Goal: Task Accomplishment & Management: Complete application form

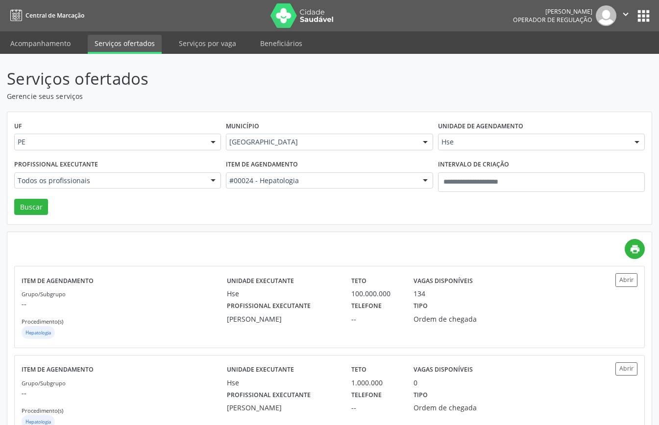
scroll to position [88, 0]
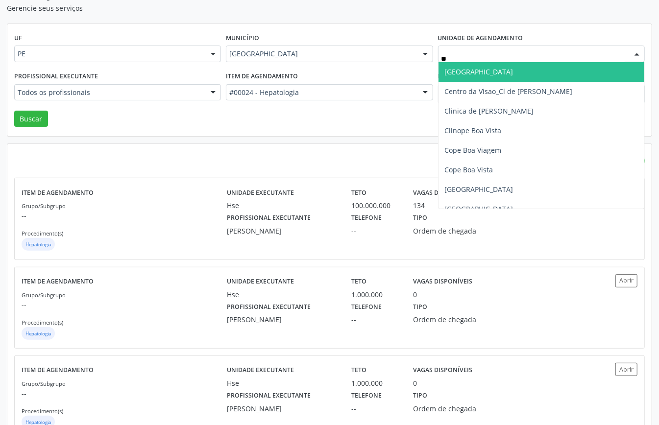
type input "***"
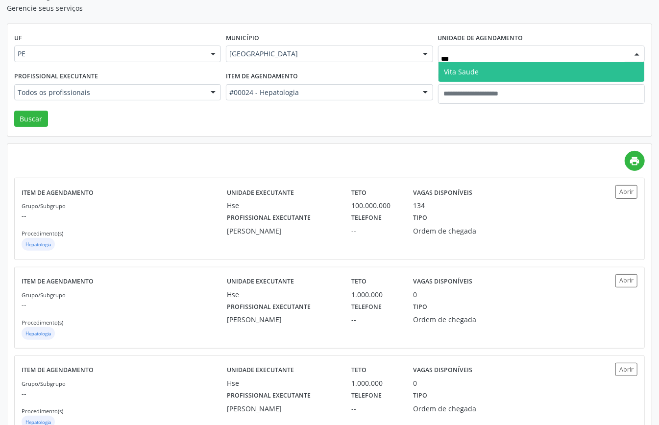
click at [482, 69] on span "Vita Saude" at bounding box center [542, 72] width 206 height 20
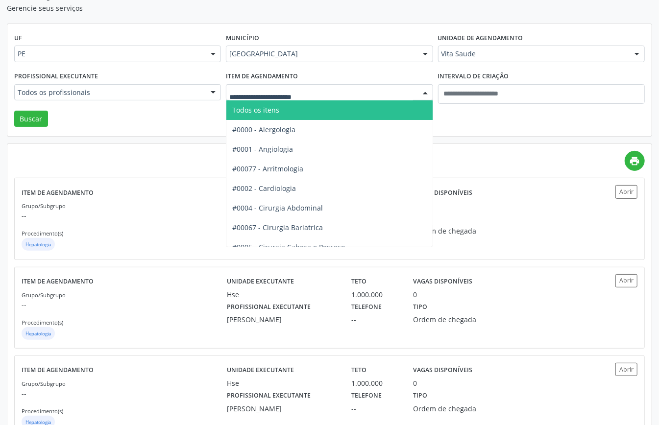
click at [260, 114] on span "Todos os itens" at bounding box center [255, 109] width 47 height 9
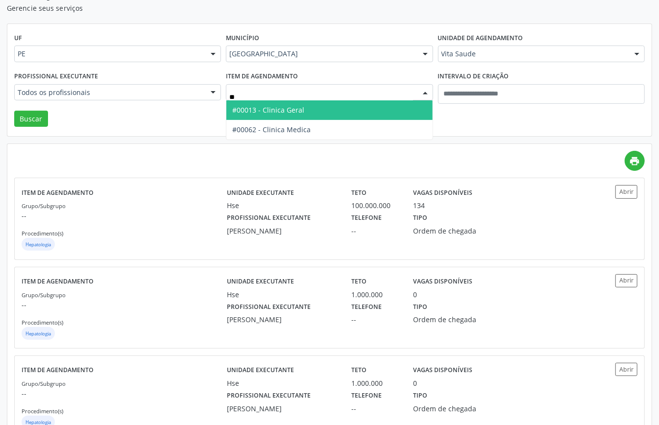
click at [331, 98] on input "**" at bounding box center [320, 98] width 183 height 20
click at [330, 106] on span "#00013 - Clinica Geral" at bounding box center [329, 110] width 206 height 20
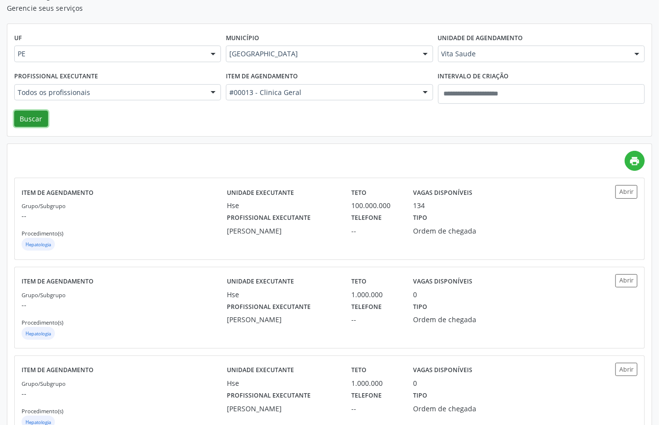
click at [28, 118] on button "Buscar" at bounding box center [31, 119] width 34 height 17
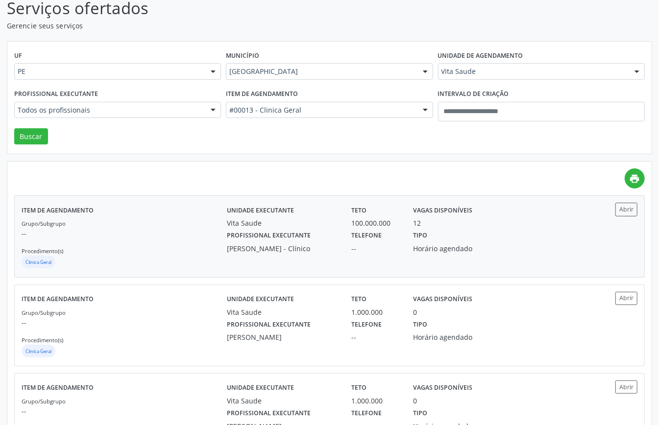
scroll to position [0, 0]
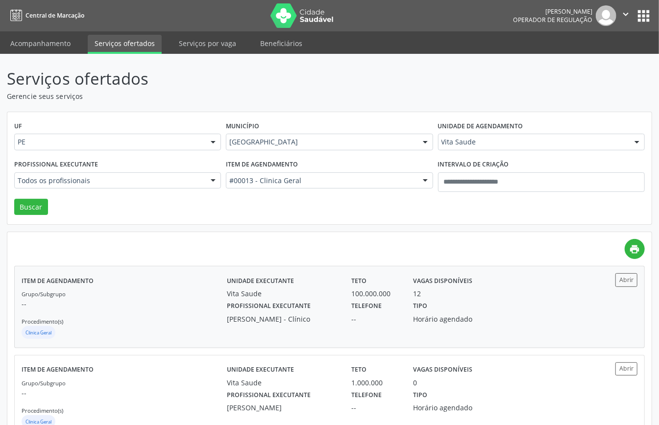
click at [198, 295] on div "Grupo/Subgrupo -- Procedimento(s) Clinica Geral" at bounding box center [124, 315] width 205 height 52
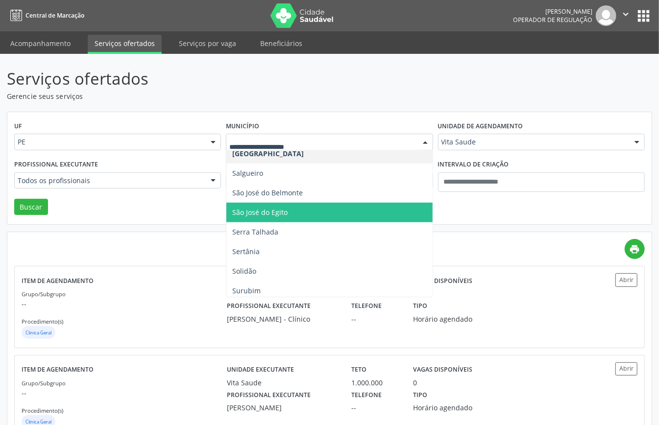
scroll to position [520, 0]
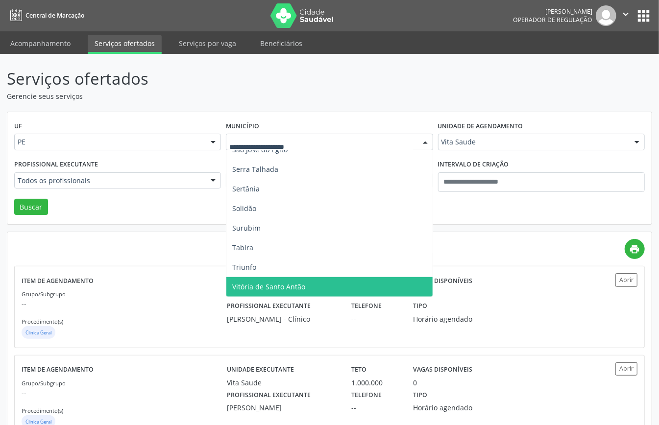
click at [269, 279] on span "Vitória de Santo Antão" at bounding box center [329, 287] width 206 height 20
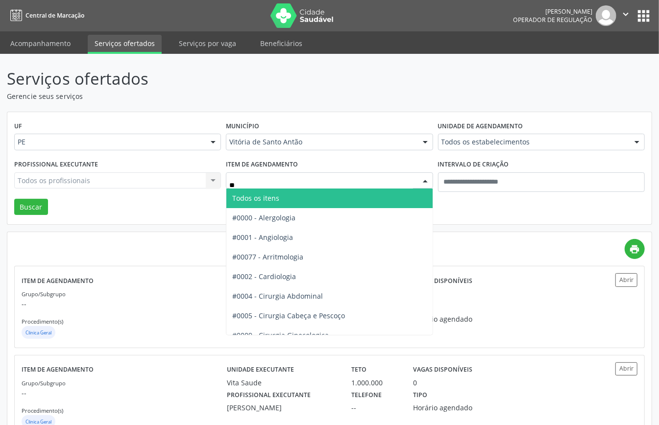
type input "***"
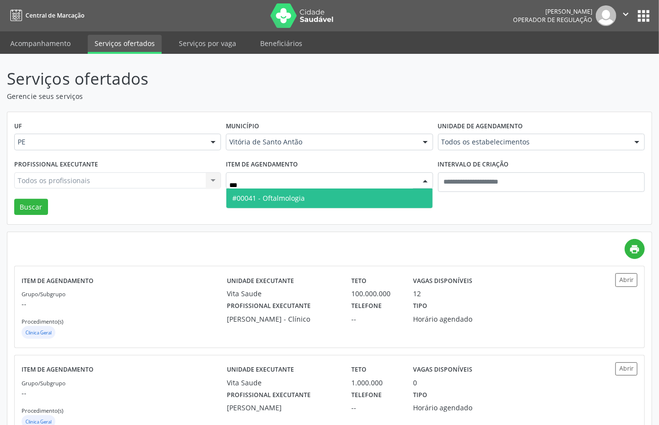
click at [294, 202] on span "#00041 - Oftalmologia" at bounding box center [268, 198] width 73 height 9
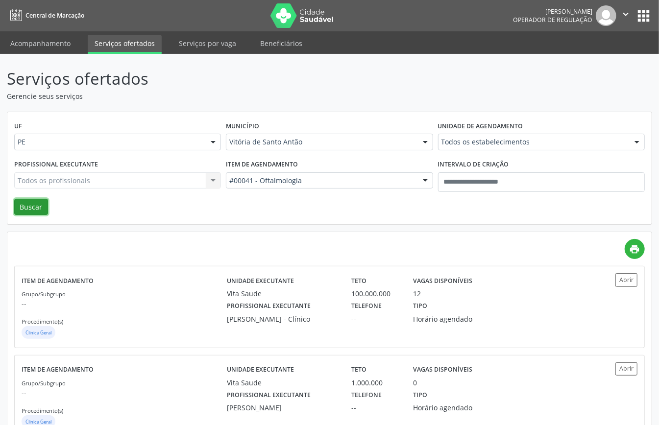
click at [30, 204] on button "Buscar" at bounding box center [31, 207] width 34 height 17
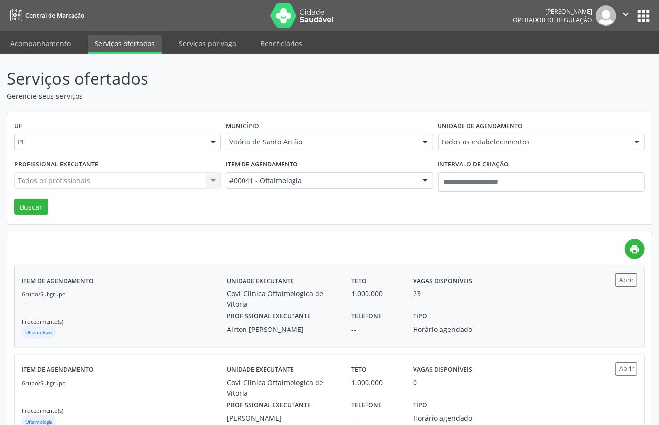
scroll to position [38, 0]
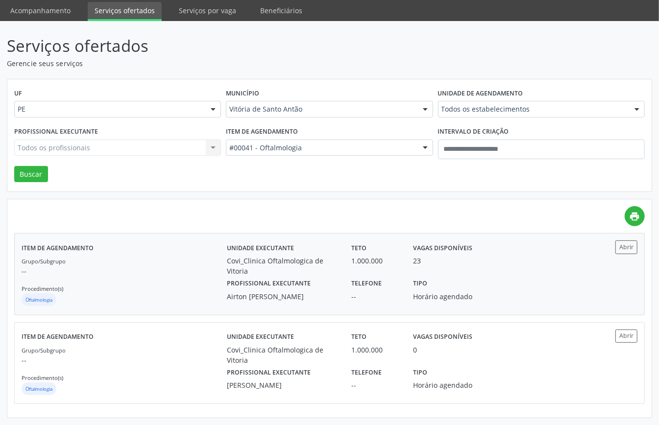
click at [177, 285] on div "Grupo/Subgrupo -- Procedimento(s) Oftalmologia" at bounding box center [124, 282] width 205 height 52
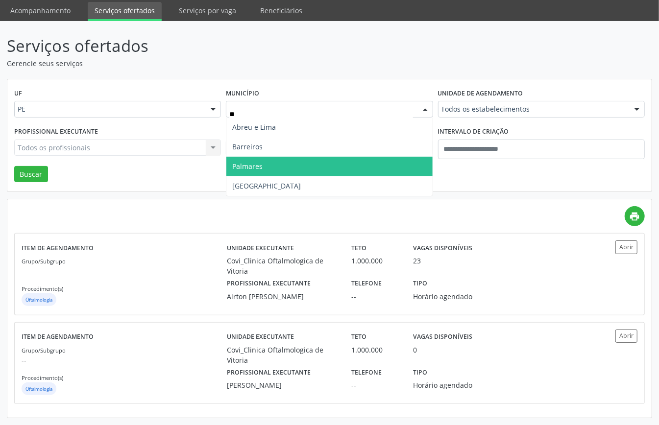
scroll to position [0, 0]
type input "***"
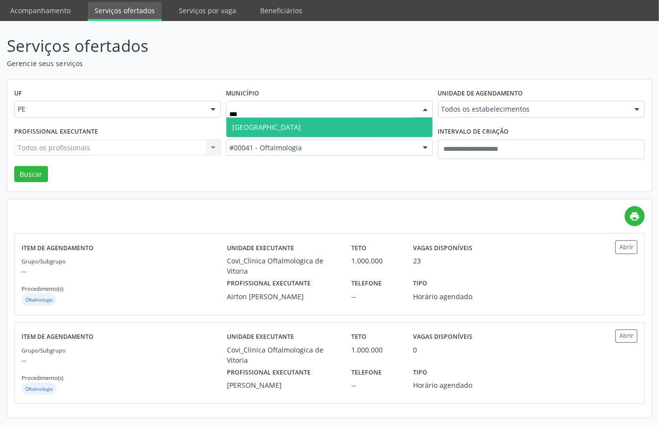
click at [332, 118] on span "[GEOGRAPHIC_DATA]" at bounding box center [329, 128] width 206 height 20
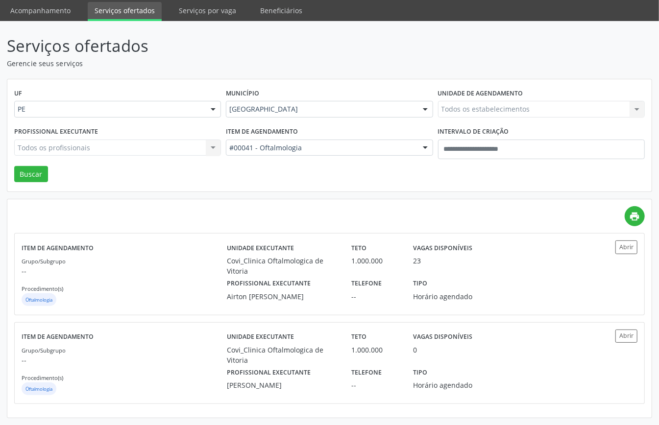
click at [482, 103] on div "Todos os estabelecimentos Todos os estabelecimentos Clinica Mais Saude Covi_Cli…" at bounding box center [541, 109] width 207 height 17
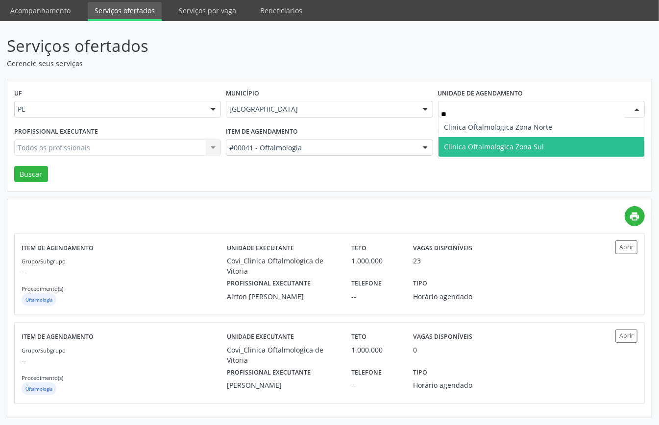
click at [511, 145] on span "Clinica Oftalmologica Zona Sul" at bounding box center [494, 146] width 100 height 9
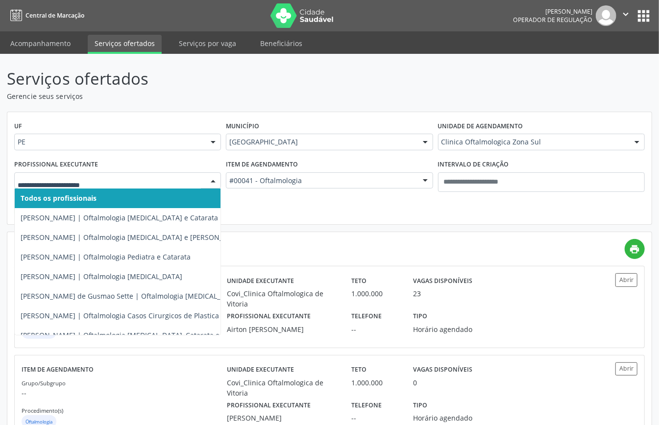
click at [67, 197] on span "Todos os profissionais" at bounding box center [59, 198] width 76 height 9
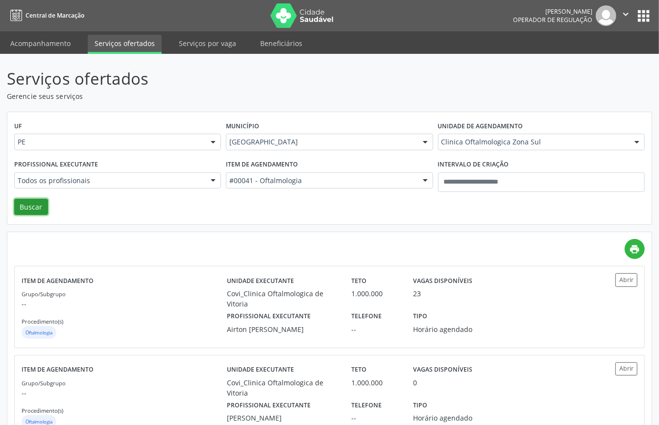
click at [27, 206] on button "Buscar" at bounding box center [31, 207] width 34 height 17
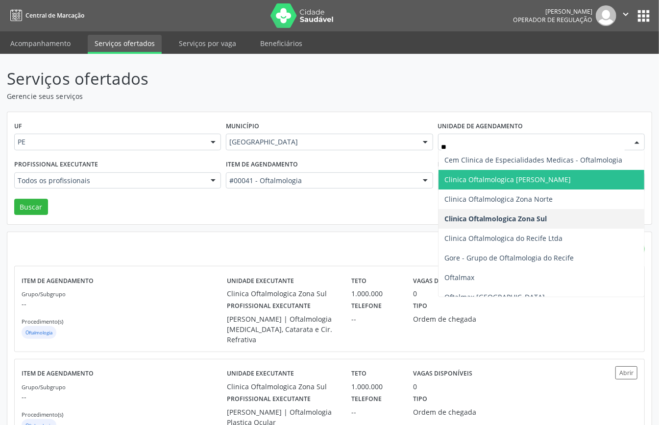
type input "***"
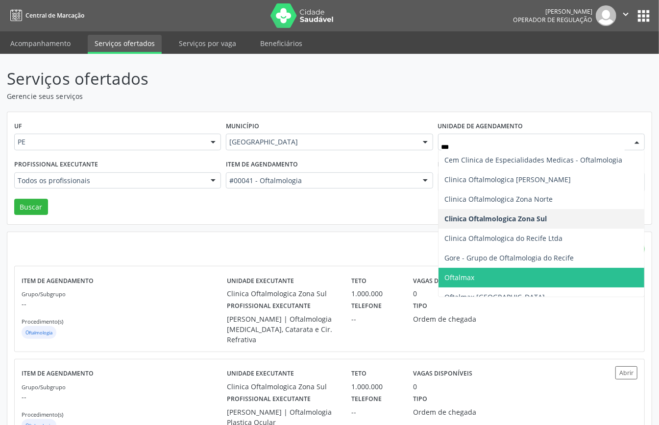
click at [530, 275] on span "Oftalmax" at bounding box center [542, 278] width 206 height 20
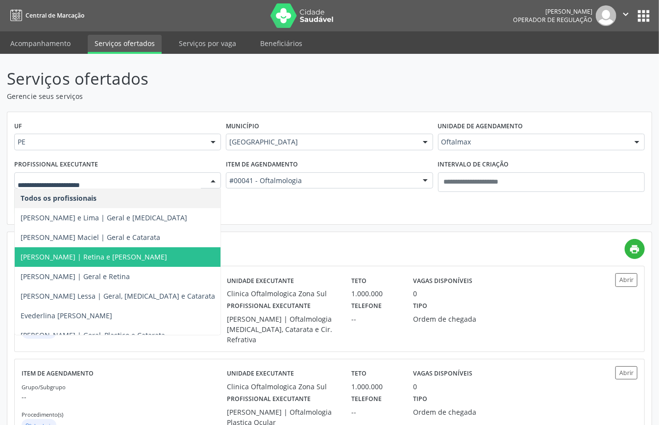
click at [89, 253] on span "Arthur Borges | Retina e Catarata" at bounding box center [94, 256] width 147 height 9
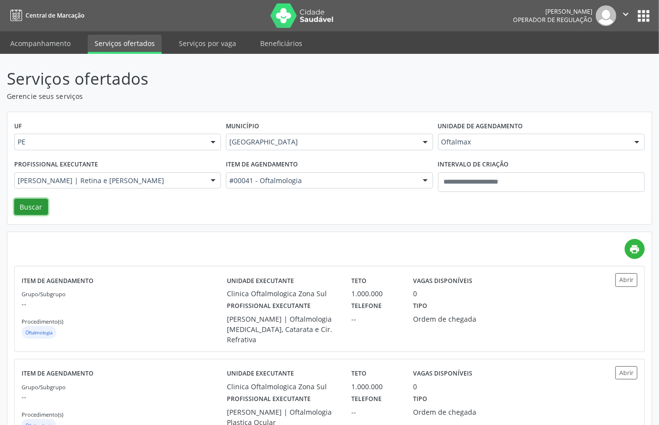
click at [36, 204] on button "Buscar" at bounding box center [31, 207] width 34 height 17
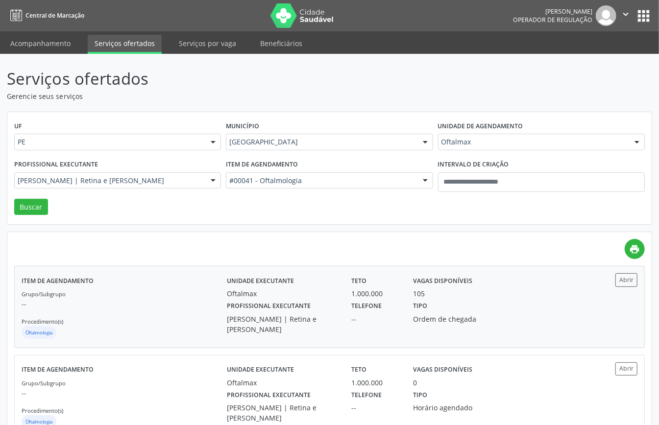
click at [149, 320] on div "Grupo/Subgrupo -- Procedimento(s) Oftalmologia" at bounding box center [124, 315] width 205 height 52
click at [187, 324] on div "Grupo/Subgrupo -- Procedimento(s) Oftalmologia" at bounding box center [124, 315] width 205 height 52
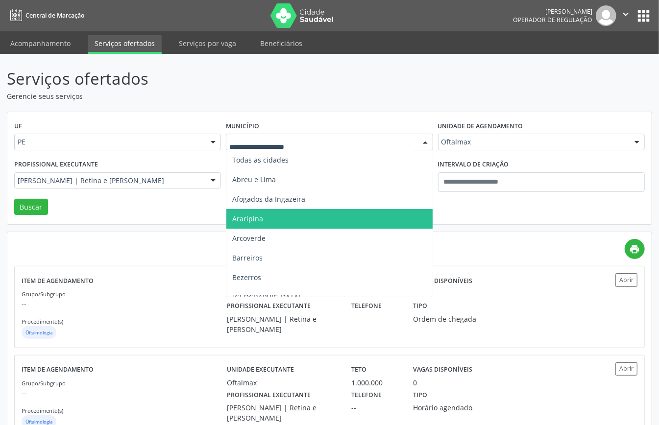
scroll to position [196, 0]
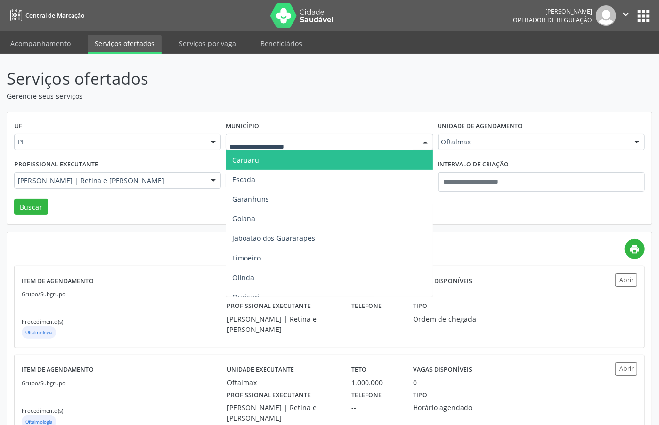
click at [267, 164] on span "Caruaru" at bounding box center [329, 160] width 206 height 20
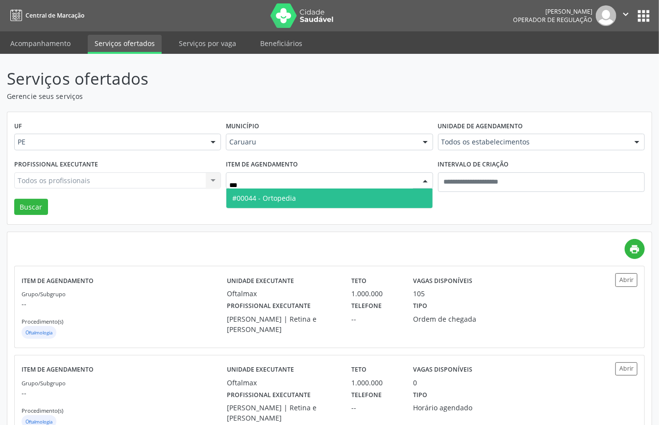
click at [335, 193] on span "#00044 - Ortopedia" at bounding box center [329, 199] width 206 height 20
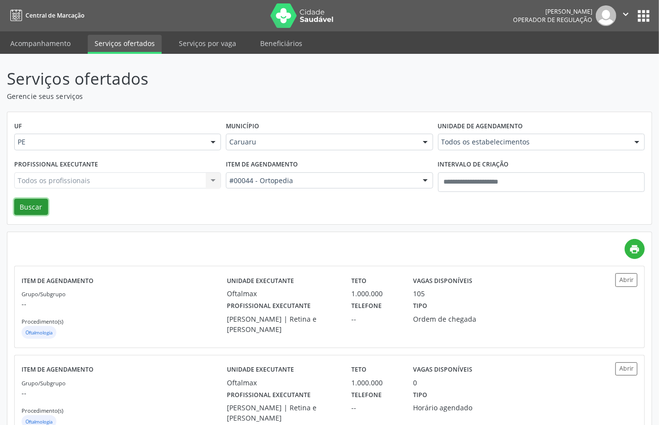
click at [36, 204] on button "Buscar" at bounding box center [31, 207] width 34 height 17
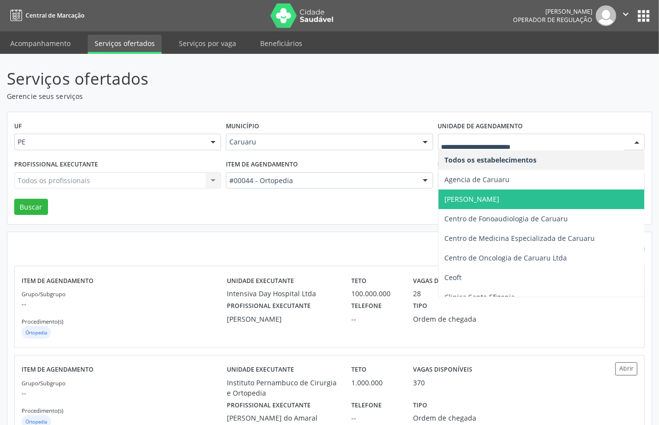
click at [493, 178] on span "Agencia de Caruaru" at bounding box center [476, 179] width 65 height 9
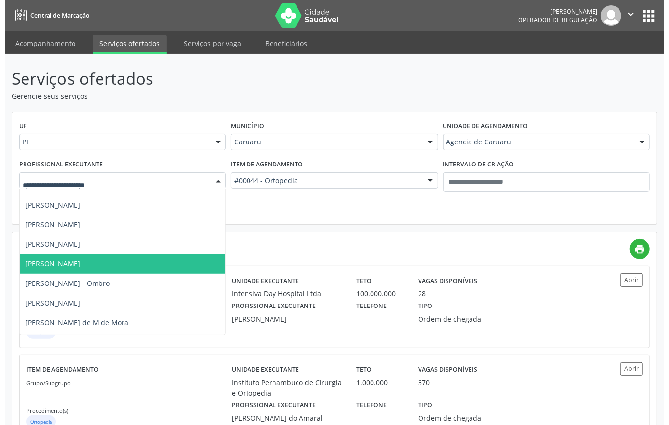
scroll to position [579, 0]
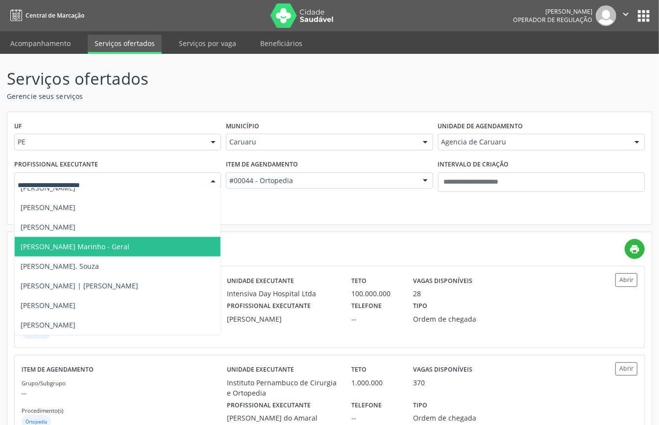
click at [132, 249] on span "Ricardo Cavalcanti Marinho - Geral" at bounding box center [118, 247] width 206 height 20
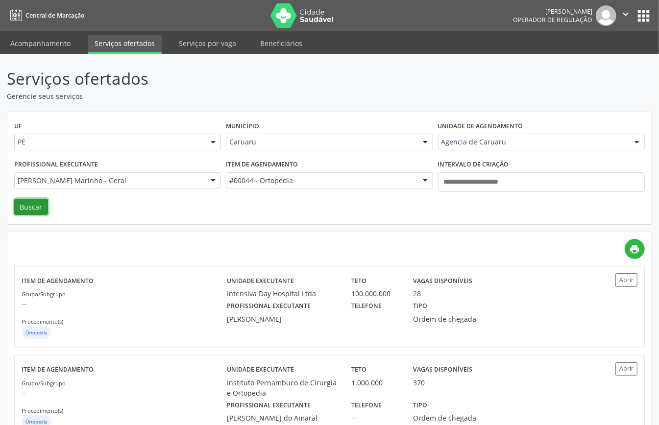
click at [41, 210] on button "Buscar" at bounding box center [31, 207] width 34 height 17
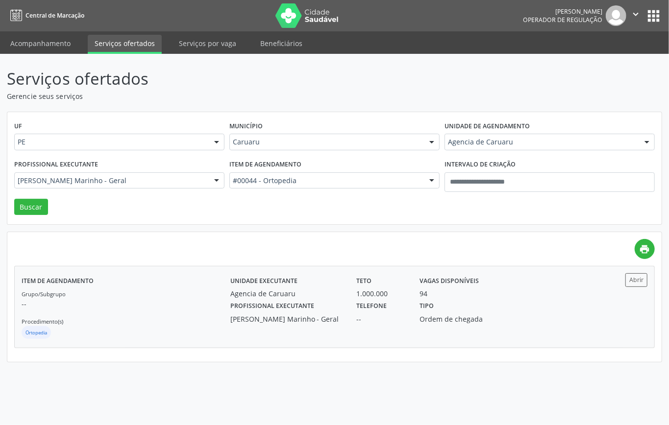
click at [378, 308] on label "Telefone" at bounding box center [371, 306] width 30 height 15
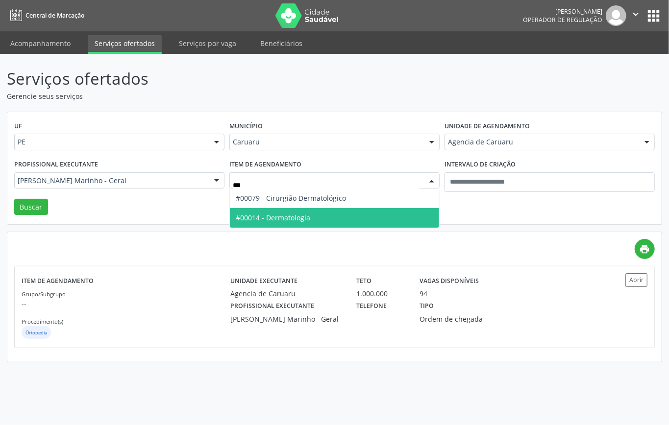
click at [294, 211] on span "#00014 - Dermatologia" at bounding box center [334, 218] width 209 height 20
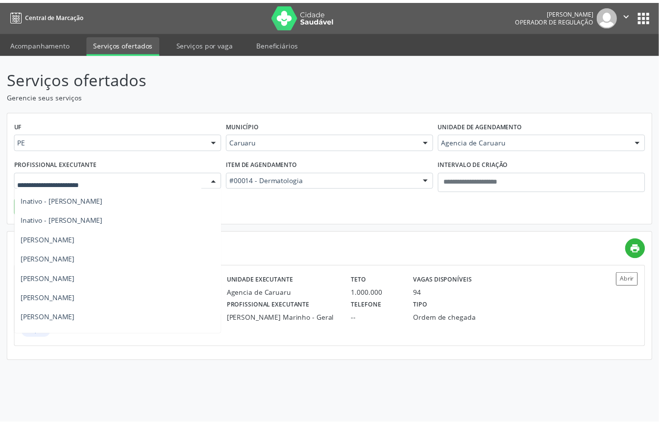
scroll to position [0, 0]
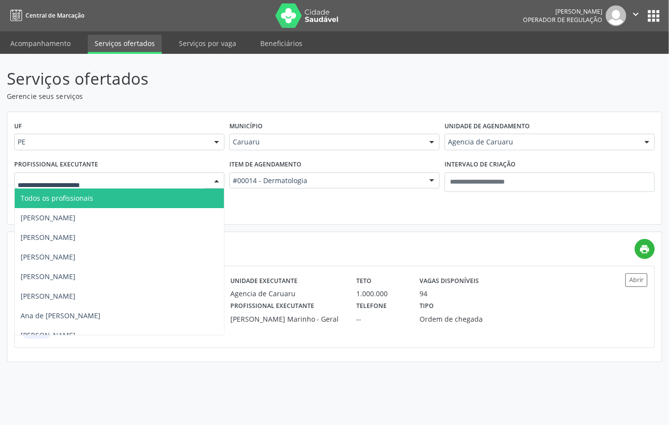
click at [104, 197] on span "Todos os profissionais" at bounding box center [119, 199] width 209 height 20
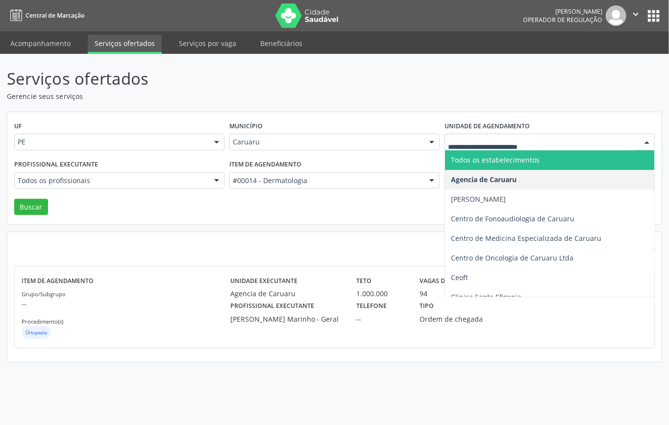
click at [475, 159] on span "Todos os estabelecimentos" at bounding box center [495, 159] width 89 height 9
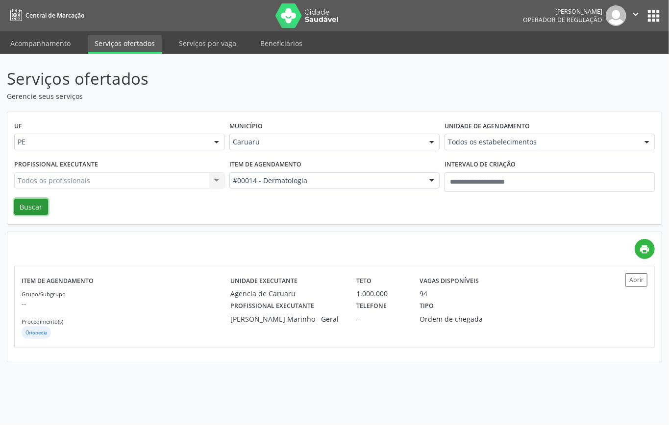
click at [42, 208] on button "Buscar" at bounding box center [31, 207] width 34 height 17
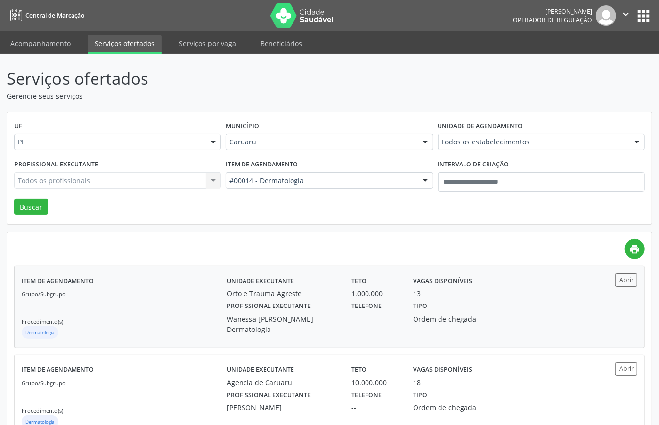
scroll to position [196, 0]
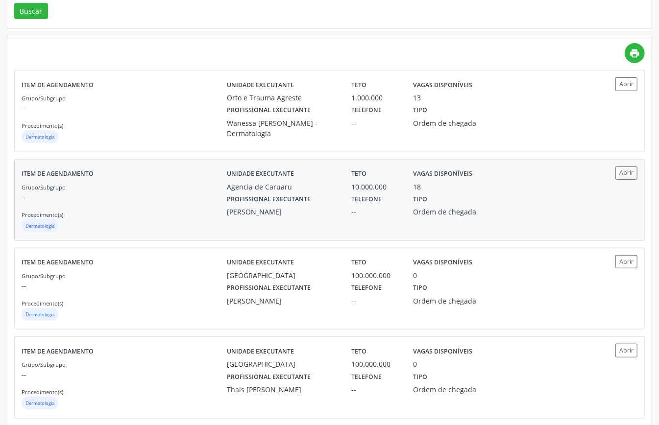
click at [183, 196] on p "--" at bounding box center [124, 197] width 205 height 10
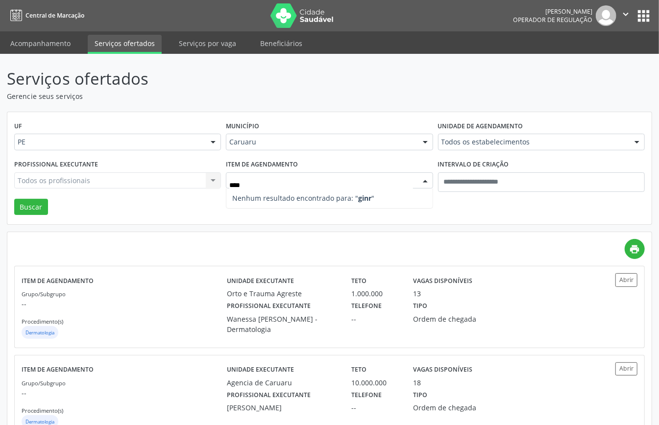
type input "***"
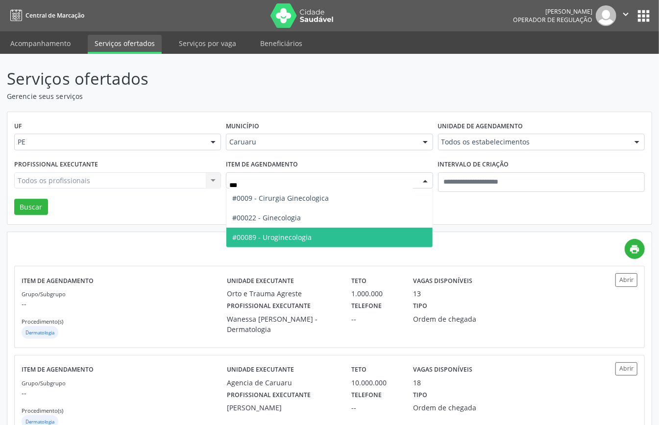
click at [282, 222] on span "#00022 - Ginecologia" at bounding box center [266, 217] width 69 height 9
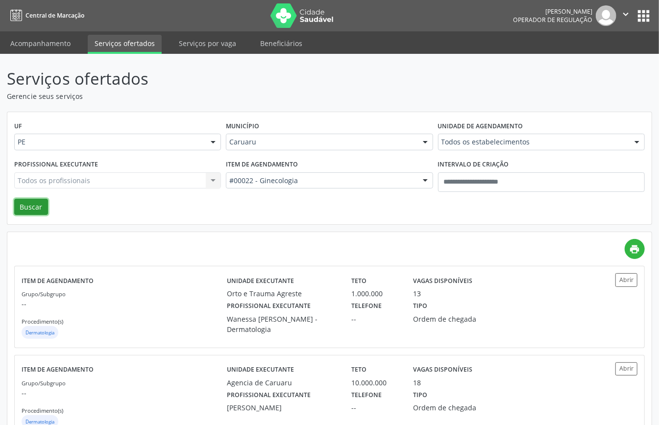
click at [30, 214] on button "Buscar" at bounding box center [31, 207] width 34 height 17
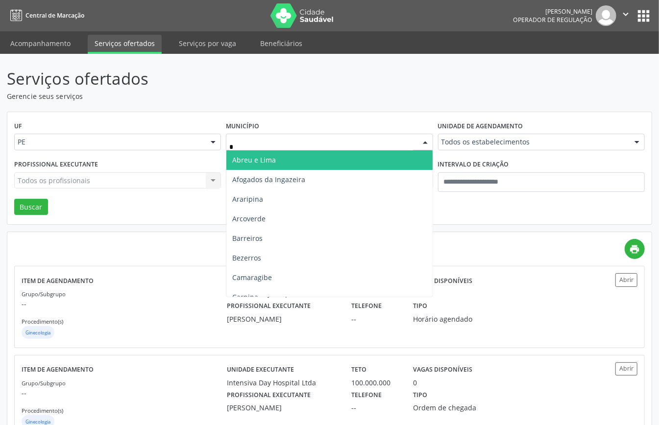
type input "**"
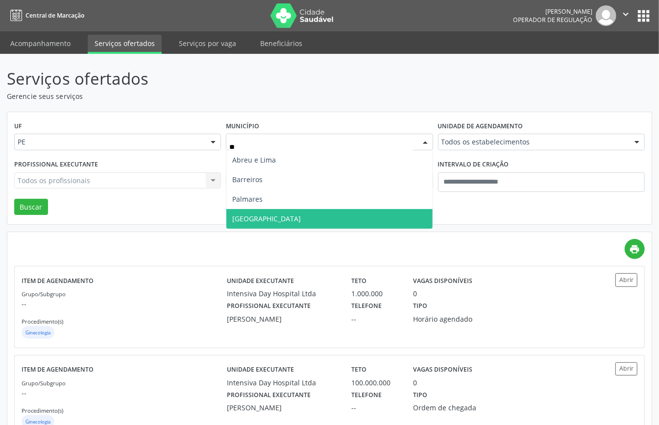
click at [271, 220] on span "Recife" at bounding box center [329, 219] width 206 height 20
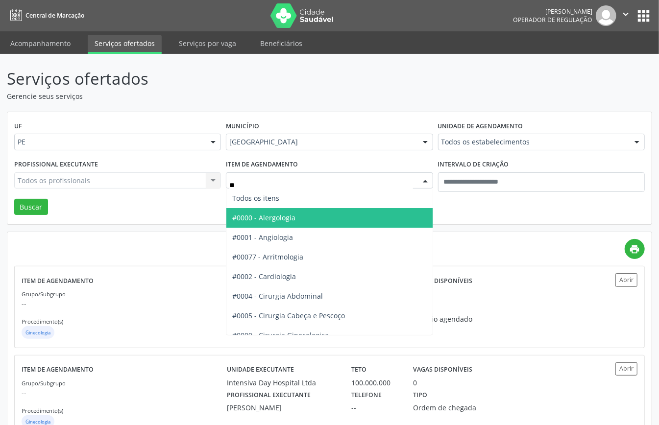
type input "***"
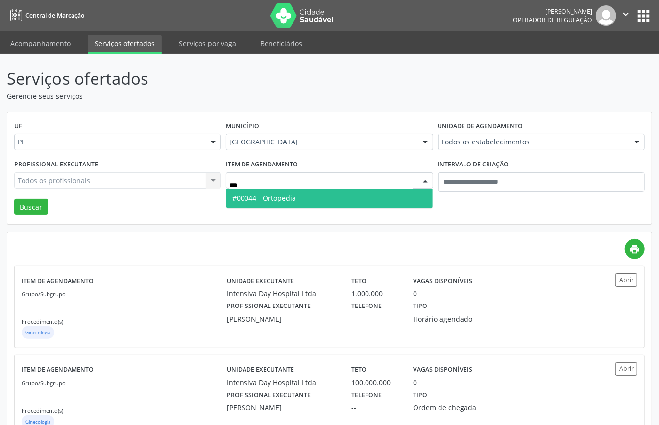
click at [304, 202] on span "#00044 - Ortopedia" at bounding box center [329, 199] width 206 height 20
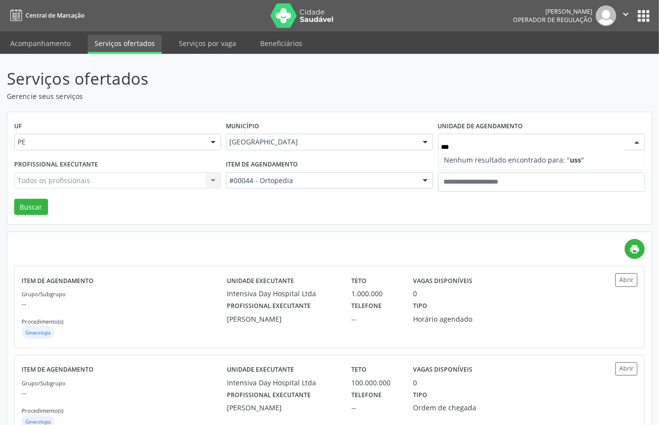
type input "**"
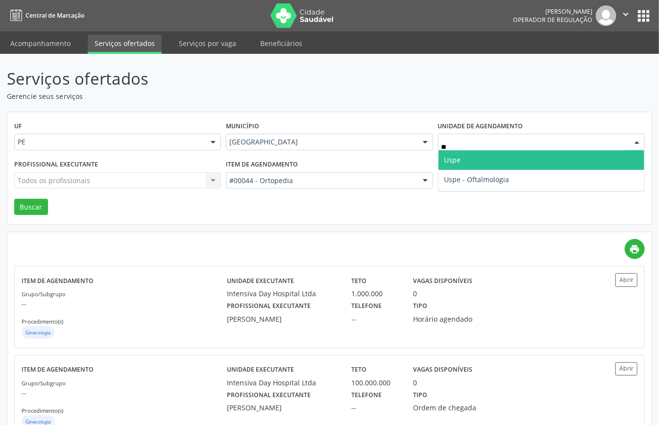
click at [457, 161] on span "Uspe" at bounding box center [452, 159] width 17 height 9
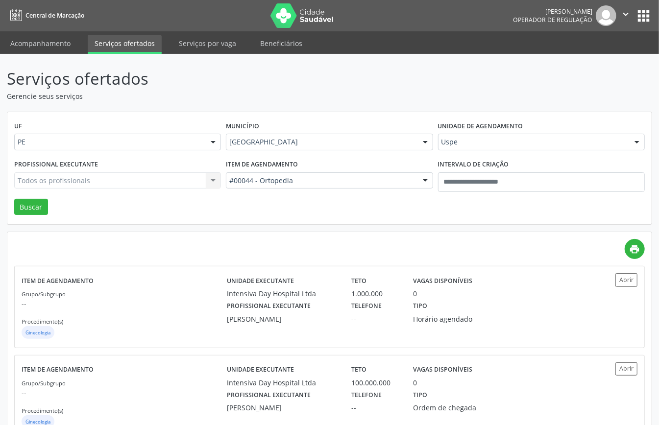
click at [169, 179] on div "Todos os profissionais Todos os profissionais Adalberto de Lima Adriana Maria A…" at bounding box center [117, 180] width 207 height 17
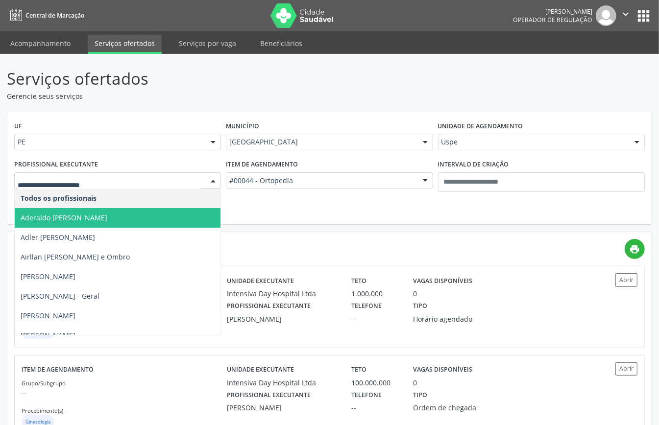
click at [169, 179] on input "text" at bounding box center [109, 186] width 183 height 20
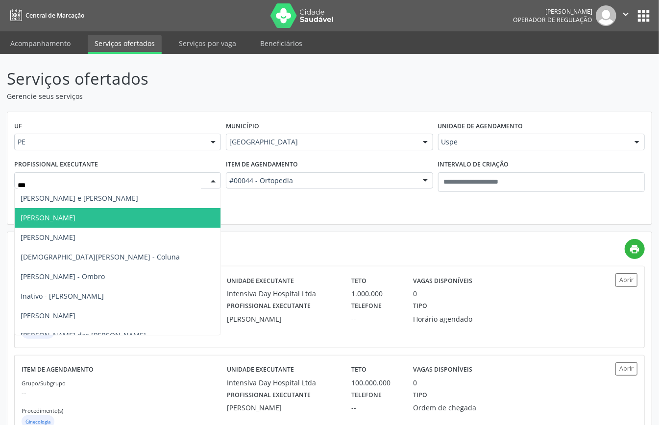
type input "****"
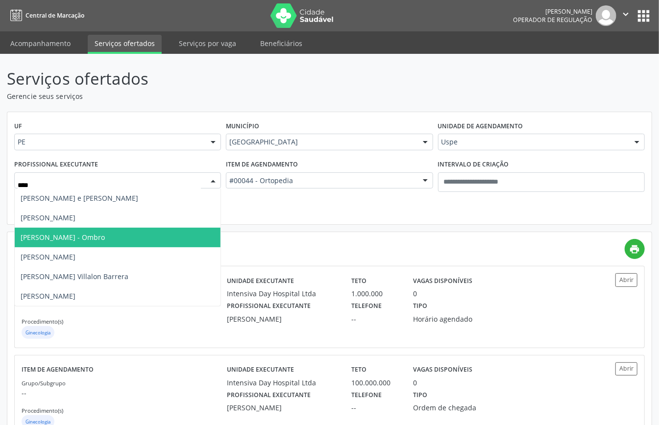
click at [90, 235] on span "Fernando Barroca - Ombro" at bounding box center [63, 237] width 84 height 9
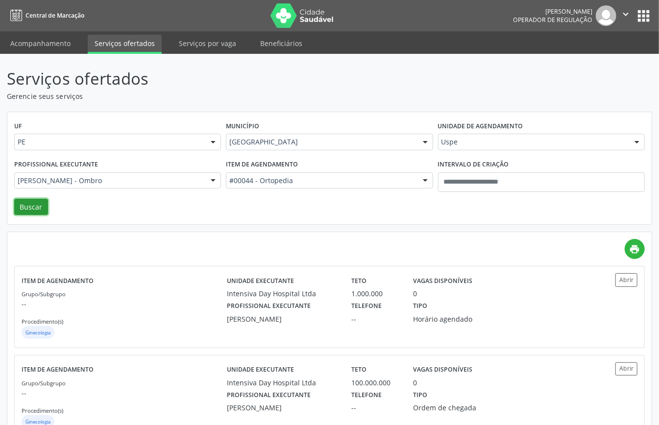
click at [36, 206] on button "Buscar" at bounding box center [31, 207] width 34 height 17
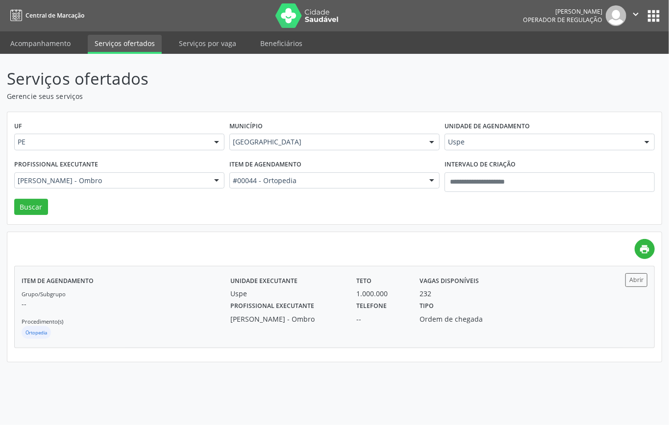
click at [152, 310] on div "Grupo/Subgrupo -- Procedimento(s) Ortopedia" at bounding box center [126, 315] width 209 height 52
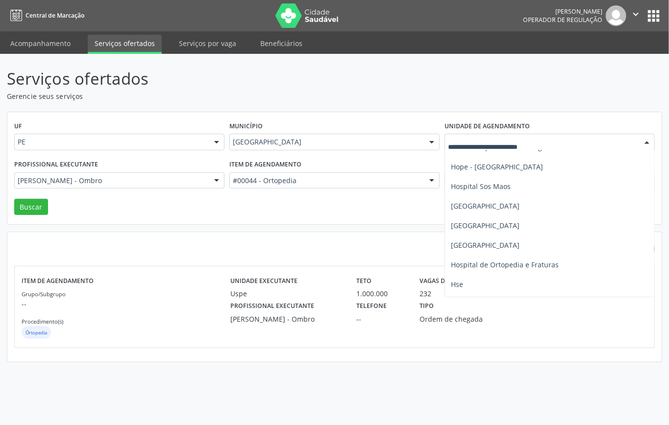
scroll to position [784, 0]
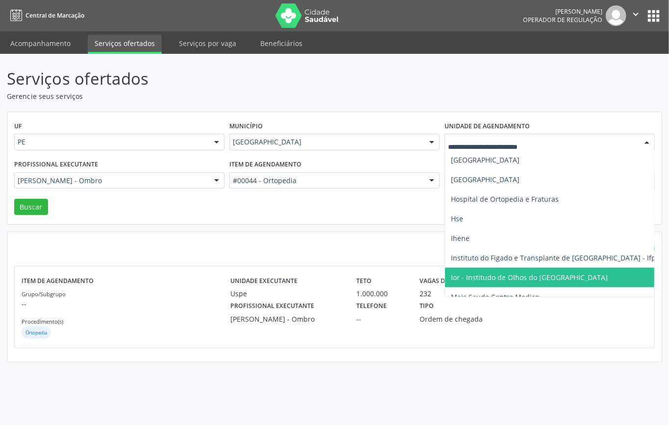
click at [479, 275] on span "Ior - Institudo de Olhos do Recife" at bounding box center [529, 277] width 157 height 9
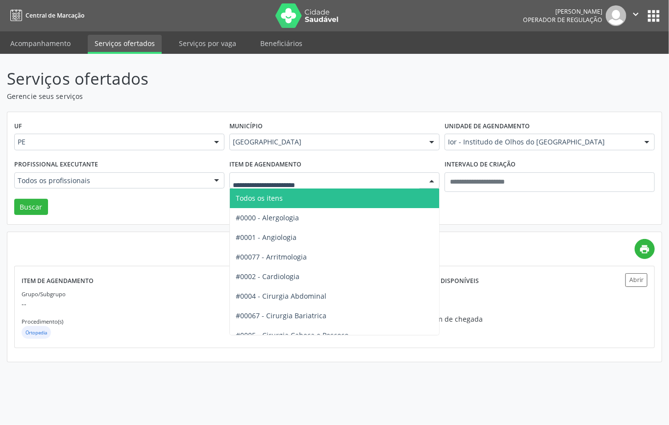
click at [283, 195] on span "Todos os itens" at bounding box center [365, 199] width 271 height 20
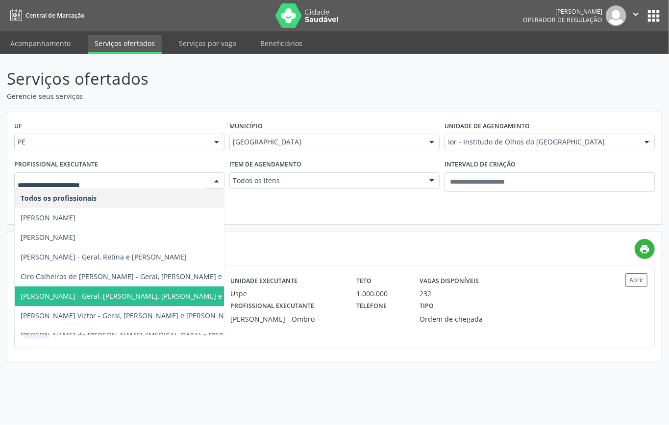
click at [102, 294] on span "Durval Valenca Filho - Geral, Retina, Catarata e Refrativa" at bounding box center [137, 296] width 233 height 9
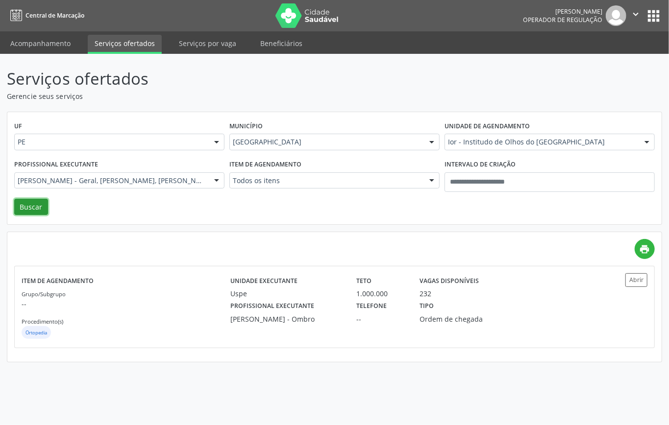
click at [40, 203] on button "Buscar" at bounding box center [31, 207] width 34 height 17
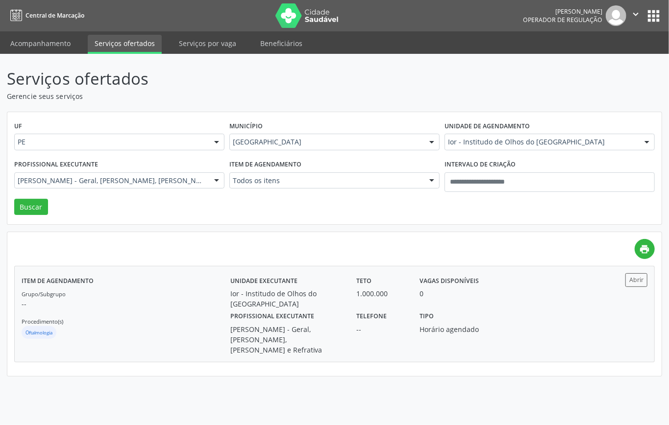
click at [297, 314] on label "Profissional executante" at bounding box center [272, 316] width 84 height 15
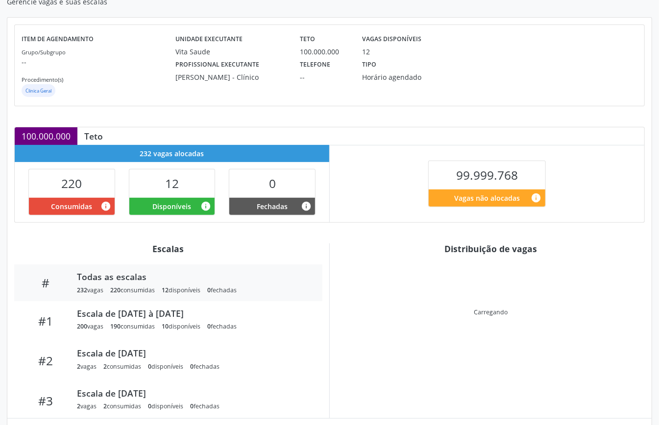
scroll to position [65, 0]
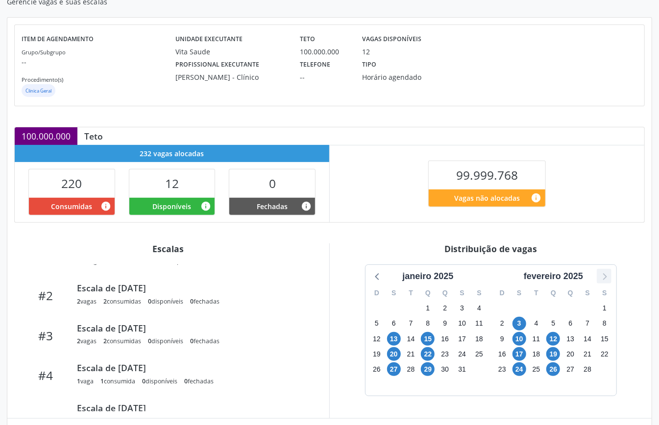
click at [600, 277] on icon at bounding box center [604, 276] width 13 height 13
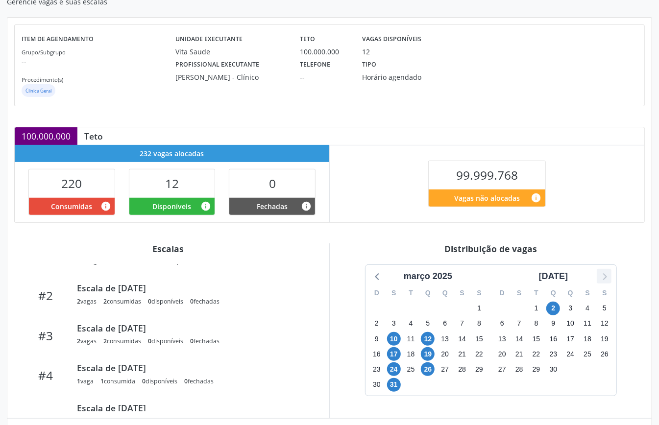
click at [600, 277] on icon at bounding box center [604, 276] width 13 height 13
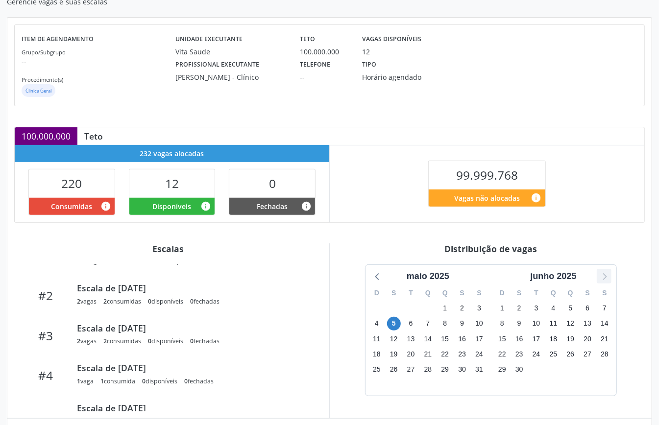
click at [600, 277] on icon at bounding box center [604, 276] width 13 height 13
click at [598, 277] on icon at bounding box center [604, 276] width 13 height 13
click at [371, 273] on icon at bounding box center [377, 276] width 13 height 13
click at [378, 281] on icon at bounding box center [377, 276] width 13 height 13
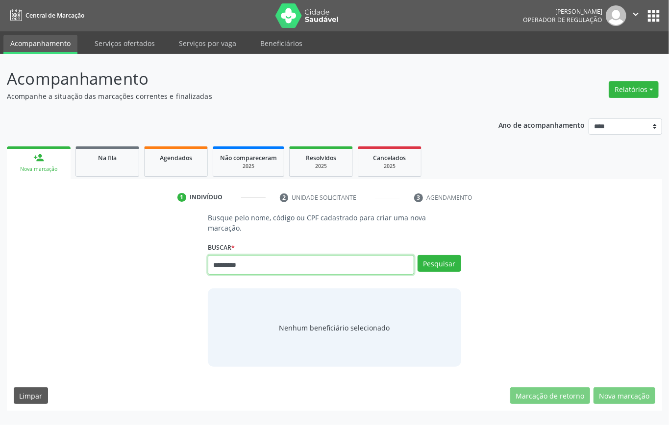
type input "*********"
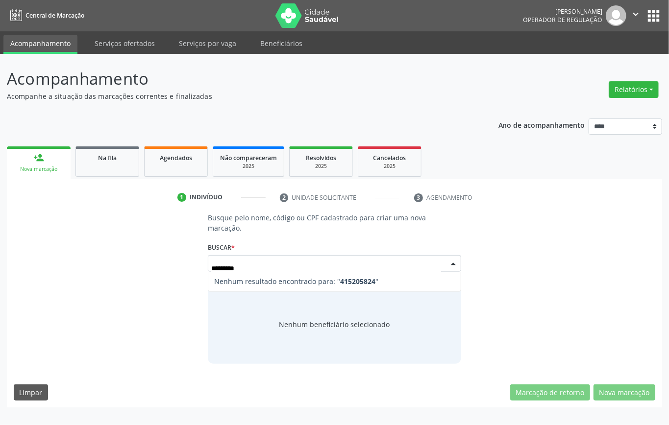
click at [239, 259] on input "*********" at bounding box center [326, 269] width 230 height 20
type input "********"
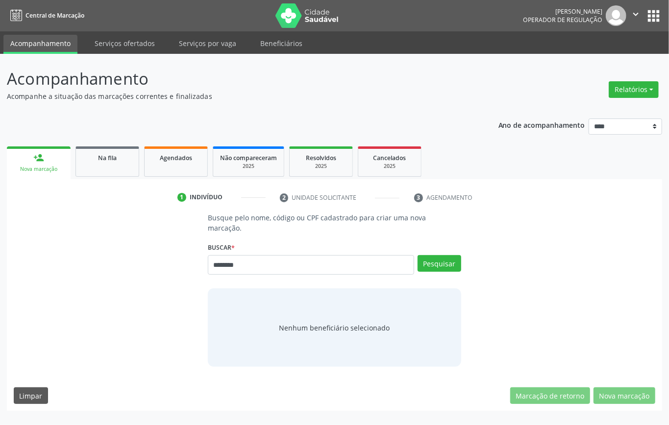
click at [237, 255] on input "********" at bounding box center [311, 265] width 206 height 20
type input "*********"
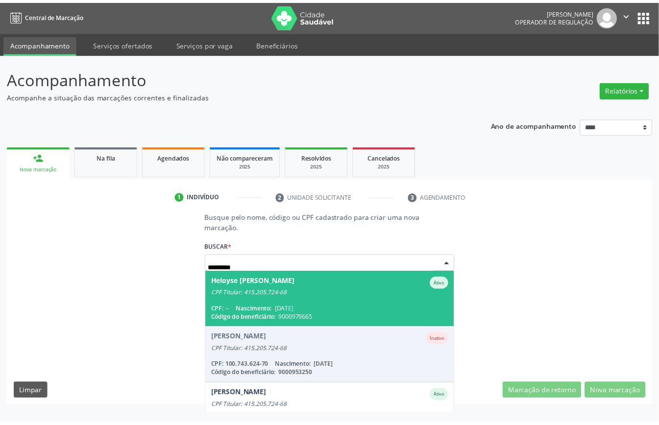
scroll to position [81, 0]
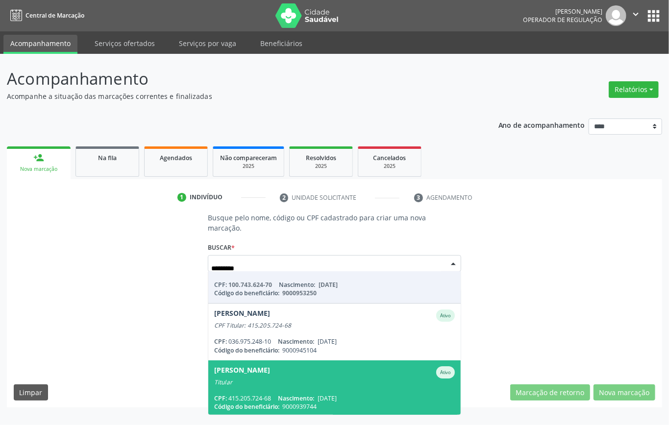
click at [304, 379] on div "Titular" at bounding box center [334, 383] width 241 height 8
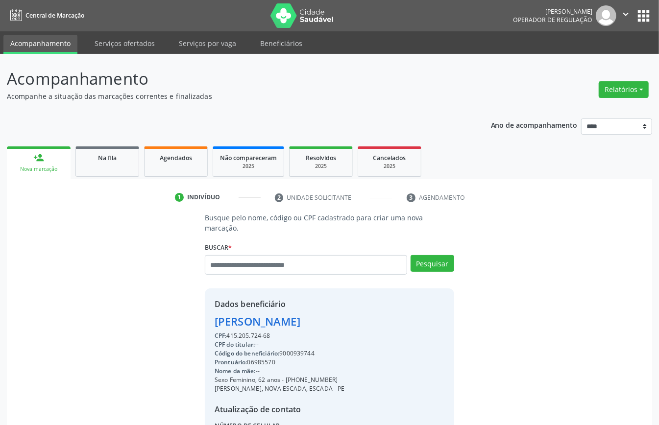
scroll to position [93, 0]
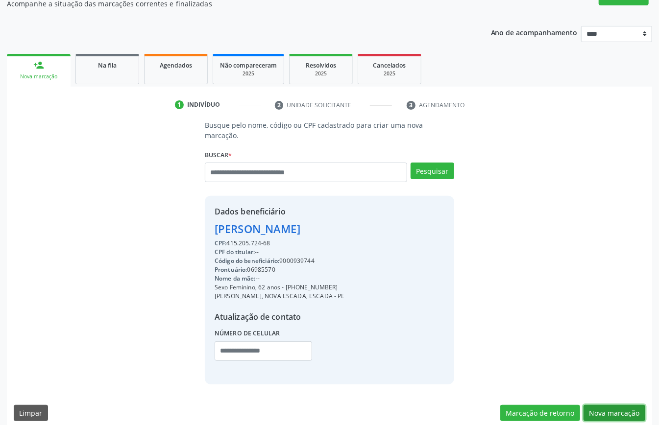
click at [603, 405] on button "Nova marcação" at bounding box center [615, 413] width 62 height 17
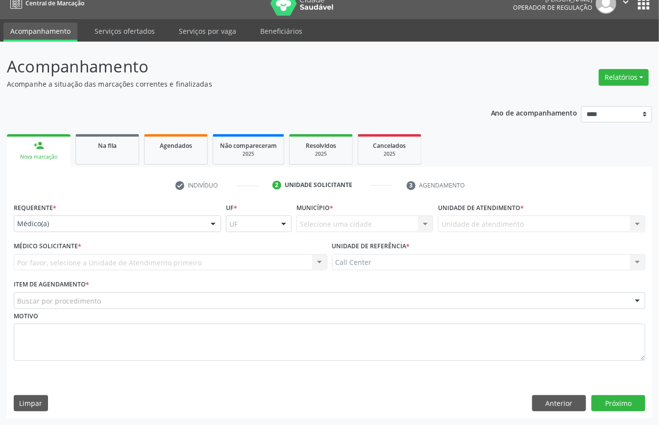
click at [65, 232] on div "Requerente * Médico(a) Médico(a) Enfermeiro(a) Paciente Nenhum resultado encont…" at bounding box center [117, 219] width 212 height 38
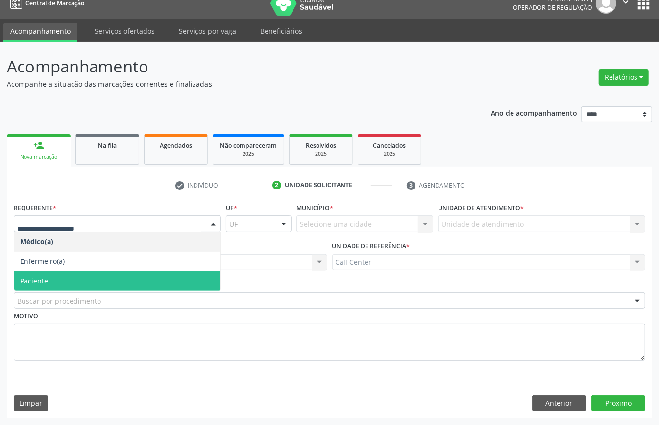
drag, startPoint x: 63, startPoint y: 275, endPoint x: 68, endPoint y: 284, distance: 9.9
click at [65, 277] on span "Paciente" at bounding box center [117, 281] width 206 height 20
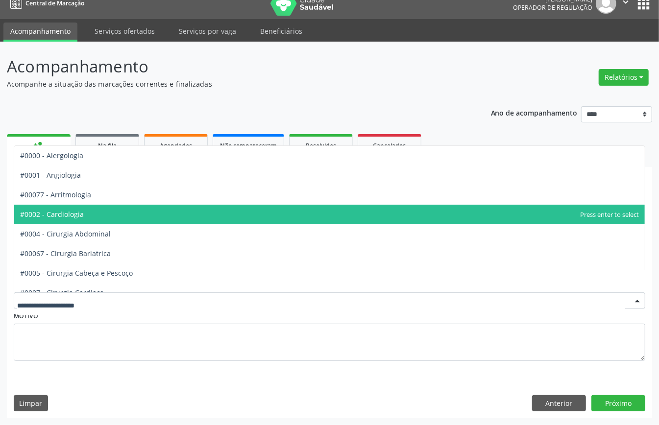
drag, startPoint x: 89, startPoint y: 210, endPoint x: 175, endPoint y: 247, distance: 94.4
click at [88, 210] on span "#0002 - Cardiologia" at bounding box center [329, 215] width 631 height 20
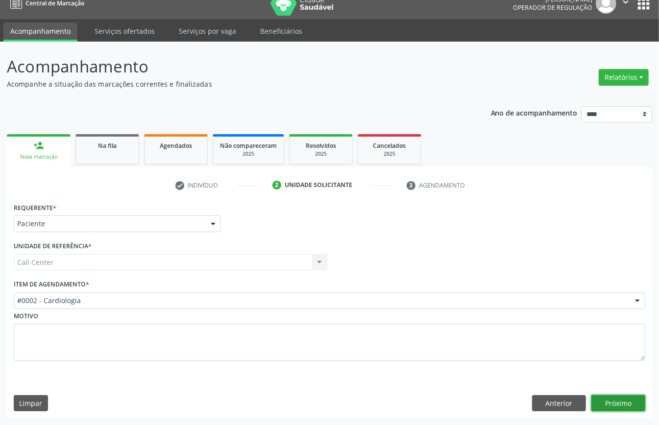
click at [616, 395] on button "Próximo" at bounding box center [618, 403] width 54 height 17
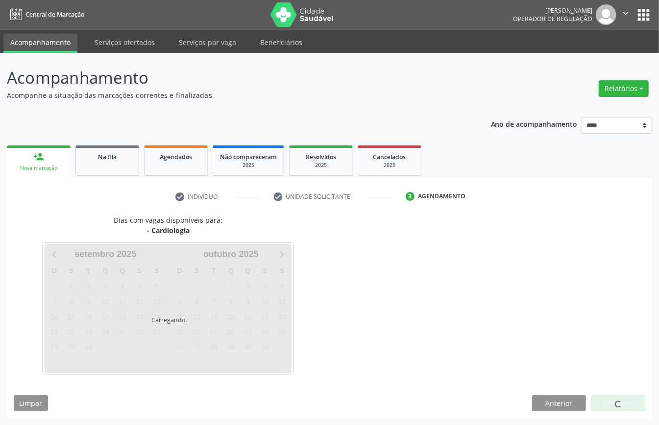
scroll to position [2, 0]
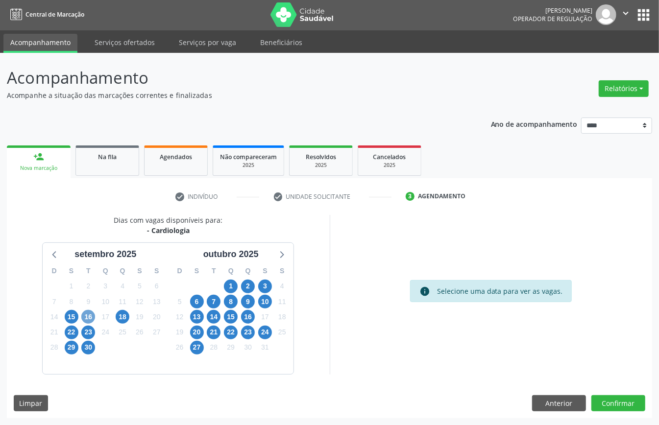
click at [87, 314] on span "16" at bounding box center [88, 317] width 14 height 14
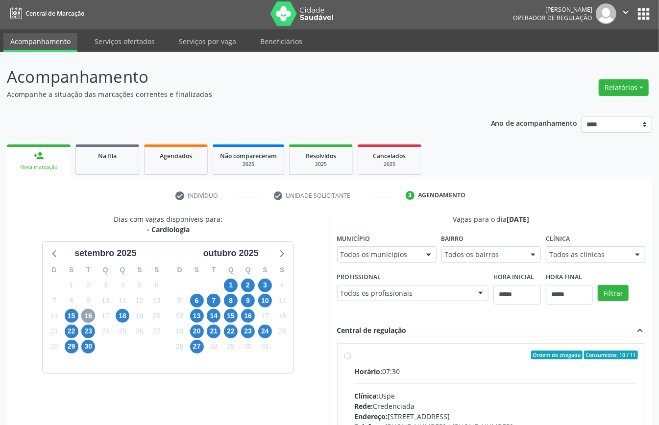
scroll to position [144, 0]
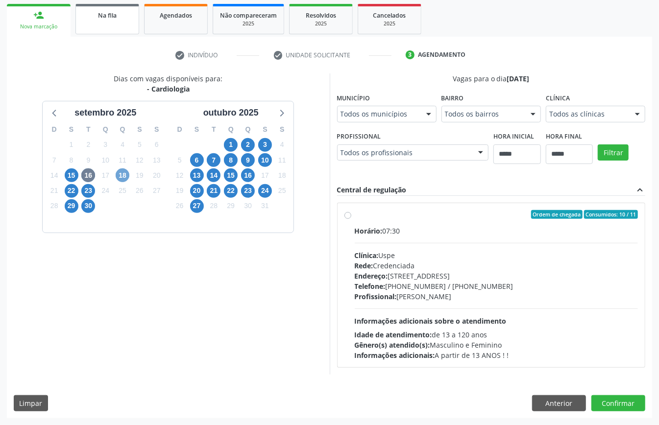
click at [126, 173] on span "18" at bounding box center [123, 176] width 14 height 14
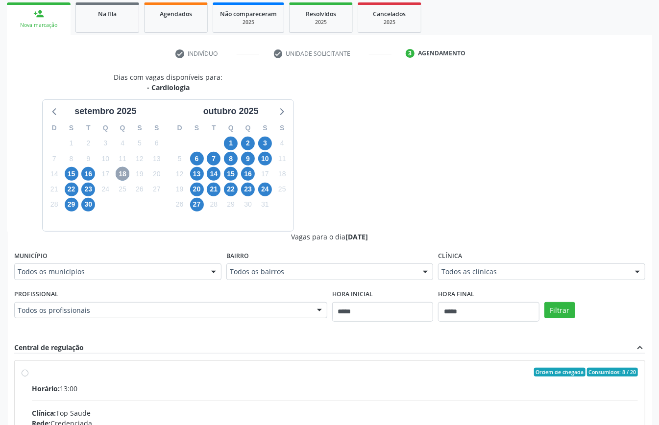
scroll to position [304, 0]
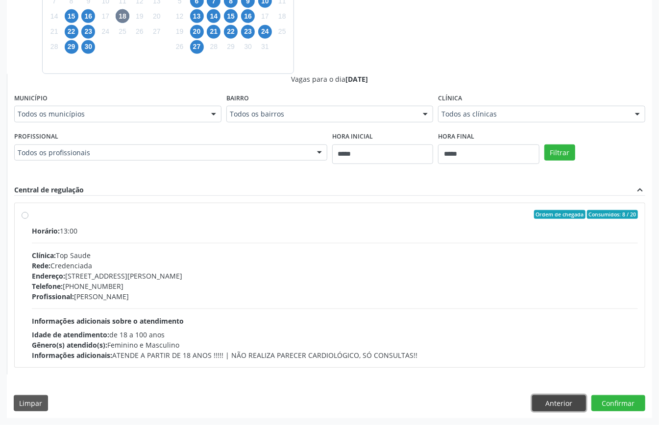
click at [561, 398] on button "Anterior" at bounding box center [559, 403] width 54 height 17
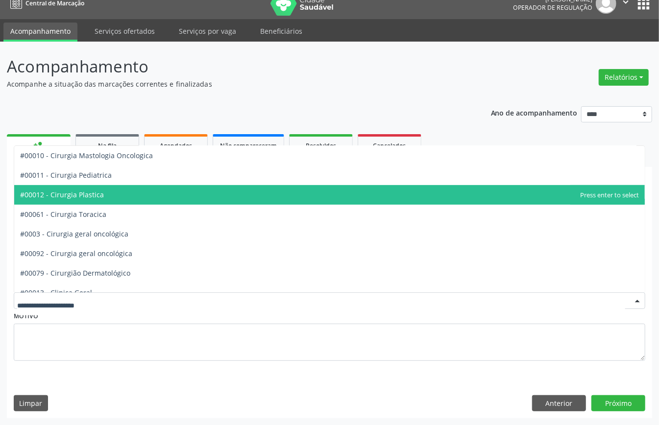
scroll to position [326, 0]
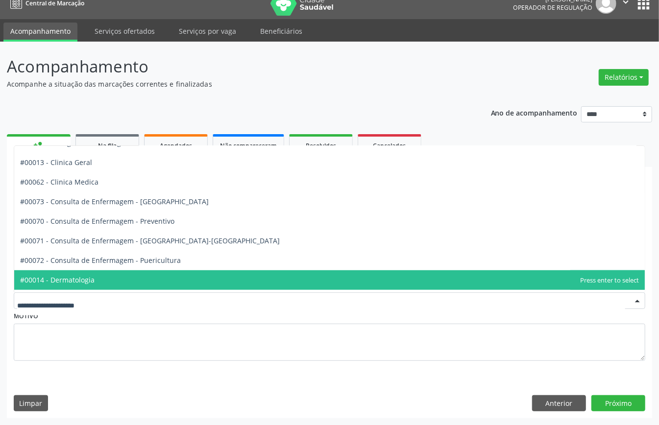
click at [86, 276] on span "#00014 - Dermatologia" at bounding box center [329, 281] width 631 height 20
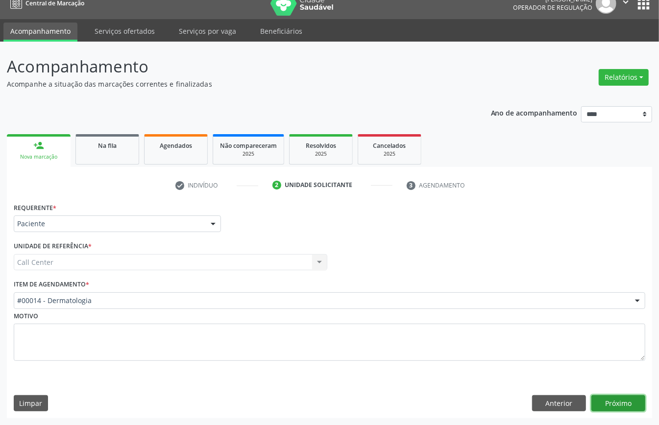
click at [615, 400] on button "Próximo" at bounding box center [618, 403] width 54 height 17
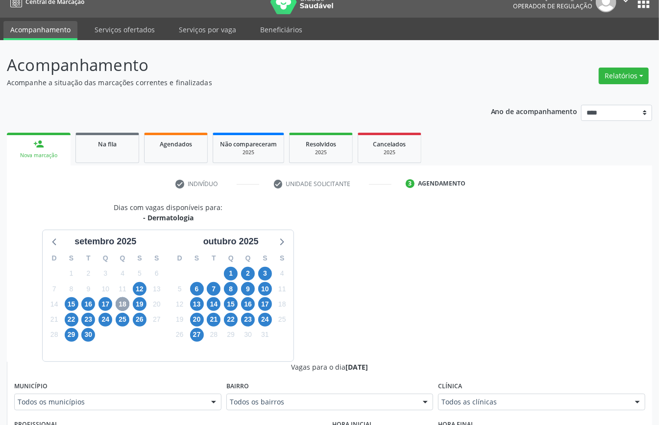
click at [125, 306] on span "18" at bounding box center [123, 304] width 14 height 14
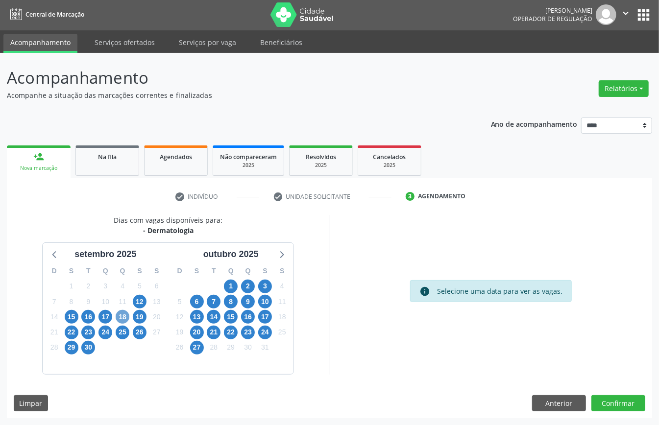
click at [124, 314] on span "18" at bounding box center [123, 317] width 14 height 14
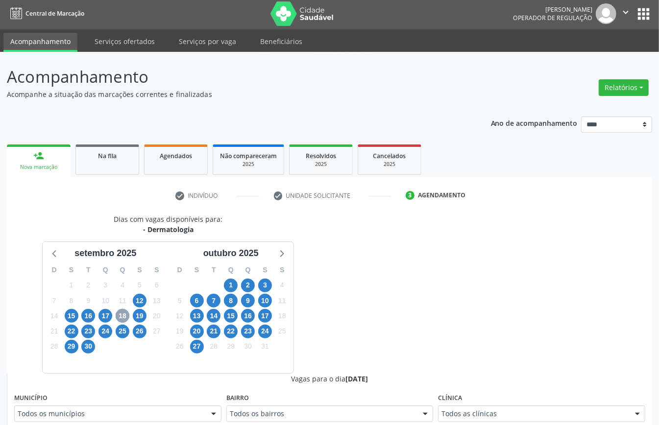
scroll to position [14, 0]
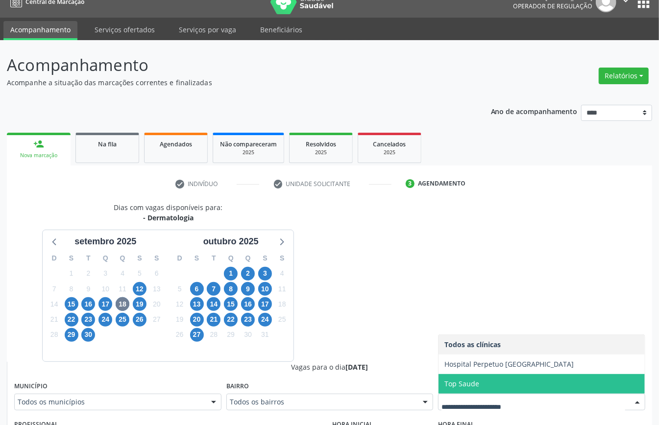
click at [481, 382] on span "Top Saude" at bounding box center [542, 384] width 206 height 20
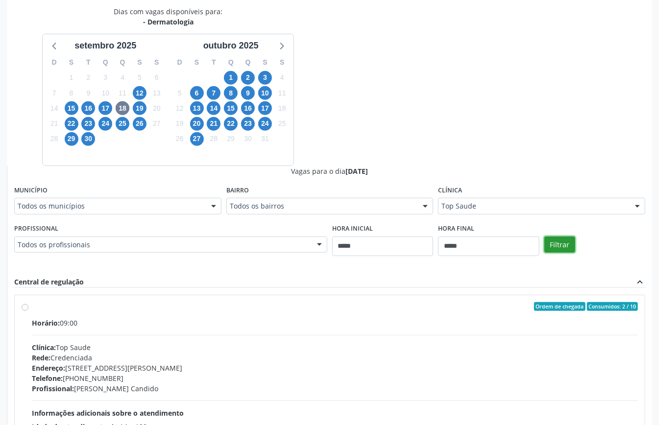
click at [565, 244] on button "Filtrar" at bounding box center [559, 245] width 31 height 17
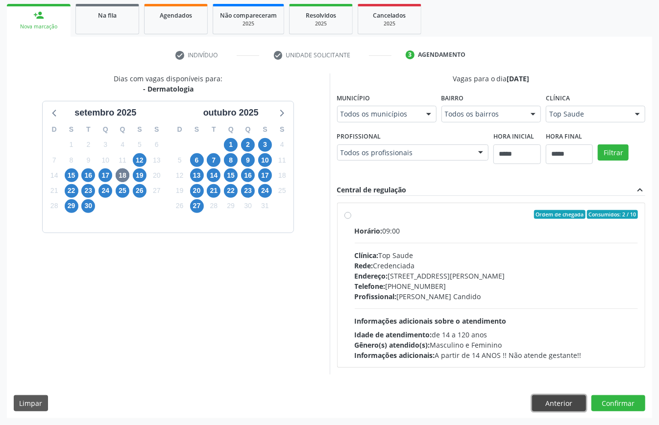
click at [565, 398] on button "Anterior" at bounding box center [559, 403] width 54 height 17
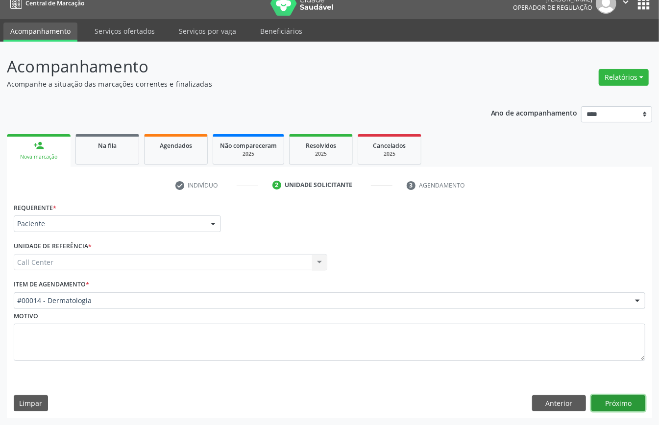
click at [599, 397] on button "Próximo" at bounding box center [618, 403] width 54 height 17
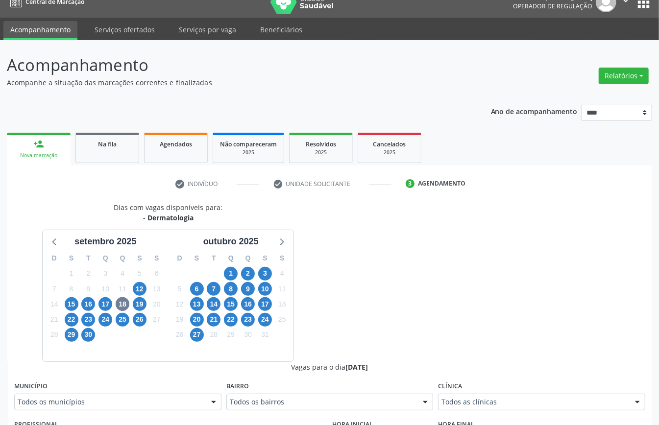
scroll to position [144, 0]
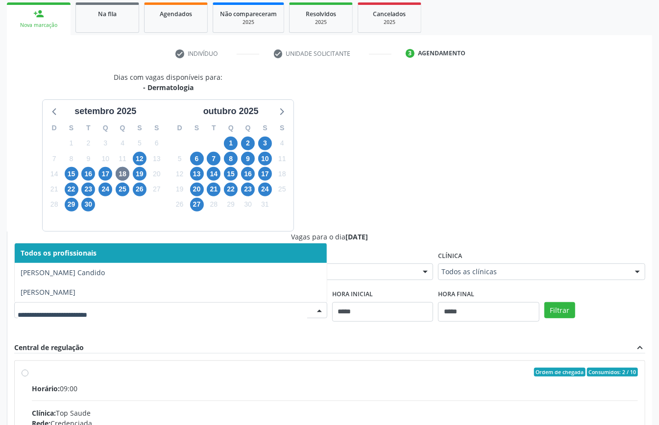
drag, startPoint x: 214, startPoint y: 314, endPoint x: 202, endPoint y: 311, distance: 12.3
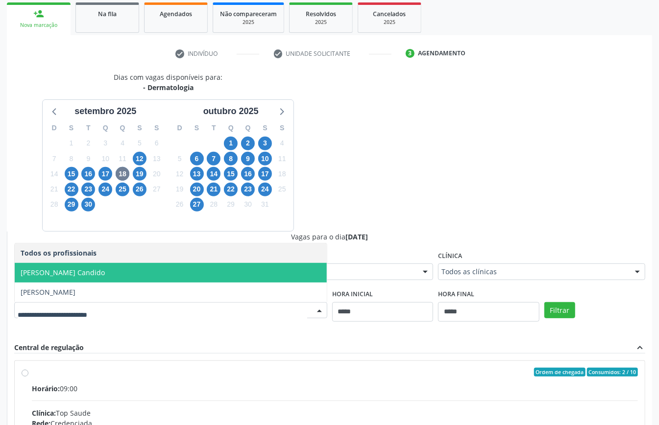
click at [125, 279] on span "Leonardo Castro Candido" at bounding box center [171, 273] width 312 height 20
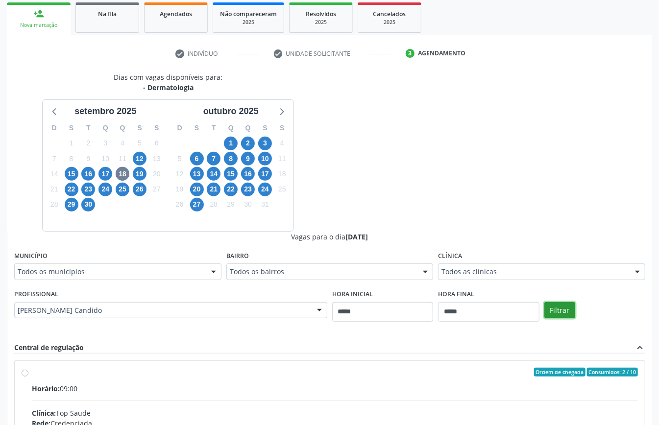
click at [566, 312] on button "Filtrar" at bounding box center [559, 310] width 31 height 17
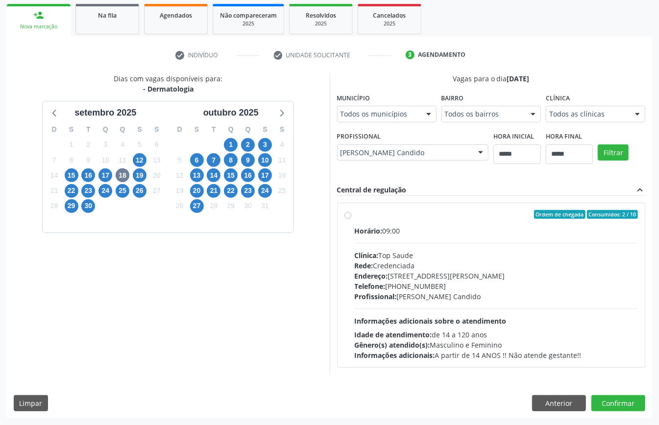
click at [424, 300] on div "Profissional: Leonardo Castro Candido" at bounding box center [497, 297] width 284 height 10
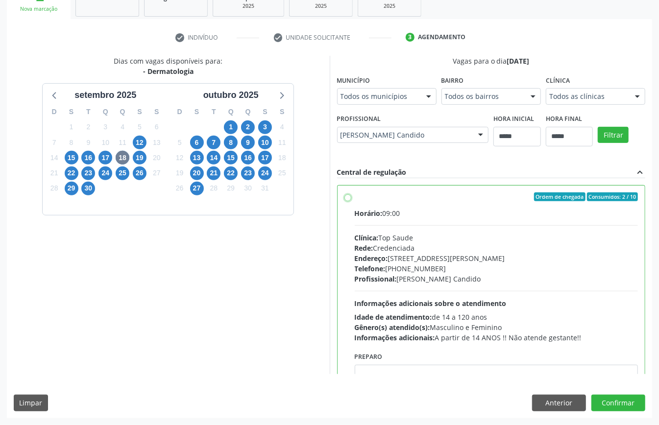
scroll to position [49, 0]
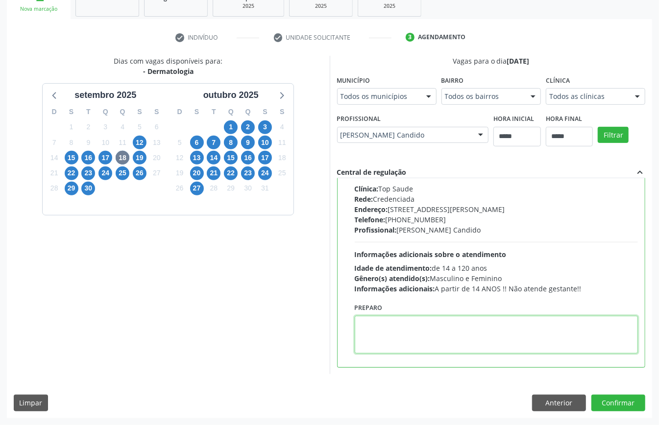
paste textarea "**********"
type textarea "**********"
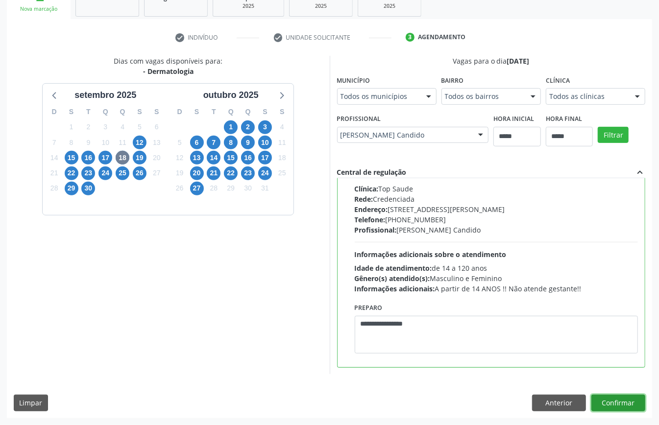
click at [622, 406] on button "Confirmar" at bounding box center [618, 403] width 54 height 17
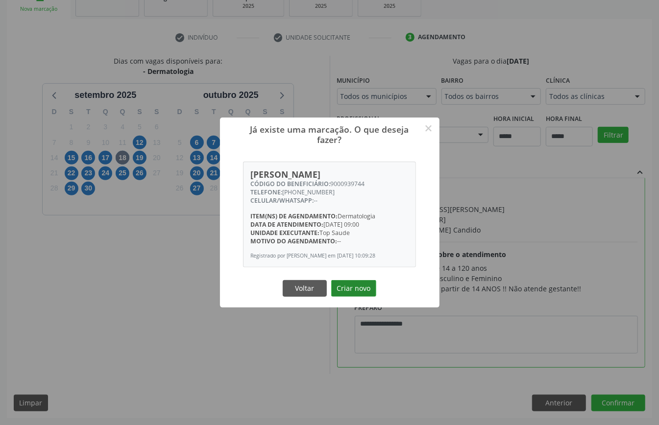
click at [344, 289] on button "Criar novo" at bounding box center [353, 288] width 45 height 17
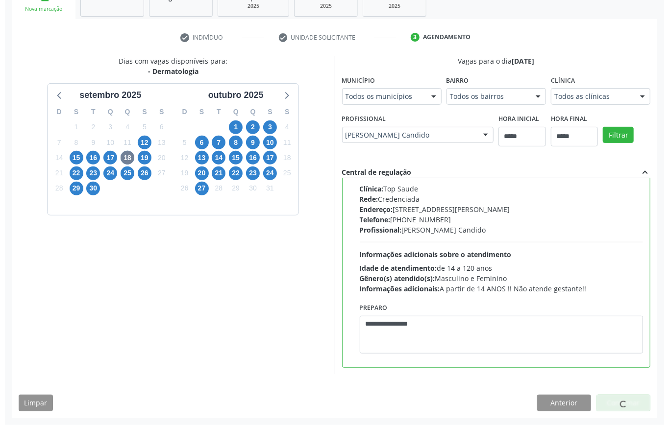
scroll to position [0, 0]
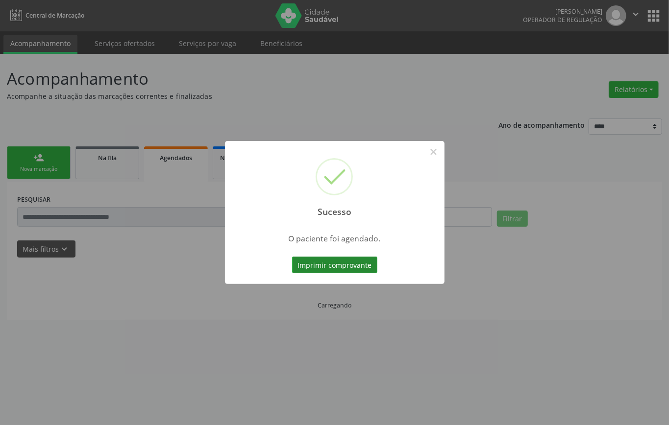
click at [327, 269] on button "Imprimir comprovante" at bounding box center [334, 265] width 85 height 17
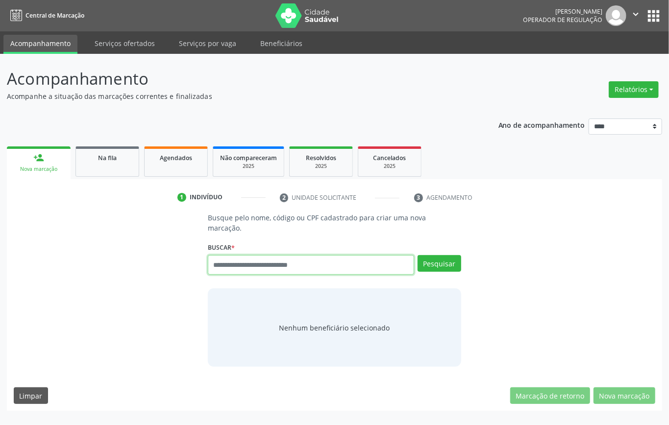
paste input "**********"
type input "**********"
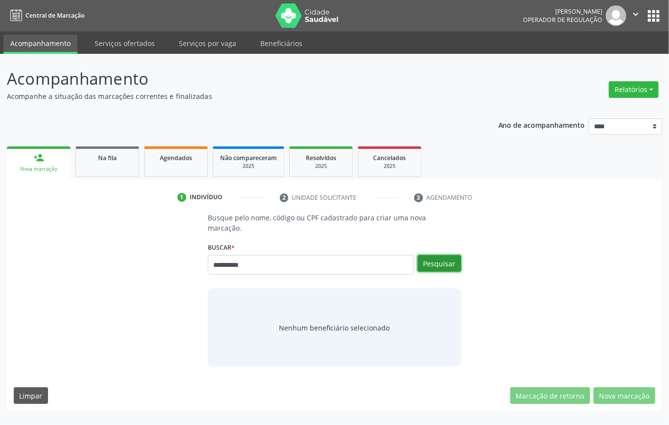
click at [436, 255] on button "Pesquisar" at bounding box center [440, 263] width 44 height 17
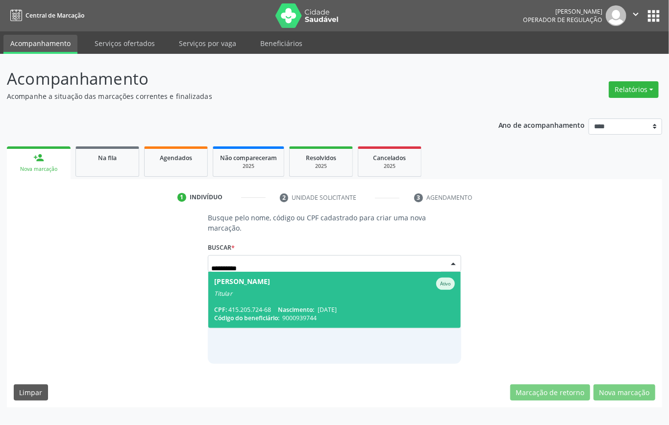
click at [288, 290] on div "Titular" at bounding box center [334, 294] width 241 height 8
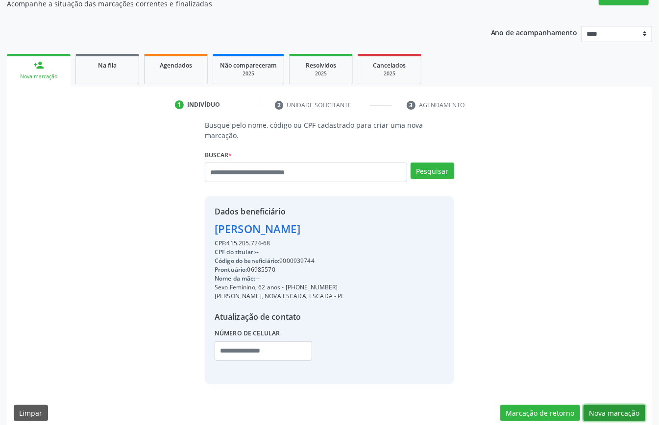
click at [611, 405] on button "Nova marcação" at bounding box center [615, 413] width 62 height 17
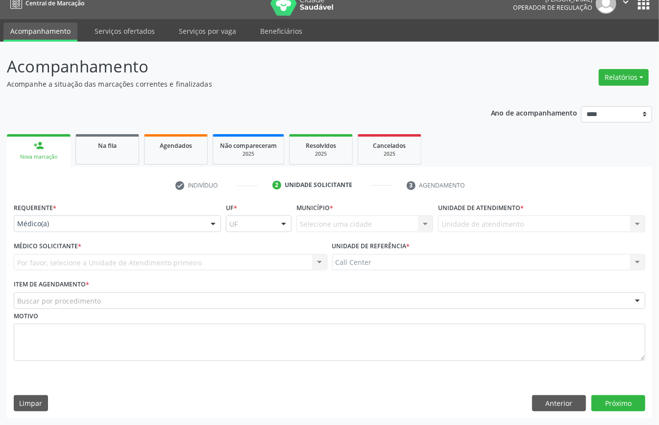
drag, startPoint x: 117, startPoint y: 216, endPoint x: 113, endPoint y: 233, distance: 18.1
click at [117, 218] on div "Médico(a)" at bounding box center [117, 224] width 207 height 17
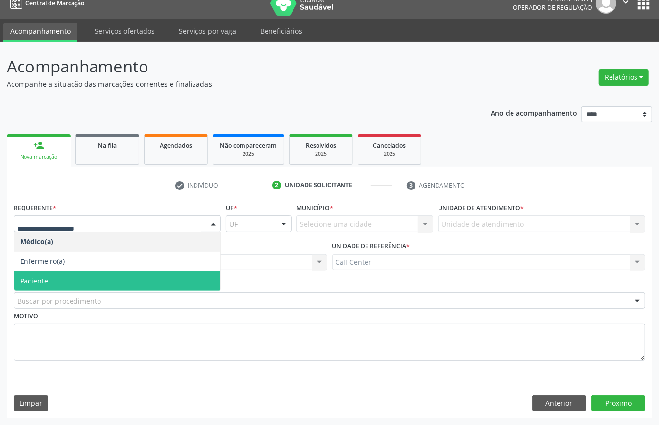
click at [61, 279] on span "Paciente" at bounding box center [117, 281] width 206 height 20
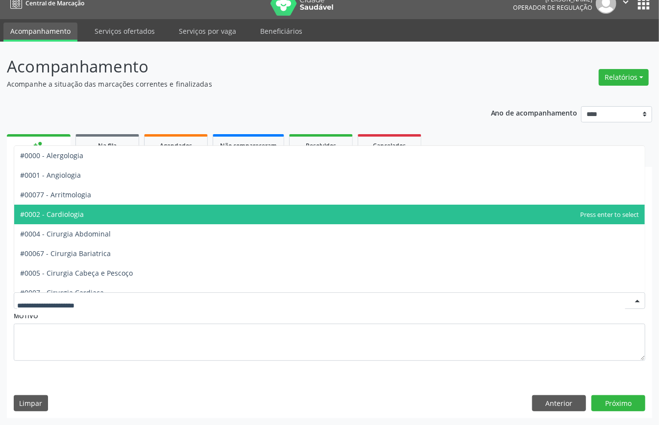
click at [65, 210] on span "#0002 - Cardiologia" at bounding box center [52, 214] width 64 height 9
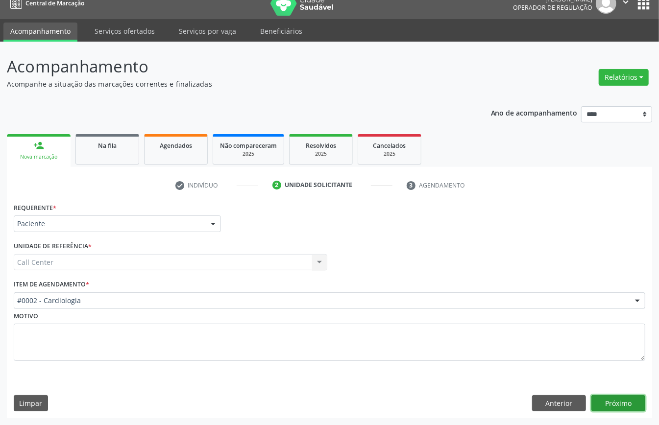
click at [621, 407] on button "Próximo" at bounding box center [618, 403] width 54 height 17
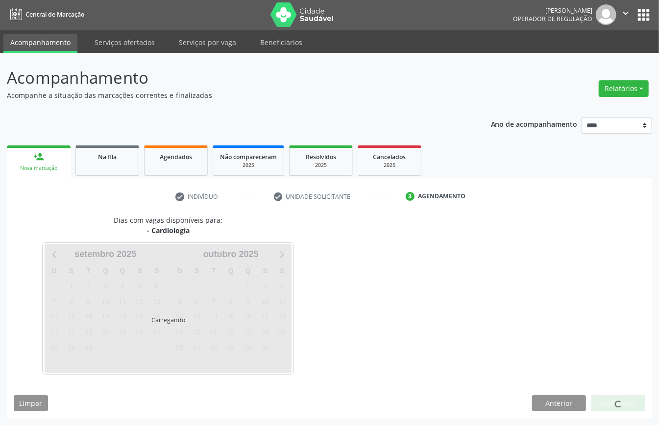
scroll to position [2, 0]
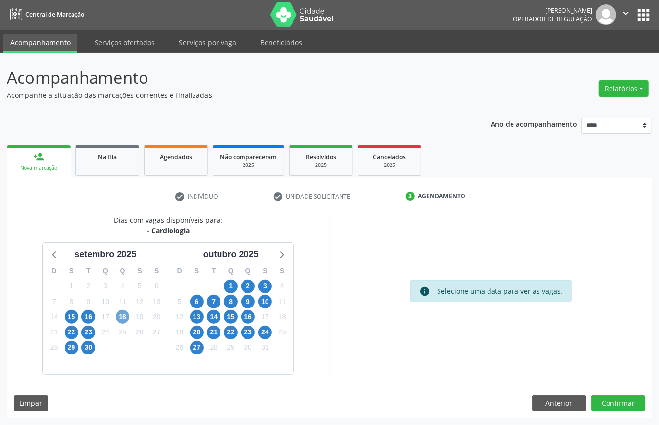
click at [121, 320] on span "18" at bounding box center [123, 317] width 14 height 14
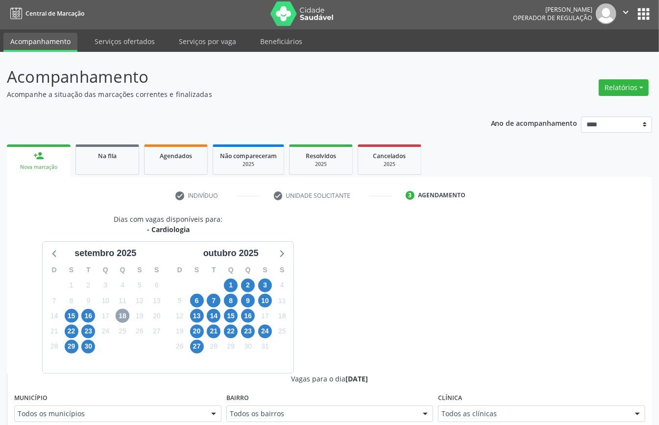
scroll to position [198, 0]
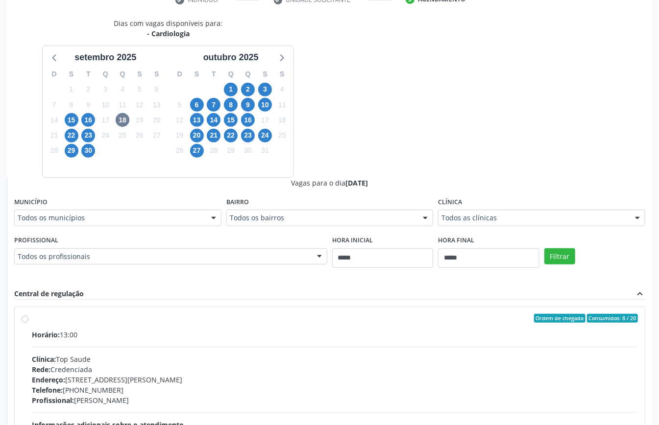
click at [163, 346] on div "Horário: 13:00 Clínica: Top Saude Rede: Credenciada Endereço: Av Historiador Pe…" at bounding box center [335, 397] width 606 height 135
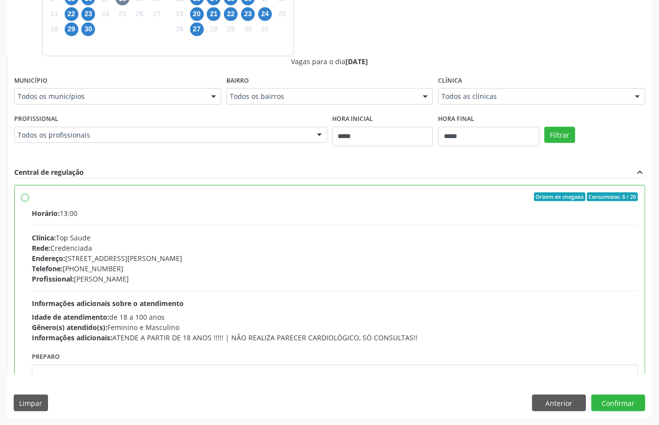
scroll to position [49, 0]
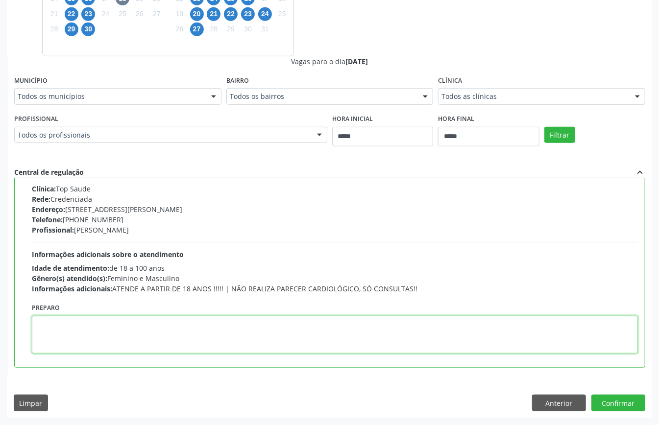
paste textarea "**********"
type textarea "**********"
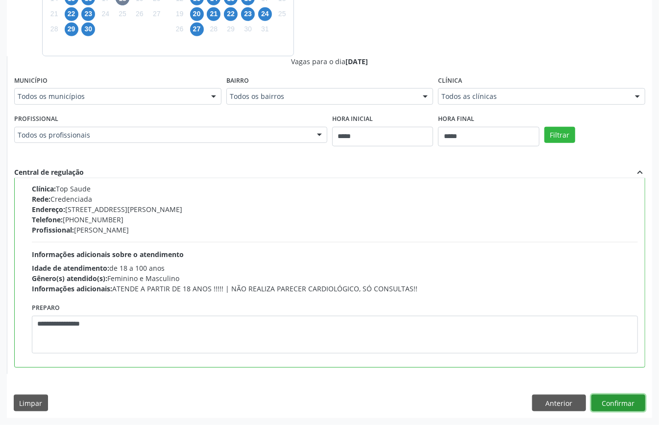
click at [605, 404] on button "Confirmar" at bounding box center [618, 403] width 54 height 17
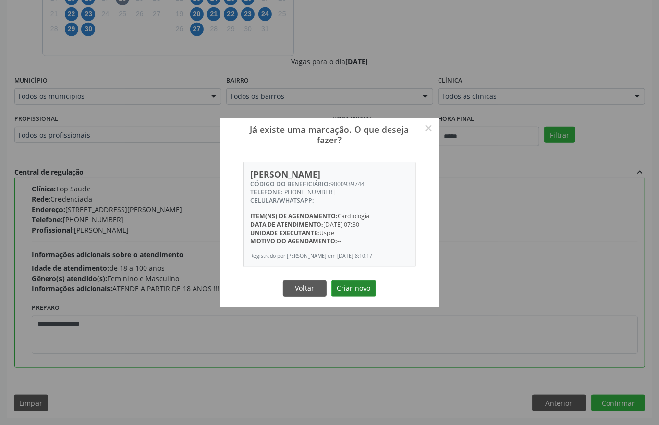
click at [362, 287] on button "Criar novo" at bounding box center [353, 288] width 45 height 17
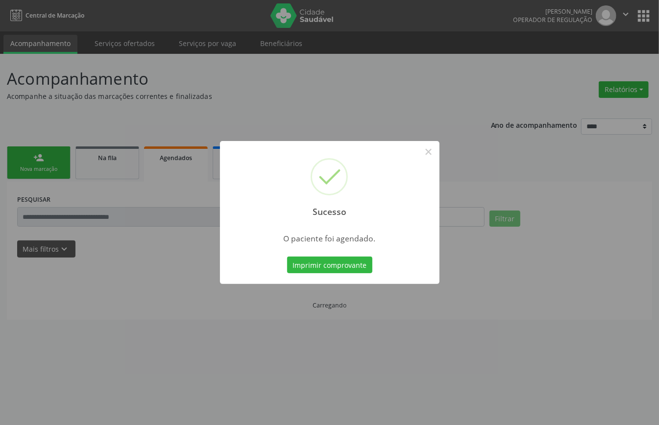
scroll to position [0, 0]
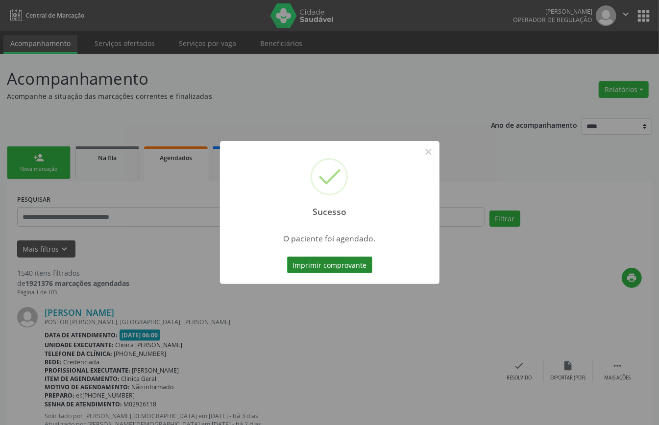
click at [344, 266] on button "Imprimir comprovante" at bounding box center [329, 265] width 85 height 17
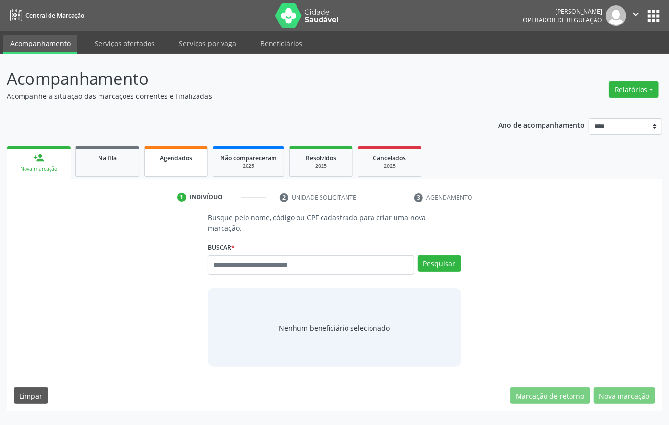
click at [182, 170] on link "Agendados" at bounding box center [176, 162] width 64 height 30
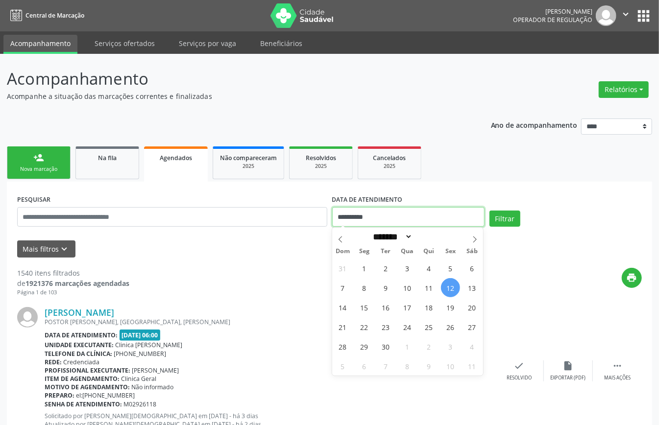
click at [385, 220] on input "**********" at bounding box center [408, 217] width 152 height 20
click at [381, 307] on span "16" at bounding box center [385, 307] width 19 height 19
type input "**********"
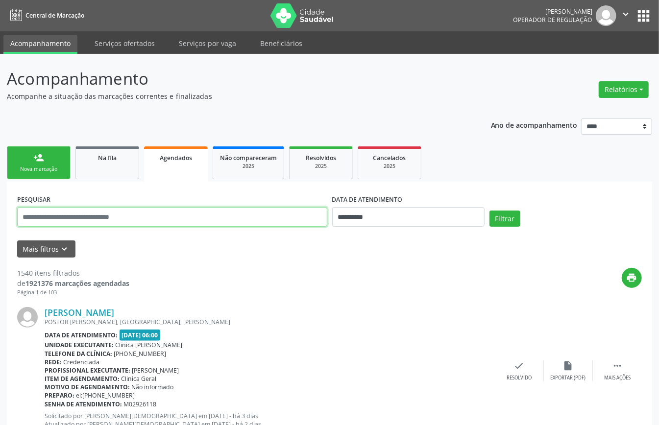
paste input "**********"
type input "**********"
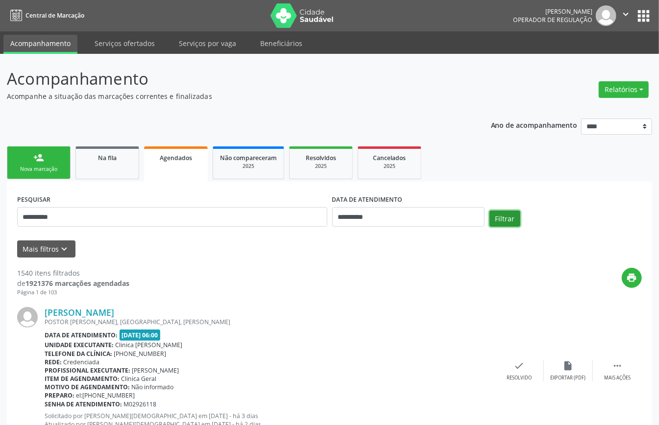
click at [511, 216] on button "Filtrar" at bounding box center [505, 219] width 31 height 17
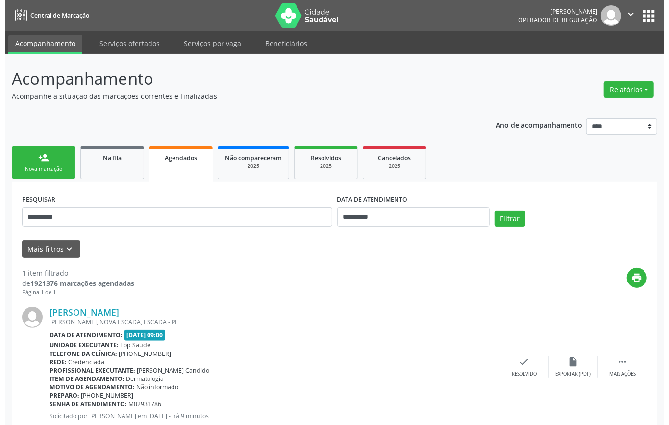
scroll to position [29, 0]
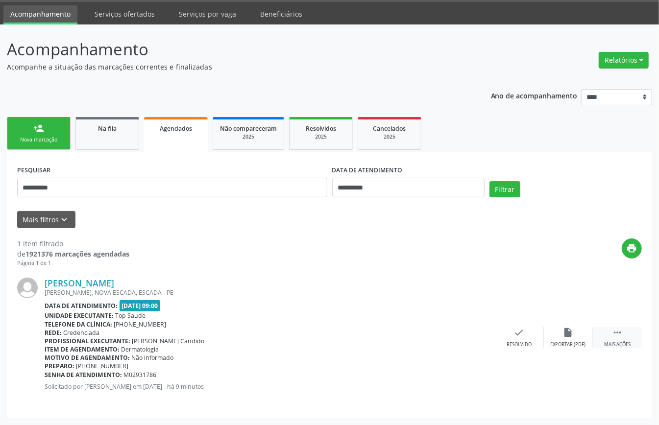
click at [616, 336] on icon "" at bounding box center [617, 332] width 11 height 11
click at [483, 328] on div "cancel Cancelar" at bounding box center [470, 337] width 49 height 21
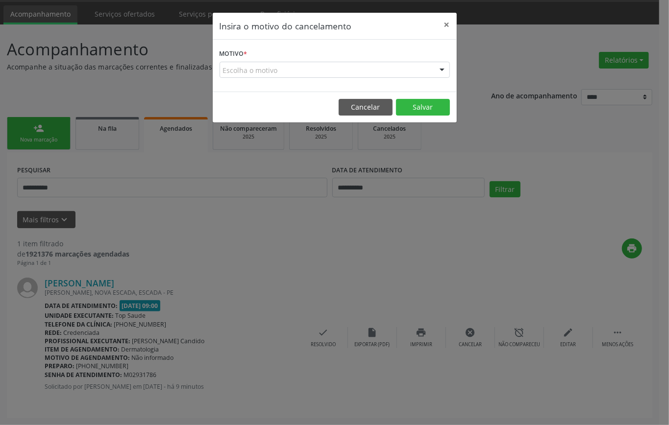
click at [378, 65] on div "Escolha o motivo" at bounding box center [335, 70] width 230 height 17
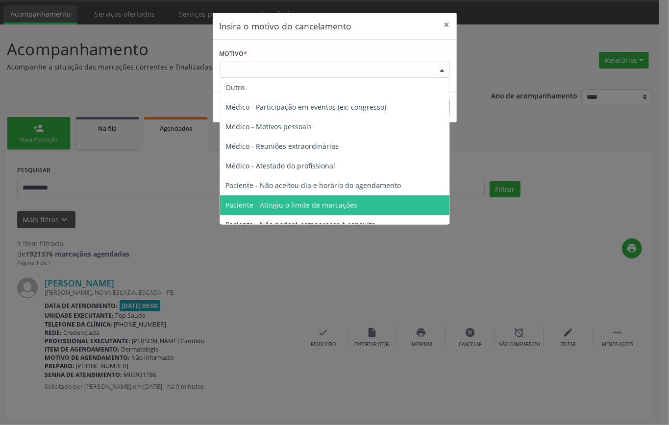
scroll to position [49, 0]
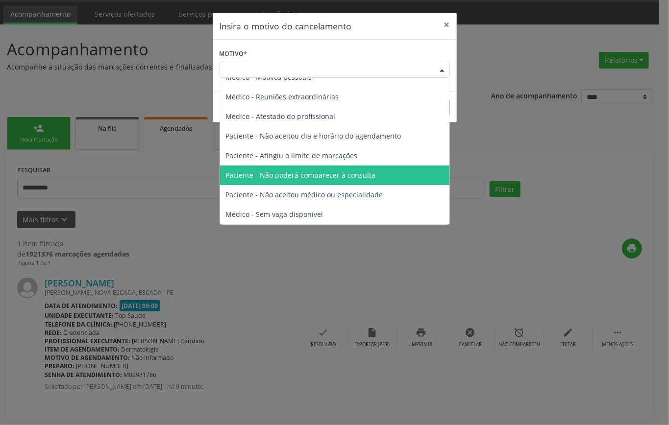
click at [318, 172] on span "Paciente - Não poderá comparecer à consulta" at bounding box center [301, 175] width 150 height 9
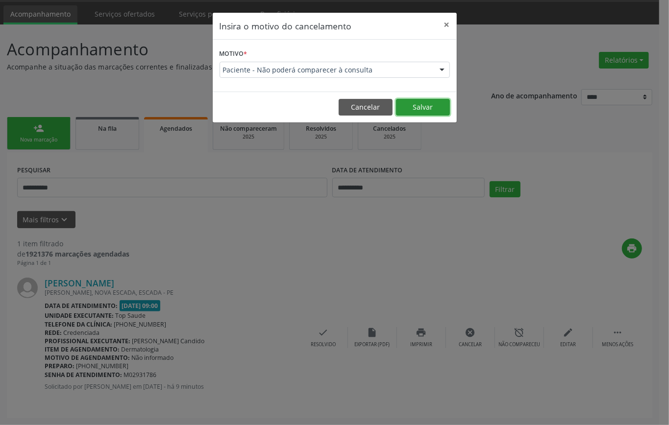
click at [408, 108] on button "Salvar" at bounding box center [423, 107] width 54 height 17
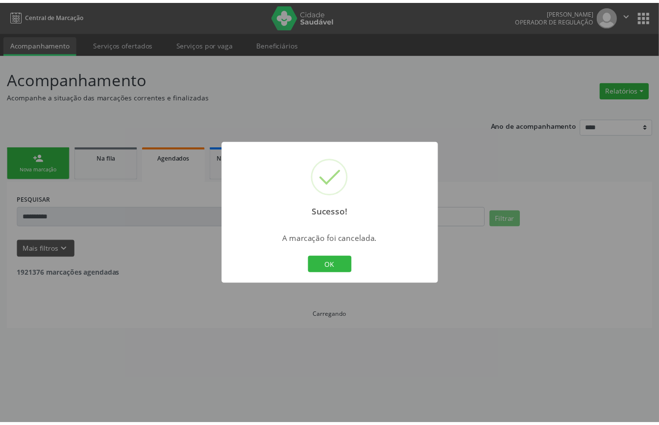
scroll to position [0, 0]
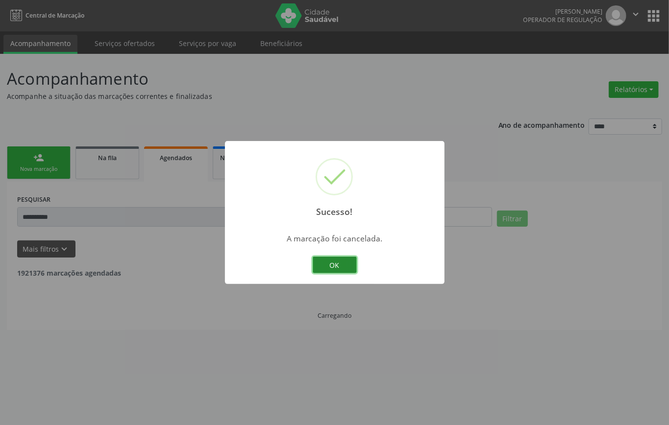
click at [338, 259] on button "OK" at bounding box center [335, 265] width 44 height 17
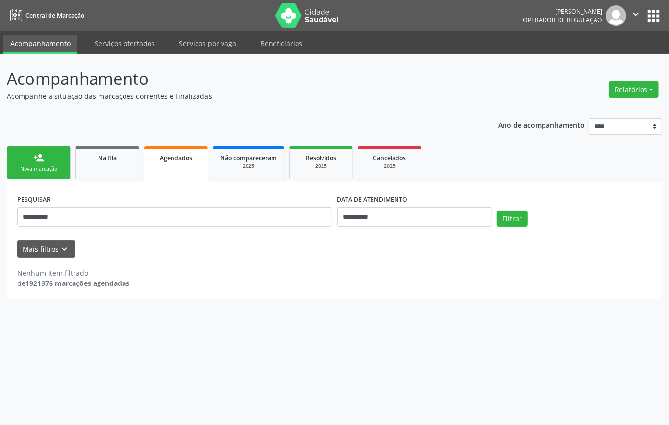
click at [32, 162] on link "person_add Nova marcação" at bounding box center [39, 163] width 64 height 33
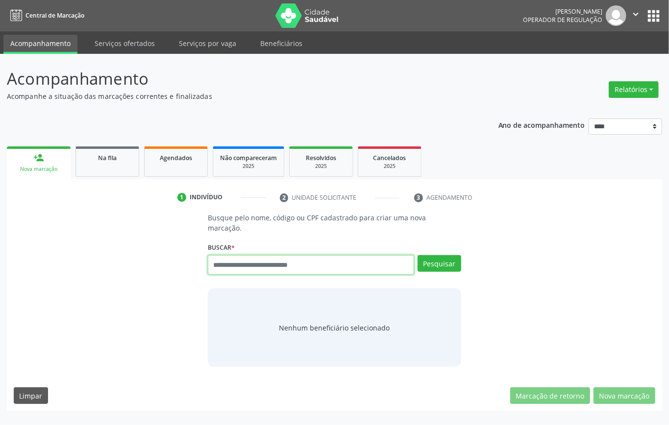
click at [275, 257] on input "text" at bounding box center [311, 265] width 206 height 20
type input "*********"
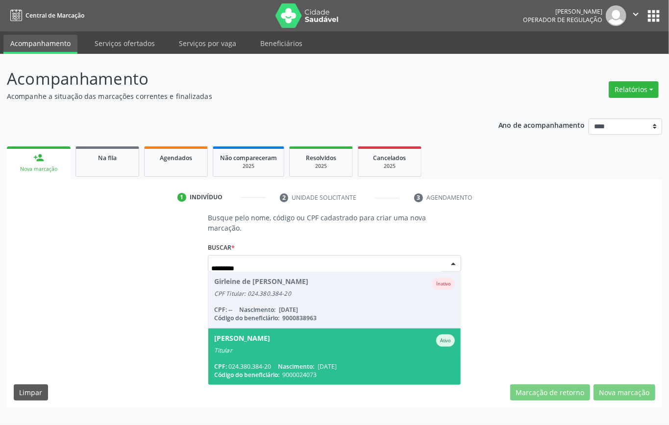
click at [287, 351] on span "Luciano Jose Xavier de Vercosa Ativo Titular CPF: 024.380.384-20 Nascimento: 25…" at bounding box center [334, 357] width 252 height 56
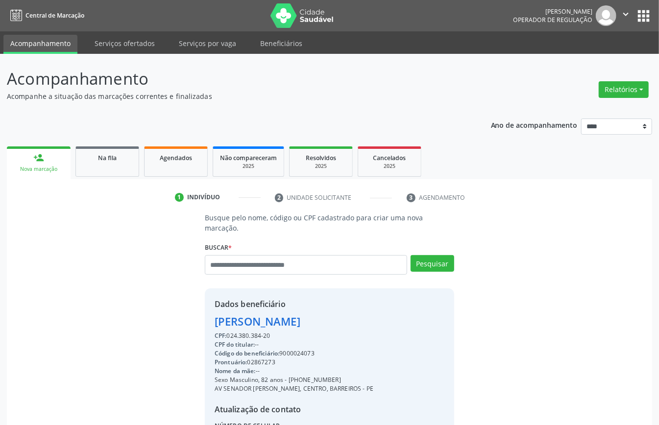
scroll to position [93, 0]
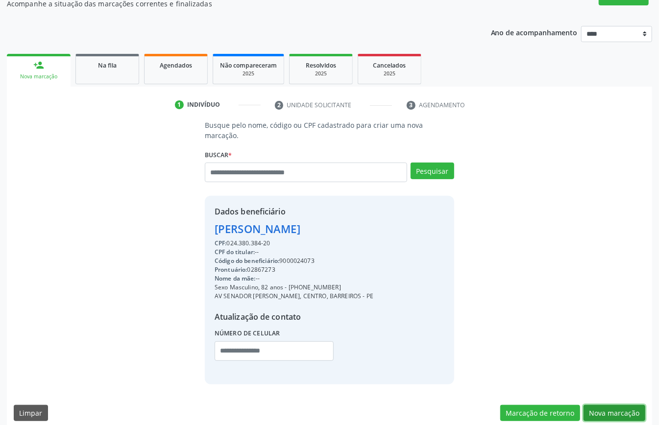
click at [618, 405] on button "Nova marcação" at bounding box center [615, 413] width 62 height 17
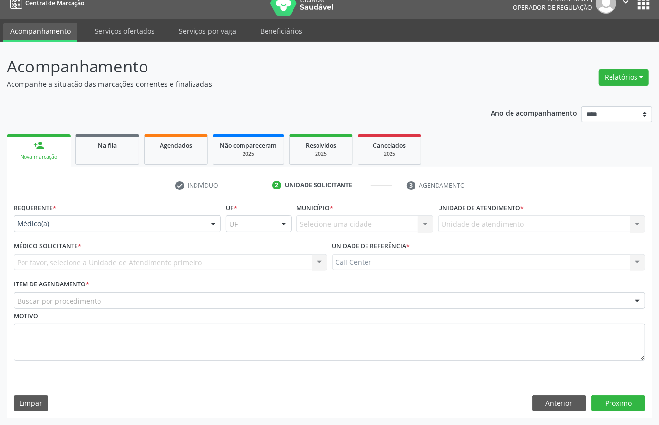
scroll to position [14, 0]
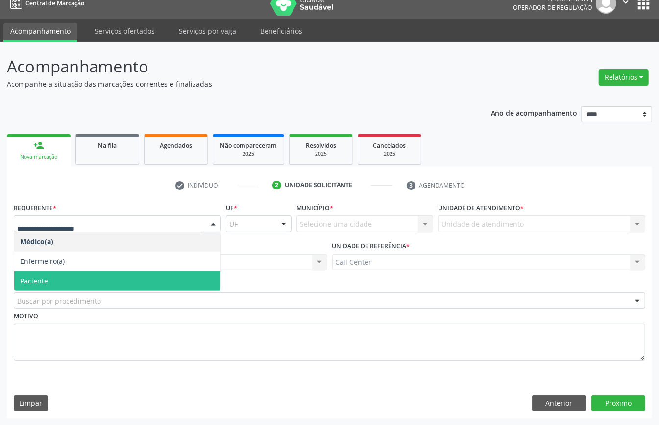
click at [63, 278] on span "Paciente" at bounding box center [117, 281] width 206 height 20
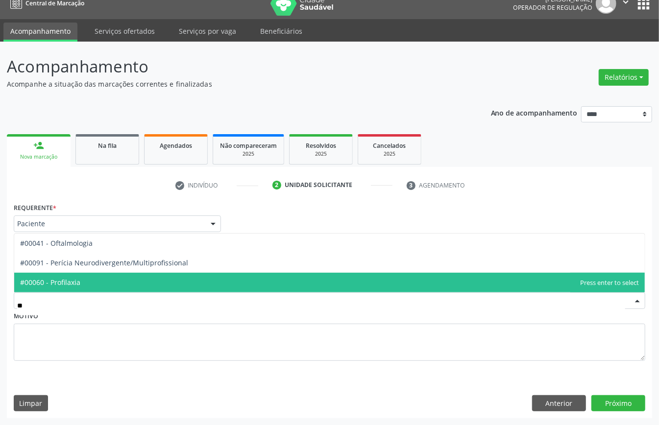
type input "***"
click at [83, 275] on span "#00041 - Oftalmologia" at bounding box center [329, 283] width 631 height 20
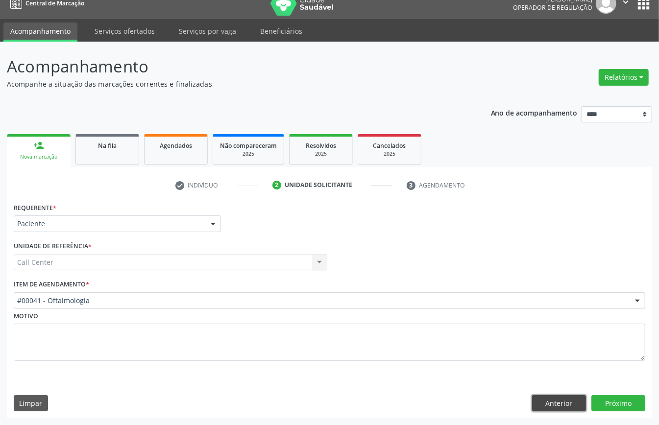
click at [557, 403] on button "Anterior" at bounding box center [559, 403] width 54 height 17
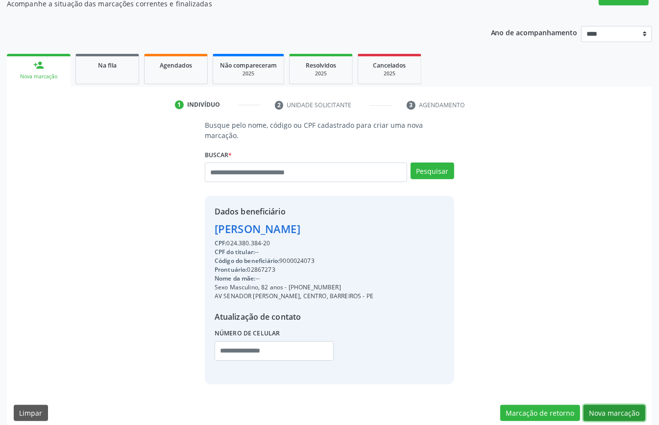
click at [616, 405] on button "Nova marcação" at bounding box center [615, 413] width 62 height 17
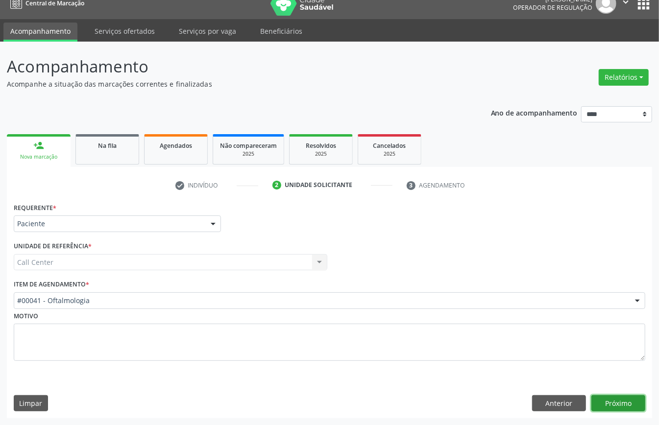
click at [616, 404] on button "Próximo" at bounding box center [618, 403] width 54 height 17
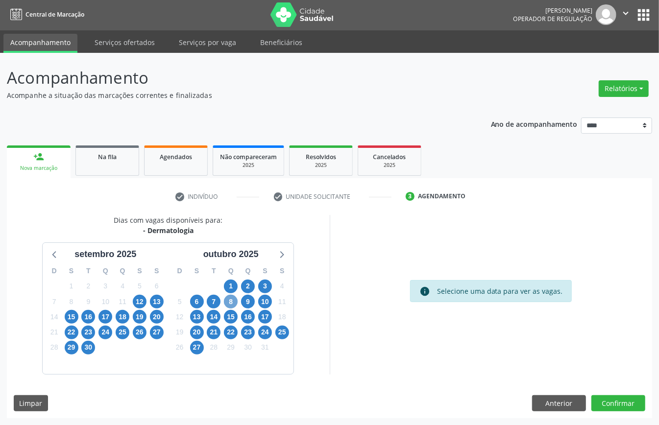
click at [232, 304] on span "8" at bounding box center [231, 302] width 14 height 14
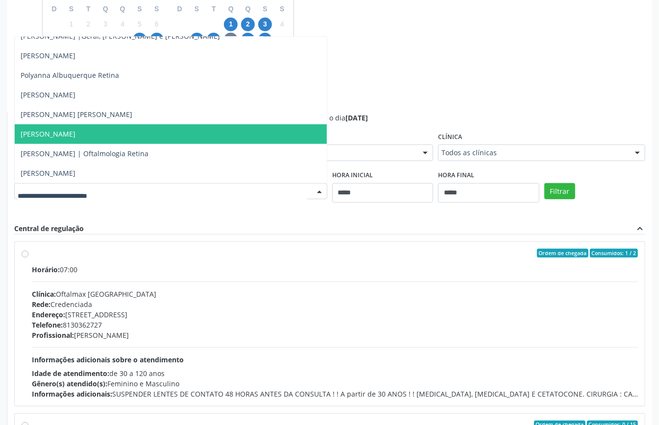
scroll to position [132, 0]
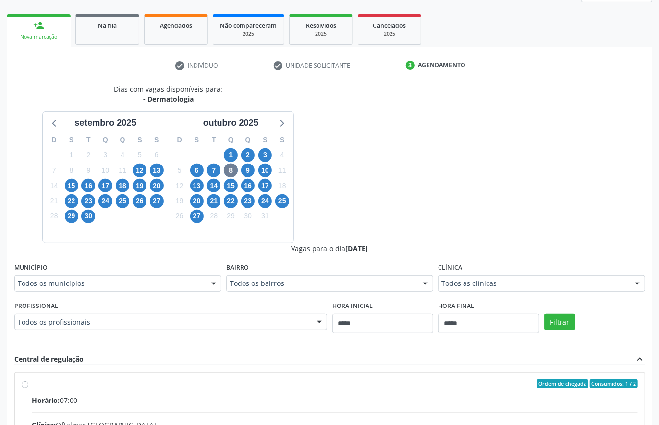
click at [386, 198] on div "Dias com vagas disponíveis para: - Dermatologia setembro 2025 D S T Q Q S S 31 …" at bounding box center [329, 323] width 645 height 478
click at [119, 184] on span "18" at bounding box center [123, 186] width 14 height 14
click at [318, 318] on div at bounding box center [319, 323] width 15 height 17
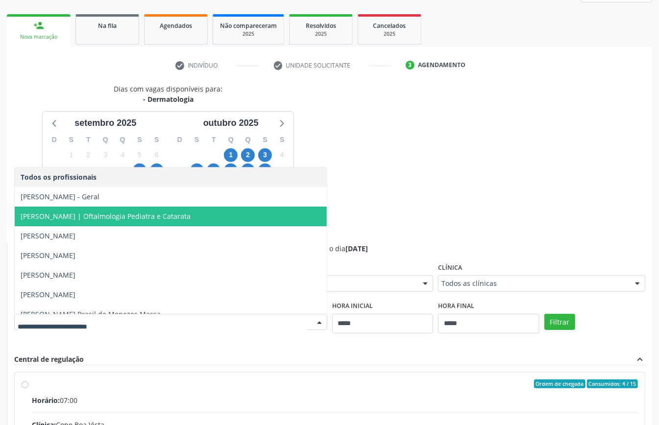
click at [454, 173] on div "Dias com vagas disponíveis para: - Dermatologia setembro 2025 D S T Q Q S S 31 …" at bounding box center [329, 323] width 645 height 478
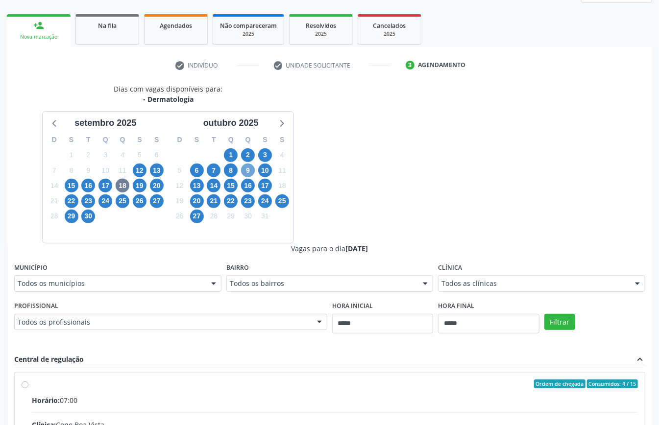
click at [247, 171] on span "9" at bounding box center [248, 171] width 14 height 14
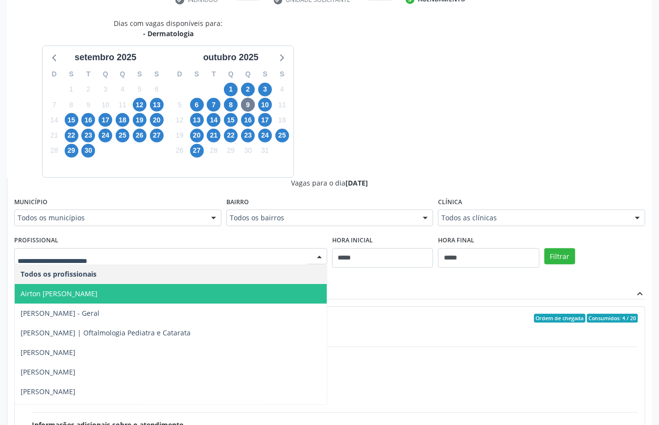
click at [139, 295] on span "Airton [PERSON_NAME]" at bounding box center [171, 294] width 312 height 20
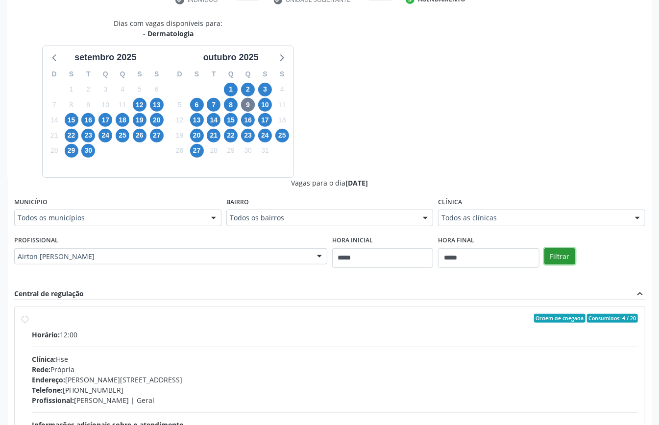
click at [555, 253] on button "Filtrar" at bounding box center [559, 256] width 31 height 17
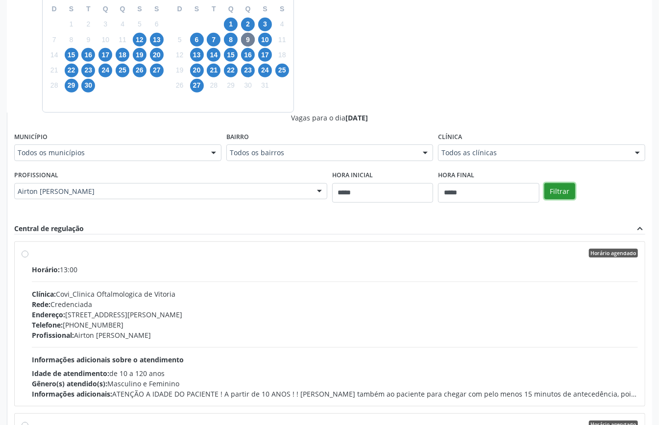
scroll to position [320, 0]
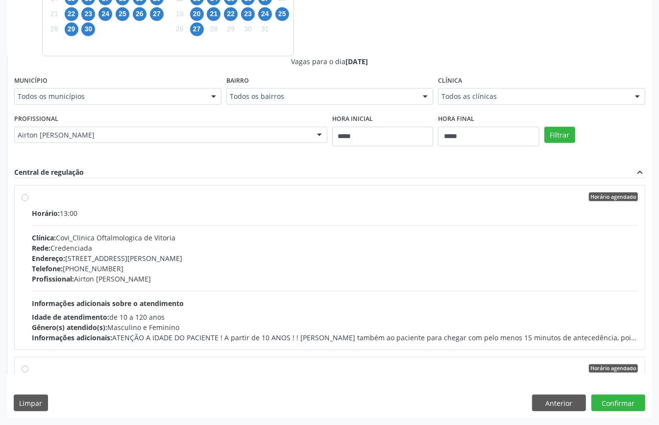
click at [171, 271] on div "Telefone: (81) 3523-3447" at bounding box center [335, 269] width 606 height 10
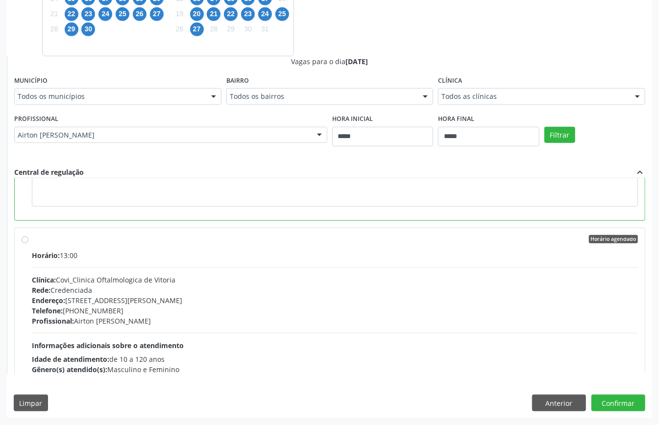
scroll to position [65, 0]
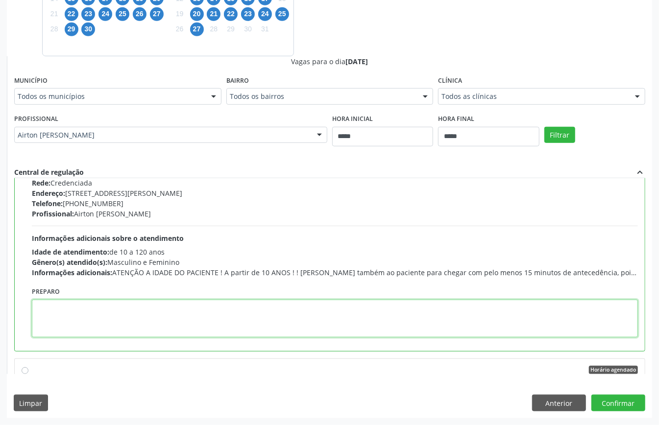
paste textarea "**********"
type textarea "**********"
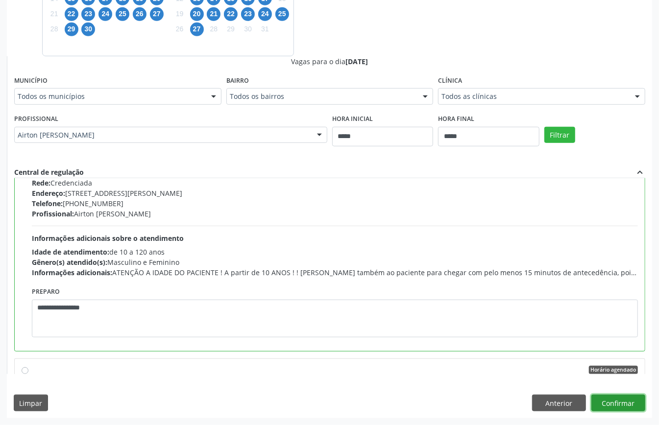
click at [623, 402] on button "Confirmar" at bounding box center [618, 403] width 54 height 17
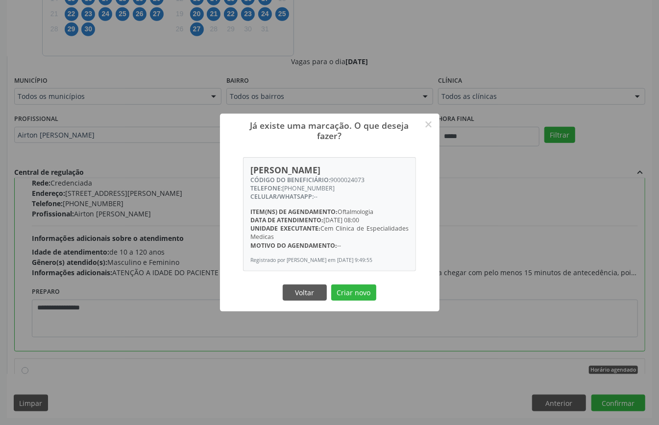
click at [364, 295] on button "Criar novo" at bounding box center [353, 293] width 45 height 17
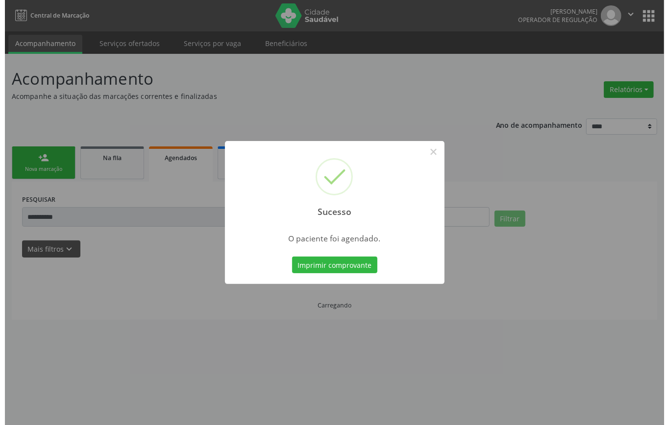
scroll to position [0, 0]
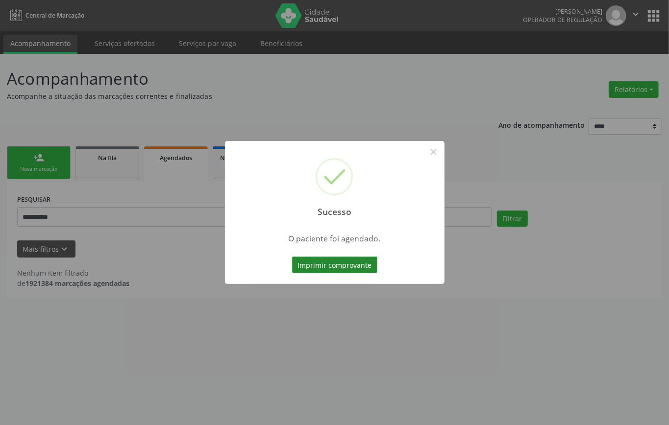
click at [336, 267] on button "Imprimir comprovante" at bounding box center [334, 265] width 85 height 17
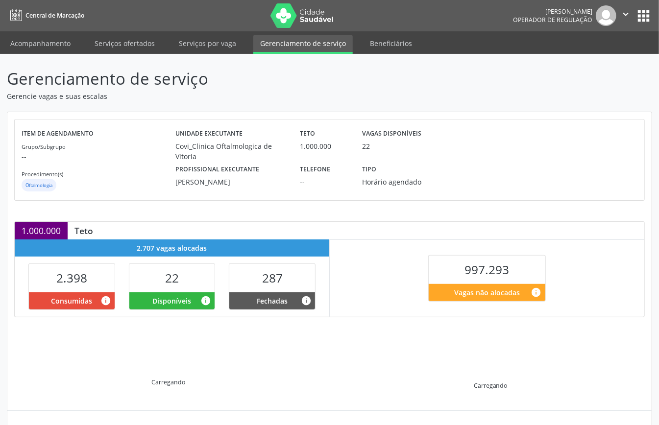
scroll to position [99, 0]
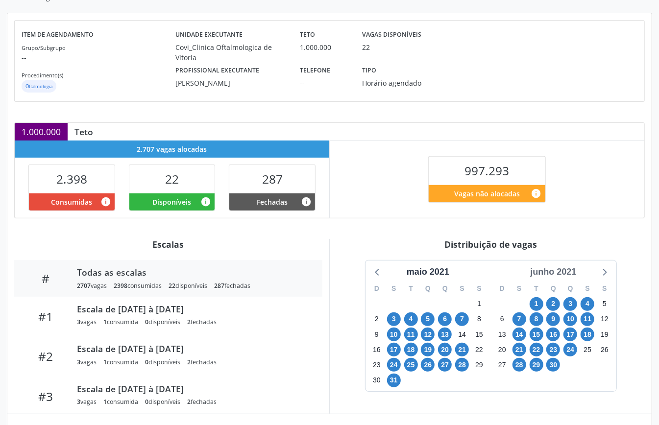
click at [573, 277] on div "junho 2021" at bounding box center [553, 272] width 54 height 13
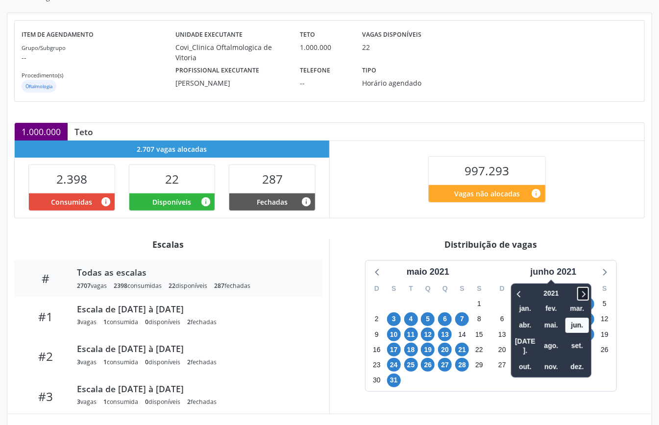
click at [581, 300] on icon at bounding box center [583, 294] width 10 height 12
click at [571, 345] on span "set." at bounding box center [578, 346] width 24 height 15
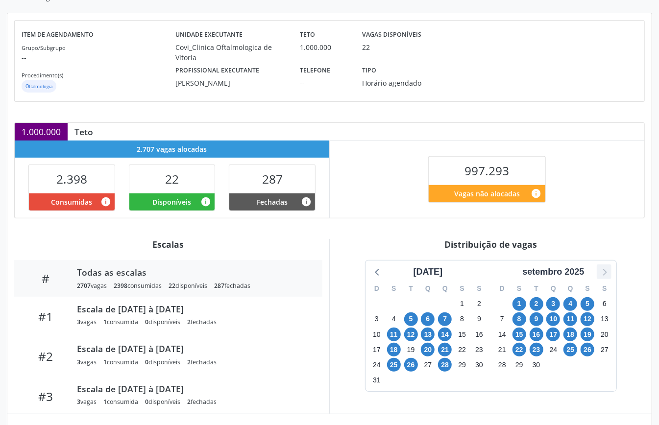
click at [606, 278] on icon at bounding box center [604, 272] width 13 height 13
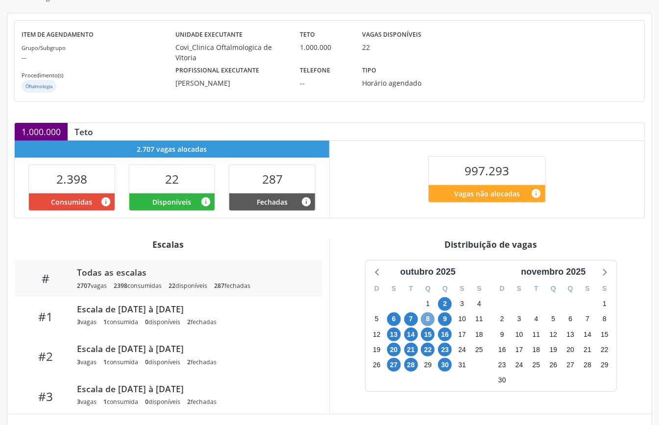
click at [426, 326] on span "8" at bounding box center [428, 320] width 14 height 14
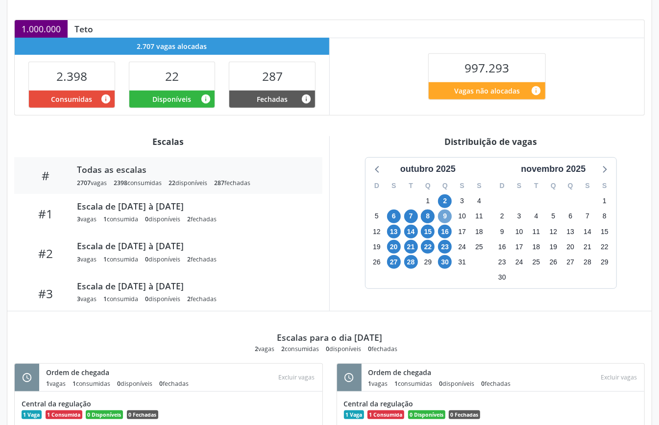
click at [445, 220] on span "9" at bounding box center [445, 217] width 14 height 14
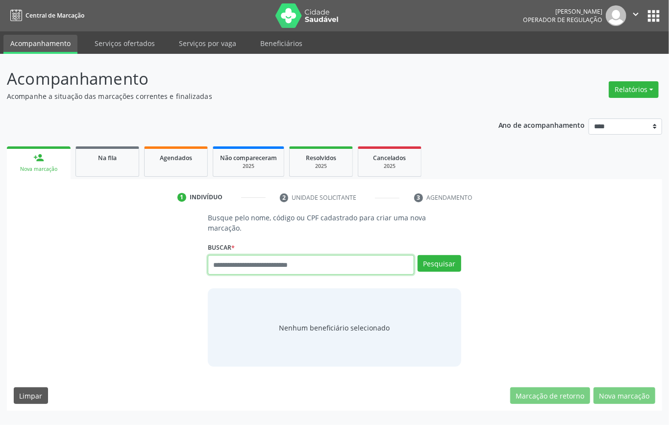
paste input "**********"
type input "**********"
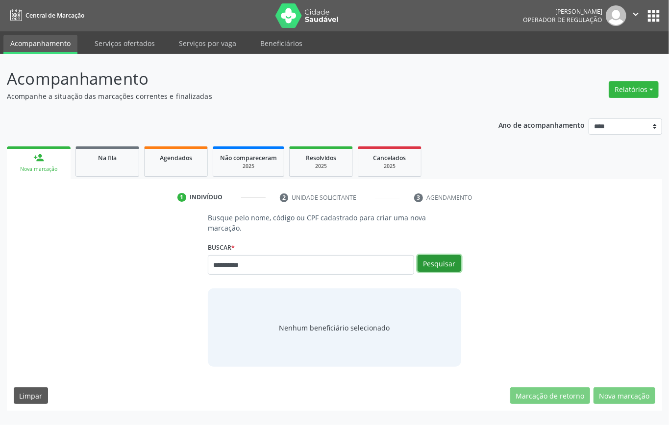
click at [446, 255] on button "Pesquisar" at bounding box center [440, 263] width 44 height 17
type input "**********"
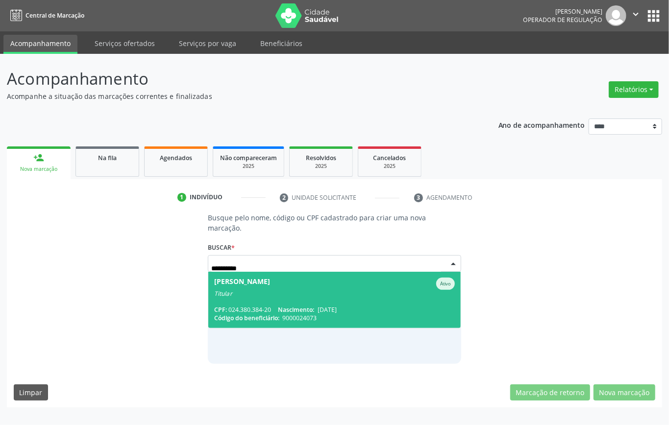
click at [246, 278] on div "[PERSON_NAME]" at bounding box center [242, 284] width 56 height 12
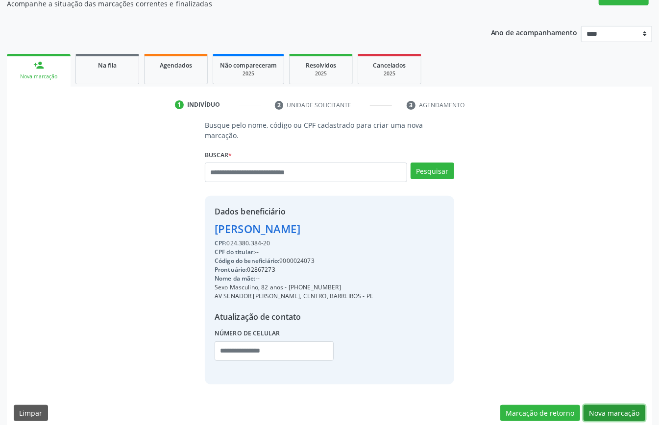
click at [601, 406] on button "Nova marcação" at bounding box center [615, 413] width 62 height 17
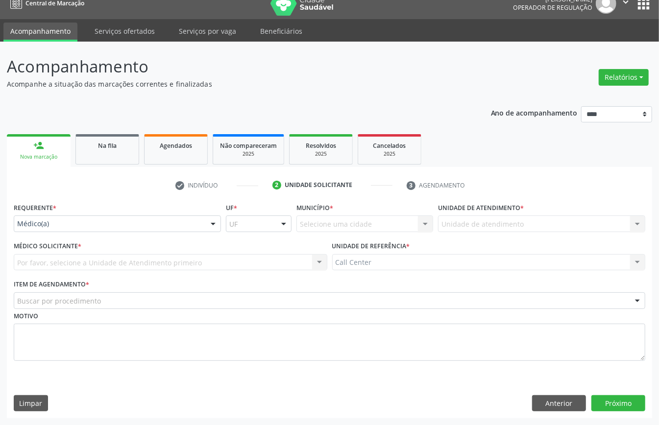
scroll to position [14, 0]
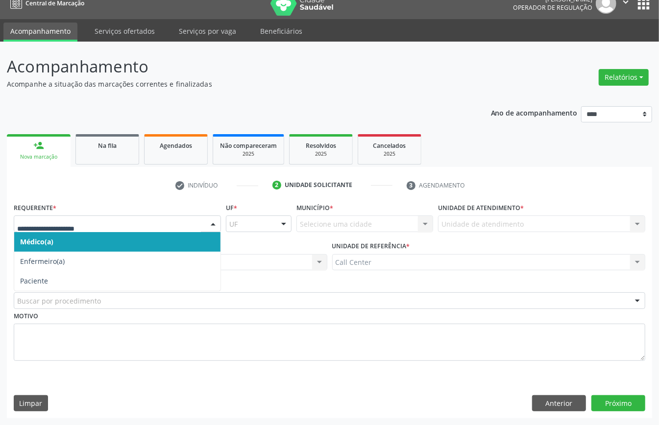
drag, startPoint x: 102, startPoint y: 220, endPoint x: 78, endPoint y: 258, distance: 44.7
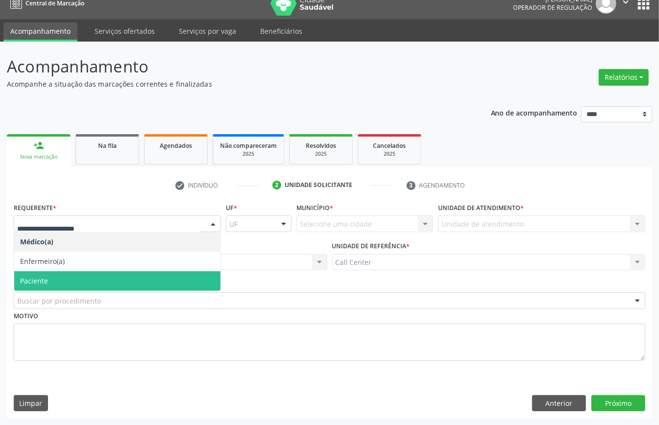
click at [67, 277] on span "Paciente" at bounding box center [117, 281] width 206 height 20
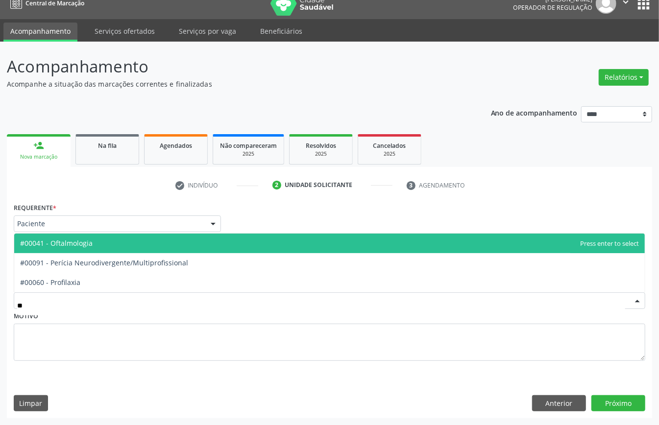
type input "***"
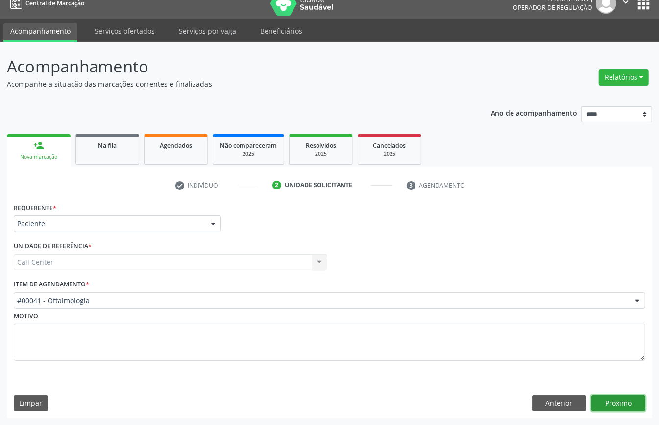
click at [625, 404] on button "Próximo" at bounding box center [618, 403] width 54 height 17
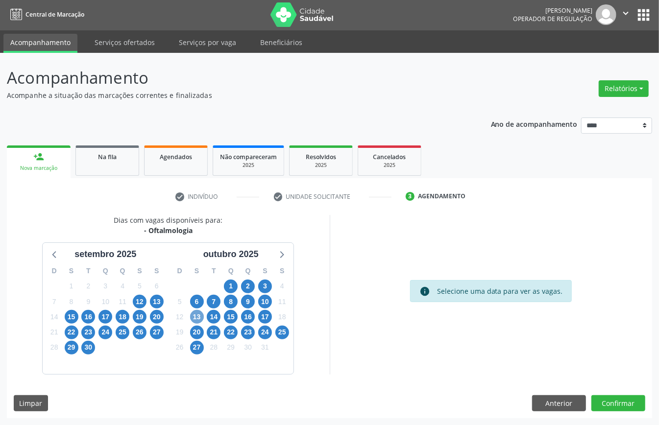
click at [191, 318] on span "13" at bounding box center [197, 317] width 14 height 14
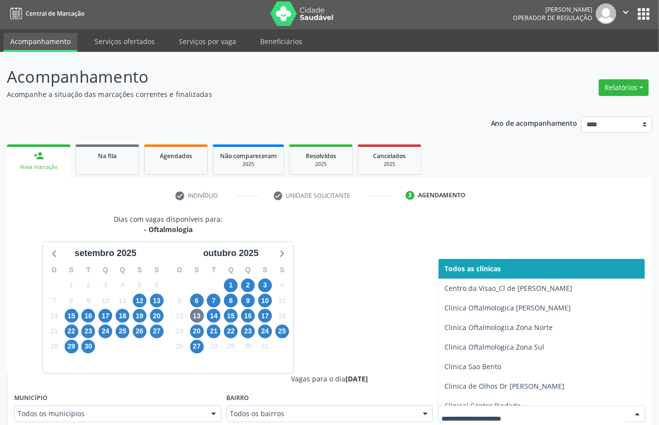
scroll to position [6, 0]
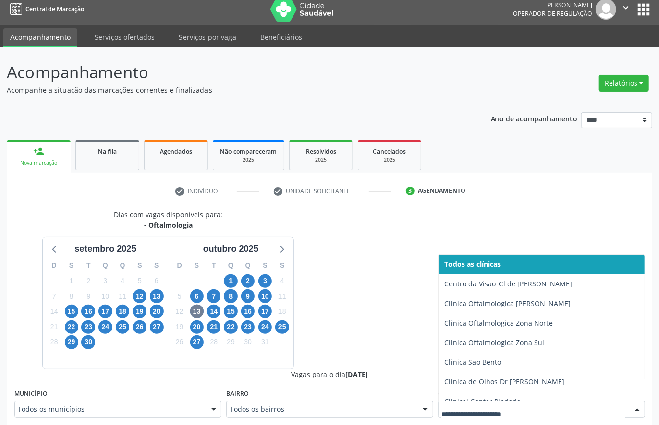
click at [526, 408] on div at bounding box center [541, 409] width 207 height 17
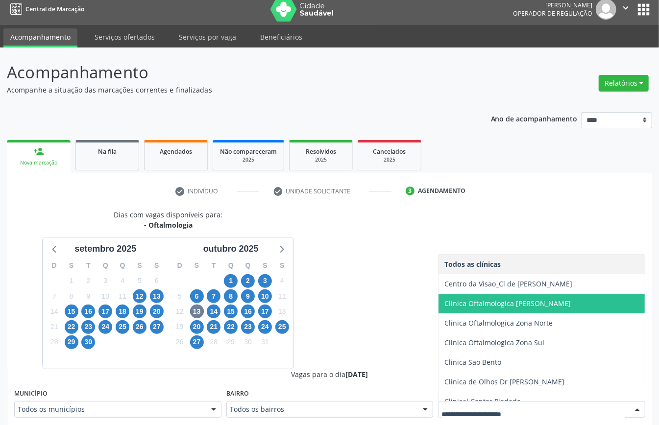
scroll to position [268, 0]
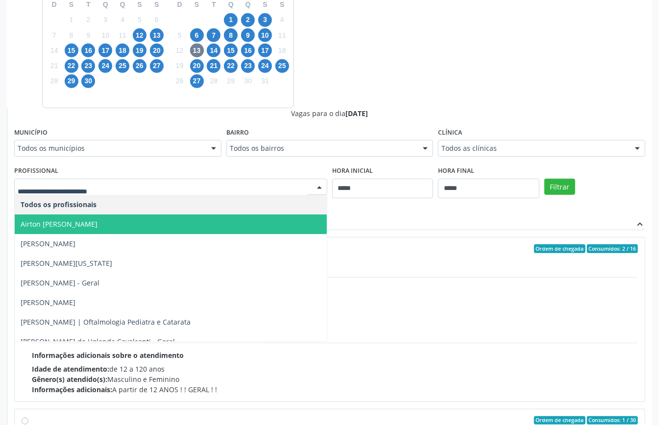
click at [98, 227] on span "Airton [PERSON_NAME]" at bounding box center [59, 224] width 77 height 9
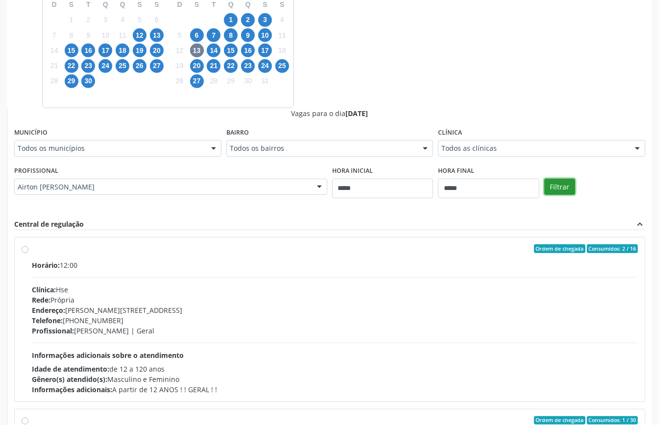
click at [564, 185] on button "Filtrar" at bounding box center [559, 187] width 31 height 17
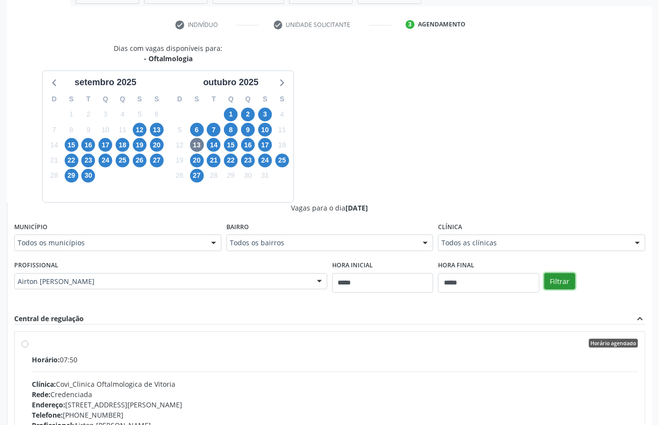
scroll to position [304, 0]
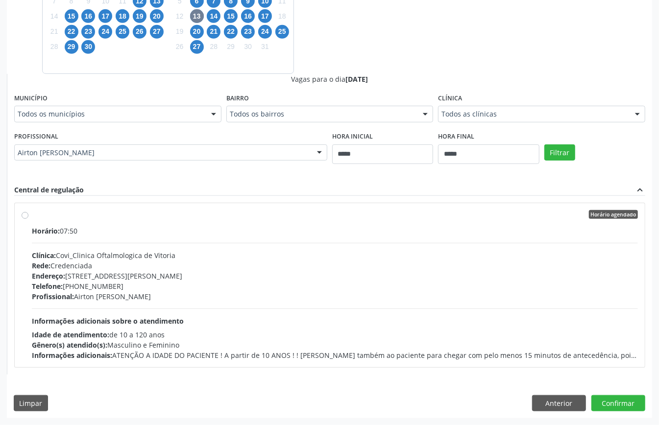
click at [123, 319] on span "Informações adicionais sobre o atendimento" at bounding box center [108, 321] width 152 height 9
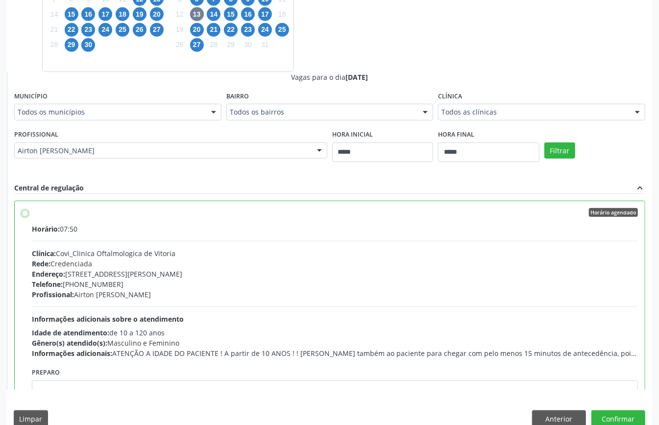
scroll to position [49, 0]
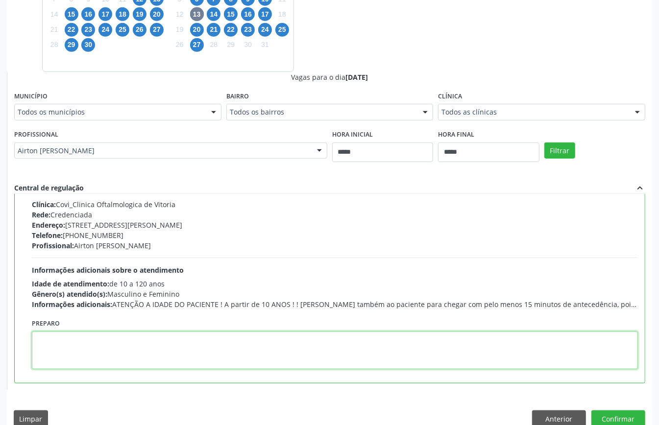
paste textarea "**********"
type textarea "**********"
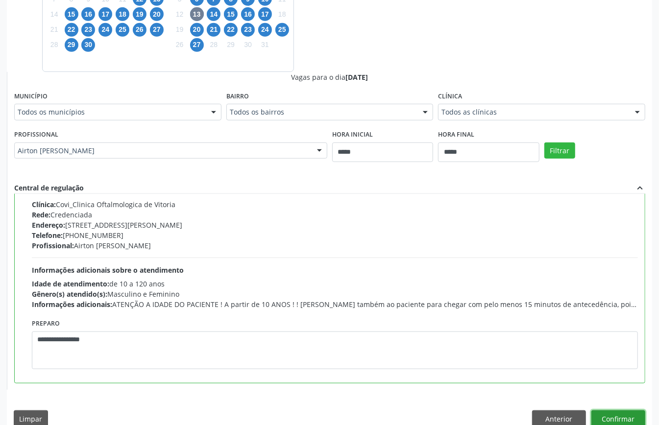
click at [616, 416] on button "Confirmar" at bounding box center [618, 419] width 54 height 17
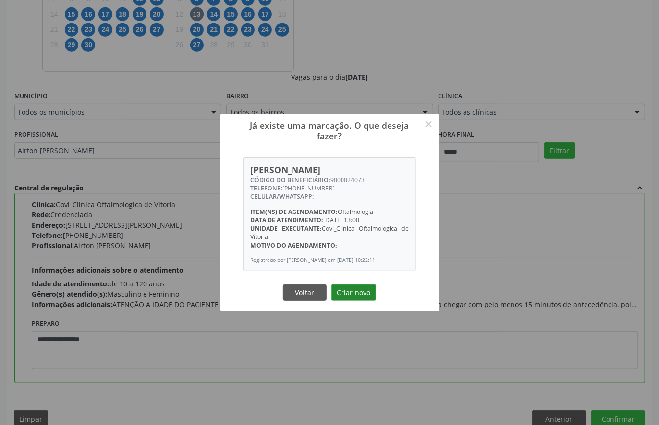
click at [345, 286] on button "Criar novo" at bounding box center [353, 293] width 45 height 17
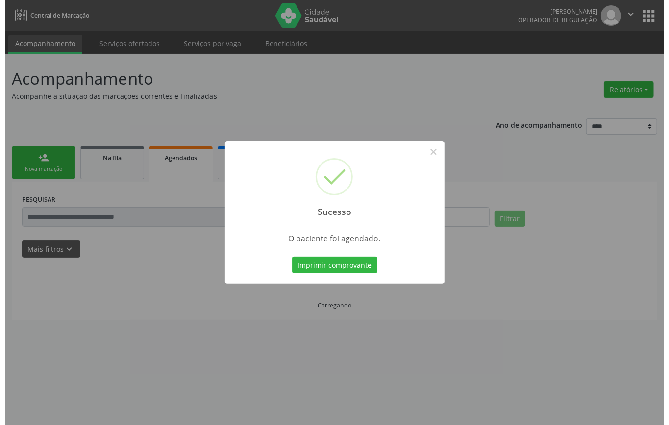
scroll to position [0, 0]
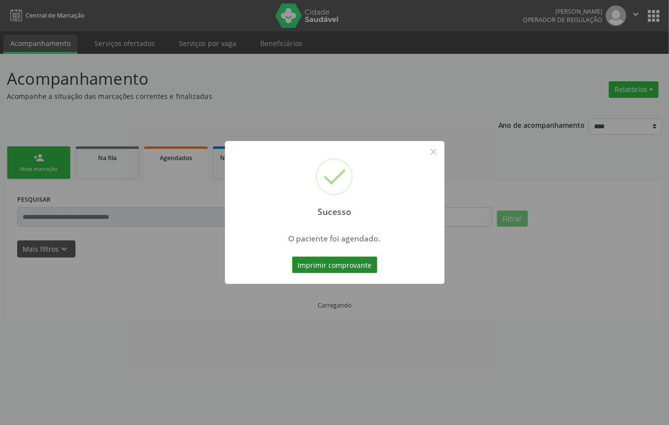
drag, startPoint x: 346, startPoint y: 270, endPoint x: 340, endPoint y: 267, distance: 6.4
click at [340, 267] on button "Imprimir comprovante" at bounding box center [334, 265] width 85 height 17
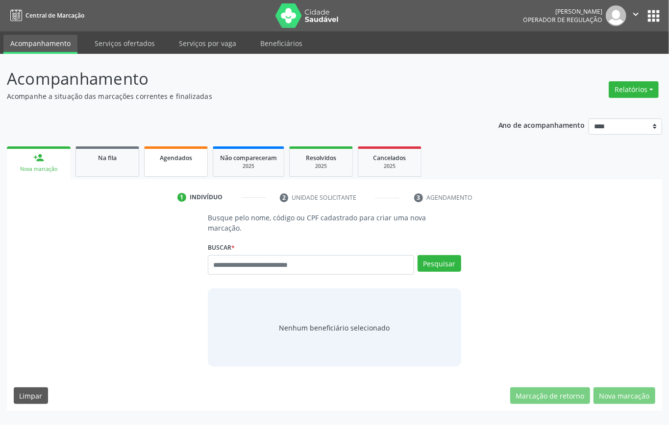
click at [172, 158] on span "Agendados" at bounding box center [176, 158] width 32 height 8
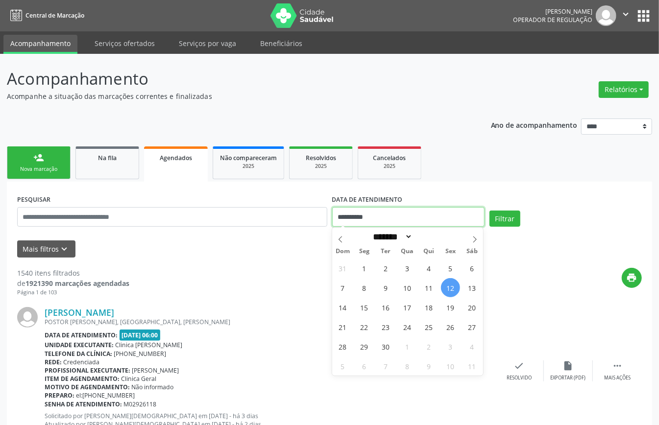
click at [355, 220] on input "**********" at bounding box center [408, 217] width 152 height 20
click at [476, 239] on icon at bounding box center [474, 239] width 7 height 7
select select "*"
click at [421, 292] on span "9" at bounding box center [428, 287] width 19 height 19
type input "**********"
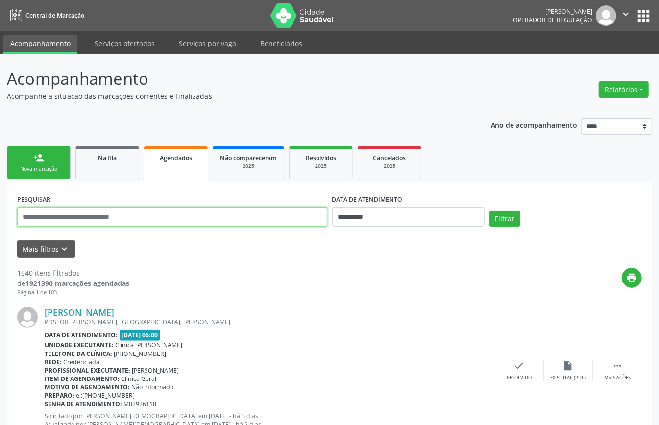
paste input "**********"
type input "**********"
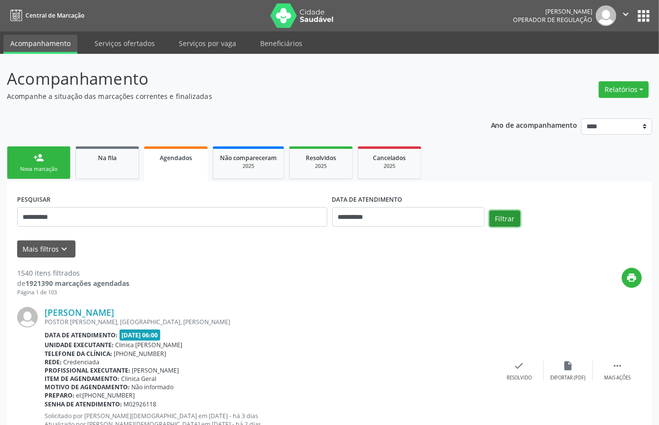
click at [505, 223] on button "Filtrar" at bounding box center [505, 219] width 31 height 17
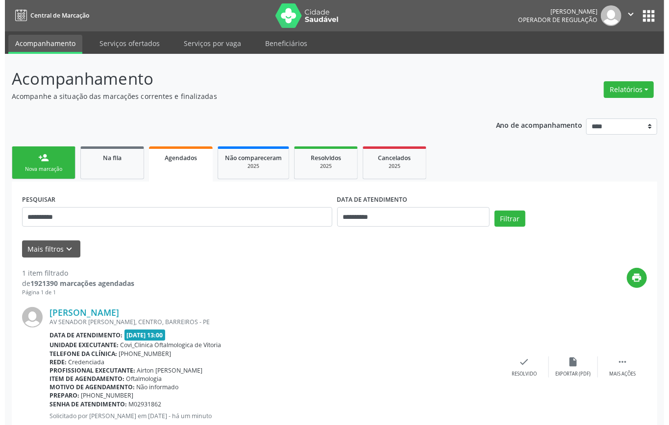
scroll to position [29, 0]
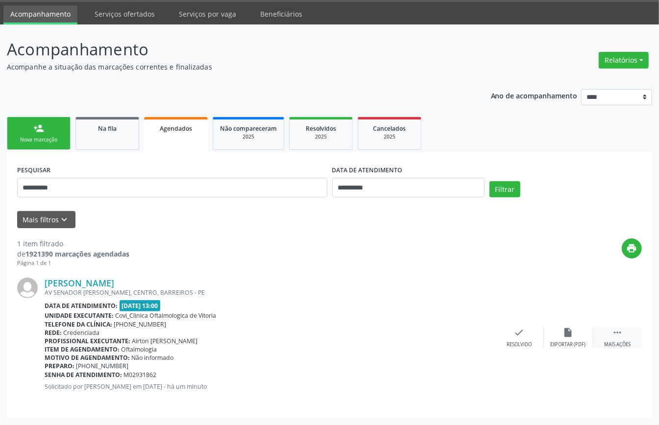
click at [617, 327] on icon "" at bounding box center [617, 332] width 11 height 11
click at [470, 332] on icon "cancel" at bounding box center [470, 332] width 11 height 11
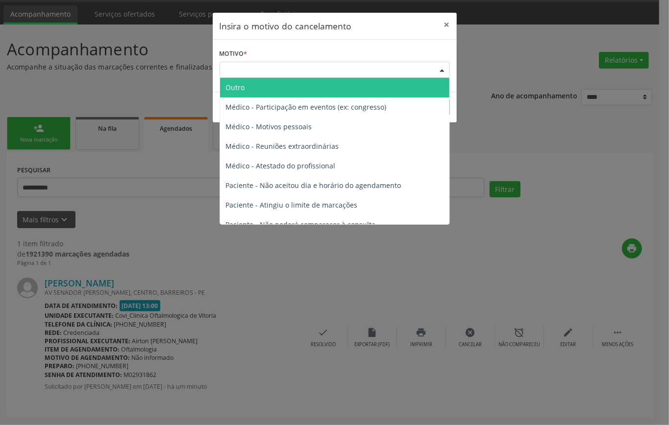
click at [320, 69] on div "Escolha o motivo" at bounding box center [335, 70] width 230 height 17
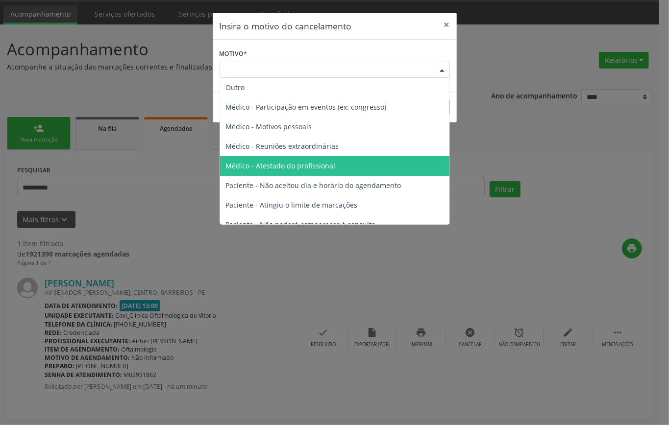
scroll to position [49, 0]
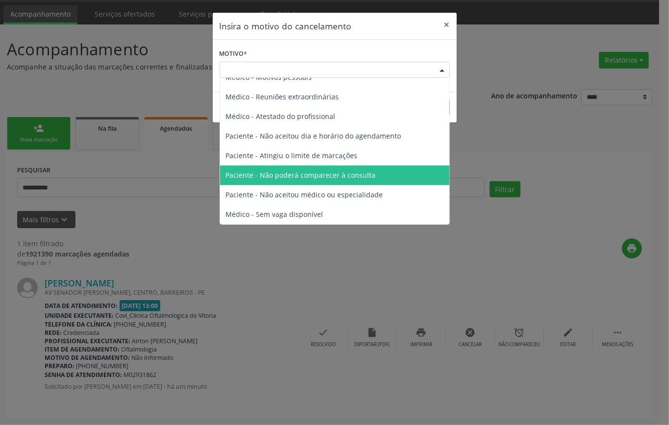
click at [306, 177] on span "Paciente - Não poderá comparecer à consulta" at bounding box center [301, 175] width 150 height 9
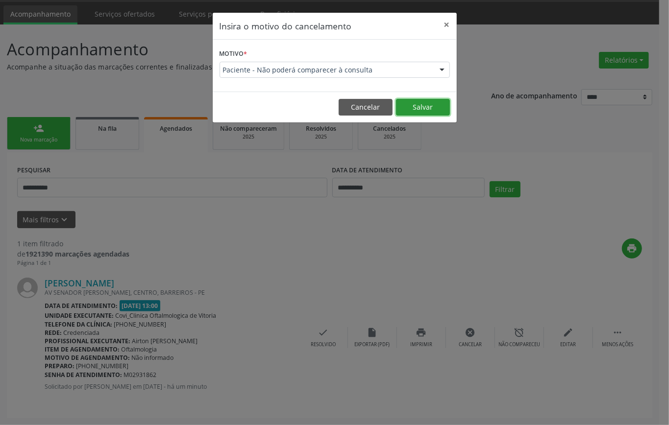
click at [425, 107] on button "Salvar" at bounding box center [423, 107] width 54 height 17
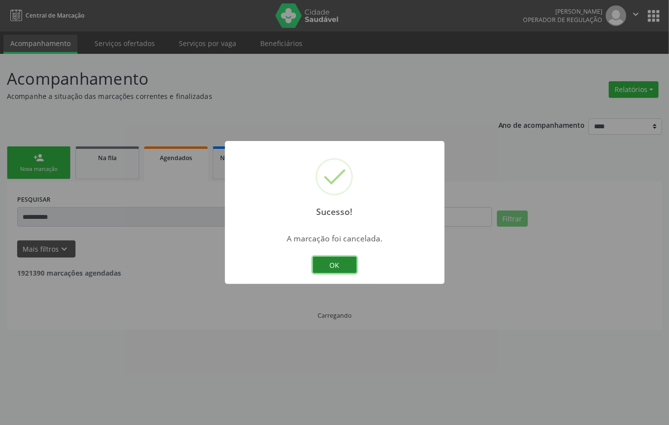
click at [337, 270] on button "OK" at bounding box center [335, 265] width 44 height 17
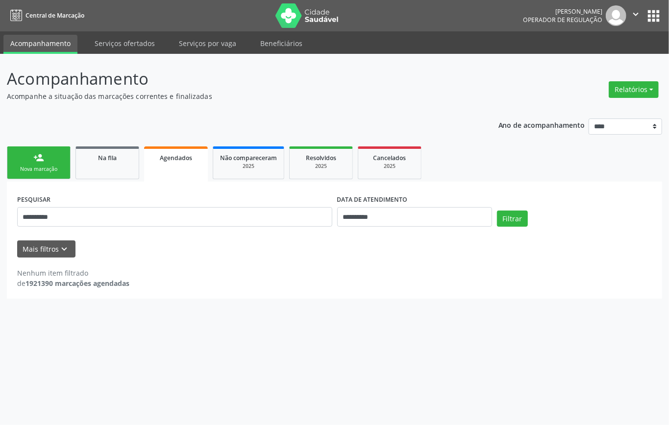
click at [49, 169] on div "Nova marcação" at bounding box center [38, 169] width 49 height 7
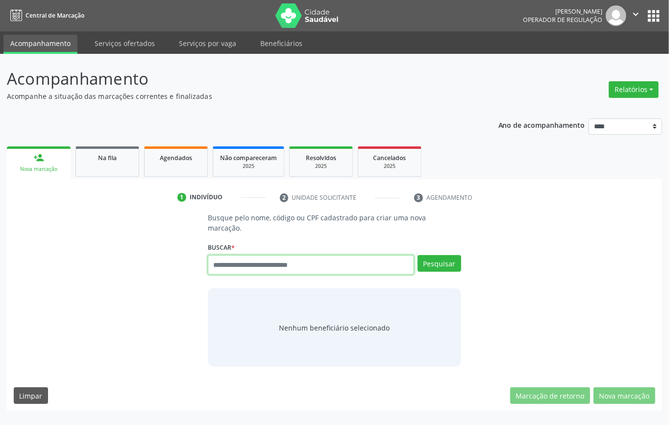
click at [312, 255] on input "text" at bounding box center [311, 265] width 206 height 20
type input "*********"
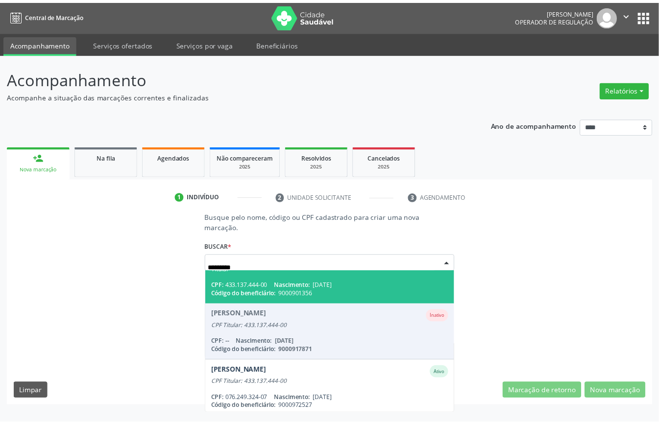
scroll to position [175, 0]
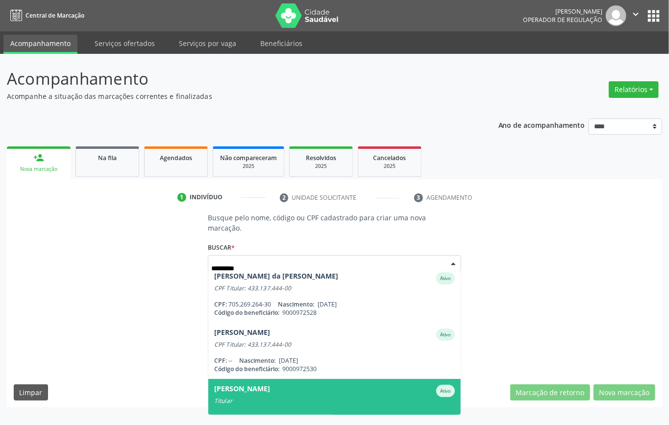
click at [306, 385] on div "Maria Gloria da Costa Ativo" at bounding box center [334, 391] width 241 height 12
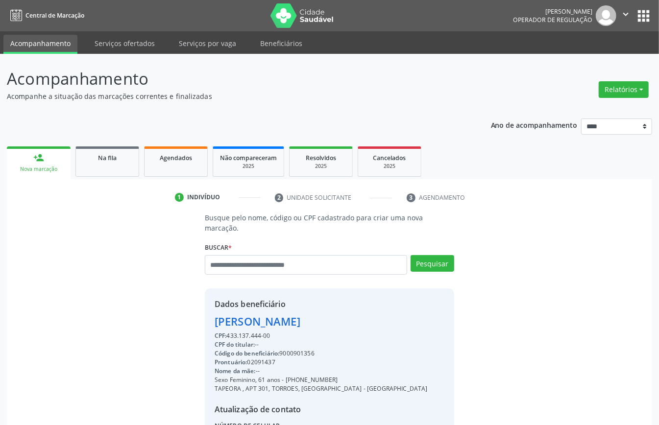
scroll to position [93, 0]
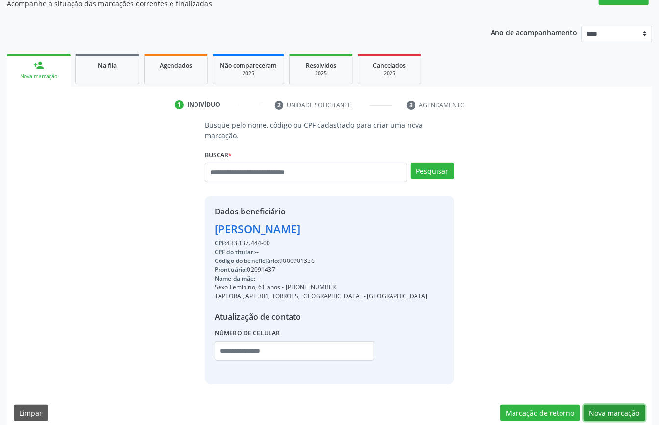
click at [614, 405] on button "Nova marcação" at bounding box center [615, 413] width 62 height 17
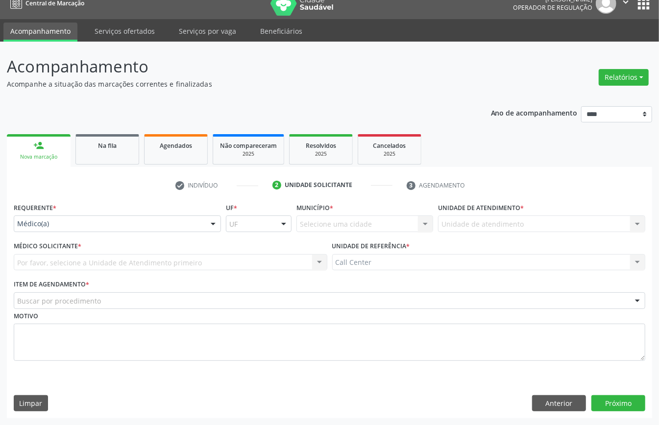
scroll to position [14, 0]
click at [50, 228] on div "Médico(a)" at bounding box center [117, 224] width 207 height 17
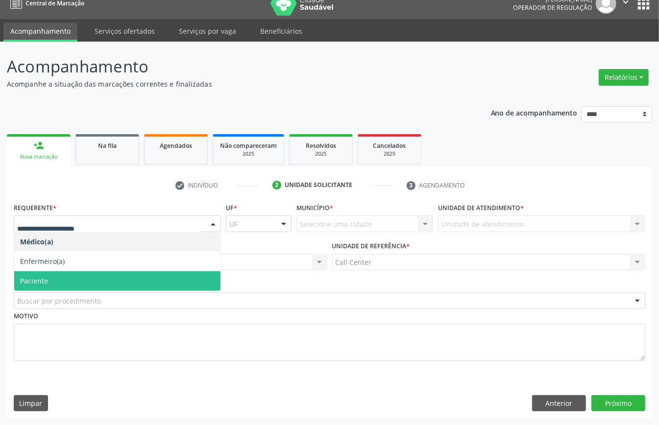
click at [59, 277] on span "Paciente" at bounding box center [117, 281] width 206 height 20
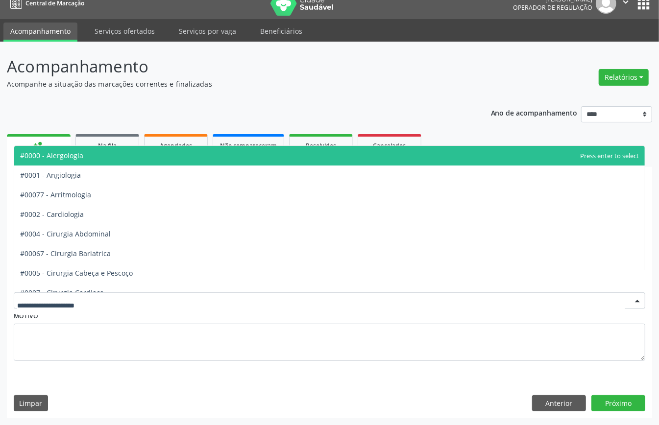
click at [75, 293] on div at bounding box center [330, 301] width 632 height 17
type input "***"
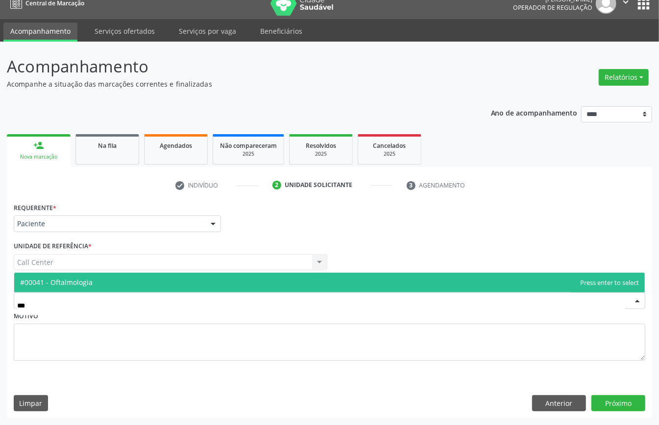
click at [78, 278] on span "#00041 - Oftalmologia" at bounding box center [56, 282] width 73 height 9
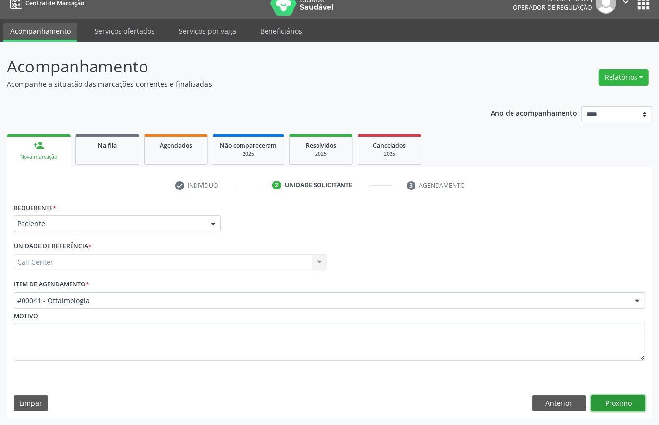
click at [637, 404] on button "Próximo" at bounding box center [618, 403] width 54 height 17
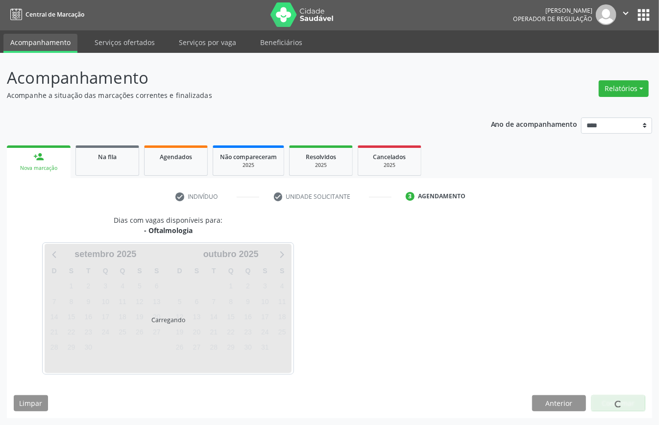
scroll to position [2, 0]
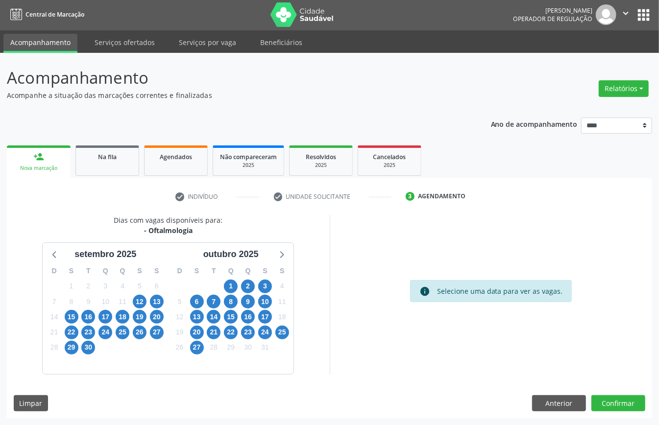
click at [95, 351] on div "30" at bounding box center [88, 347] width 14 height 15
click at [89, 347] on span "30" at bounding box center [88, 348] width 14 height 14
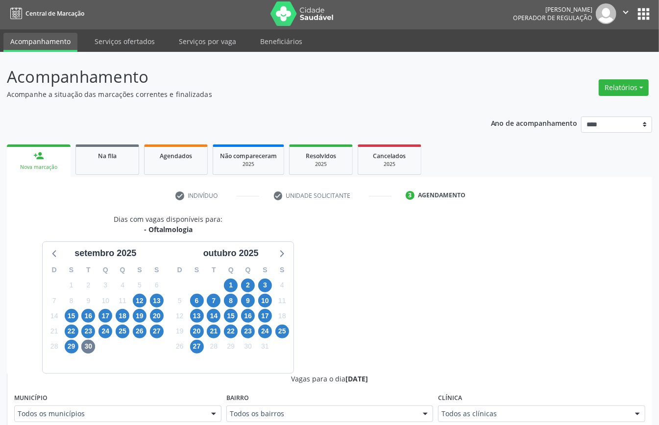
drag, startPoint x: 491, startPoint y: 405, endPoint x: 491, endPoint y: 410, distance: 5.4
click at [490, 405] on div "Clínica Todos as clínicas Todos as clínicas Centro da Visao_Cl de Olhos Guilher…" at bounding box center [541, 406] width 207 height 31
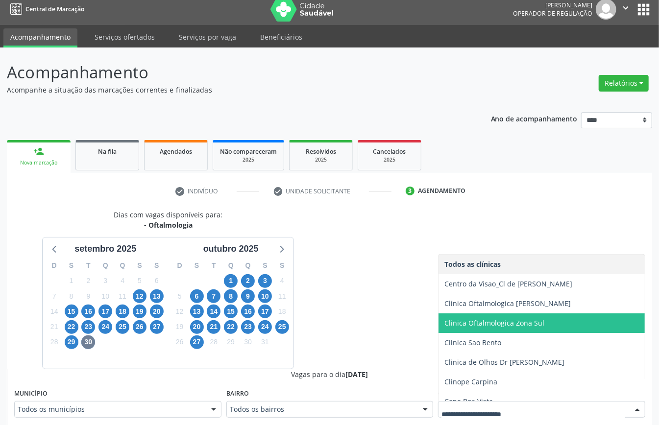
click at [493, 330] on span "Clinica Oftalmologica Zona Sul" at bounding box center [555, 324] width 232 height 20
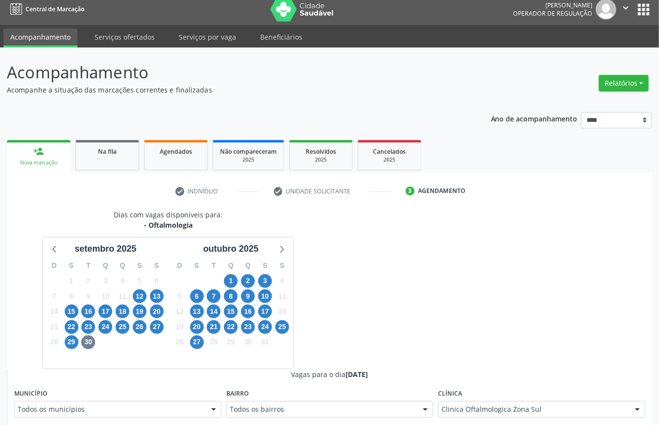
scroll to position [137, 0]
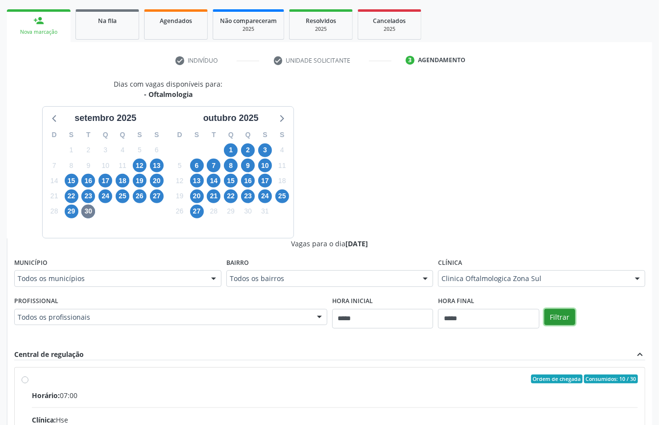
click at [555, 314] on button "Filtrar" at bounding box center [559, 317] width 31 height 17
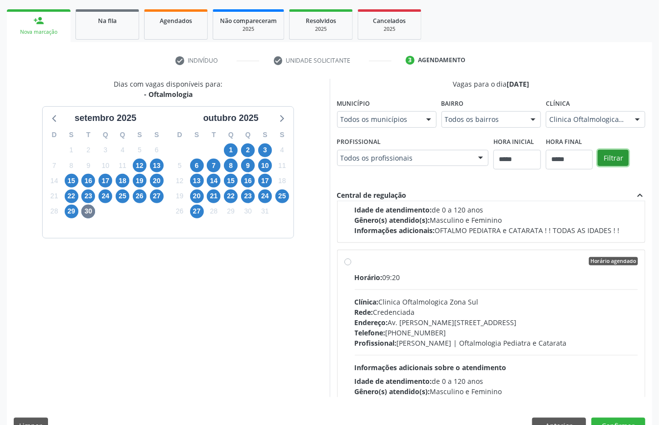
scroll to position [0, 0]
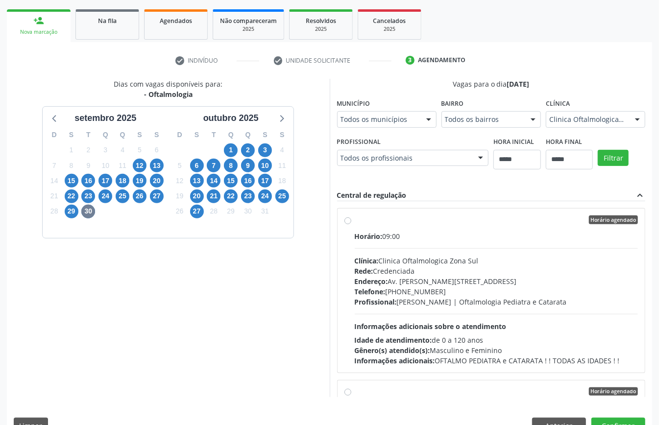
click at [404, 310] on div "Horário: 09:00 Clínica: Clinica Oftalmologica Zona Sul Rede: Credenciada Endere…" at bounding box center [497, 298] width 284 height 135
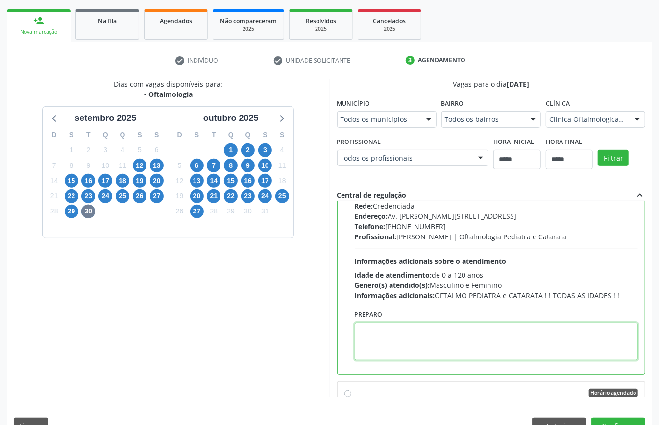
paste textarea "**********"
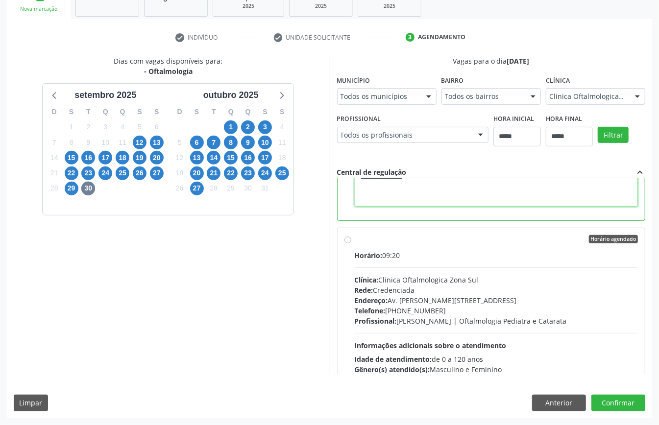
scroll to position [0, 0]
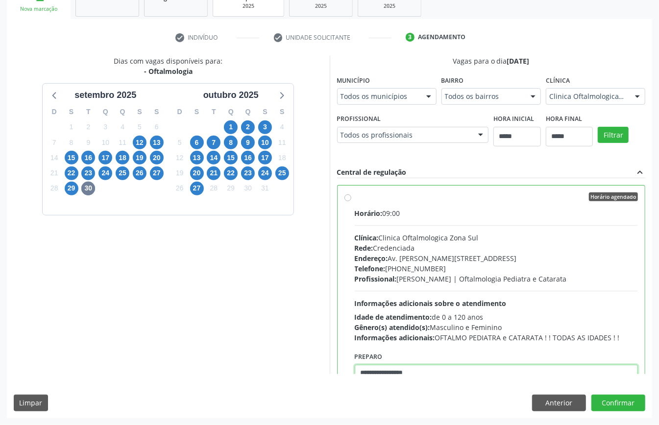
type textarea "**********"
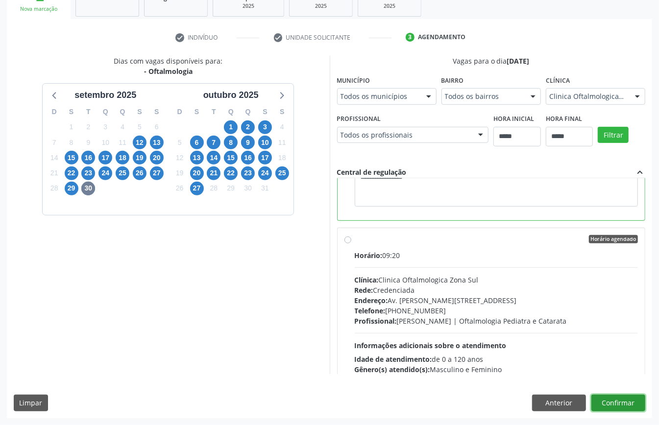
click at [614, 404] on button "Confirmar" at bounding box center [618, 403] width 54 height 17
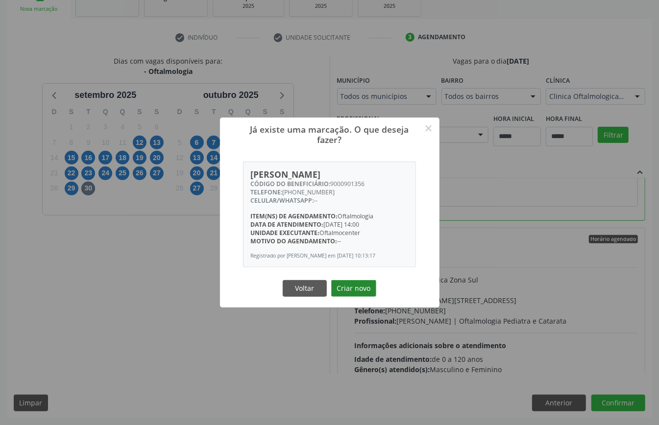
click at [350, 291] on button "Criar novo" at bounding box center [353, 288] width 45 height 17
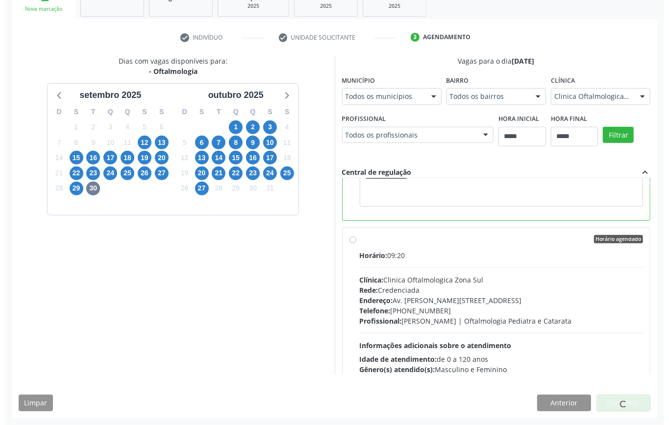
scroll to position [0, 0]
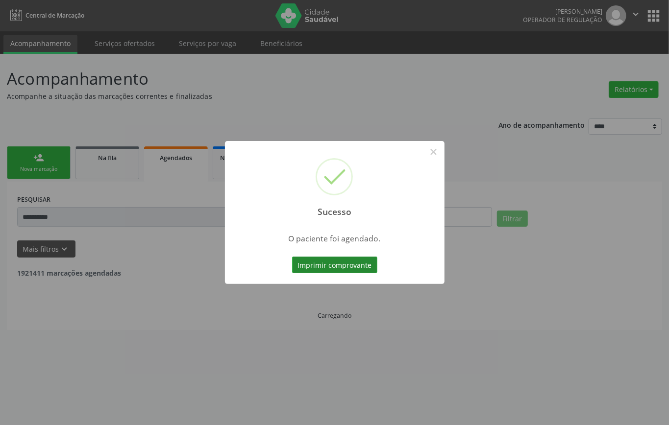
click at [322, 267] on button "Imprimir comprovante" at bounding box center [334, 265] width 85 height 17
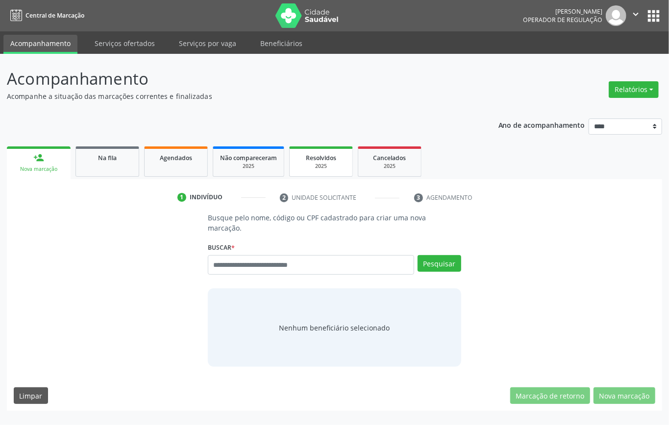
click at [325, 160] on span "Resolvidos" at bounding box center [321, 158] width 30 height 8
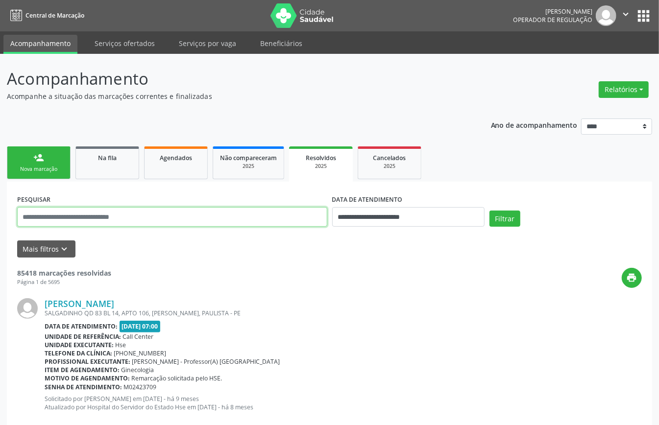
drag, startPoint x: 271, startPoint y: 217, endPoint x: 266, endPoint y: 214, distance: 5.5
paste input "**********"
type input "**********"
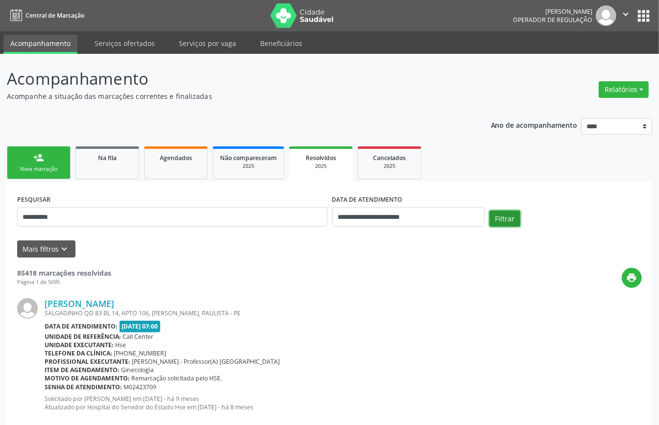
click at [497, 222] on button "Filtrar" at bounding box center [505, 219] width 31 height 17
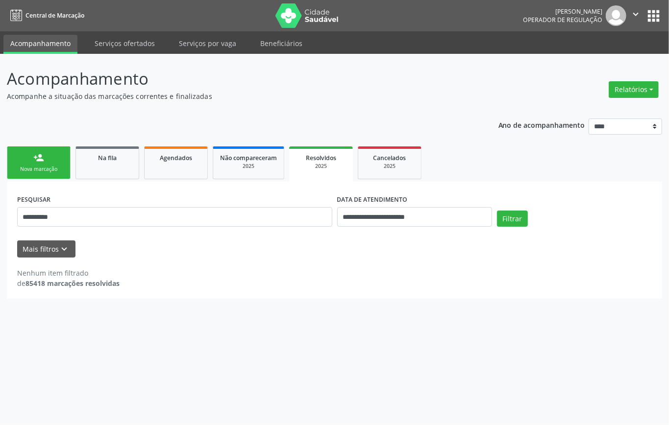
click at [42, 167] on div "Nova marcação" at bounding box center [38, 169] width 49 height 7
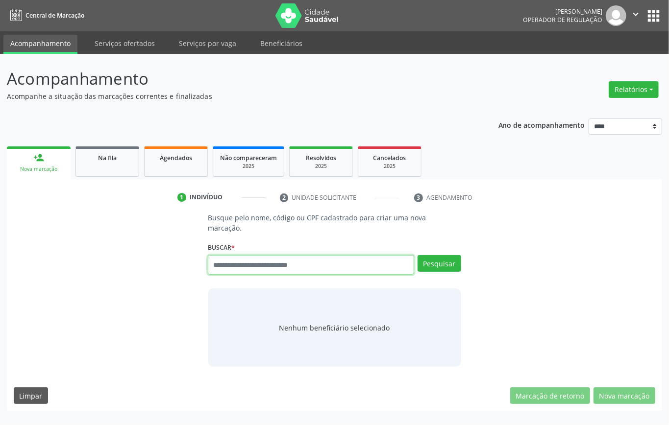
click at [278, 255] on input "text" at bounding box center [311, 265] width 206 height 20
click at [151, 249] on div "Busque pelo nome, código ou CPF cadastrado para criar uma nova marcação. Buscar…" at bounding box center [334, 290] width 641 height 154
click at [247, 261] on input "text" at bounding box center [311, 265] width 206 height 20
type input "*********"
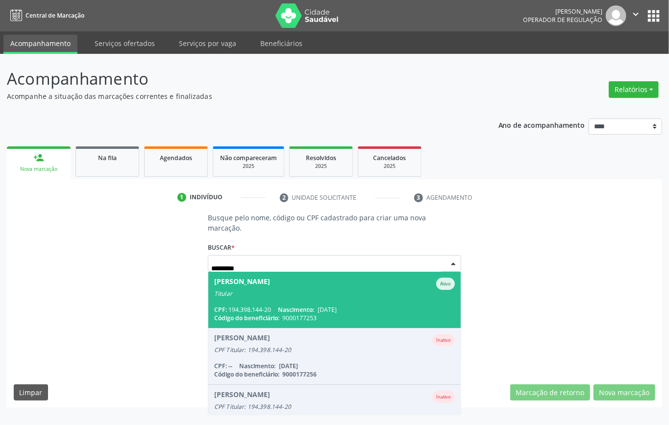
click at [324, 290] on div "Titular" at bounding box center [334, 294] width 241 height 8
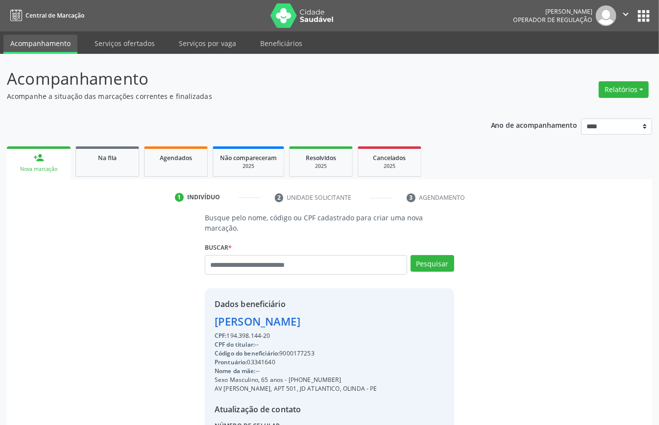
scroll to position [93, 0]
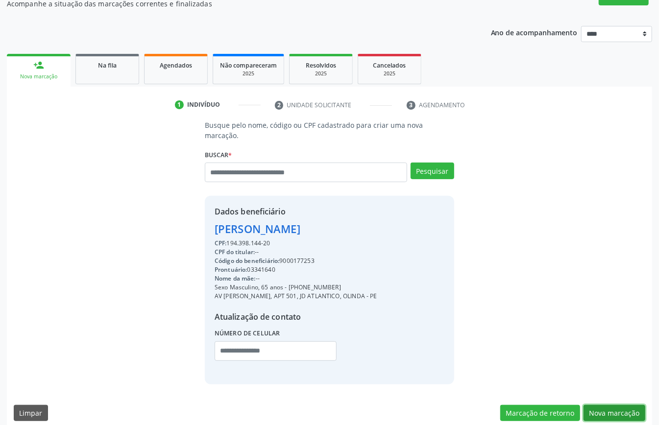
click at [619, 405] on button "Nova marcação" at bounding box center [615, 413] width 62 height 17
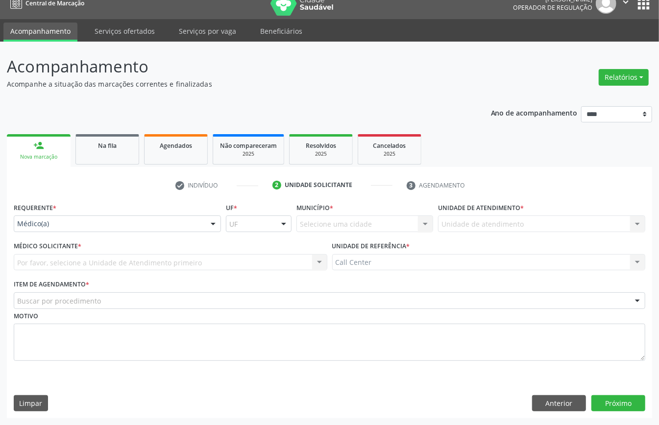
scroll to position [14, 0]
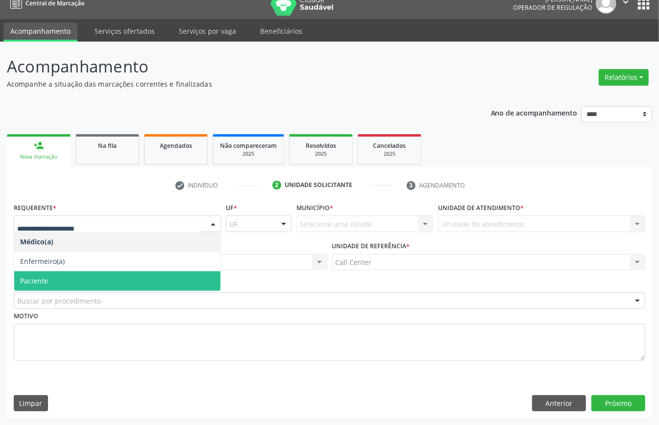
click at [53, 286] on span "Paciente" at bounding box center [117, 281] width 206 height 20
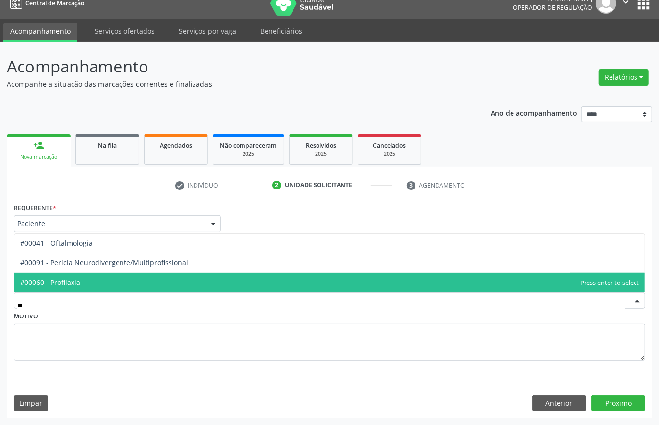
type input "***"
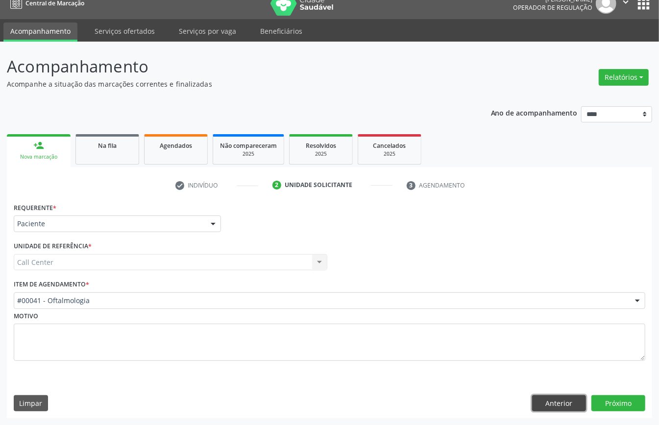
click at [558, 406] on button "Anterior" at bounding box center [559, 403] width 54 height 17
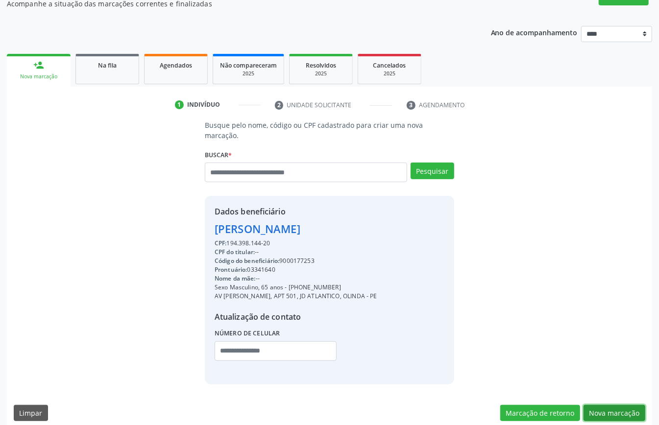
click at [607, 405] on button "Nova marcação" at bounding box center [615, 413] width 62 height 17
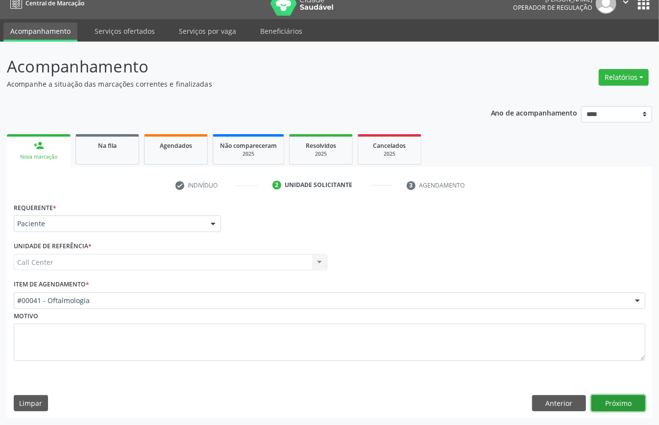
click at [624, 404] on button "Próximo" at bounding box center [618, 403] width 54 height 17
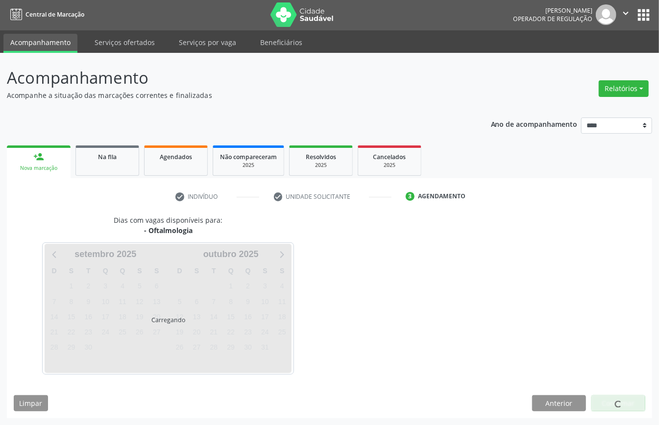
scroll to position [2, 0]
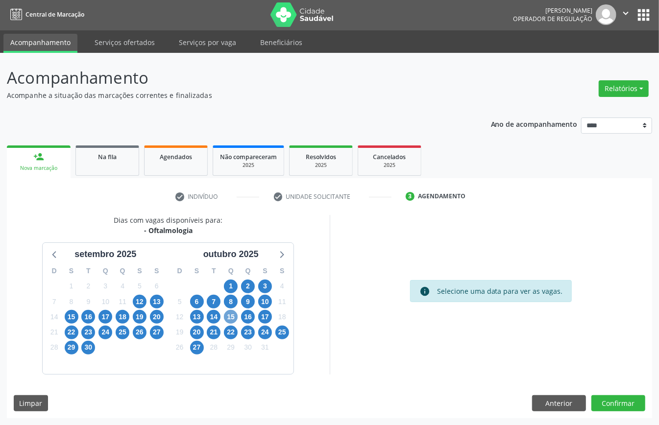
click at [230, 320] on span "15" at bounding box center [231, 317] width 14 height 14
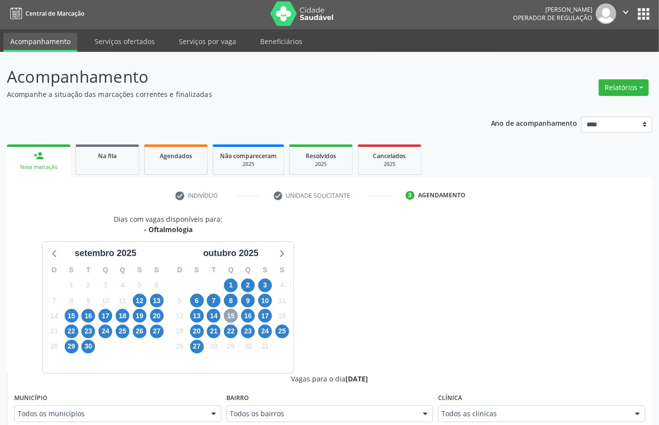
scroll to position [198, 0]
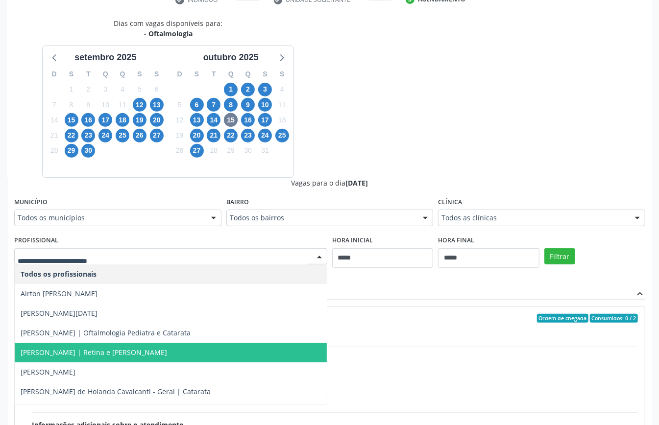
drag, startPoint x: 146, startPoint y: 349, endPoint x: 184, endPoint y: 353, distance: 38.4
click at [148, 349] on span "[PERSON_NAME] | Retina e [PERSON_NAME]" at bounding box center [171, 353] width 312 height 20
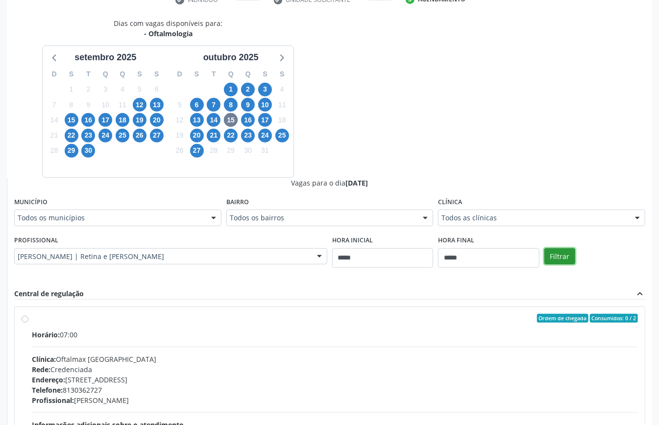
drag, startPoint x: 565, startPoint y: 255, endPoint x: 552, endPoint y: 265, distance: 16.5
click at [564, 255] on button "Filtrar" at bounding box center [559, 256] width 31 height 17
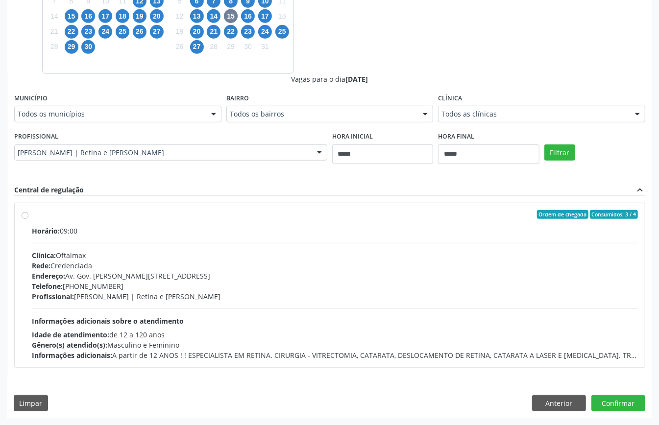
click at [246, 311] on div "Horário: 09:00 Clínica: Oftalmax Rede: Credenciada Endereço: Av. Gov. Agamenon …" at bounding box center [335, 293] width 606 height 135
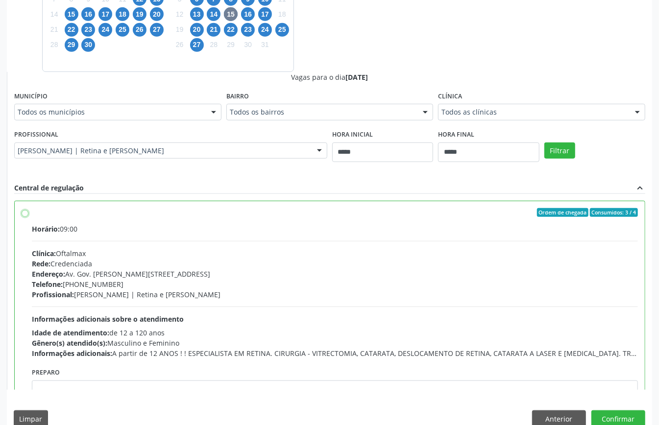
scroll to position [49, 0]
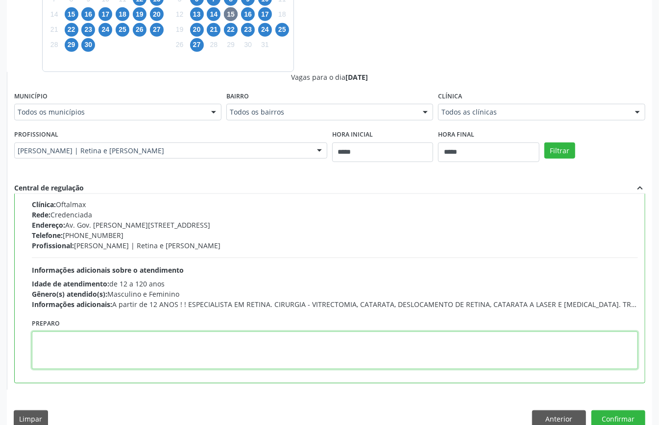
paste textarea "**********"
type textarea "**********"
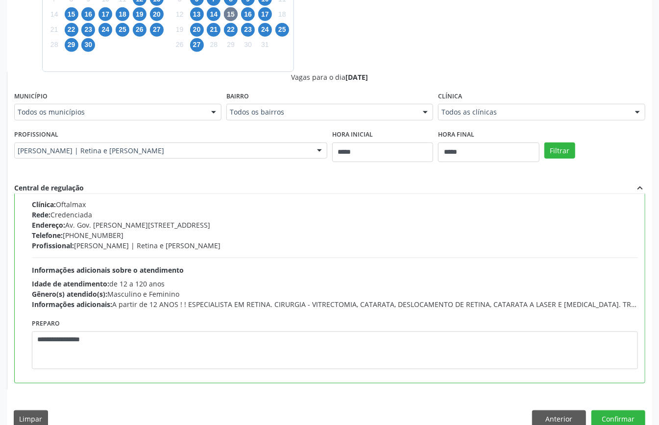
click at [603, 410] on div "Dias com vagas disponíveis para: - Oftalmologia setembro 2025 D S T Q Q S S 31 …" at bounding box center [329, 172] width 645 height 521
click at [604, 411] on button "Confirmar" at bounding box center [618, 419] width 54 height 17
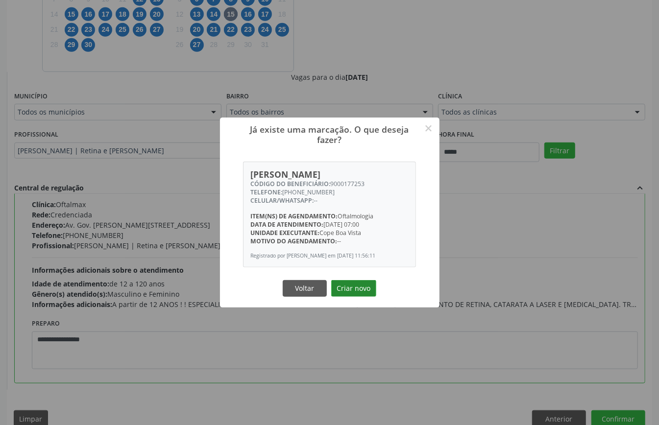
click at [359, 285] on button "Criar novo" at bounding box center [353, 288] width 45 height 17
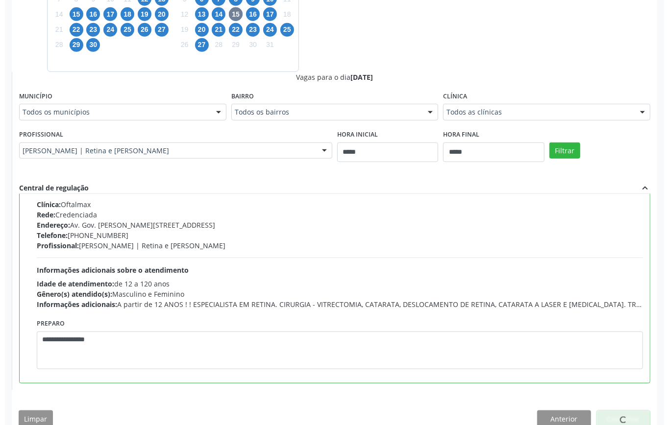
scroll to position [0, 0]
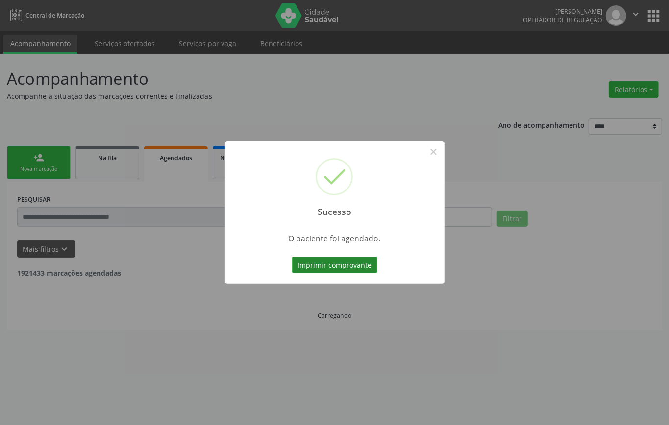
click at [332, 259] on button "Imprimir comprovante" at bounding box center [334, 265] width 85 height 17
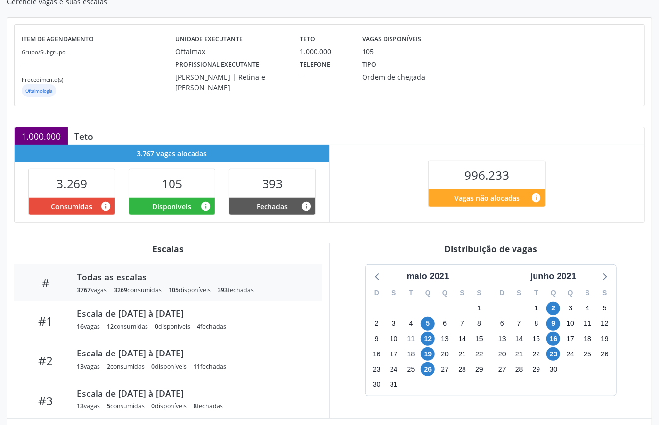
scroll to position [147, 0]
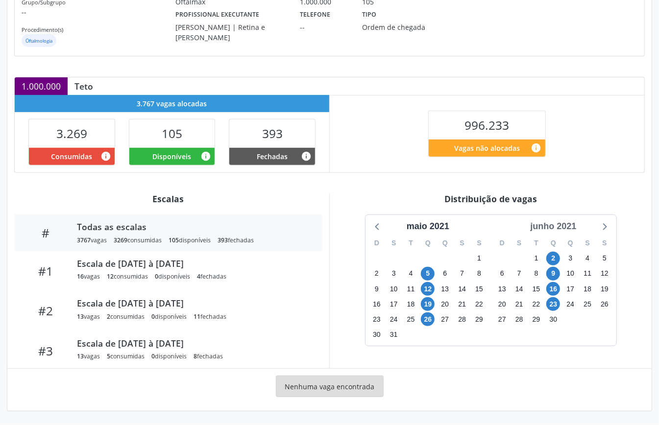
click at [563, 227] on div "junho 2021" at bounding box center [553, 226] width 54 height 13
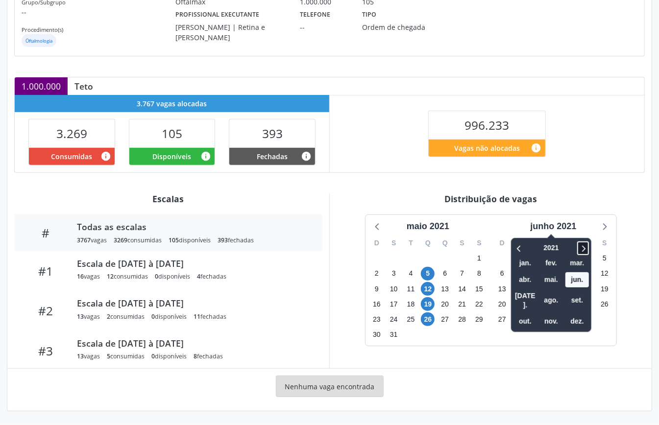
click at [584, 246] on icon at bounding box center [583, 249] width 10 height 12
click at [584, 293] on span "set." at bounding box center [578, 300] width 24 height 15
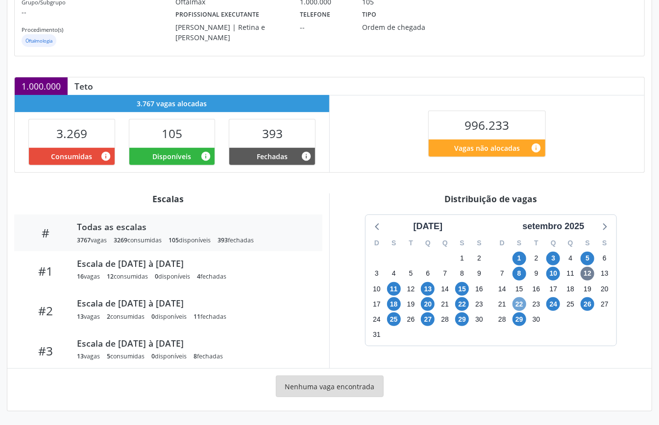
click at [517, 302] on span "22" at bounding box center [520, 304] width 14 height 14
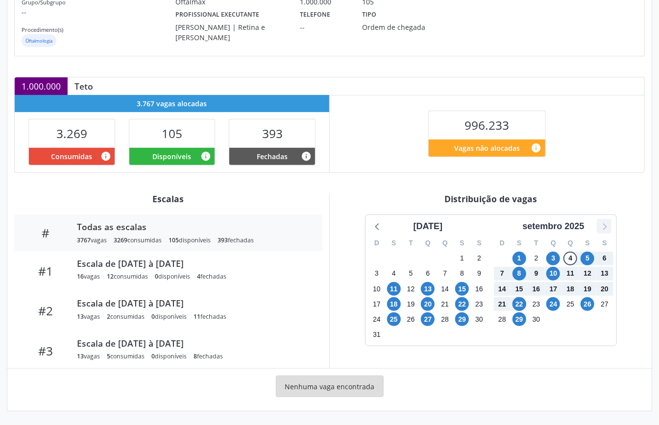
click at [608, 225] on icon at bounding box center [604, 226] width 13 height 13
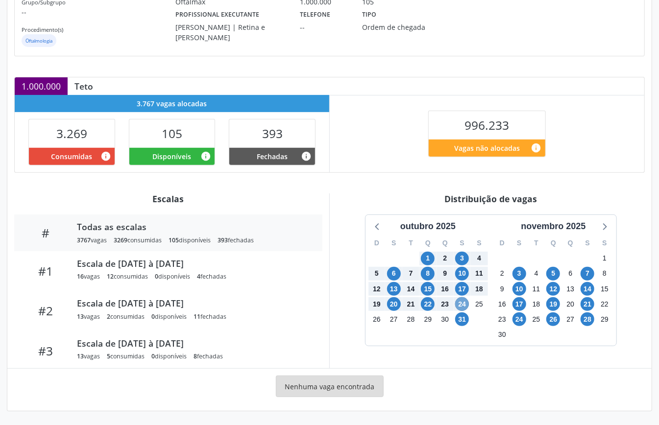
click at [461, 306] on span "24" at bounding box center [462, 304] width 14 height 14
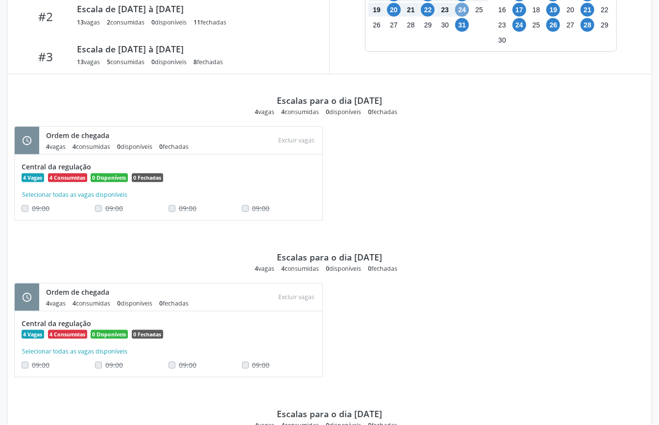
scroll to position [243, 0]
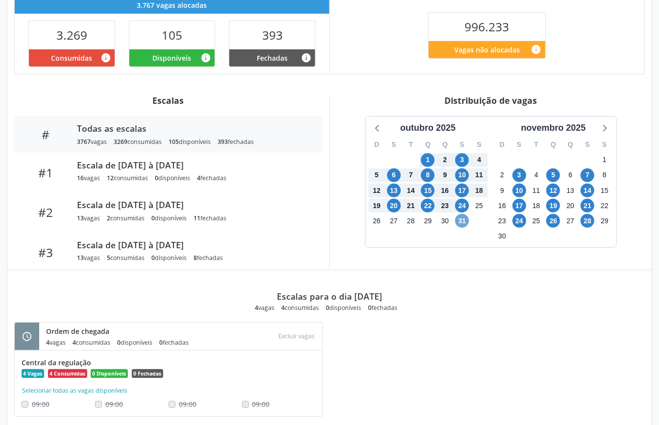
click at [463, 222] on span "31" at bounding box center [462, 221] width 14 height 14
click at [462, 222] on span "31" at bounding box center [462, 221] width 14 height 14
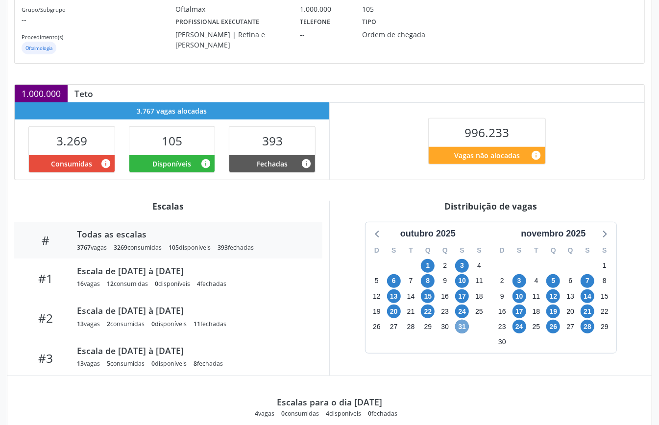
scroll to position [0, 0]
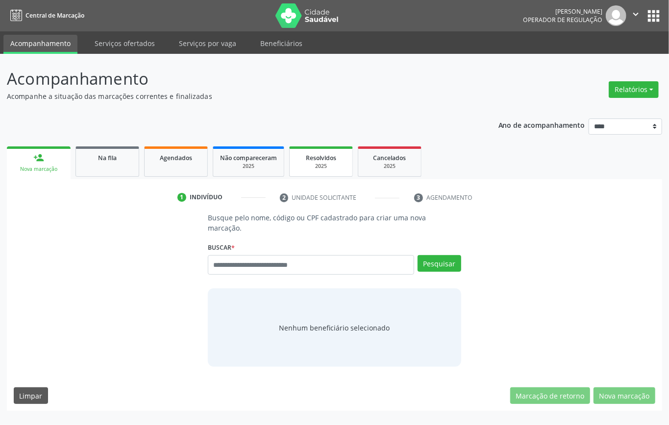
click at [328, 169] on div "2025" at bounding box center [320, 166] width 49 height 7
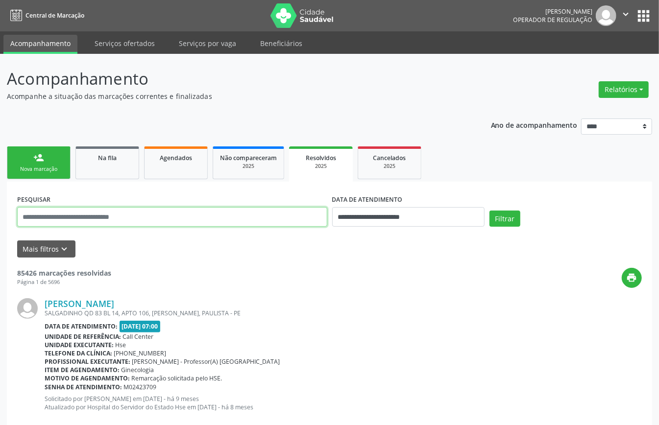
paste input "**********"
type input "**********"
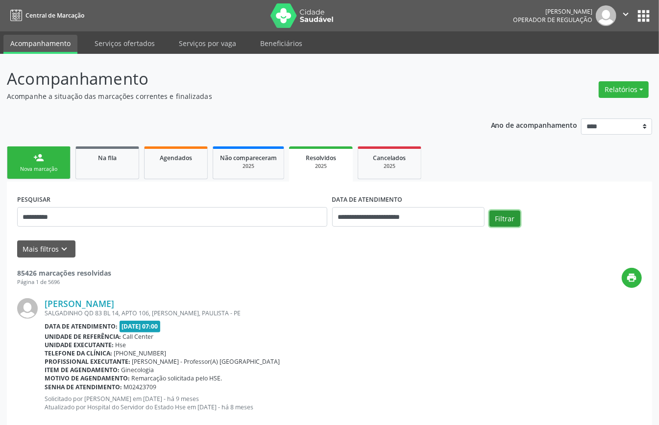
click at [507, 214] on button "Filtrar" at bounding box center [505, 219] width 31 height 17
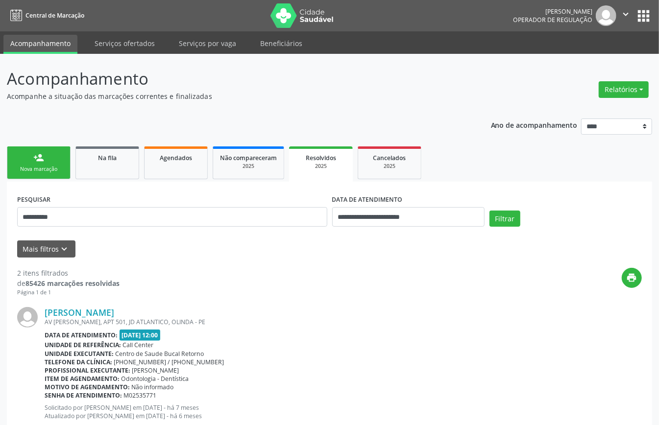
click at [37, 164] on link "person_add Nova marcação" at bounding box center [39, 163] width 64 height 33
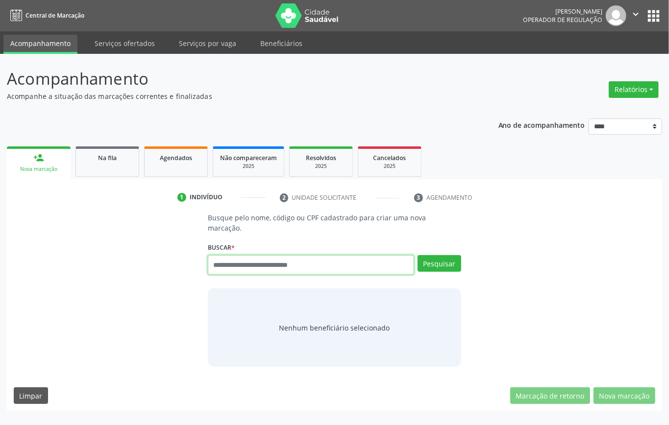
click at [255, 257] on input "text" at bounding box center [311, 265] width 206 height 20
type input "*********"
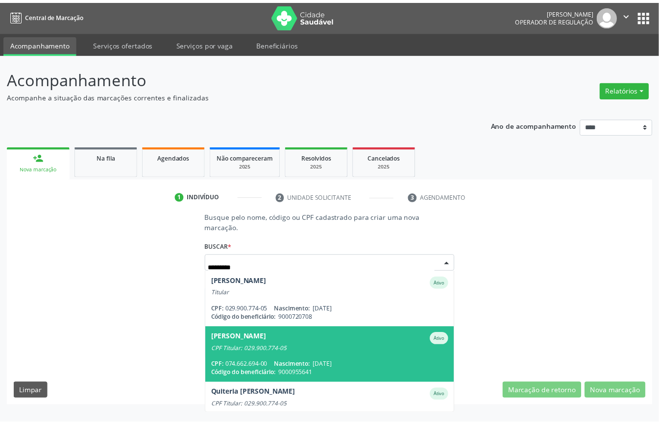
scroll to position [25, 0]
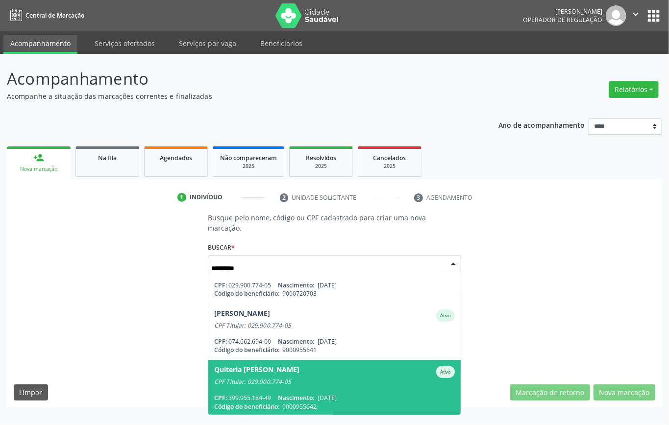
click at [325, 366] on div "Quiteria Otaciana da Silva Ativo" at bounding box center [334, 372] width 241 height 12
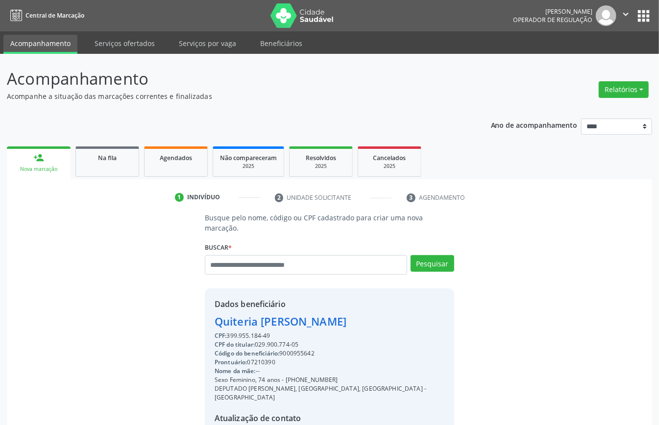
scroll to position [93, 0]
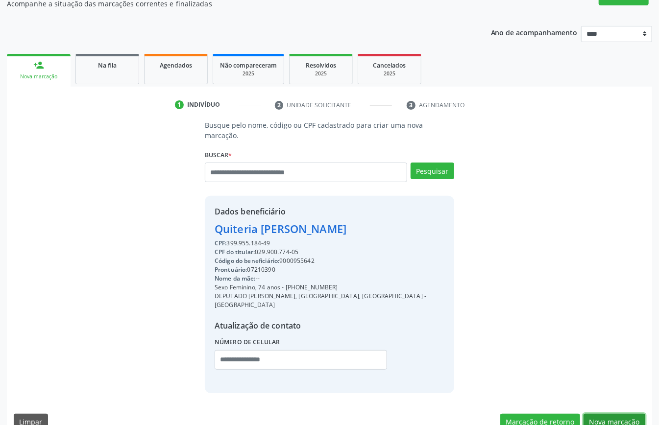
click at [608, 414] on button "Nova marcação" at bounding box center [615, 422] width 62 height 17
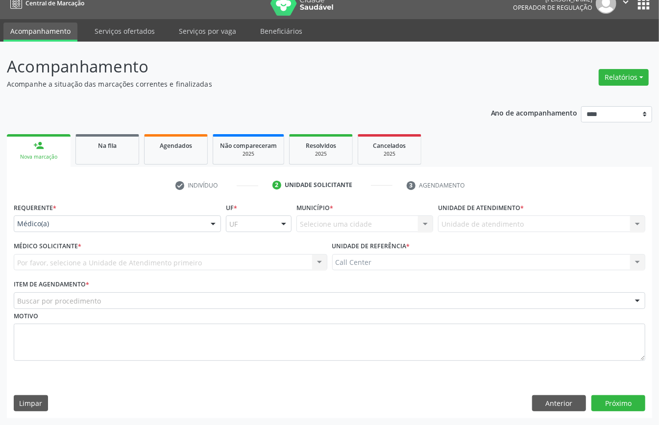
scroll to position [14, 0]
drag, startPoint x: 87, startPoint y: 224, endPoint x: 99, endPoint y: 242, distance: 20.5
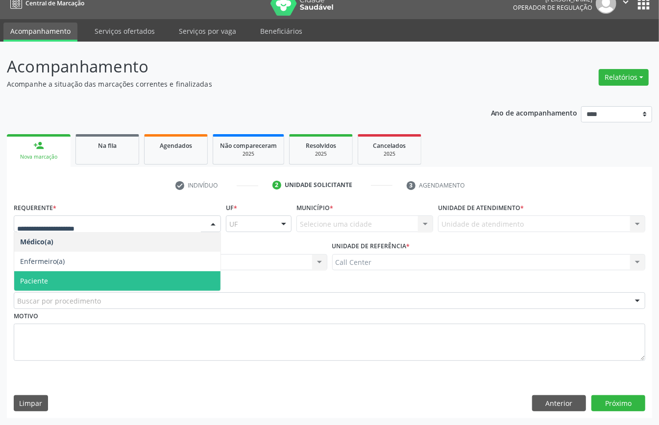
click at [77, 281] on span "Paciente" at bounding box center [117, 281] width 206 height 20
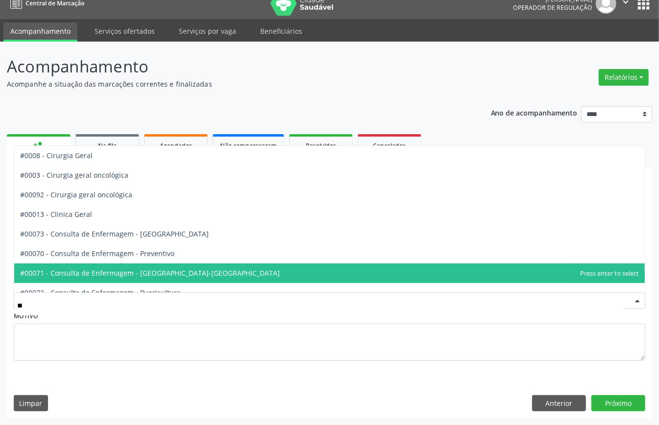
type input "***"
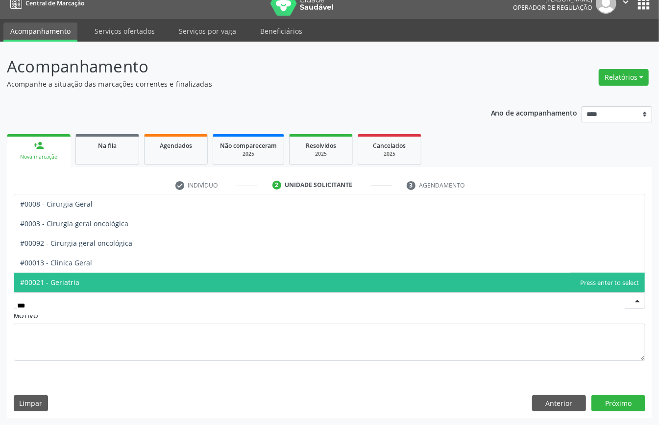
click at [118, 285] on span "#00021 - Geriatria" at bounding box center [329, 283] width 631 height 20
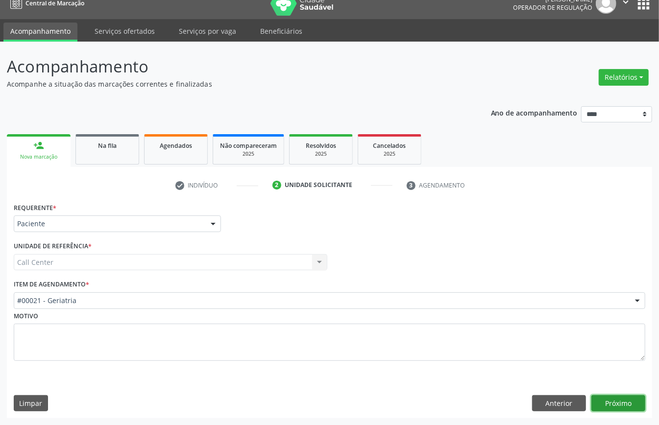
click at [622, 403] on button "Próximo" at bounding box center [618, 403] width 54 height 17
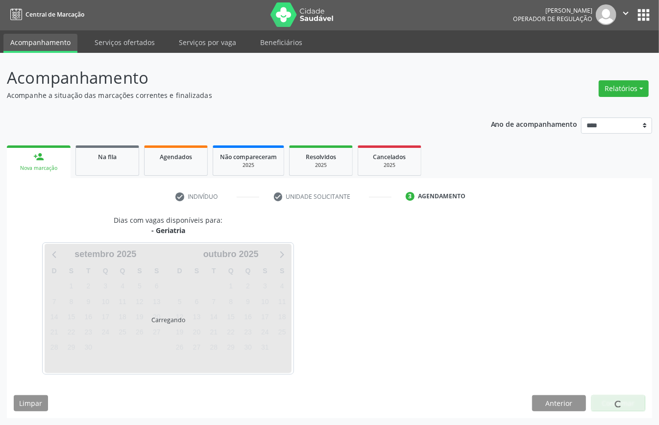
scroll to position [2, 0]
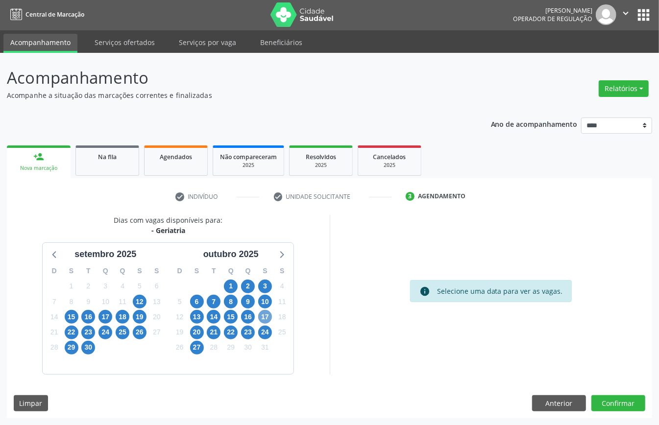
click at [268, 316] on span "17" at bounding box center [265, 317] width 14 height 14
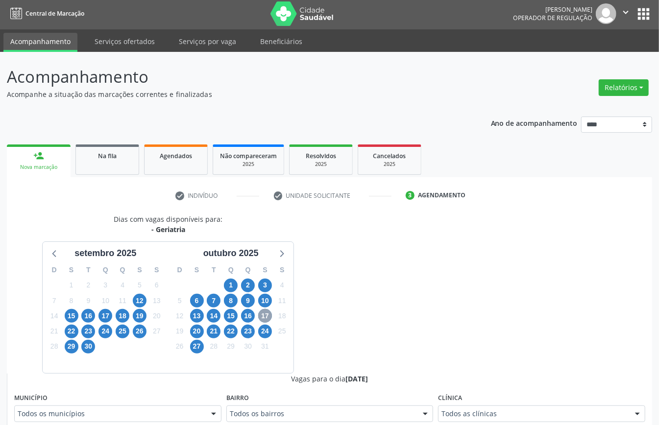
scroll to position [132, 0]
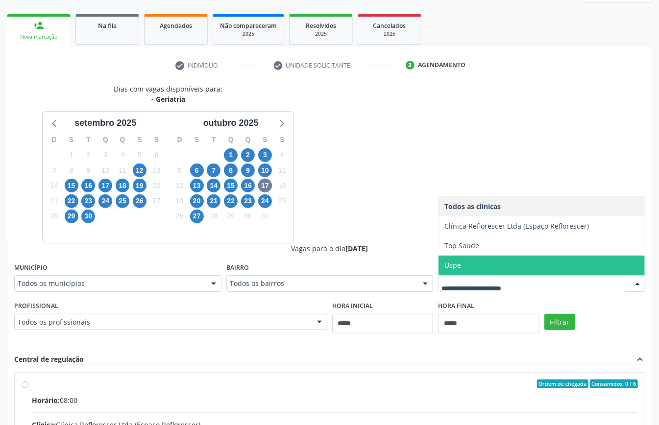
drag, startPoint x: 477, startPoint y: 269, endPoint x: 503, endPoint y: 290, distance: 33.8
click at [477, 268] on span "Uspe" at bounding box center [542, 266] width 206 height 20
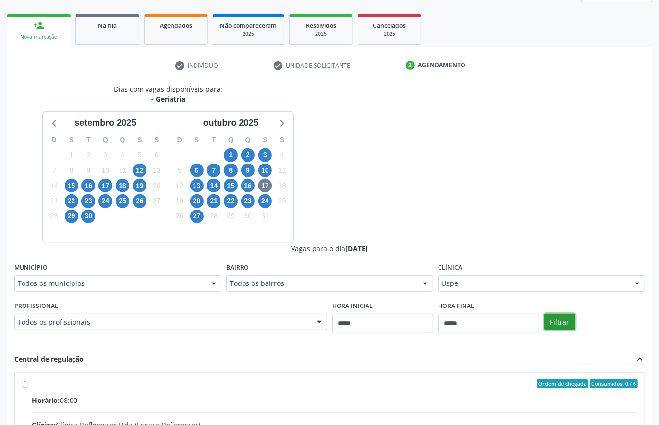
click at [571, 322] on button "Filtrar" at bounding box center [559, 322] width 31 height 17
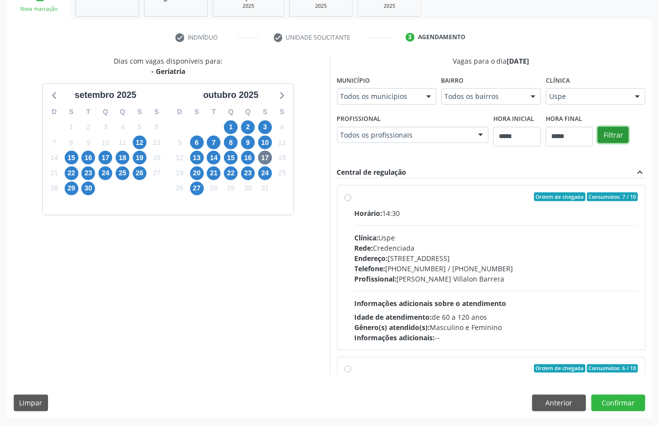
scroll to position [155, 0]
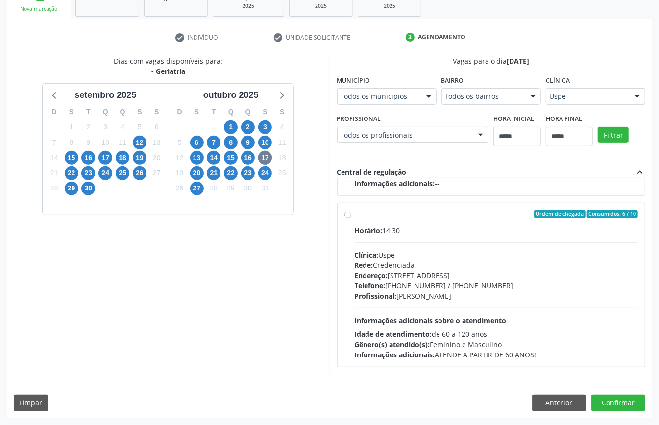
click at [447, 298] on div "Profissional: Gescimar Ribeiro da Silva" at bounding box center [497, 296] width 284 height 10
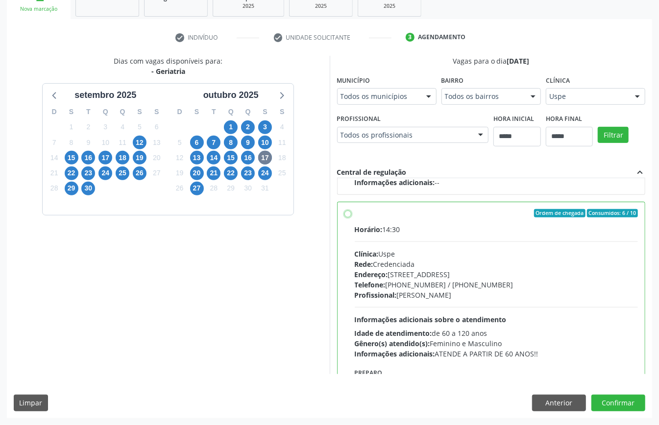
scroll to position [222, 0]
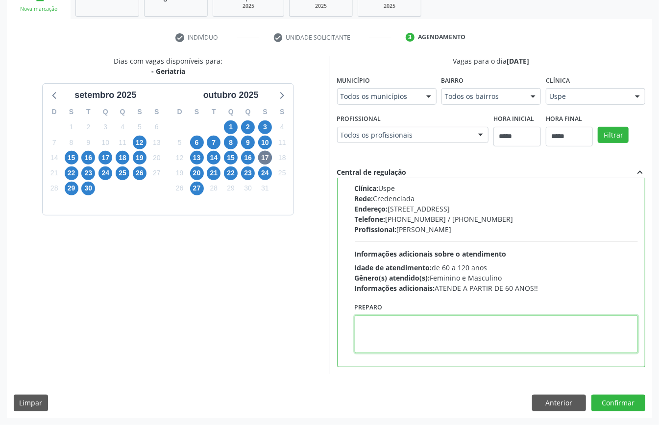
paste textarea "**********"
type textarea "**********"
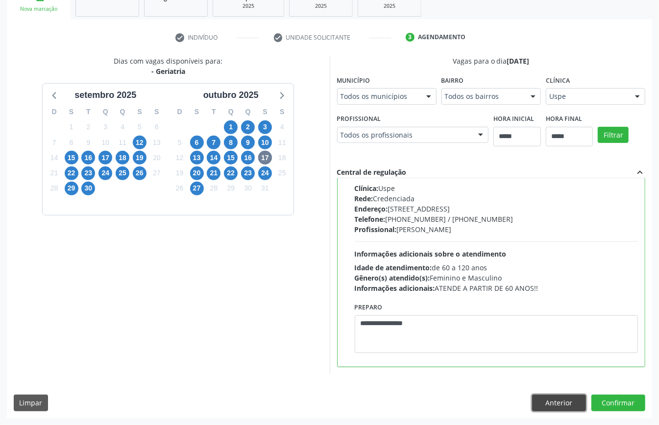
click at [566, 406] on button "Anterior" at bounding box center [559, 403] width 54 height 17
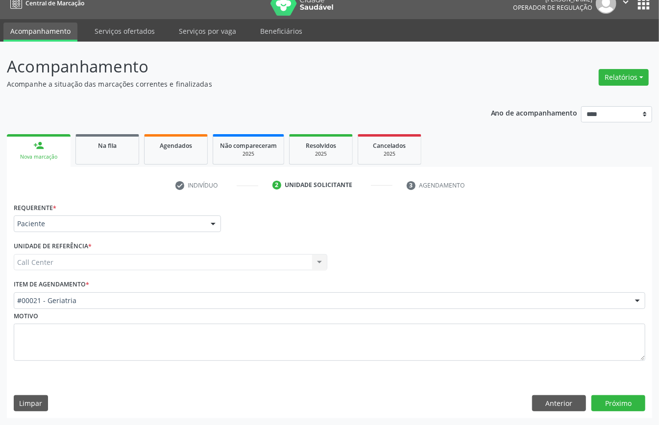
scroll to position [14, 0]
click at [566, 406] on button "Anterior" at bounding box center [559, 403] width 54 height 17
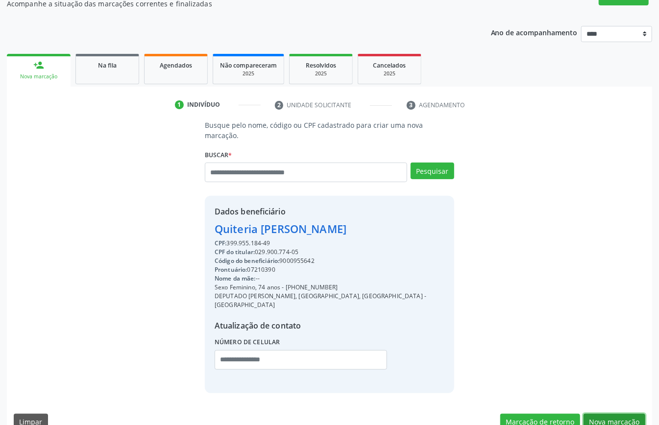
click at [600, 414] on button "Nova marcação" at bounding box center [615, 422] width 62 height 17
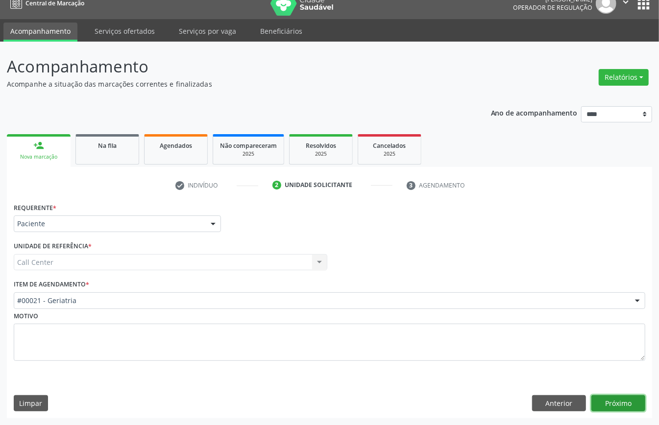
click at [600, 398] on button "Próximo" at bounding box center [618, 403] width 54 height 17
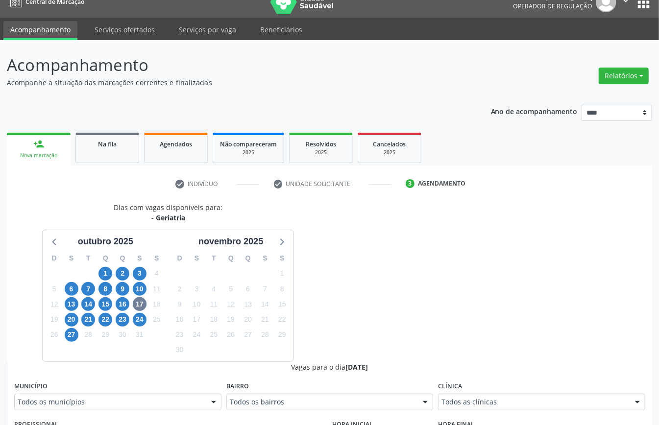
click at [482, 396] on div "Todos as clínicas" at bounding box center [541, 402] width 207 height 17
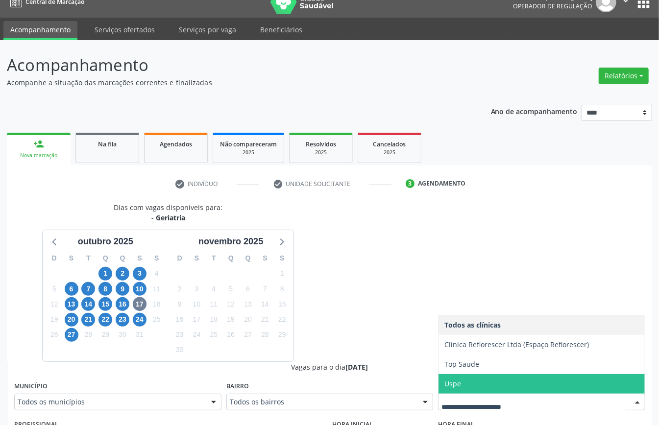
click at [475, 378] on span "Uspe" at bounding box center [542, 384] width 206 height 20
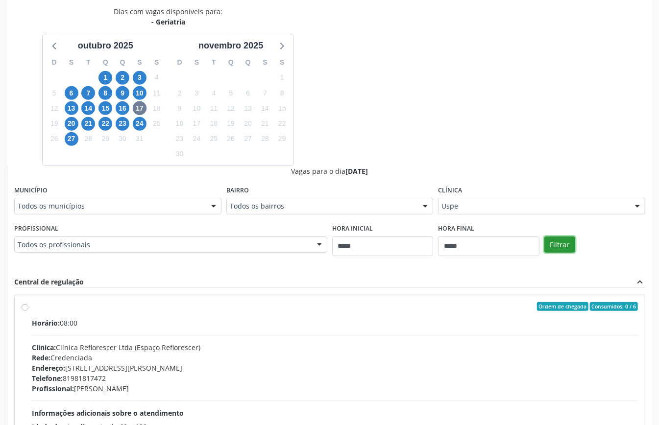
click at [561, 244] on button "Filtrar" at bounding box center [559, 245] width 31 height 17
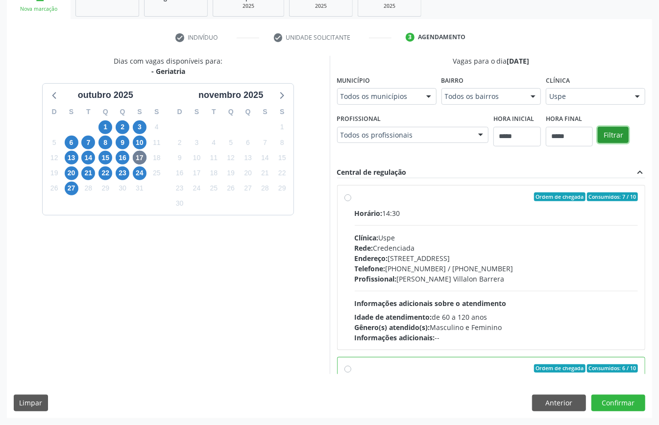
scroll to position [196, 0]
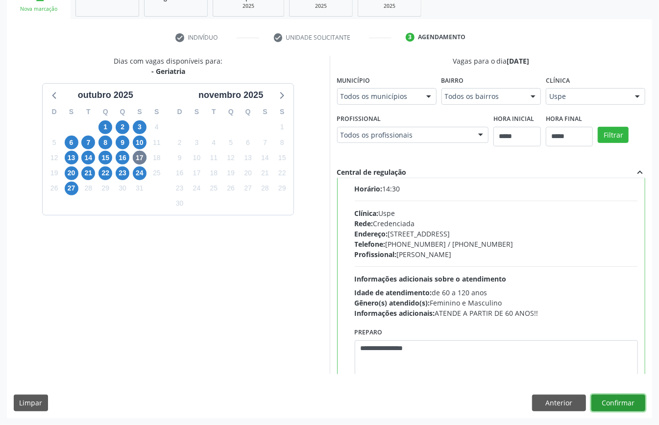
click at [621, 404] on button "Confirmar" at bounding box center [618, 403] width 54 height 17
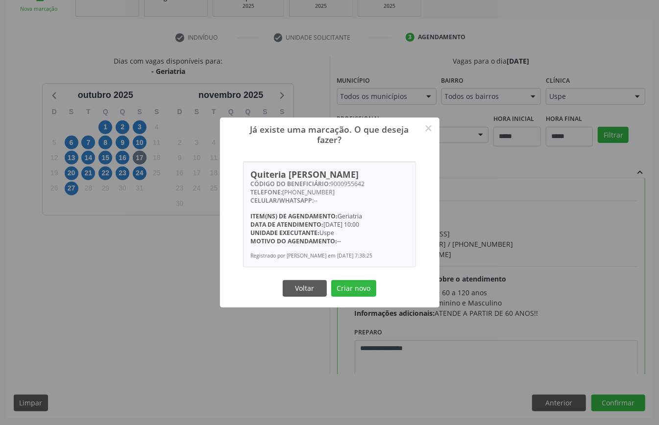
click at [347, 279] on div "Voltar Criar novo" at bounding box center [330, 288] width 98 height 21
click at [353, 286] on button "Criar novo" at bounding box center [353, 288] width 45 height 17
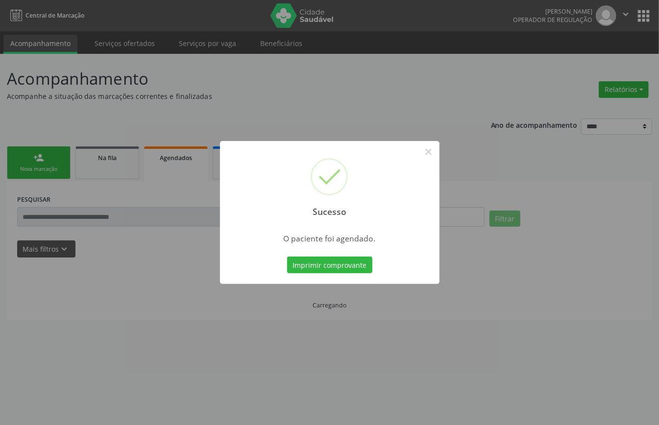
scroll to position [0, 0]
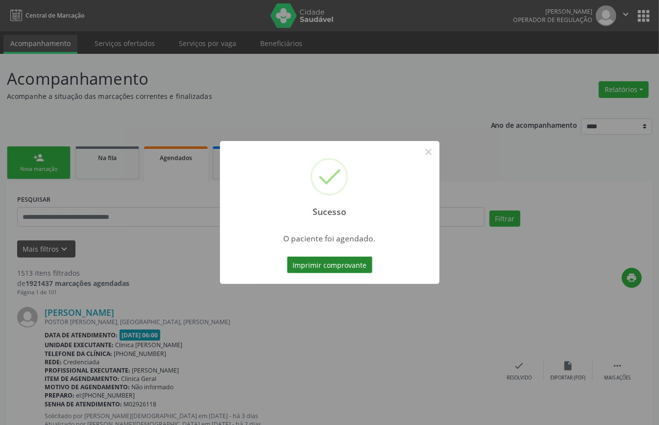
click at [340, 265] on button "Imprimir comprovante" at bounding box center [329, 265] width 85 height 17
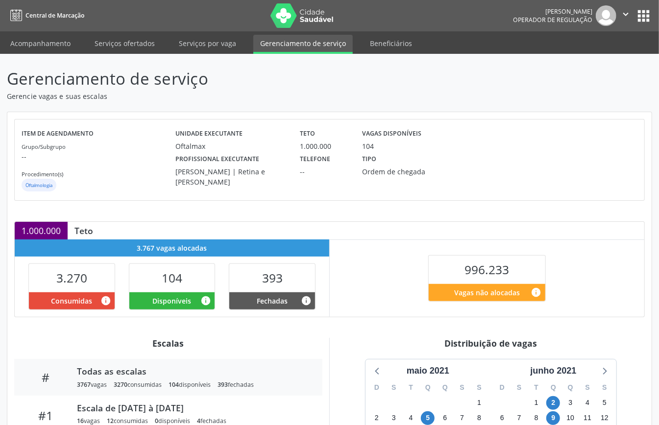
scroll to position [130, 0]
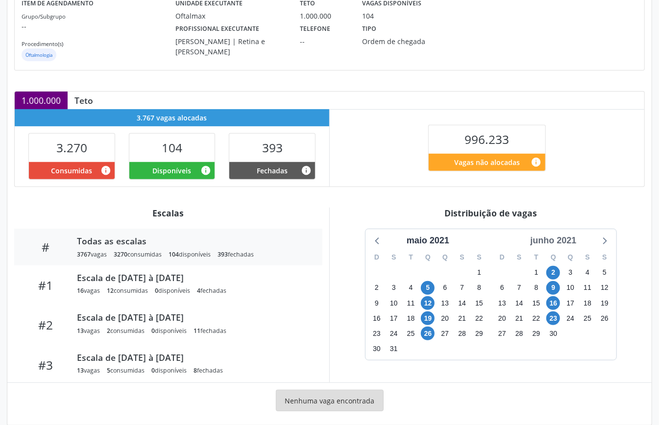
click at [567, 239] on div "junho 2021" at bounding box center [553, 240] width 54 height 13
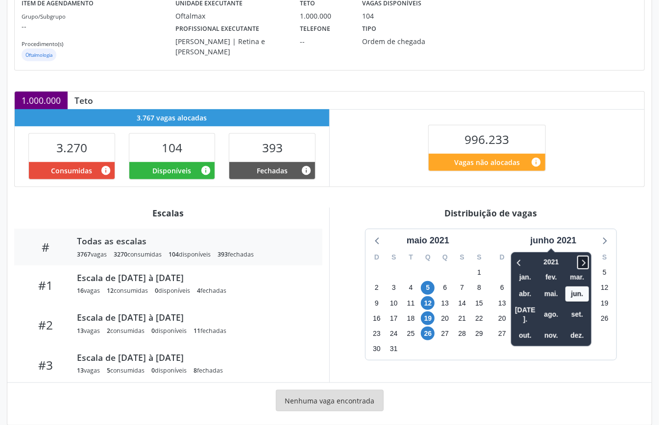
click at [588, 259] on icon at bounding box center [583, 263] width 10 height 12
click at [584, 312] on span "set." at bounding box center [578, 314] width 24 height 15
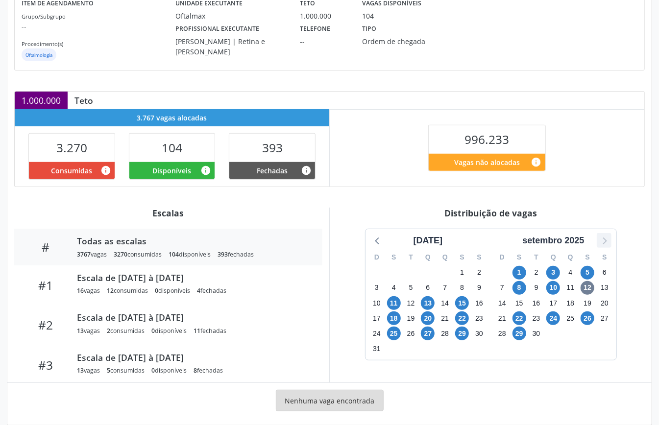
click at [607, 240] on icon at bounding box center [604, 240] width 13 height 13
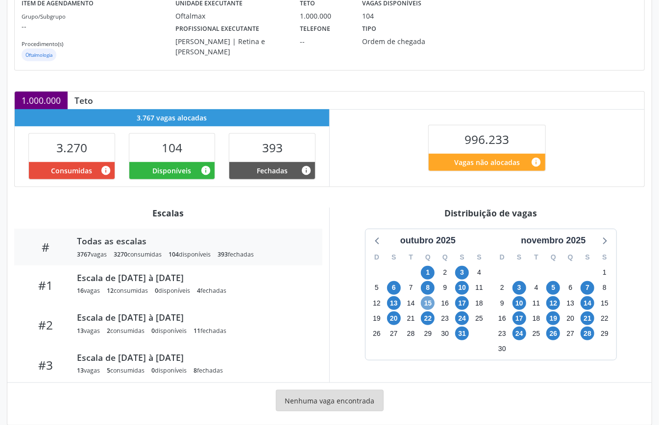
click at [429, 308] on span "15" at bounding box center [428, 303] width 14 height 14
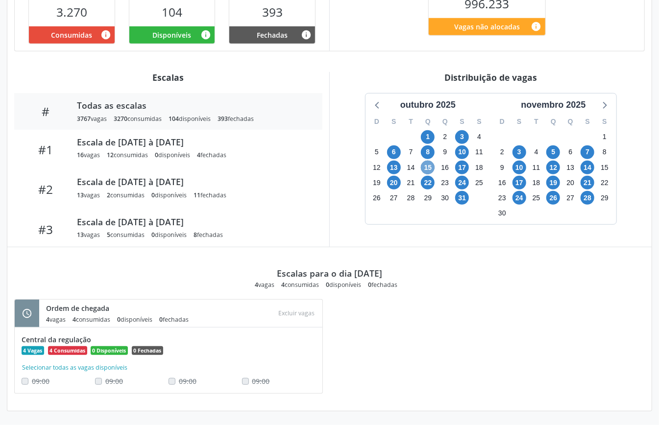
scroll to position [72, 0]
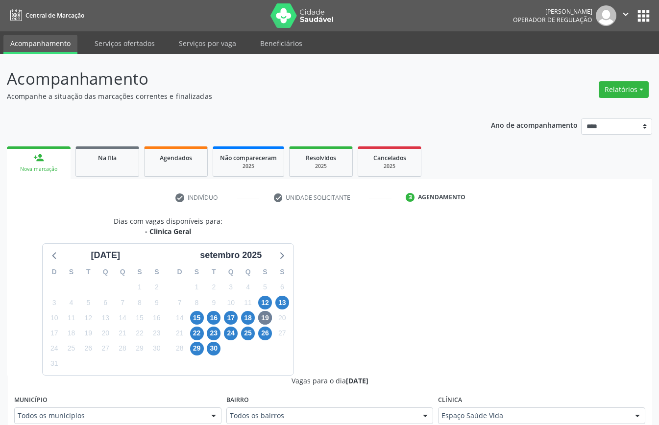
scroll to position [304, 0]
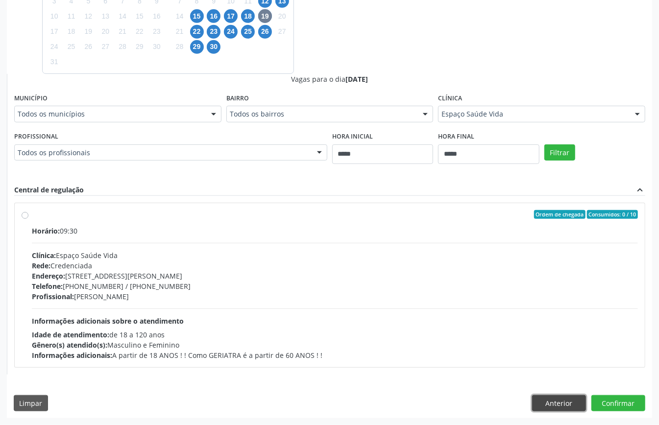
click at [563, 400] on button "Anterior" at bounding box center [559, 403] width 54 height 17
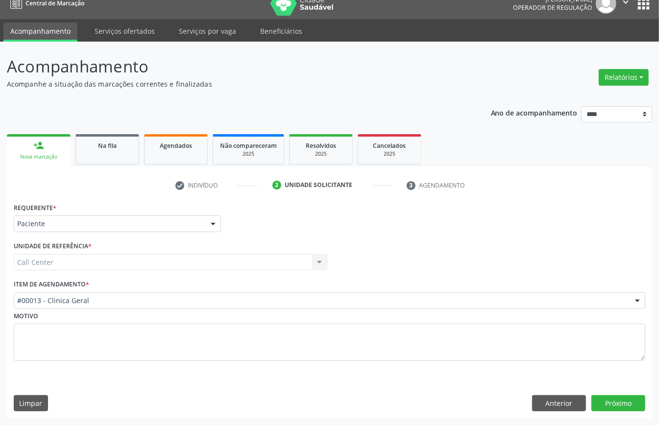
scroll to position [14, 0]
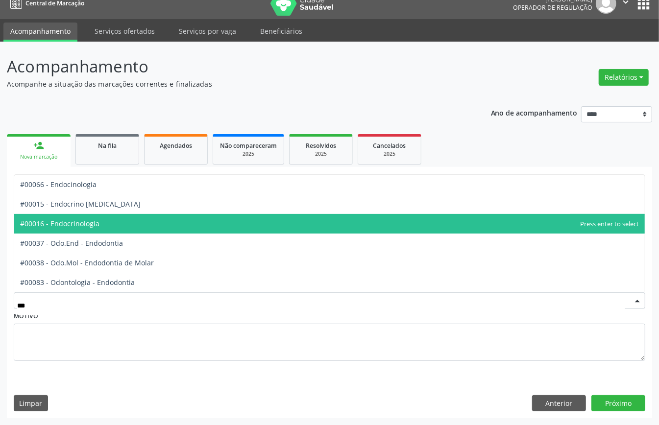
click at [109, 224] on span "#00016 - Endocrinologia" at bounding box center [329, 224] width 631 height 20
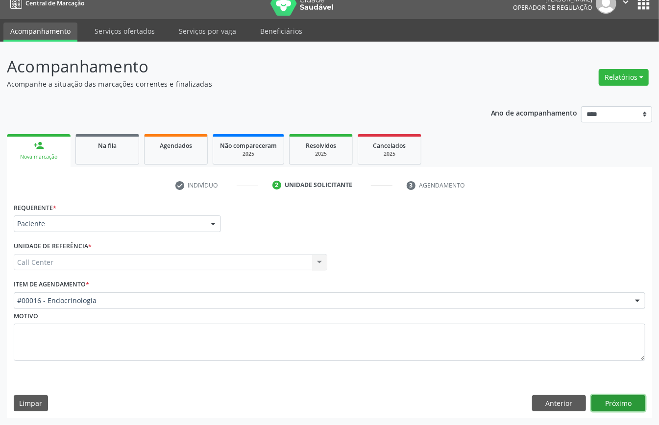
drag, startPoint x: 616, startPoint y: 396, endPoint x: 611, endPoint y: 398, distance: 5.9
click at [611, 398] on button "Próximo" at bounding box center [618, 403] width 54 height 17
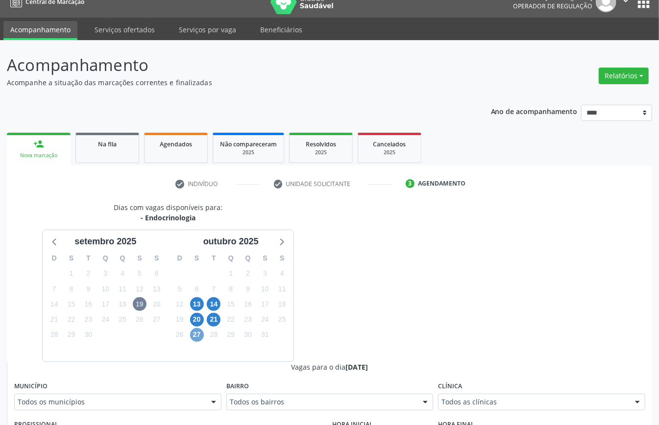
drag, startPoint x: 201, startPoint y: 333, endPoint x: 212, endPoint y: 345, distance: 16.6
click at [204, 334] on div "27" at bounding box center [196, 334] width 17 height 15
click at [200, 304] on span "13" at bounding box center [197, 304] width 14 height 14
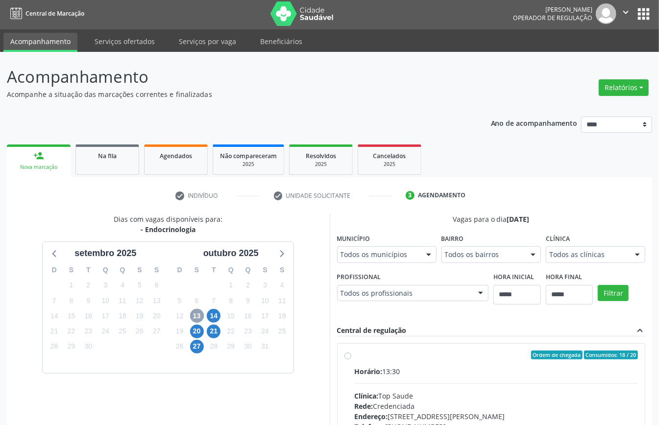
scroll to position [144, 0]
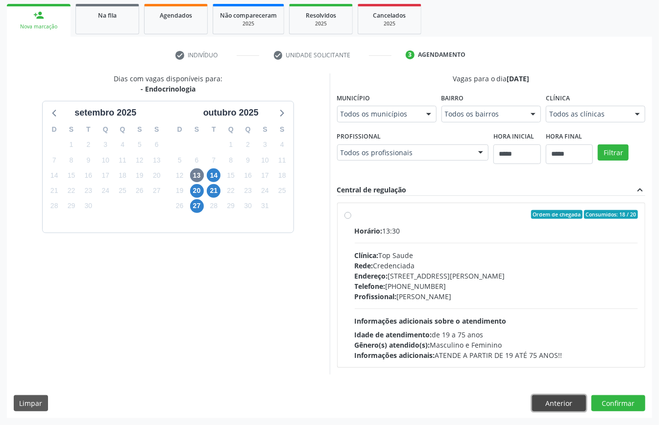
click at [562, 402] on button "Anterior" at bounding box center [559, 403] width 54 height 17
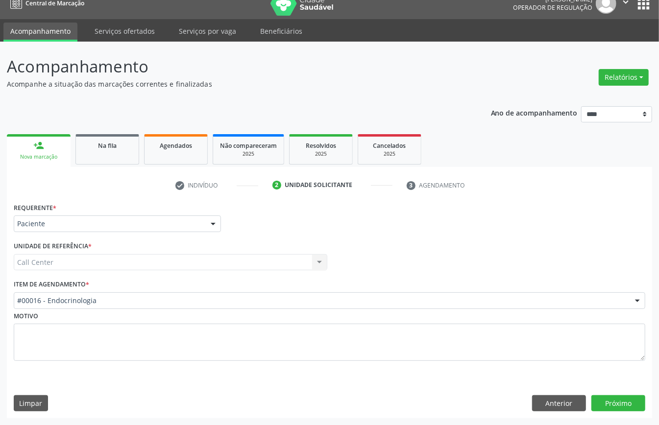
scroll to position [14, 0]
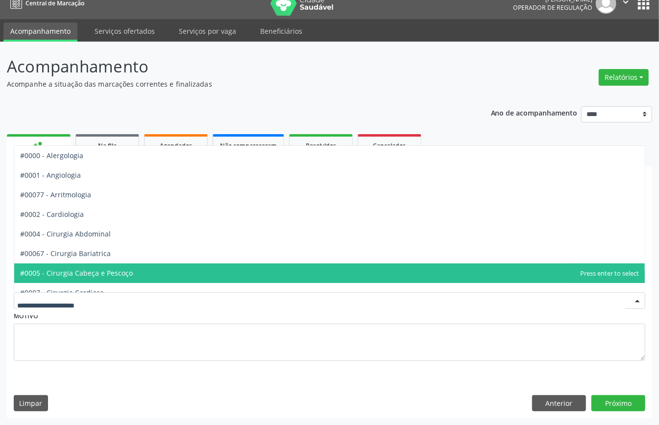
type input "*"
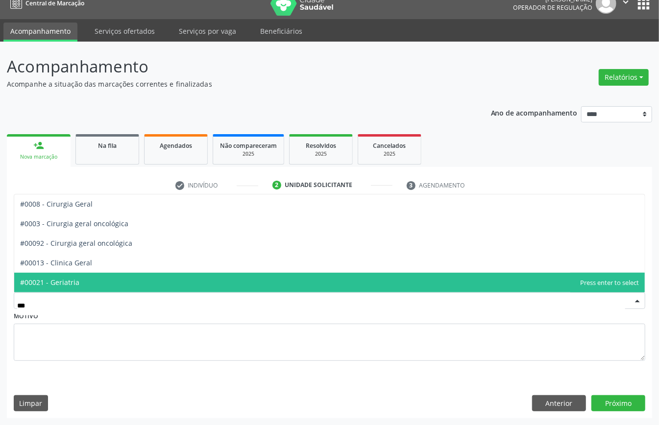
click at [100, 285] on span "#00021 - Geriatria" at bounding box center [329, 283] width 631 height 20
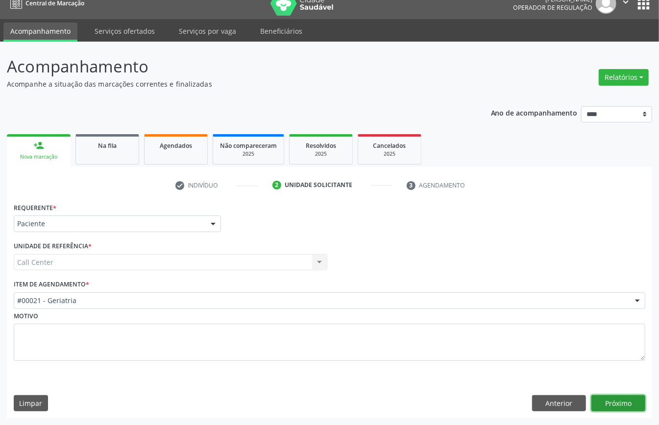
click at [622, 404] on button "Próximo" at bounding box center [618, 403] width 54 height 17
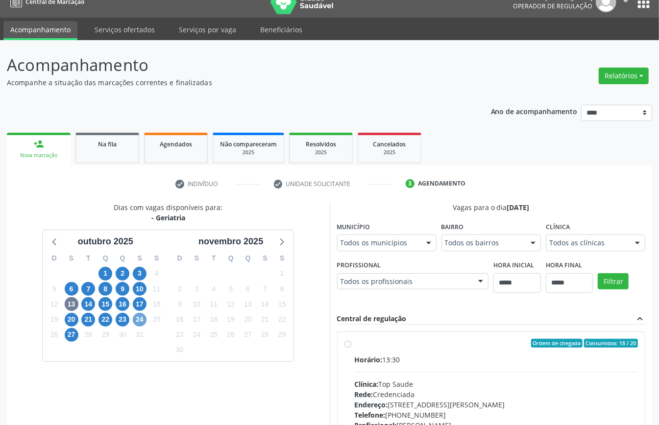
click at [139, 323] on span "24" at bounding box center [140, 320] width 14 height 14
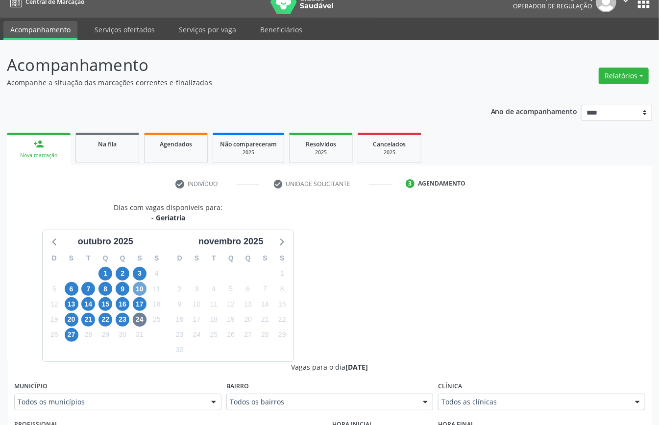
click at [137, 292] on span "10" at bounding box center [140, 289] width 14 height 14
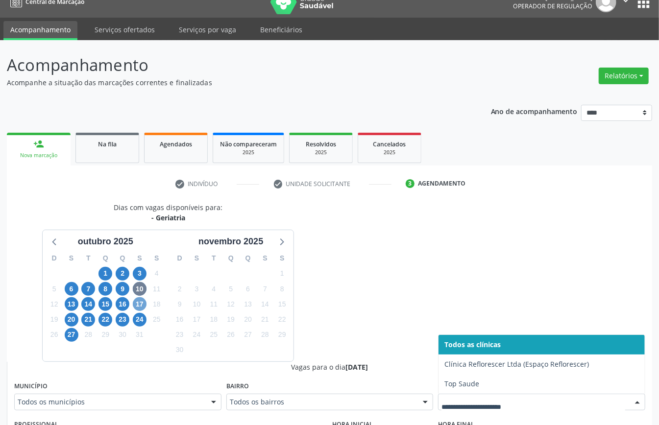
click at [134, 308] on span "17" at bounding box center [140, 304] width 14 height 14
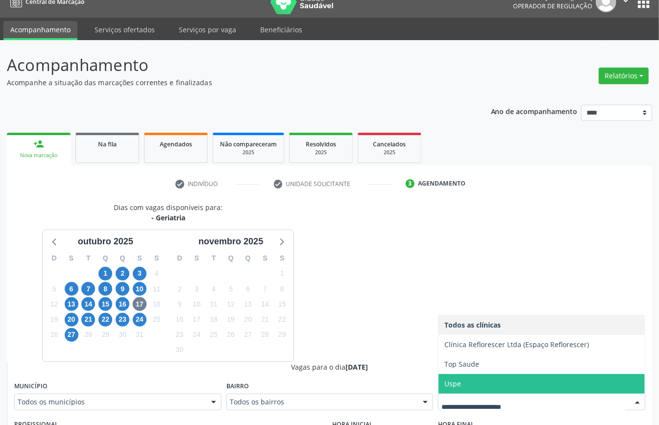
click at [466, 390] on span "Uspe" at bounding box center [542, 384] width 206 height 20
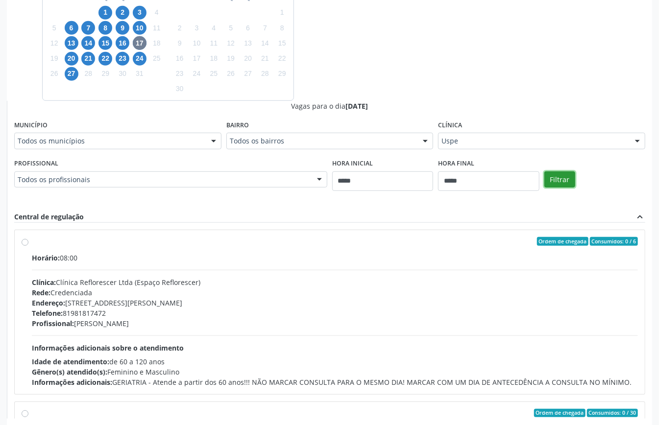
click at [573, 182] on button "Filtrar" at bounding box center [559, 180] width 31 height 17
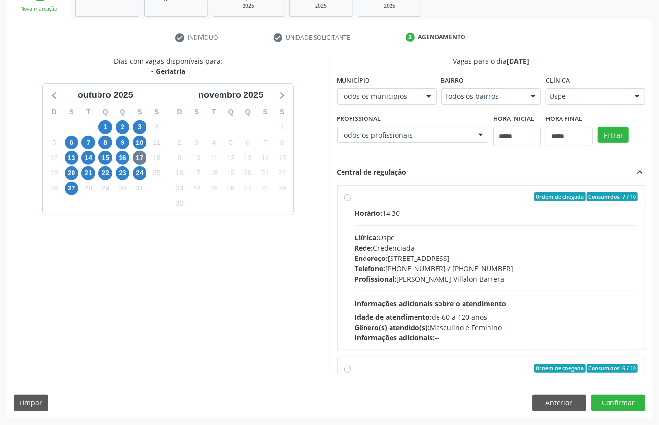
click at [406, 129] on div "Todos os profissionais" at bounding box center [413, 135] width 152 height 17
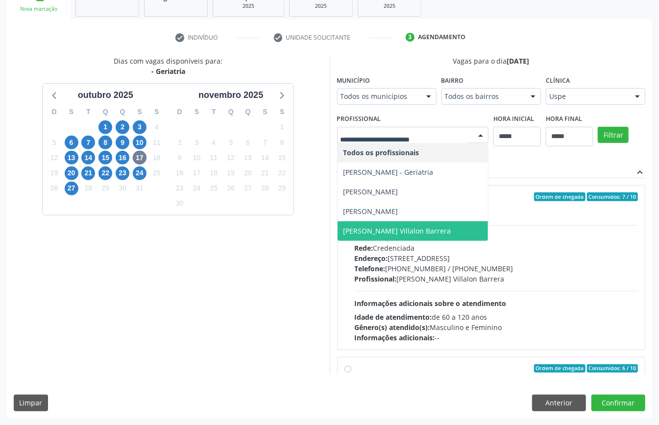
click at [251, 369] on div "Dias com vagas disponíveis para: - Geriatria outubro 2025 D S T Q Q S S 28 29 3…" at bounding box center [168, 215] width 323 height 319
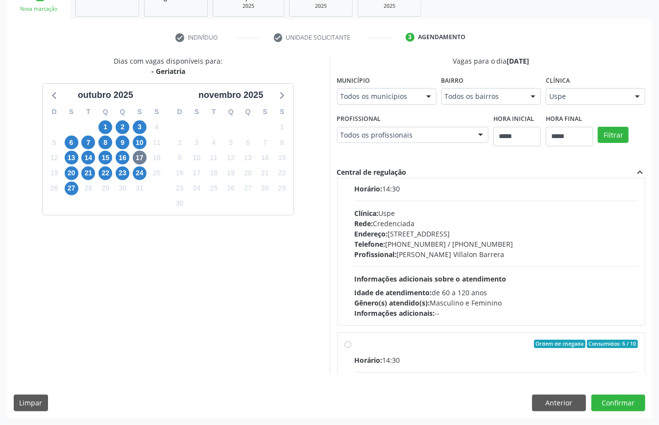
scroll to position [0, 0]
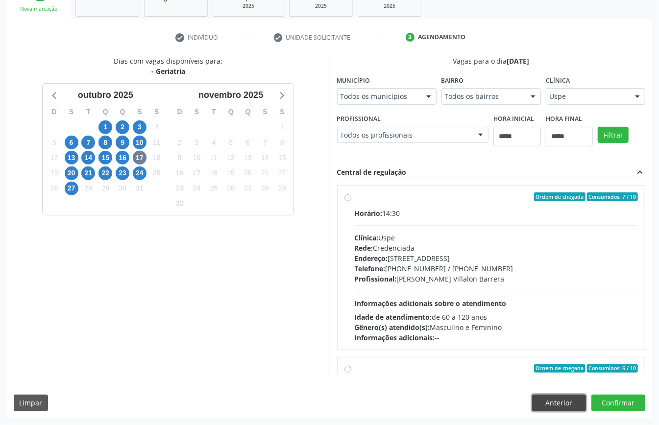
click at [549, 400] on button "Anterior" at bounding box center [559, 403] width 54 height 17
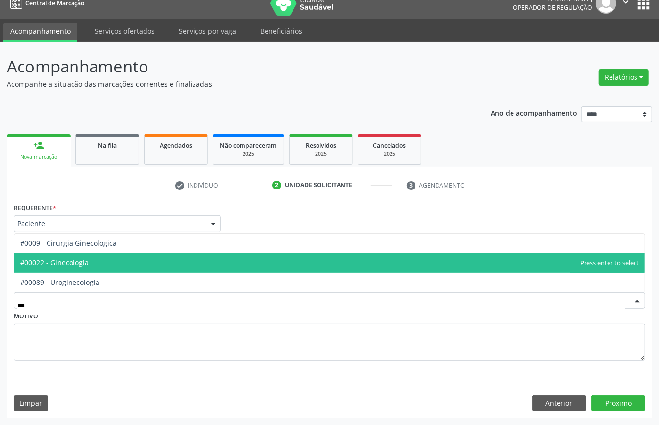
click at [68, 262] on span "#00022 - Ginecologia" at bounding box center [54, 262] width 69 height 9
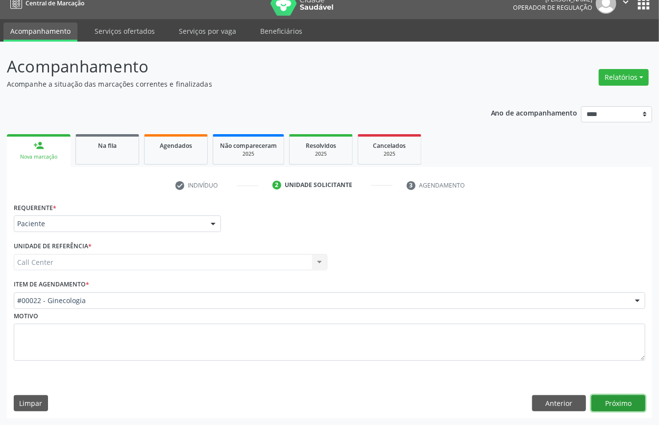
click at [614, 397] on button "Próximo" at bounding box center [618, 403] width 54 height 17
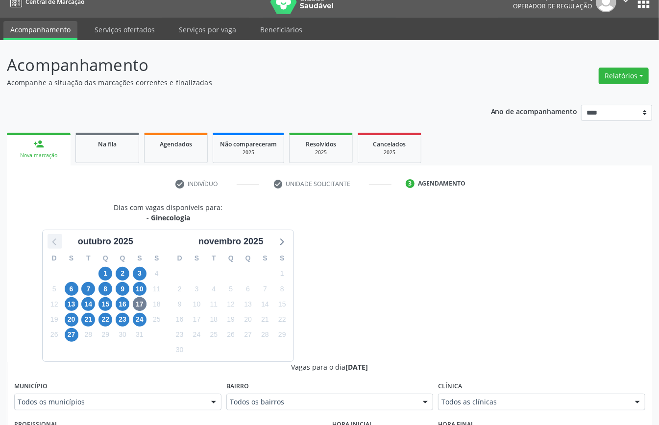
click at [52, 246] on icon at bounding box center [55, 241] width 13 height 13
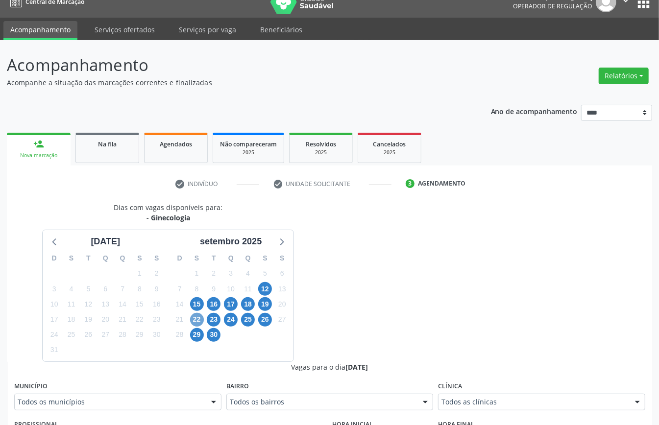
click at [195, 320] on span "22" at bounding box center [197, 320] width 14 height 14
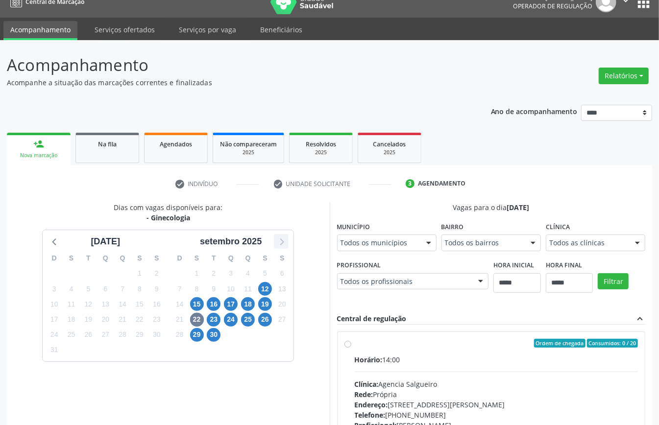
click at [284, 246] on icon at bounding box center [281, 241] width 13 height 13
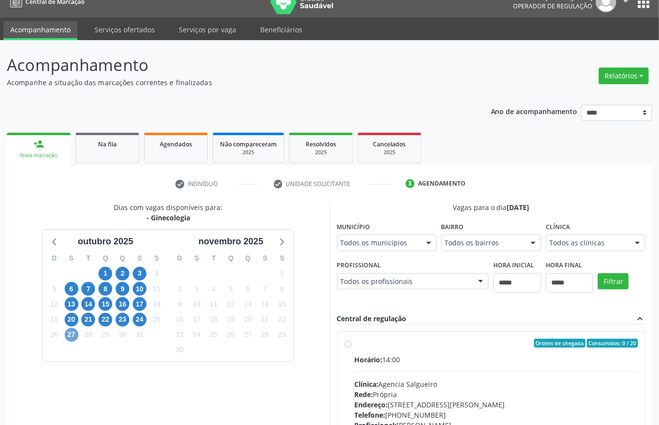
click at [75, 336] on span "27" at bounding box center [72, 335] width 14 height 14
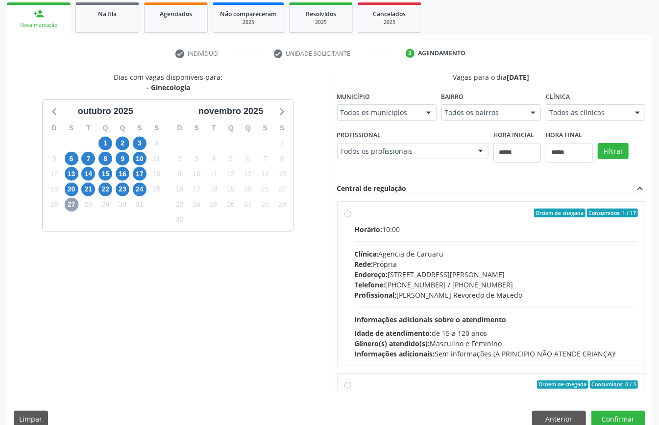
scroll to position [65, 0]
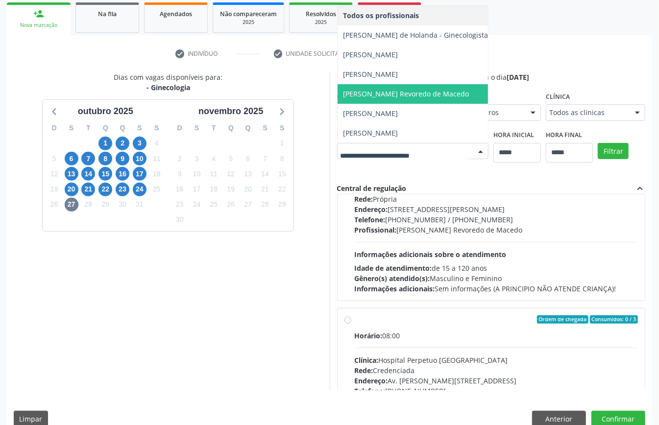
click at [419, 186] on div "Dias com vagas disponíveis para: - Ginecologia outubro 2025 D S T Q Q S S 28 29…" at bounding box center [329, 231] width 645 height 319
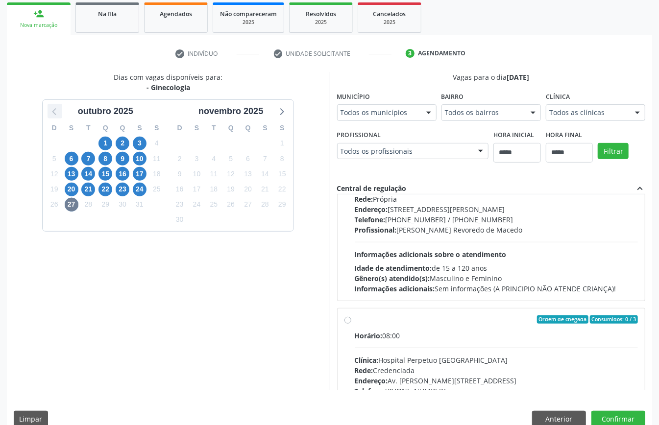
click at [50, 112] on icon at bounding box center [55, 111] width 13 height 13
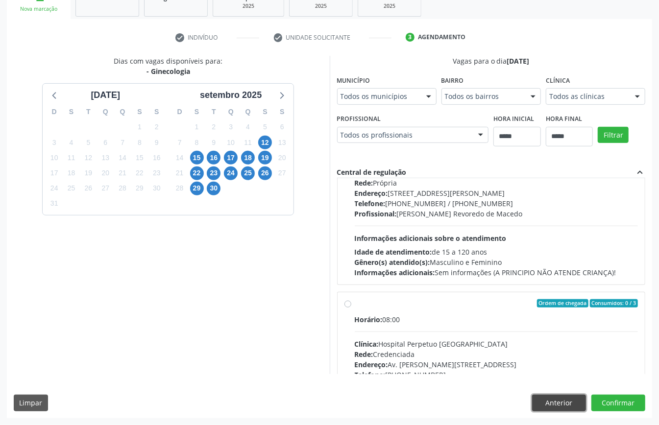
click at [561, 404] on button "Anterior" at bounding box center [559, 403] width 54 height 17
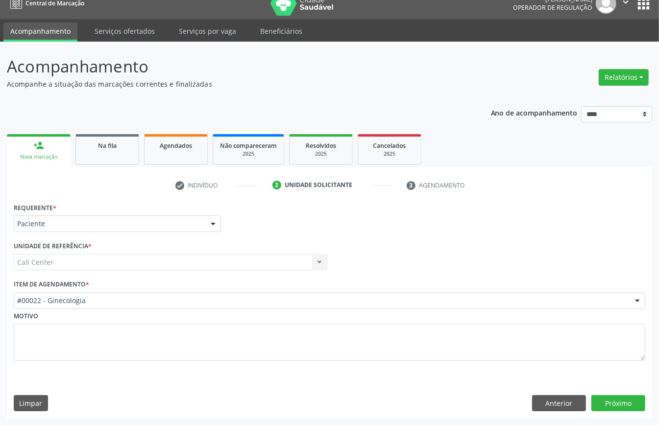
scroll to position [14, 0]
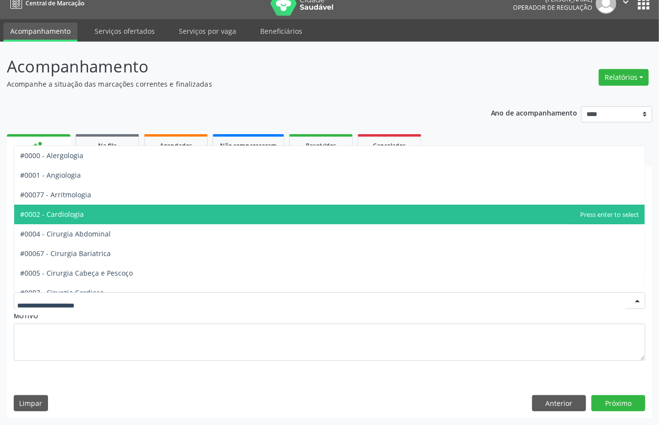
click at [91, 218] on span "#0002 - Cardiologia" at bounding box center [329, 215] width 631 height 20
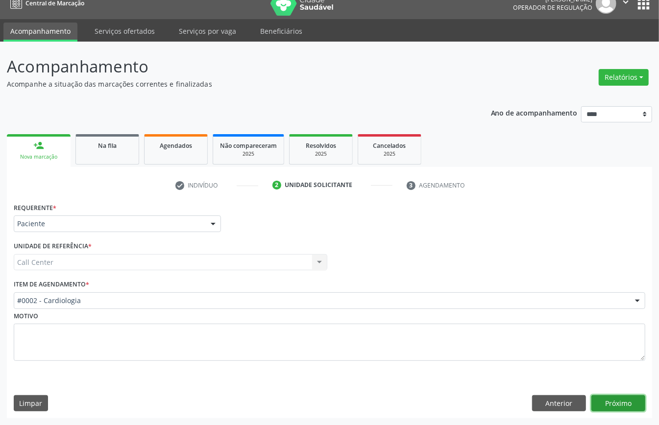
click at [595, 398] on button "Próximo" at bounding box center [618, 403] width 54 height 17
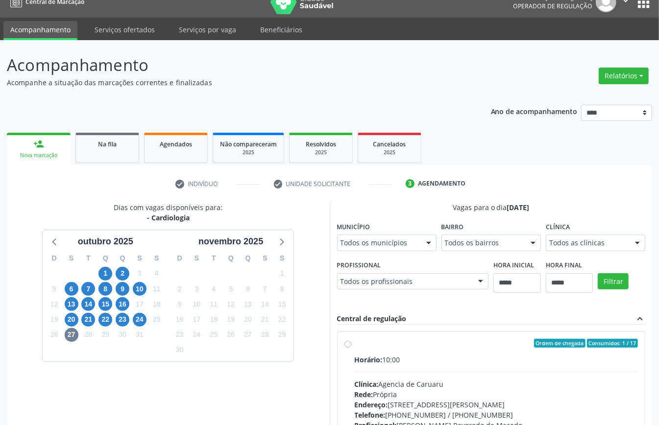
click at [46, 236] on div "outubro 2025" at bounding box center [105, 239] width 125 height 18
click at [53, 240] on icon at bounding box center [55, 241] width 13 height 13
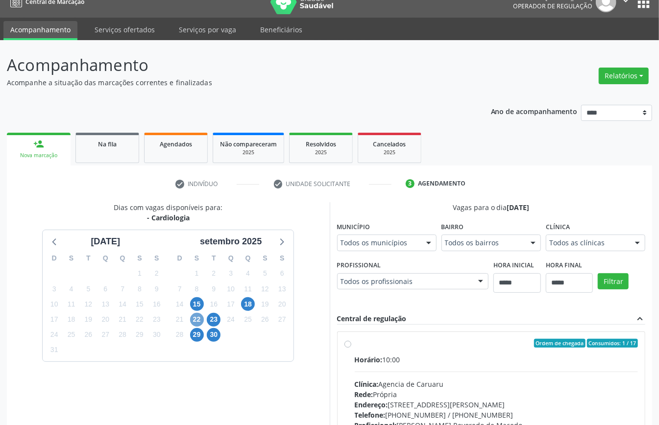
click at [197, 318] on span "22" at bounding box center [197, 320] width 14 height 14
click at [546, 258] on fieldset "Clínica Todos as clínicas Todos as clínicas Agencia de Ouricuri Top Saude Nenhu…" at bounding box center [595, 239] width 99 height 38
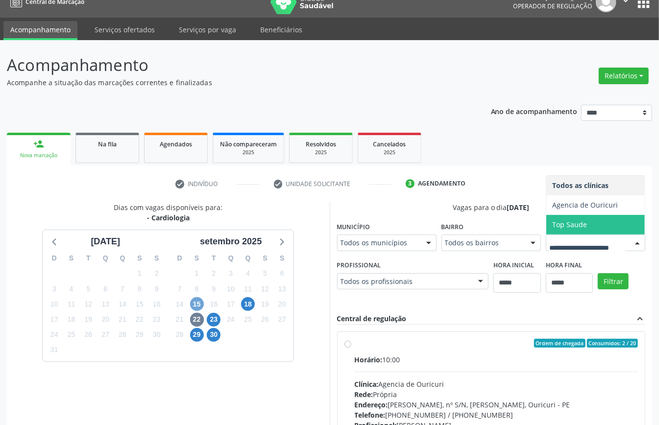
click at [193, 308] on span "15" at bounding box center [197, 304] width 14 height 14
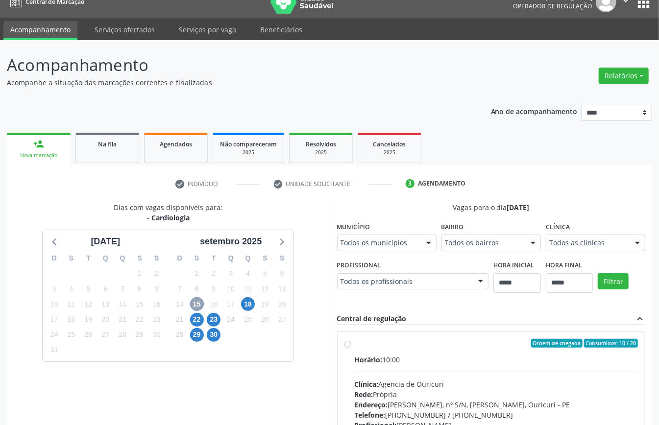
scroll to position [144, 0]
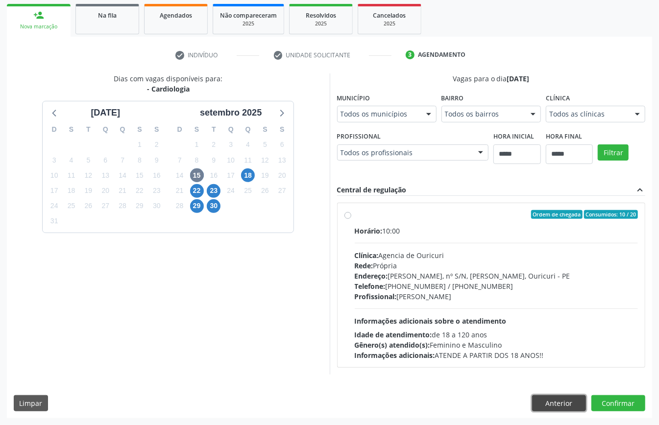
click at [549, 398] on button "Anterior" at bounding box center [559, 403] width 54 height 17
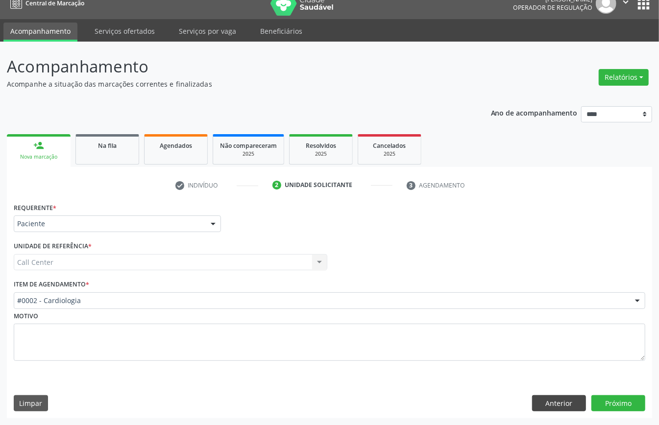
scroll to position [14, 0]
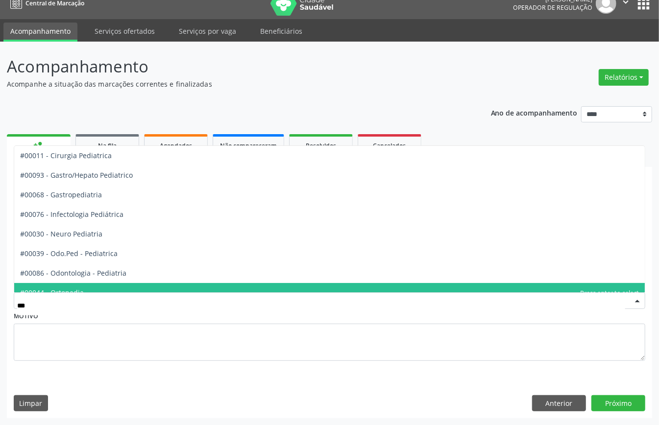
type input "****"
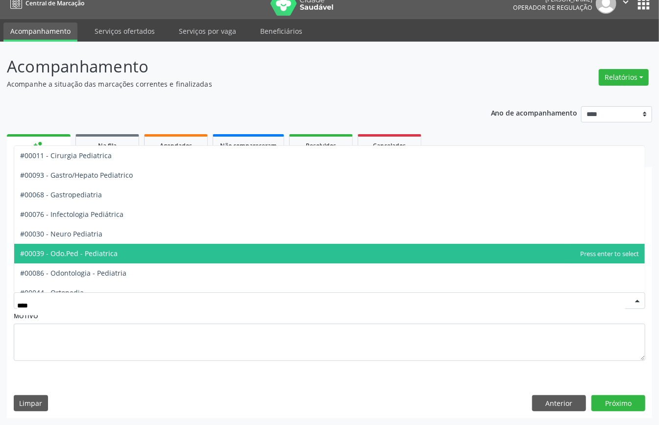
scroll to position [89, 0]
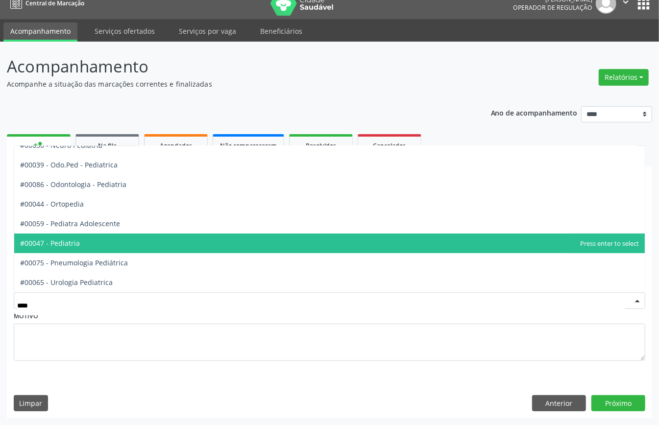
click at [126, 246] on span "#00047 - Pediatria" at bounding box center [329, 244] width 631 height 20
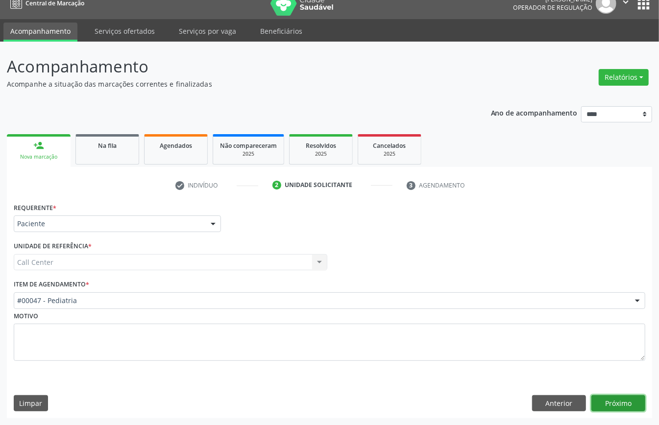
click at [624, 405] on button "Próximo" at bounding box center [618, 403] width 54 height 17
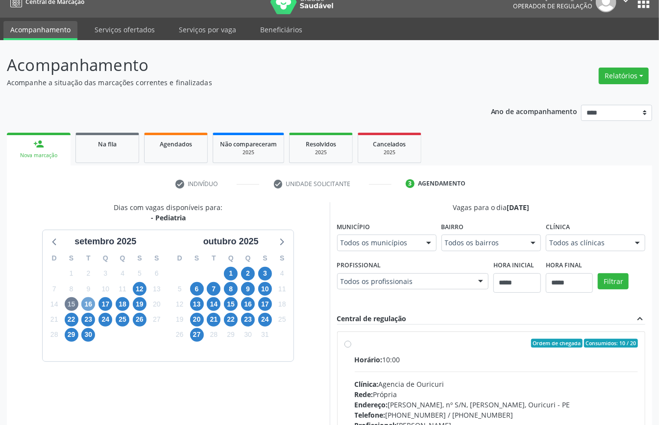
click at [92, 301] on span "16" at bounding box center [88, 304] width 14 height 14
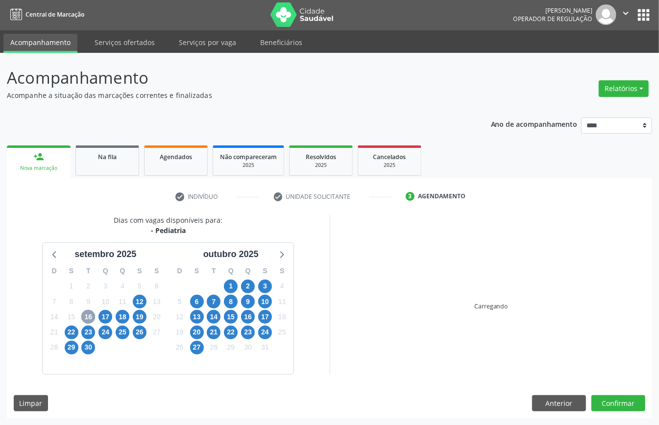
scroll to position [14, 0]
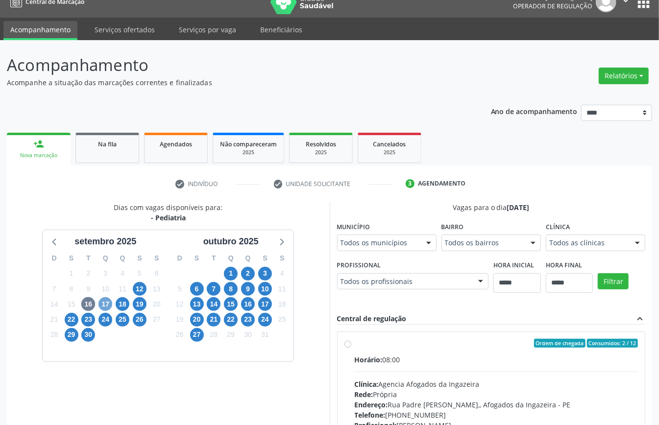
click at [106, 302] on span "17" at bounding box center [106, 304] width 14 height 14
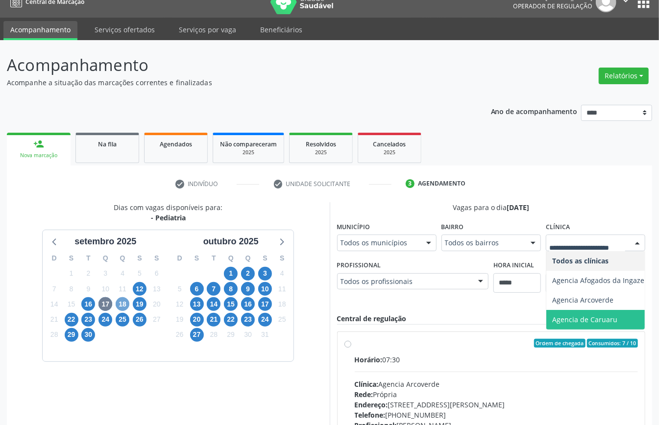
click at [122, 304] on span "18" at bounding box center [123, 304] width 14 height 14
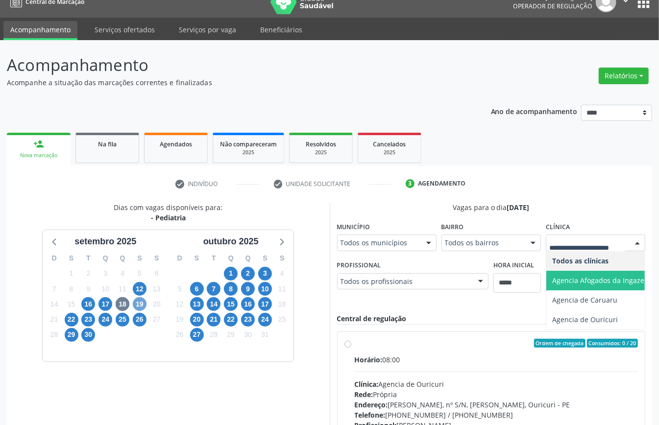
click at [141, 300] on span "19" at bounding box center [140, 304] width 14 height 14
click at [71, 320] on span "22" at bounding box center [72, 320] width 14 height 14
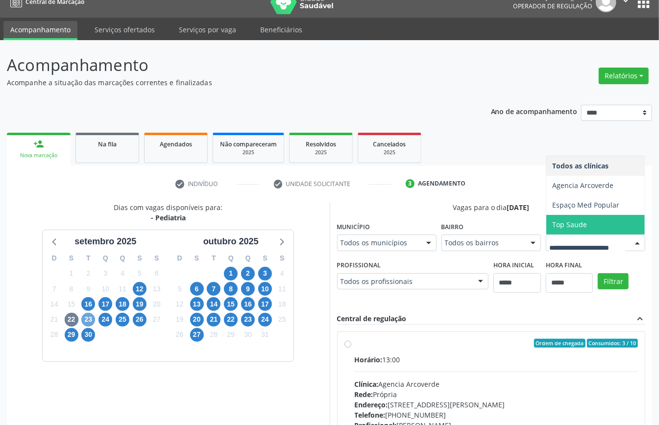
click at [90, 319] on span "23" at bounding box center [88, 320] width 14 height 14
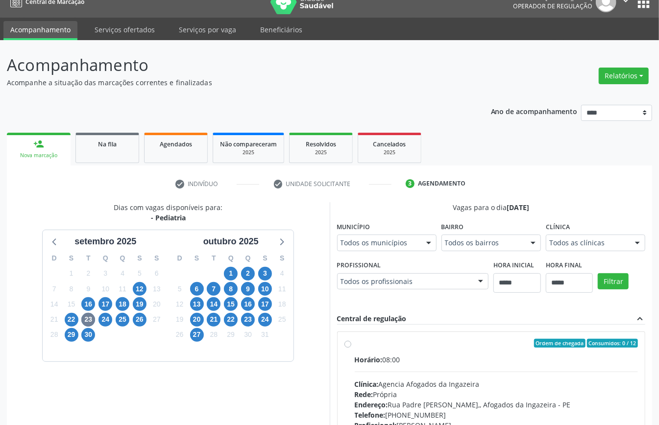
drag, startPoint x: 505, startPoint y: 408, endPoint x: 498, endPoint y: 408, distance: 6.4
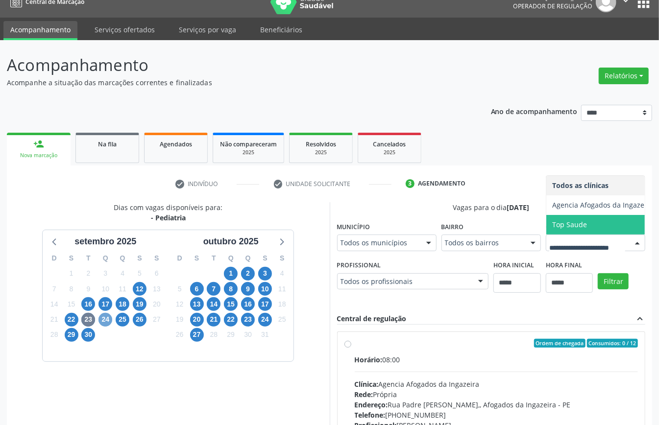
click at [106, 318] on span "24" at bounding box center [106, 320] width 14 height 14
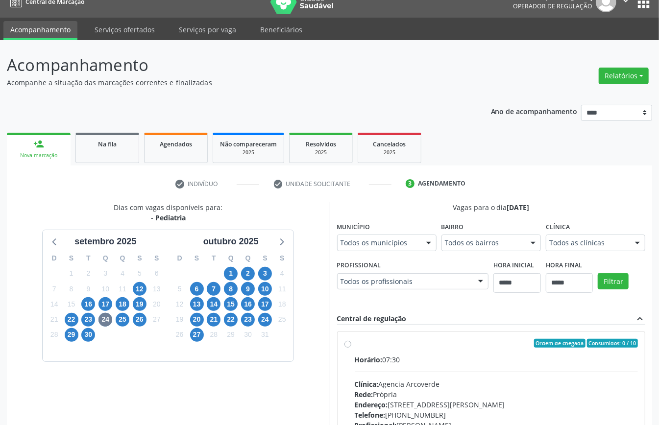
drag, startPoint x: 586, startPoint y: 240, endPoint x: 583, endPoint y: 247, distance: 7.7
click at [122, 320] on span "25" at bounding box center [123, 320] width 14 height 14
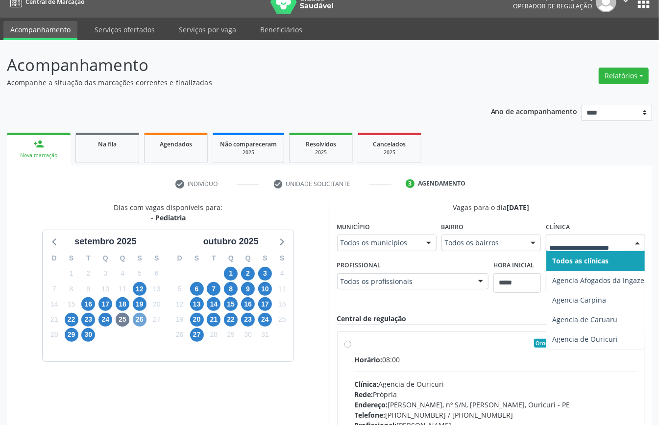
click at [143, 322] on span "26" at bounding box center [140, 320] width 14 height 14
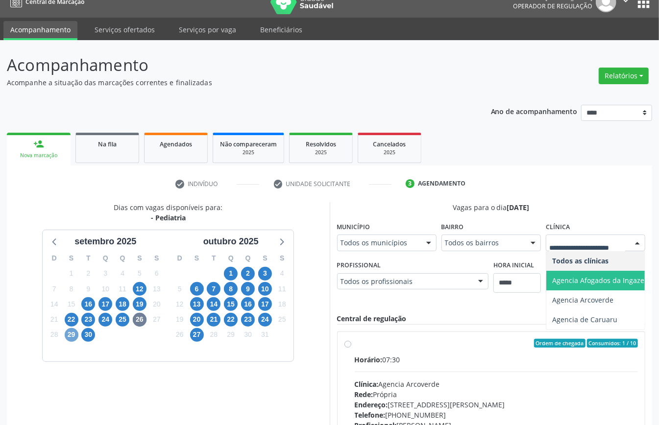
click at [74, 334] on span "29" at bounding box center [72, 335] width 14 height 14
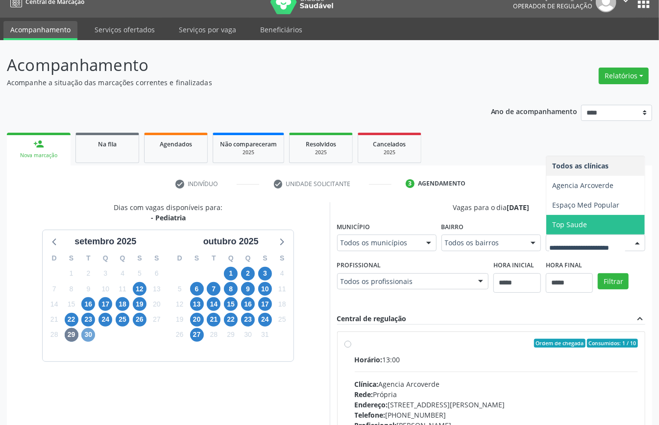
drag, startPoint x: 91, startPoint y: 340, endPoint x: 99, endPoint y: 340, distance: 7.9
click at [89, 340] on span "30" at bounding box center [88, 335] width 14 height 14
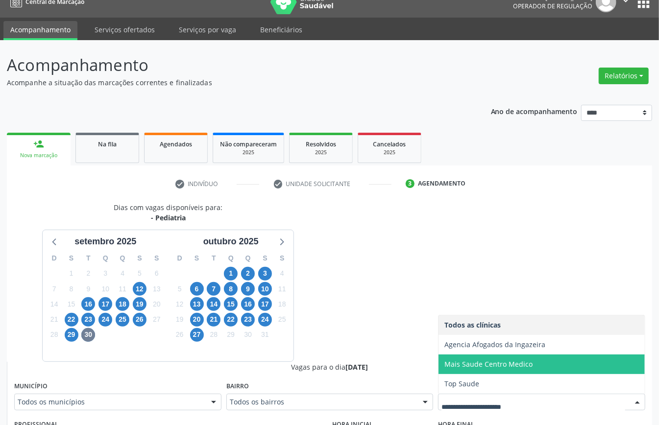
click at [484, 369] on span "Mais Saude Centro Medico" at bounding box center [488, 364] width 88 height 9
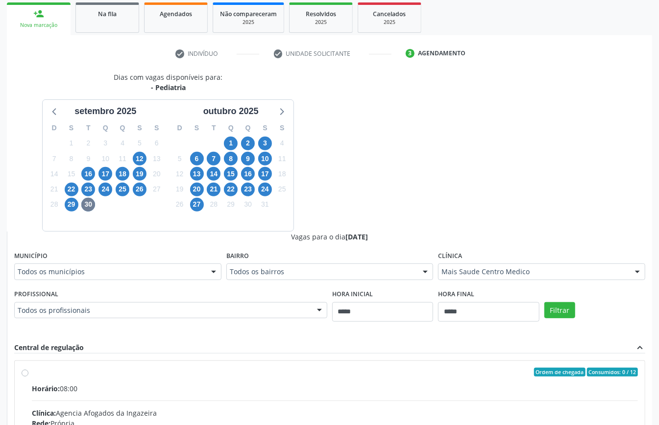
scroll to position [210, 0]
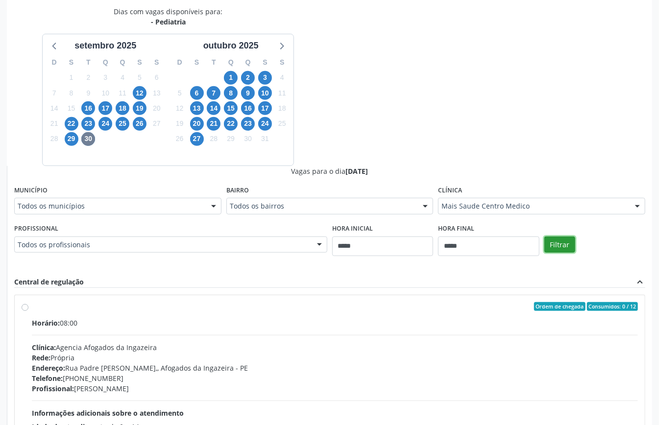
click at [563, 251] on button "Filtrar" at bounding box center [559, 245] width 31 height 17
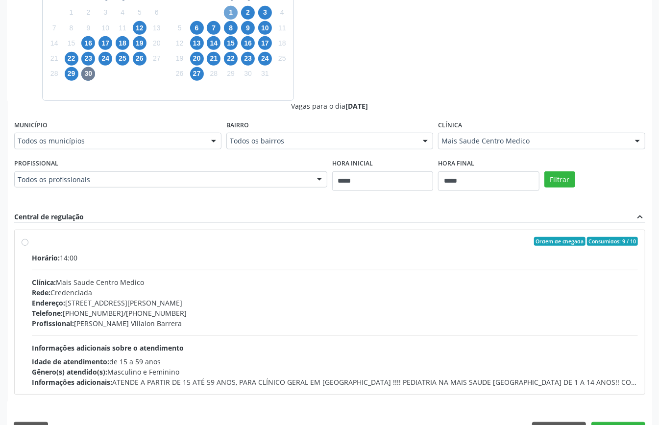
click at [229, 10] on span "1" at bounding box center [231, 13] width 14 height 14
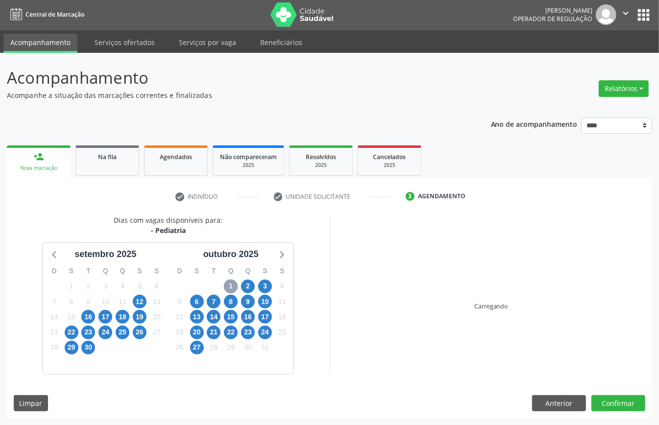
scroll to position [161, 0]
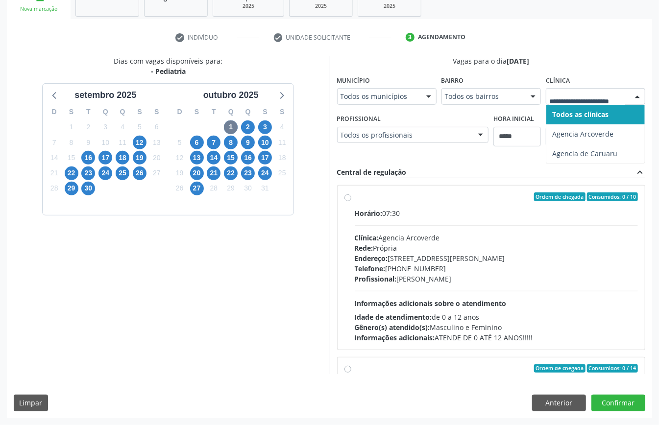
click at [575, 89] on div at bounding box center [595, 96] width 99 height 17
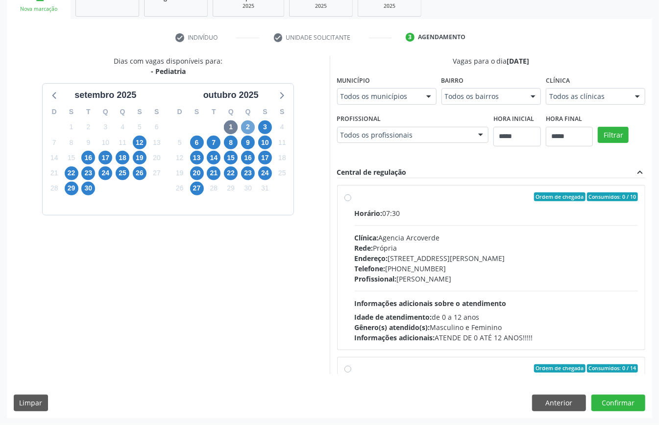
click at [246, 123] on span "2" at bounding box center [248, 128] width 14 height 14
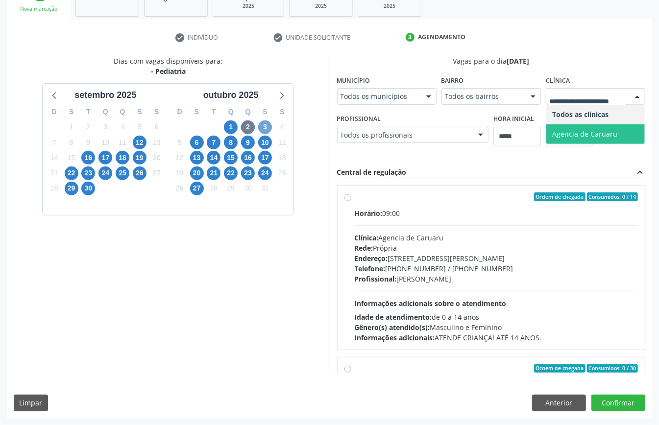
click at [263, 124] on span "3" at bounding box center [265, 128] width 14 height 14
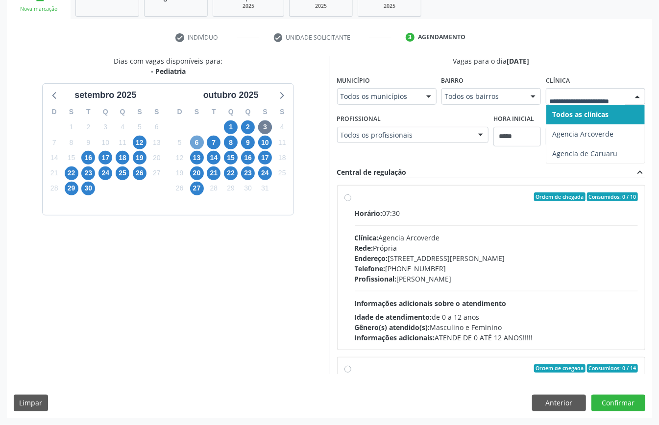
click at [198, 144] on span "6" at bounding box center [197, 143] width 14 height 14
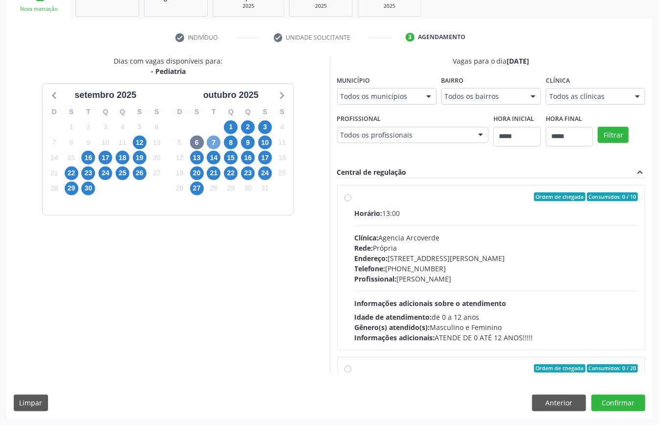
click at [216, 145] on span "7" at bounding box center [214, 143] width 14 height 14
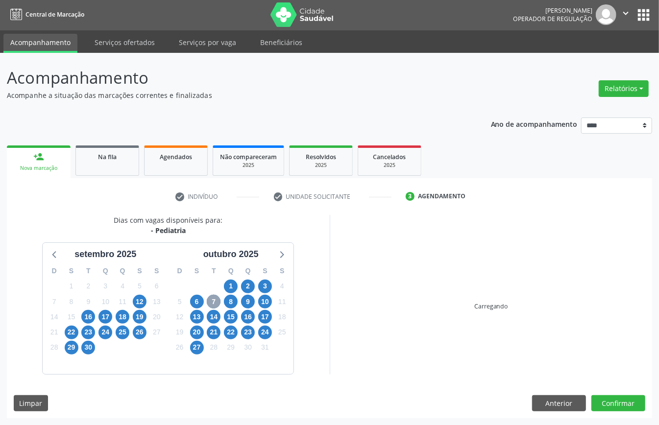
scroll to position [144, 0]
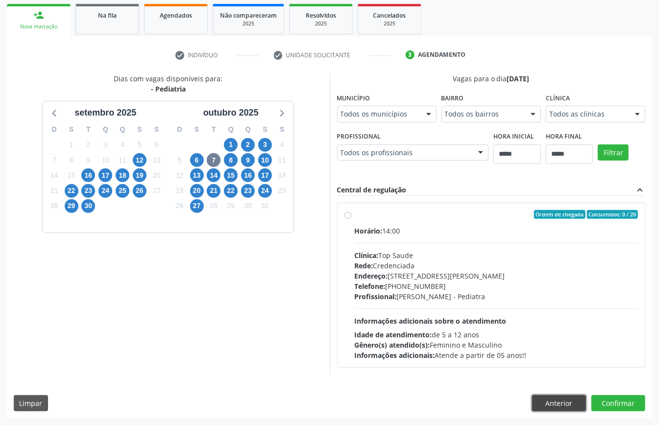
click at [559, 400] on button "Anterior" at bounding box center [559, 403] width 54 height 17
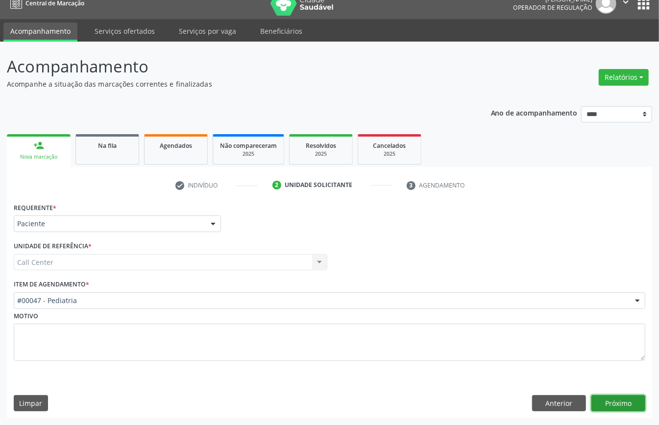
click at [616, 405] on button "Próximo" at bounding box center [618, 403] width 54 height 17
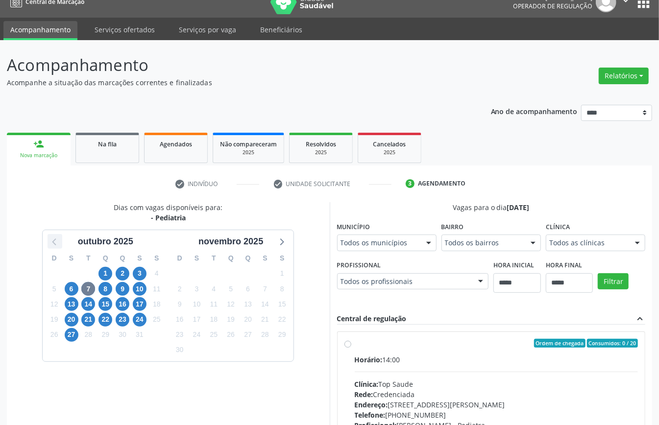
click at [49, 239] on icon at bounding box center [55, 241] width 13 height 13
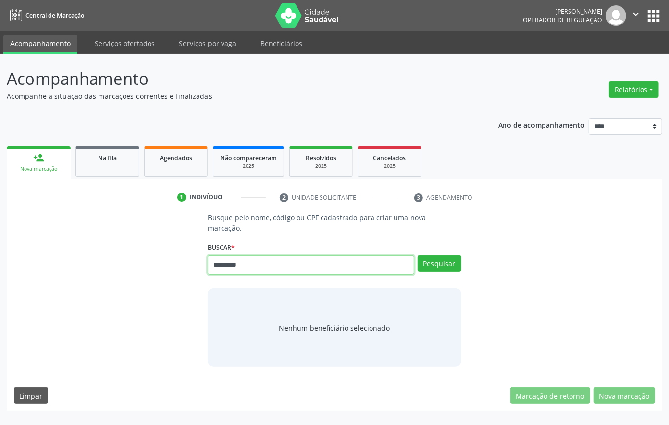
type input "*********"
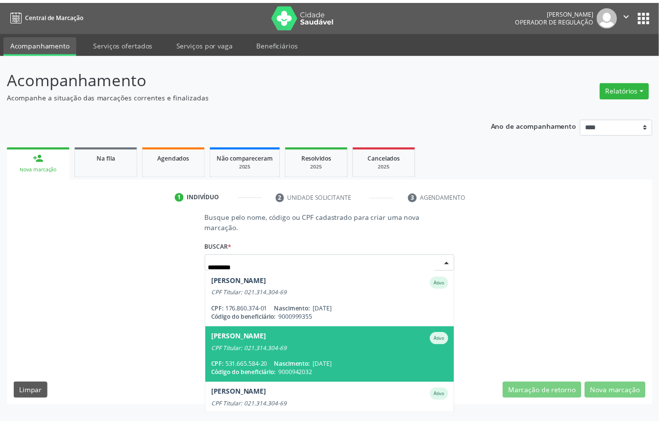
scroll to position [193, 0]
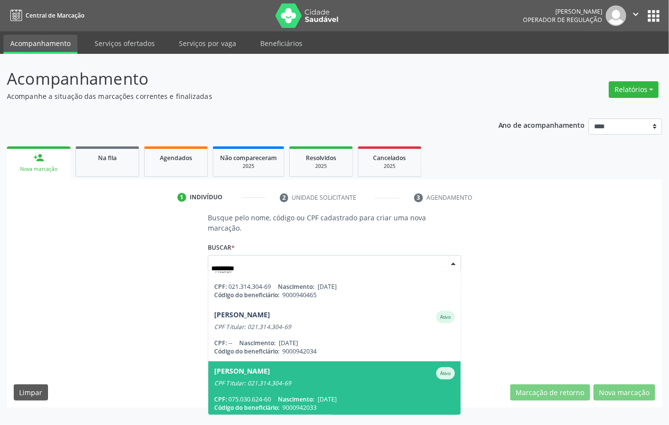
click at [381, 381] on span "Luis Humberto Patricio Fonseca Ativo CPF Titular: 021.314.304-69 CPF: 075.030.6…" at bounding box center [334, 390] width 252 height 56
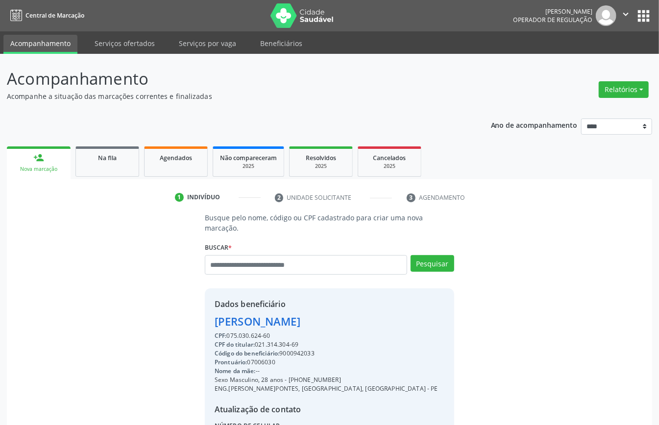
scroll to position [93, 0]
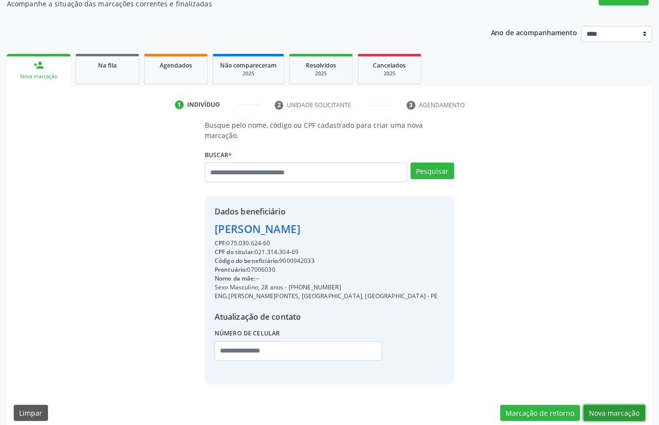
click at [621, 405] on button "Nova marcação" at bounding box center [615, 413] width 62 height 17
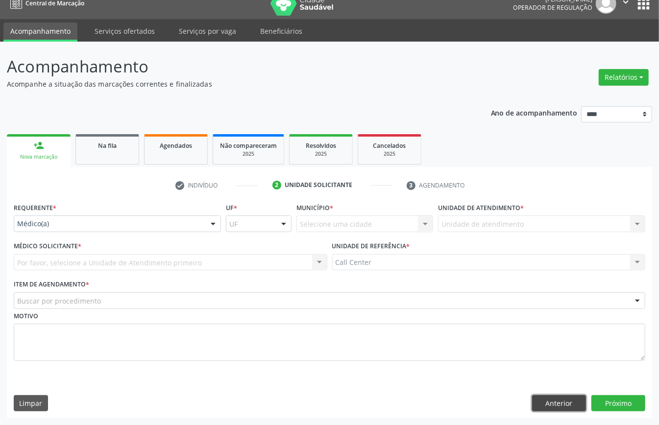
click at [574, 398] on button "Anterior" at bounding box center [559, 403] width 54 height 17
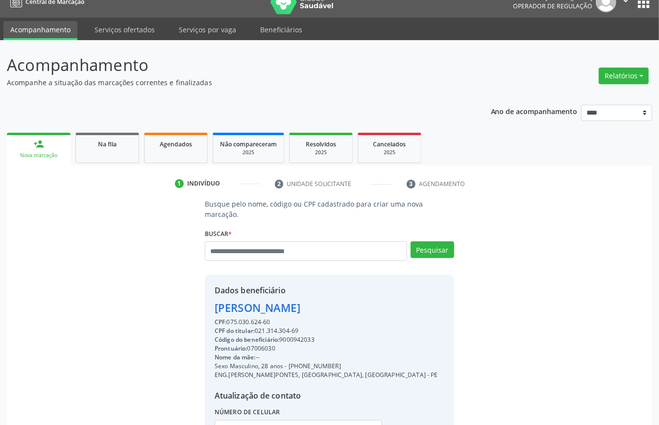
scroll to position [93, 0]
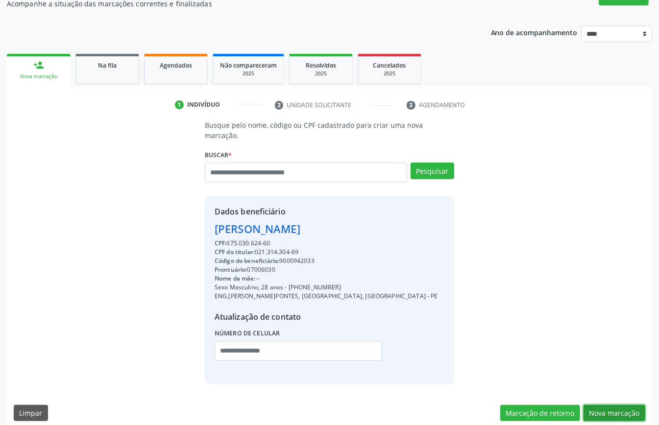
click at [614, 405] on button "Nova marcação" at bounding box center [615, 413] width 62 height 17
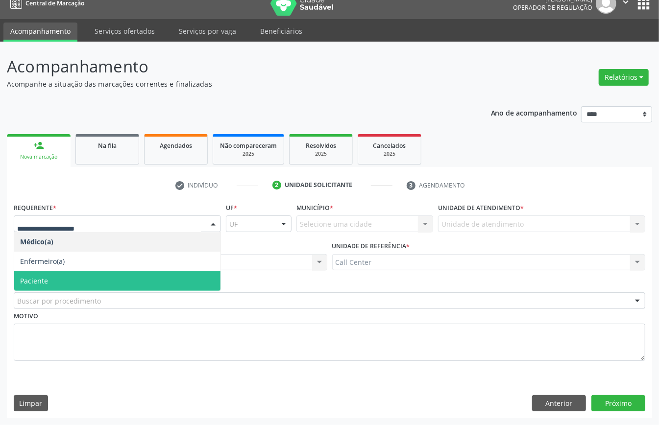
click at [81, 277] on span "Paciente" at bounding box center [117, 281] width 206 height 20
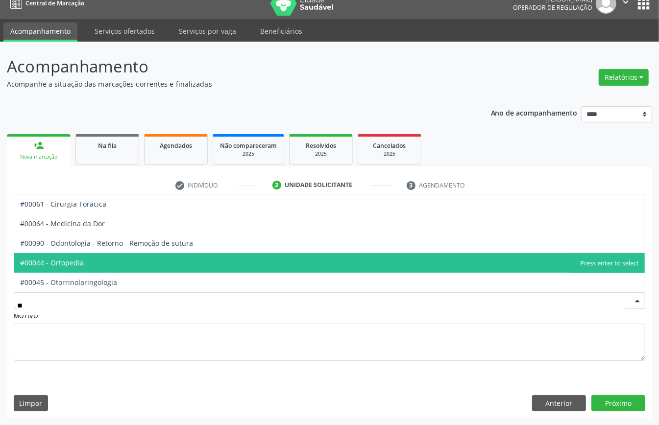
type input "***"
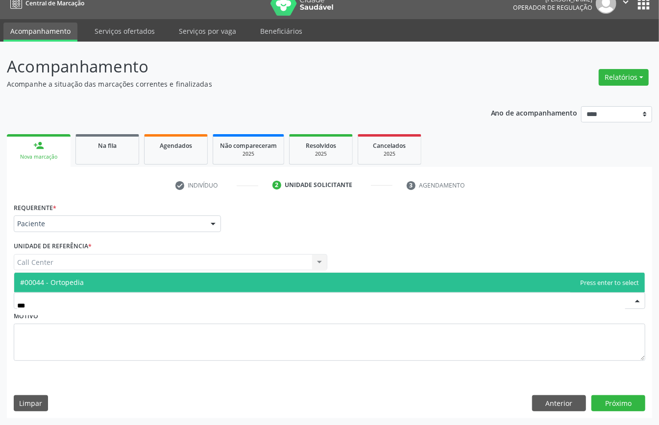
click at [81, 276] on span "#00044 - Ortopedia" at bounding box center [329, 283] width 631 height 20
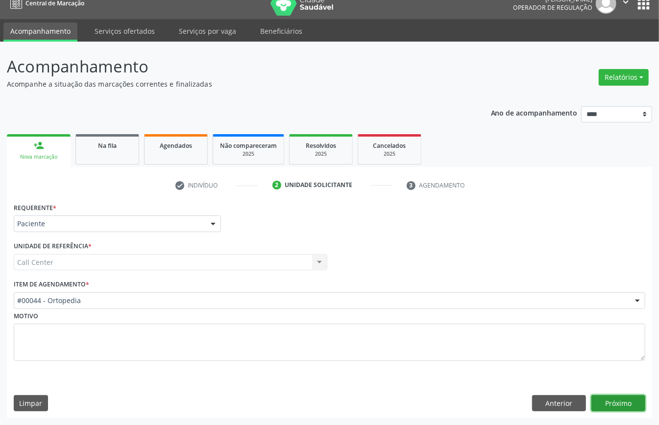
click at [625, 408] on button "Próximo" at bounding box center [618, 403] width 54 height 17
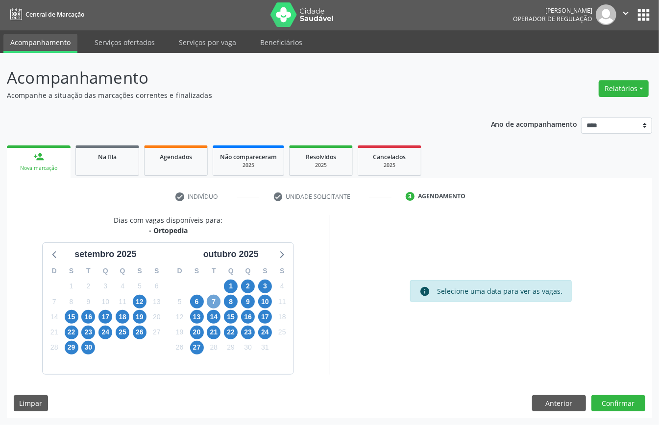
click at [215, 300] on span "7" at bounding box center [214, 302] width 14 height 14
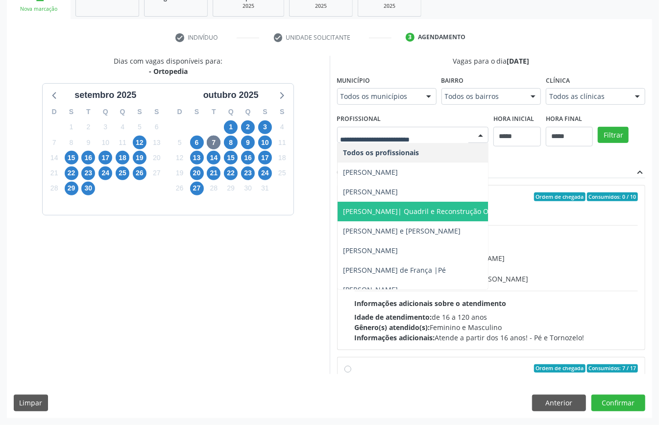
scroll to position [187, 0]
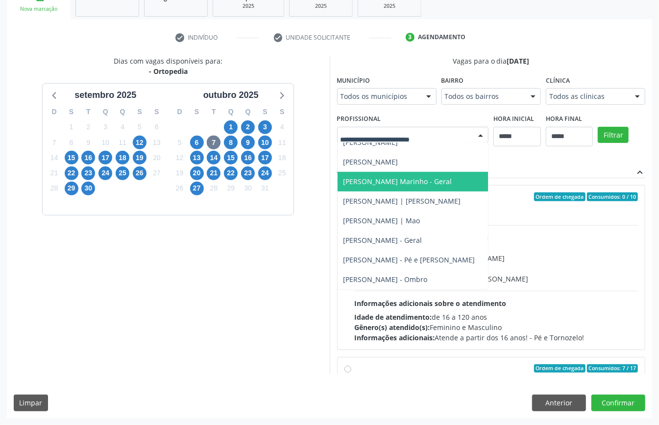
click at [344, 186] on span "Ricardo Cavalcanti Marinho - Geral" at bounding box center [398, 181] width 109 height 9
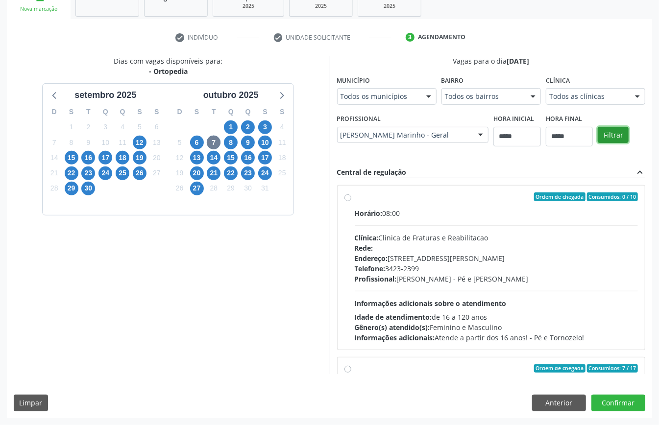
click at [598, 144] on button "Filtrar" at bounding box center [613, 135] width 31 height 17
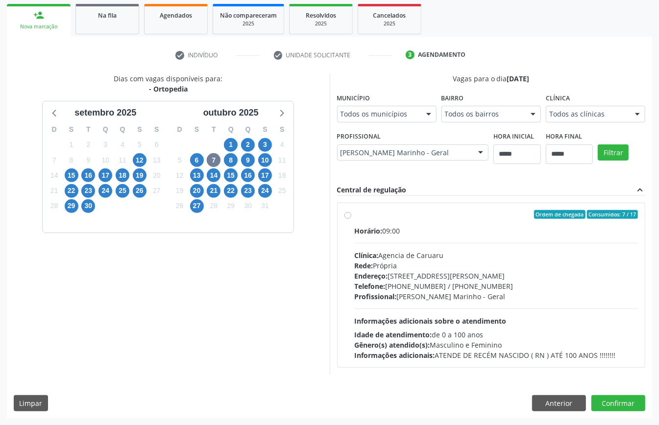
click at [413, 297] on div "Profissional: Ricardo Cavalcanti Marinho - Geral" at bounding box center [497, 297] width 284 height 10
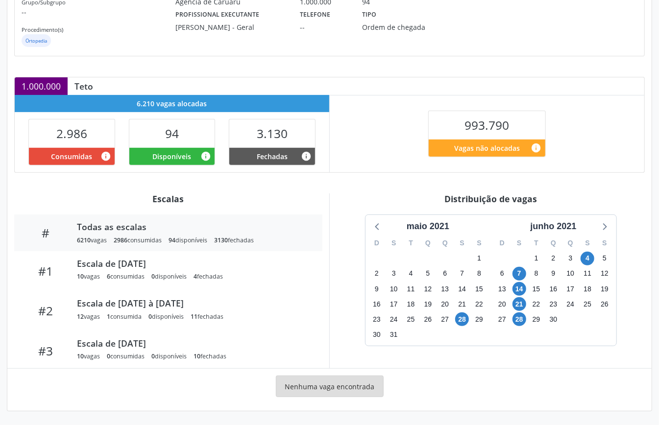
scroll to position [147, 0]
drag, startPoint x: 557, startPoint y: 225, endPoint x: 567, endPoint y: 232, distance: 12.1
click at [559, 225] on div "junho 2021" at bounding box center [553, 226] width 54 height 13
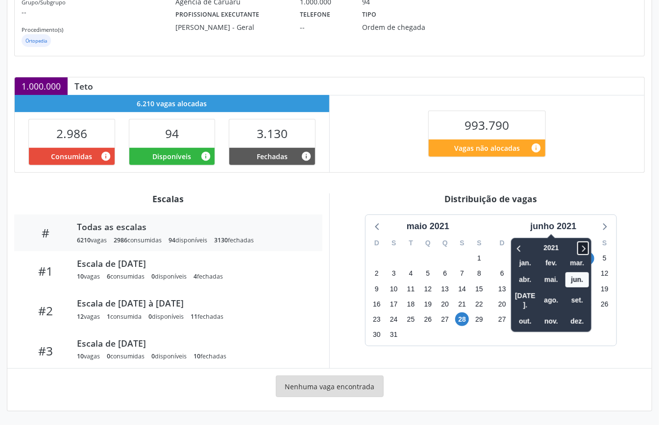
click at [581, 247] on icon at bounding box center [583, 249] width 10 height 12
click at [579, 246] on div at bounding box center [576, 248] width 25 height 15
click at [583, 251] on icon at bounding box center [583, 249] width 10 height 12
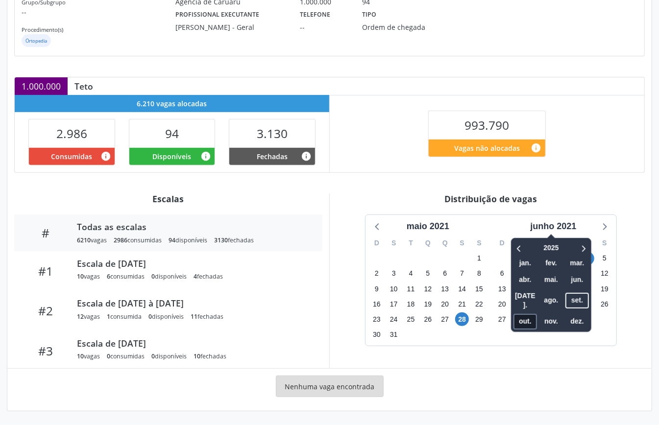
click at [533, 314] on span "out." at bounding box center [526, 321] width 24 height 15
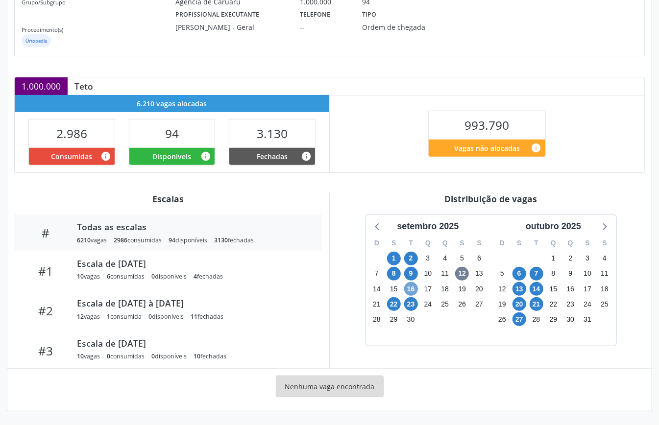
drag, startPoint x: 412, startPoint y: 285, endPoint x: 413, endPoint y: 295, distance: 9.8
click at [413, 286] on span "16" at bounding box center [411, 289] width 14 height 14
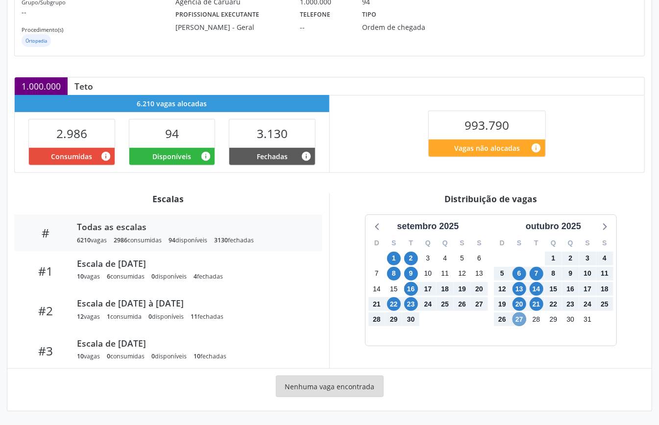
click at [520, 318] on span "27" at bounding box center [520, 320] width 14 height 14
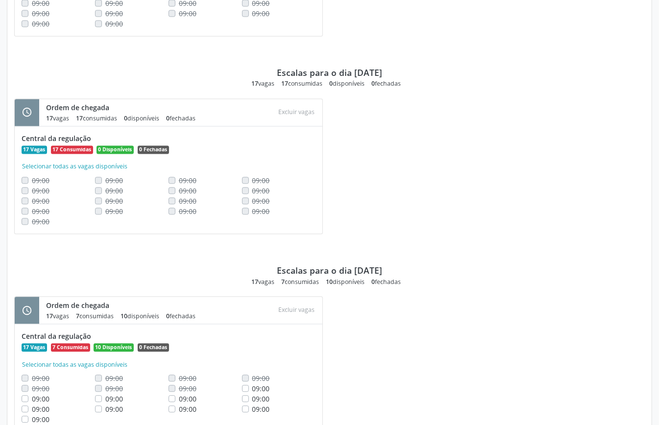
scroll to position [1192, 0]
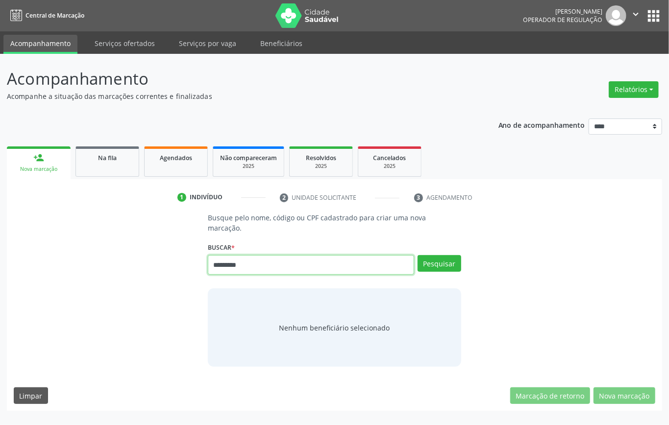
type input "*********"
click at [447, 258] on button "Pesquisar" at bounding box center [440, 263] width 44 height 17
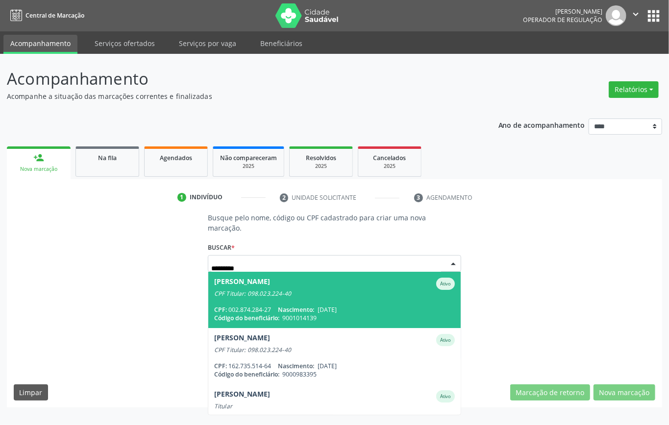
click at [304, 294] on span "[PERSON_NAME] CPF Titular: 098.023.224-40 CPF: 002.874.284-27 Nascimento: [DATE…" at bounding box center [334, 300] width 252 height 56
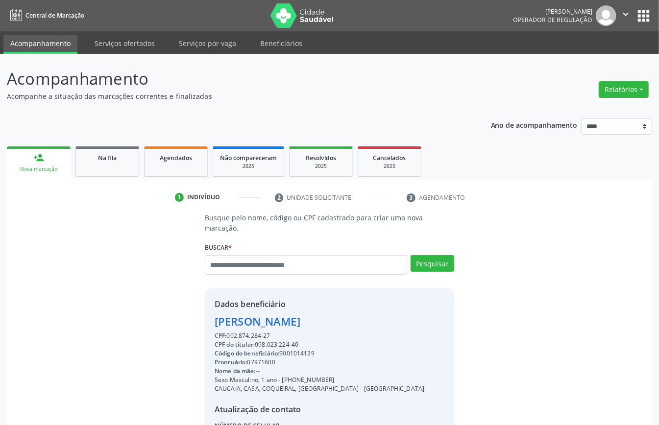
scroll to position [93, 0]
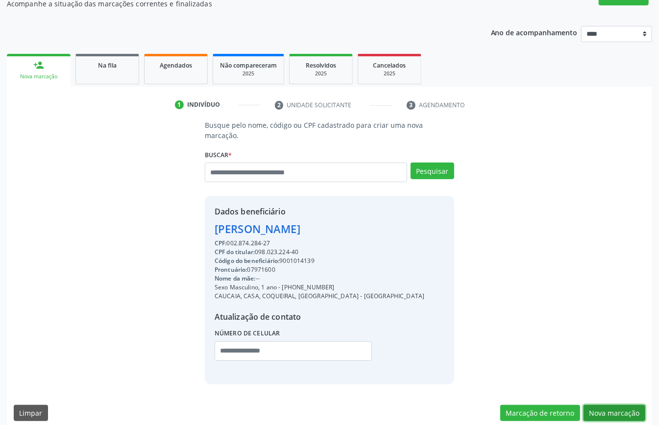
click at [620, 405] on button "Nova marcação" at bounding box center [615, 413] width 62 height 17
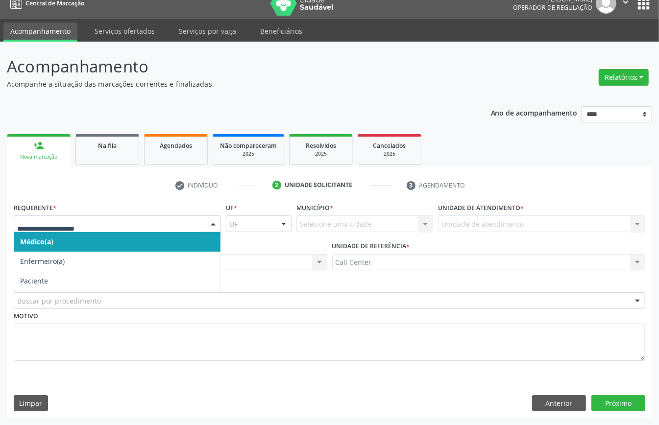
click at [73, 216] on div at bounding box center [117, 224] width 207 height 17
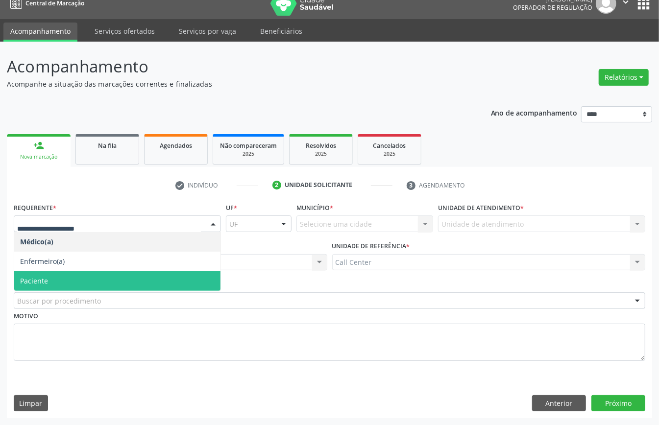
drag, startPoint x: 49, startPoint y: 277, endPoint x: 65, endPoint y: 295, distance: 23.9
click at [53, 282] on span "Paciente" at bounding box center [117, 281] width 206 height 20
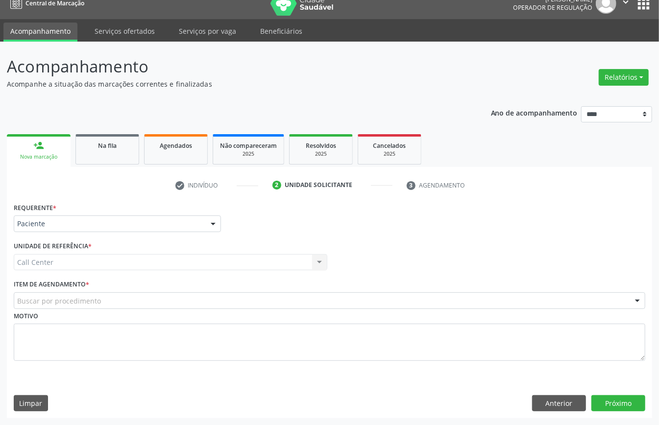
drag, startPoint x: 66, startPoint y: 296, endPoint x: 71, endPoint y: 301, distance: 6.9
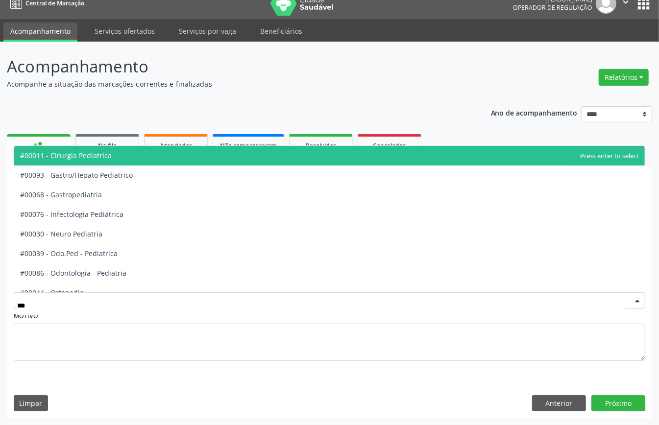
type input "****"
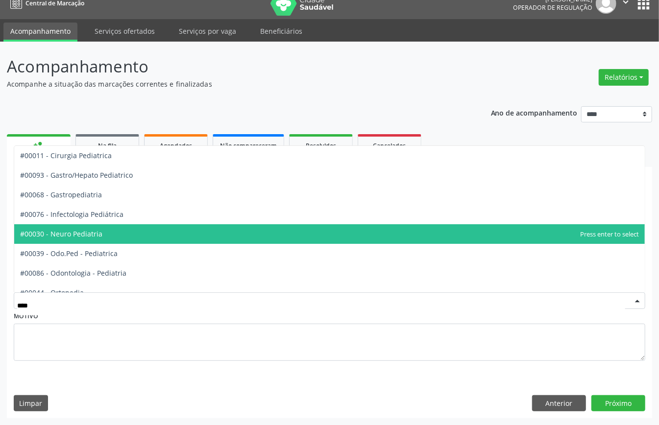
scroll to position [65, 0]
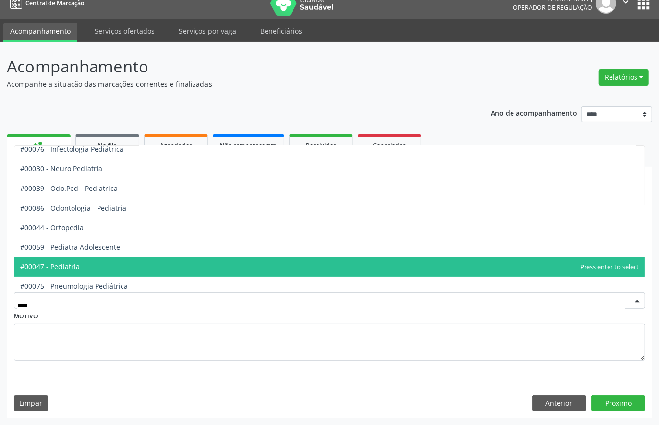
click at [104, 259] on span "#00047 - Pediatria" at bounding box center [329, 267] width 631 height 20
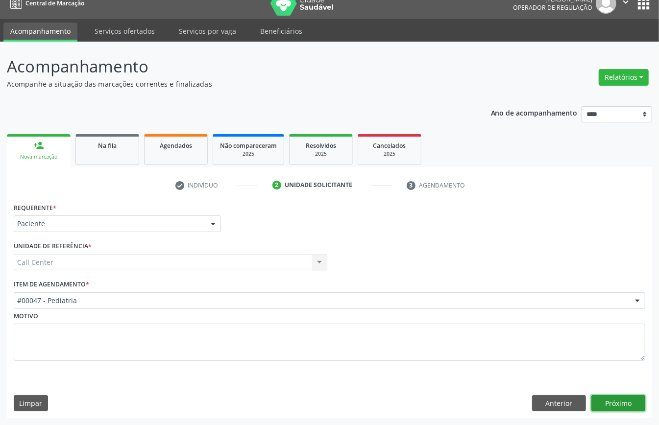
click at [617, 400] on button "Próximo" at bounding box center [618, 403] width 54 height 17
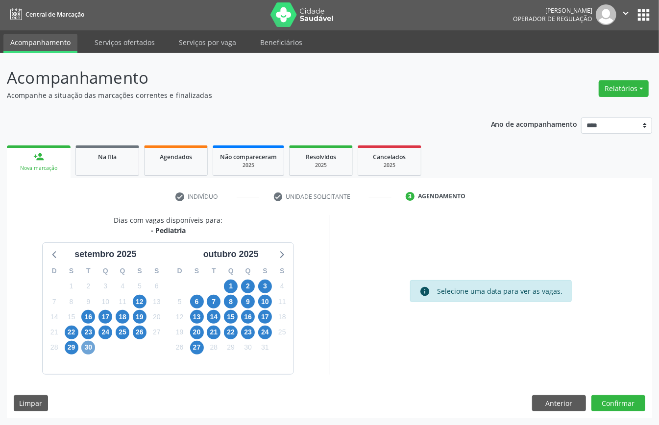
click at [87, 343] on span "30" at bounding box center [88, 348] width 14 height 14
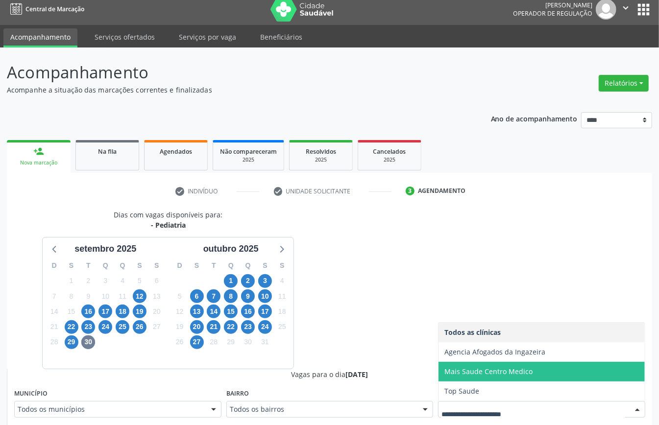
click at [480, 374] on span "Mais Saude Centro Medico" at bounding box center [488, 371] width 88 height 9
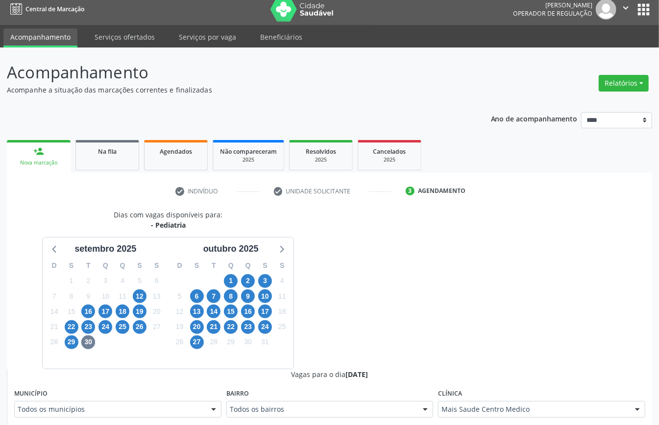
scroll to position [268, 0]
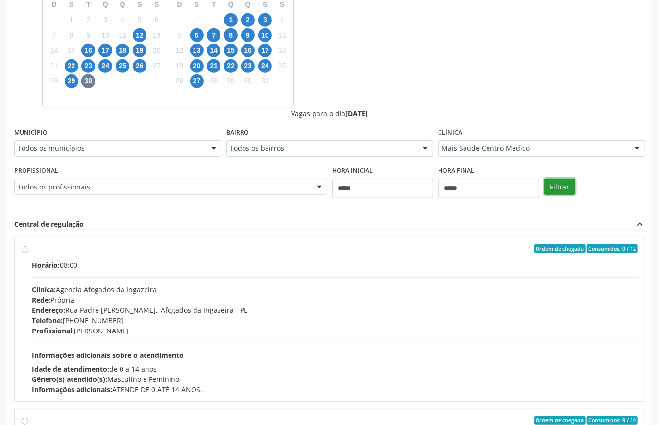
click at [558, 191] on button "Filtrar" at bounding box center [559, 187] width 31 height 17
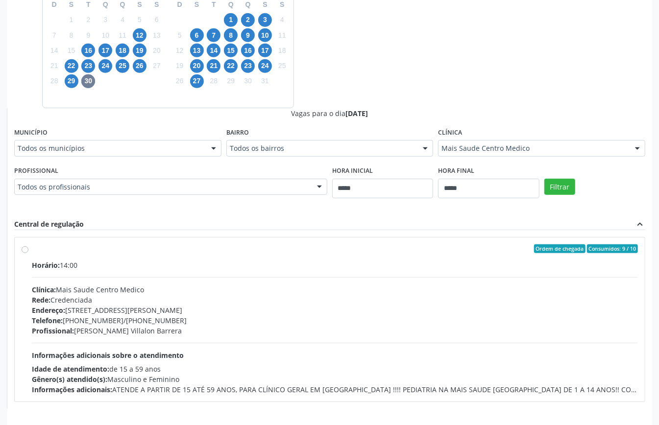
click at [359, 307] on div "Endereço: [STREET_ADDRESS][PERSON_NAME]" at bounding box center [335, 310] width 606 height 10
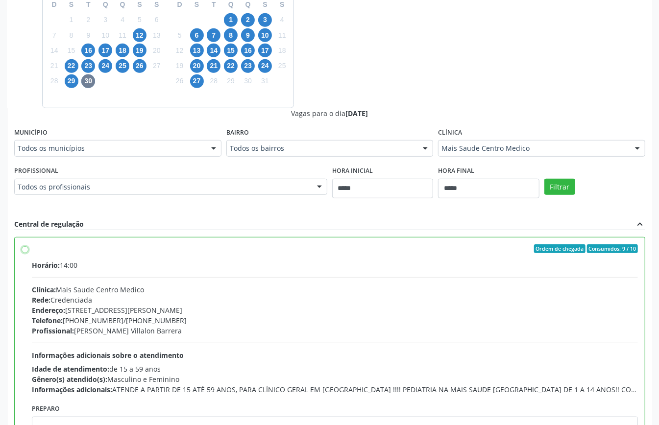
scroll to position [49, 0]
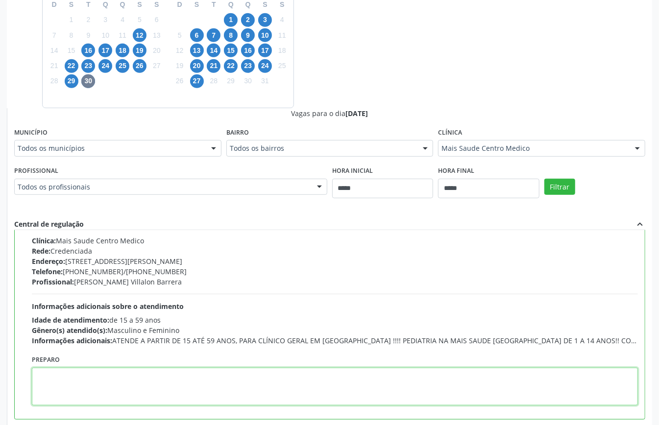
click at [400, 378] on textarea at bounding box center [335, 387] width 606 height 38
drag, startPoint x: 400, startPoint y: 378, endPoint x: 405, endPoint y: 366, distance: 13.5
drag, startPoint x: 405, startPoint y: 366, endPoint x: 287, endPoint y: 388, distance: 120.2
paste textarea "**********"
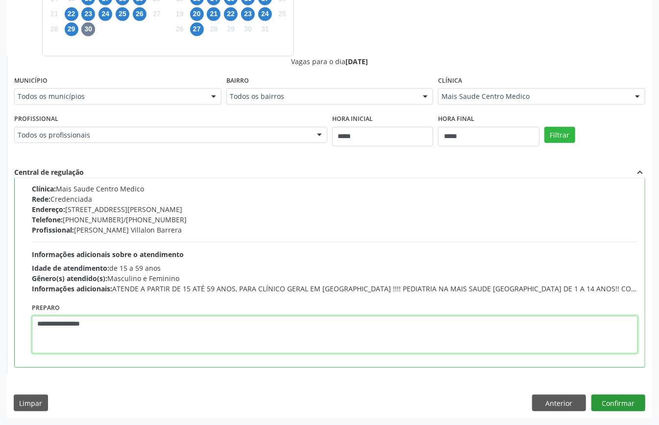
type textarea "**********"
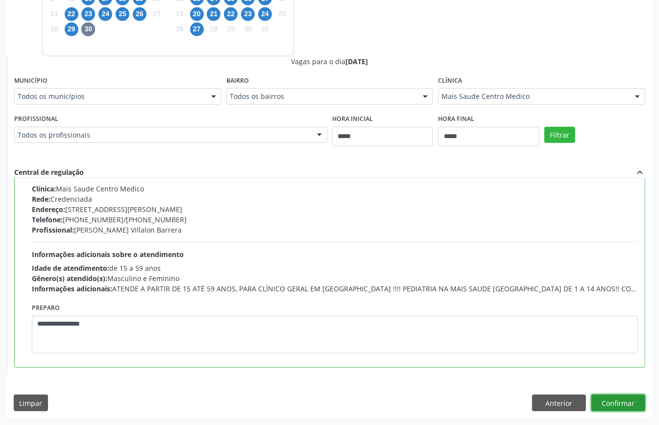
click at [632, 400] on button "Confirmar" at bounding box center [618, 403] width 54 height 17
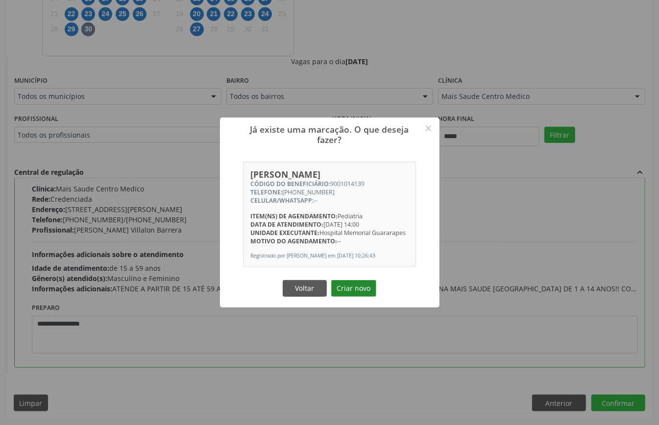
click at [369, 292] on button "Criar novo" at bounding box center [353, 288] width 45 height 17
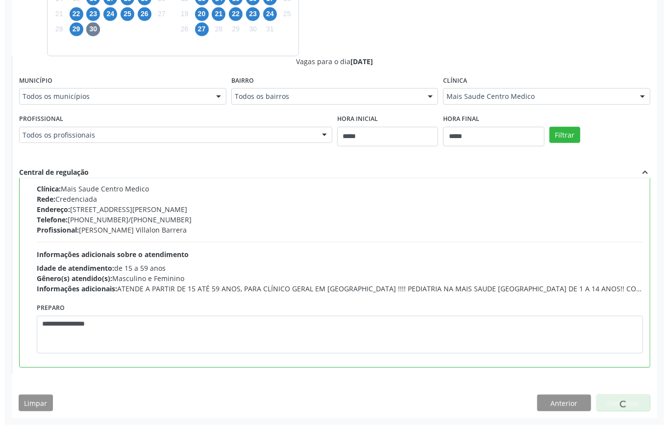
scroll to position [0, 0]
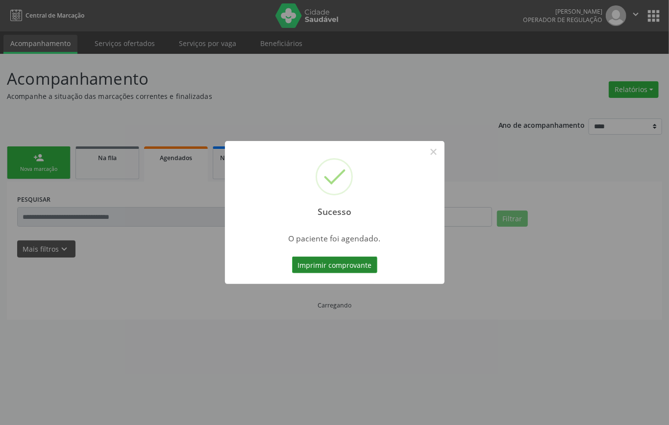
click at [342, 271] on button "Imprimir comprovante" at bounding box center [334, 265] width 85 height 17
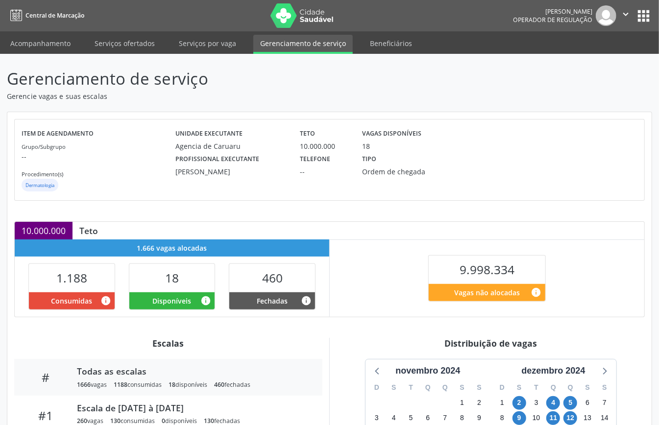
scroll to position [147, 0]
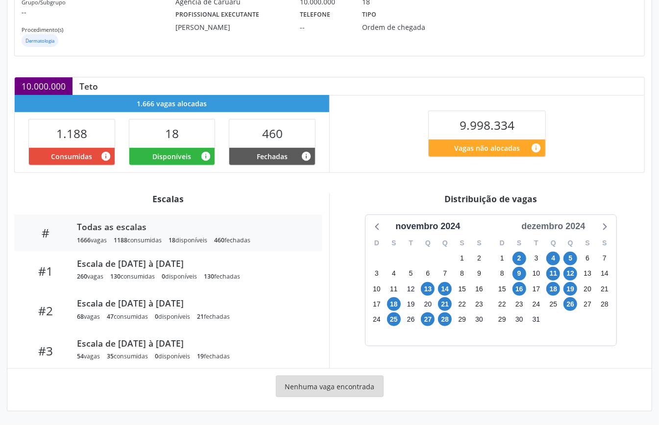
click at [583, 225] on div "dezembro 2024" at bounding box center [553, 226] width 72 height 13
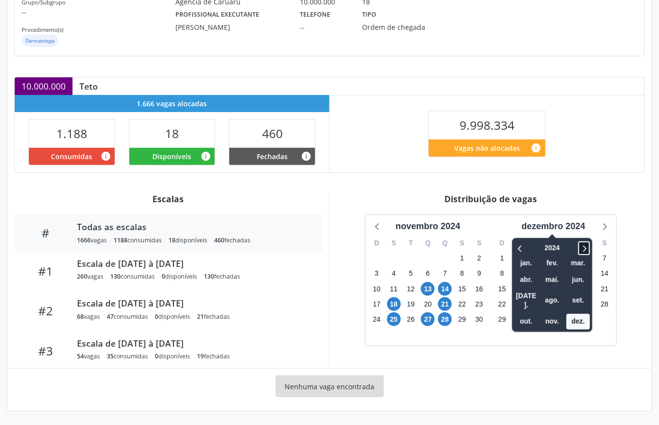
click at [589, 247] on icon at bounding box center [584, 249] width 10 height 12
click at [526, 314] on span "out." at bounding box center [527, 321] width 24 height 15
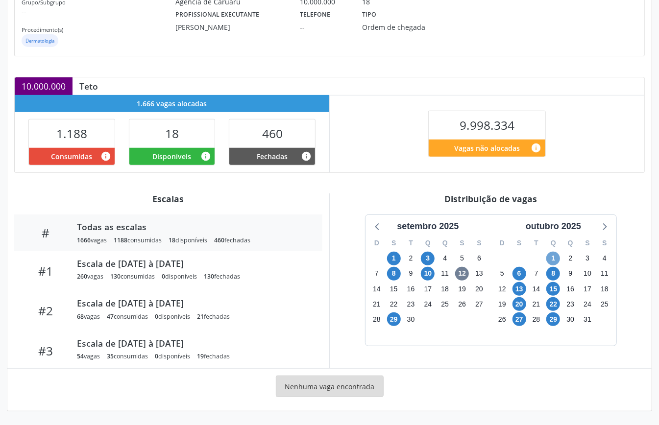
click at [556, 258] on span "1" at bounding box center [553, 259] width 14 height 14
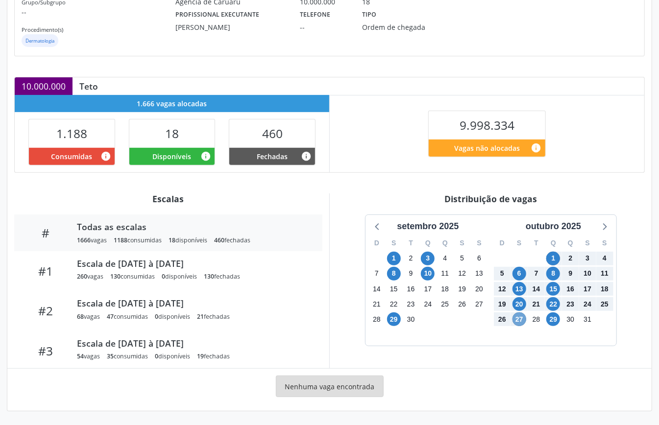
click at [518, 316] on span "27" at bounding box center [520, 320] width 14 height 14
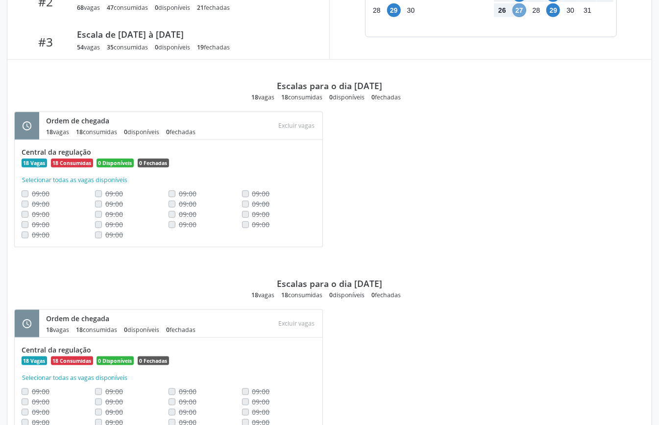
scroll to position [258, 0]
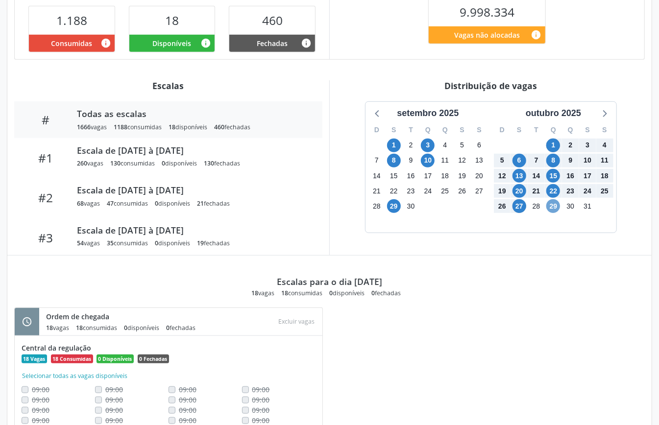
click at [556, 208] on span "29" at bounding box center [553, 206] width 14 height 14
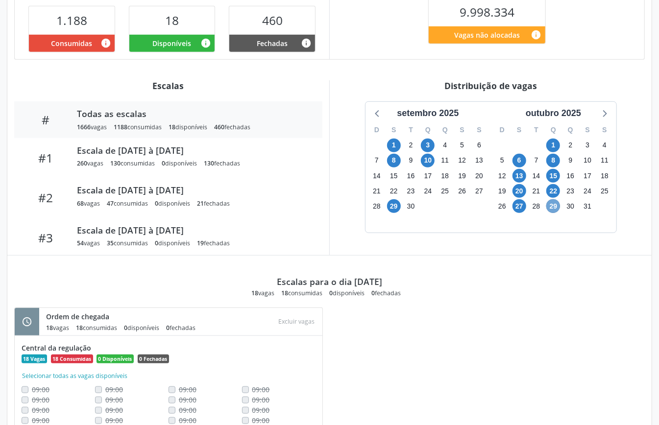
click at [556, 208] on span "29" at bounding box center [553, 206] width 14 height 14
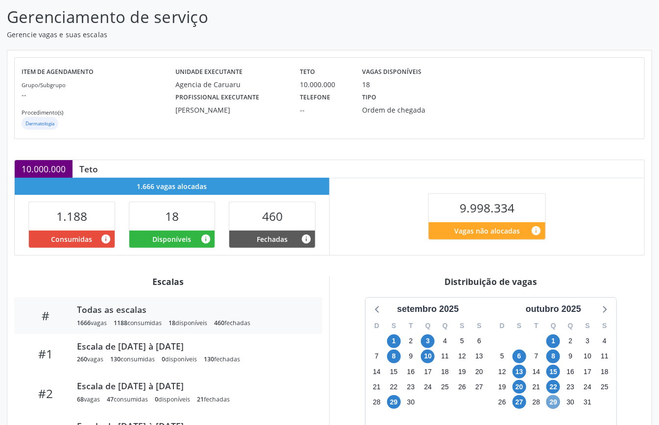
scroll to position [0, 0]
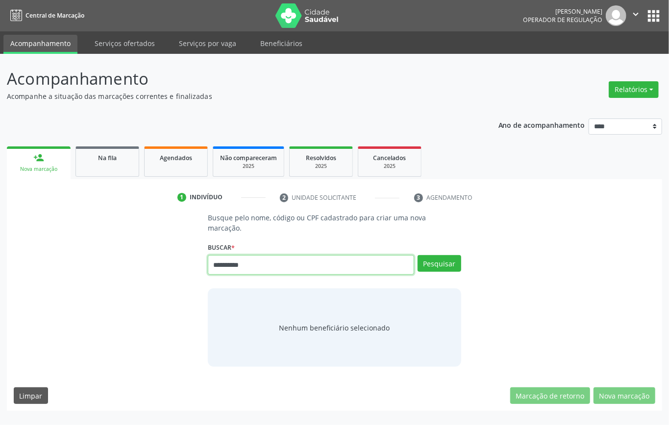
type input "**********"
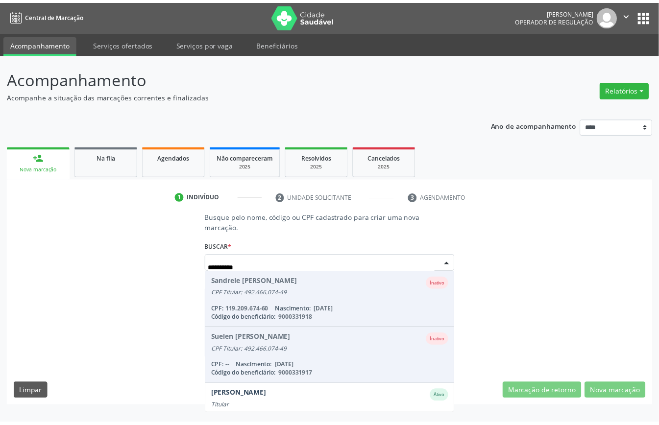
scroll to position [26, 0]
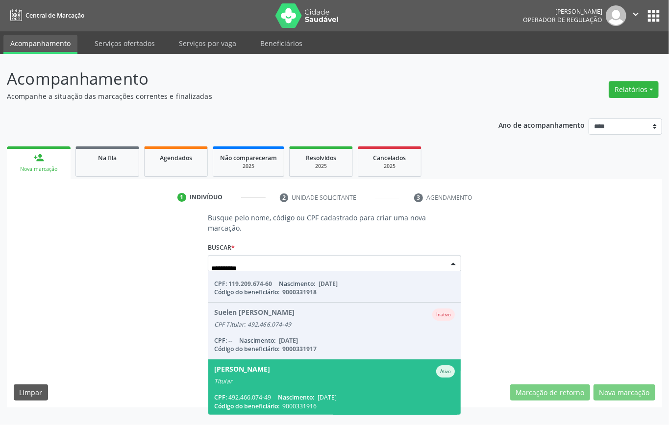
click at [268, 378] on div "Titular" at bounding box center [334, 382] width 241 height 8
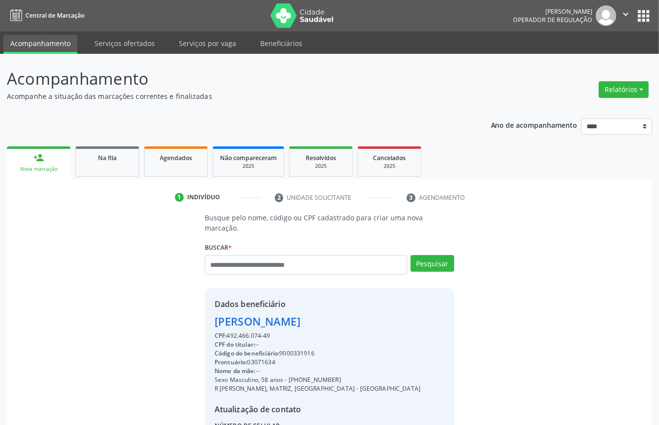
scroll to position [93, 0]
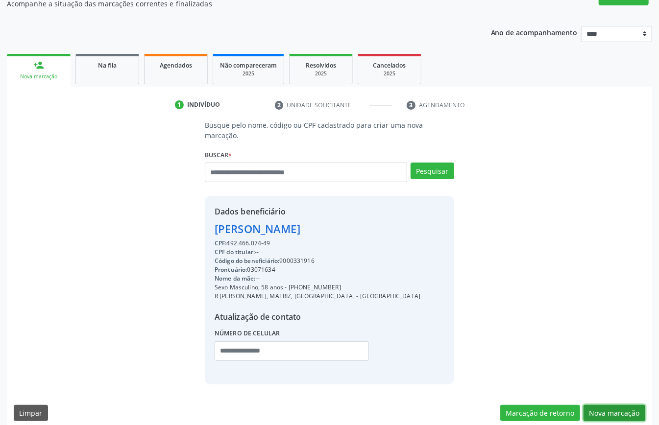
click at [602, 405] on button "Nova marcação" at bounding box center [615, 413] width 62 height 17
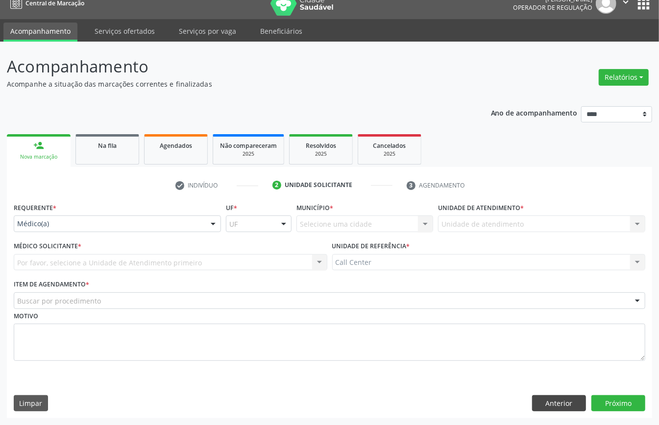
scroll to position [14, 0]
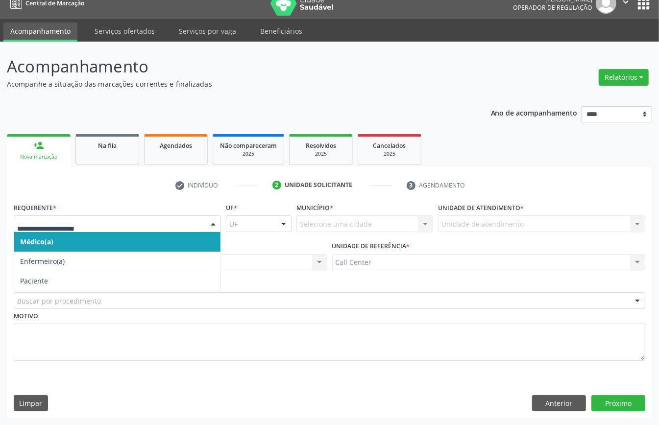
drag, startPoint x: 44, startPoint y: 225, endPoint x: 61, endPoint y: 258, distance: 36.6
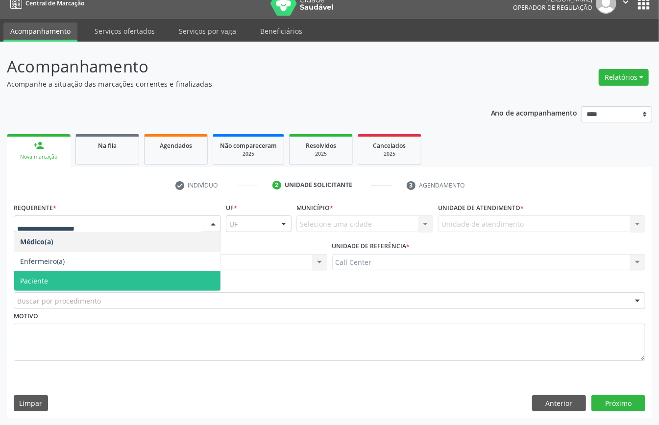
click at [63, 283] on span "Paciente" at bounding box center [117, 281] width 206 height 20
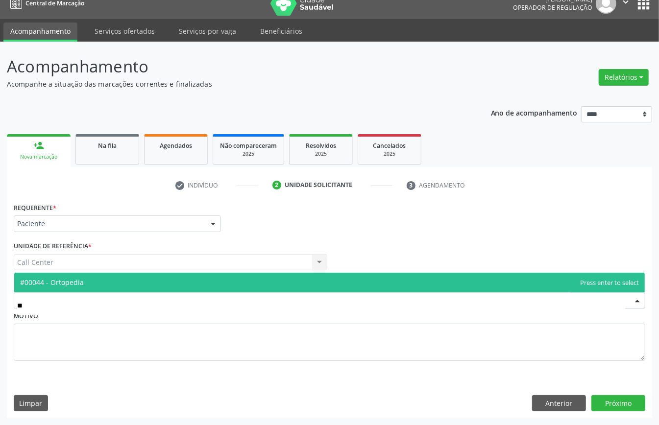
type input "***"
click at [86, 277] on span "#00044 - Ortopedia" at bounding box center [329, 283] width 631 height 20
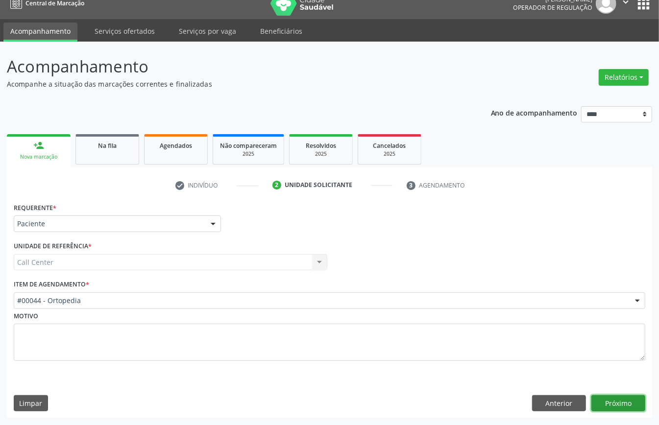
click at [615, 401] on button "Próximo" at bounding box center [618, 403] width 54 height 17
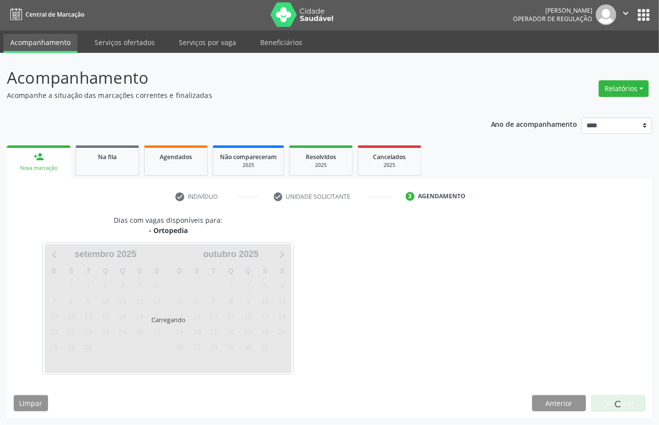
scroll to position [2, 0]
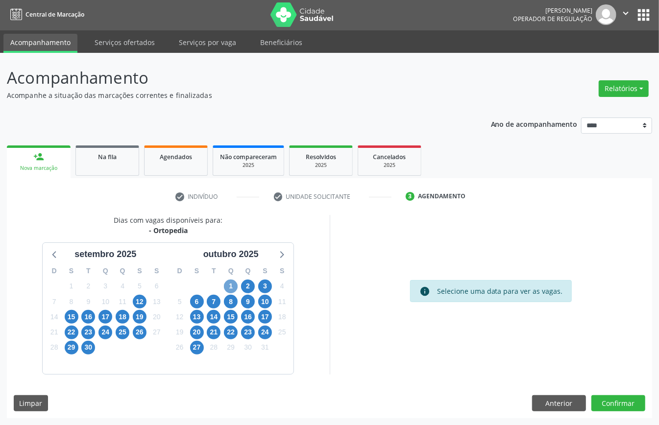
click at [234, 285] on span "1" at bounding box center [231, 287] width 14 height 14
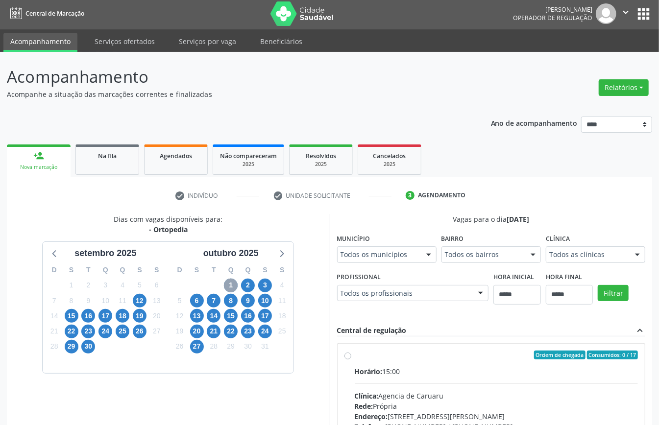
scroll to position [65, 0]
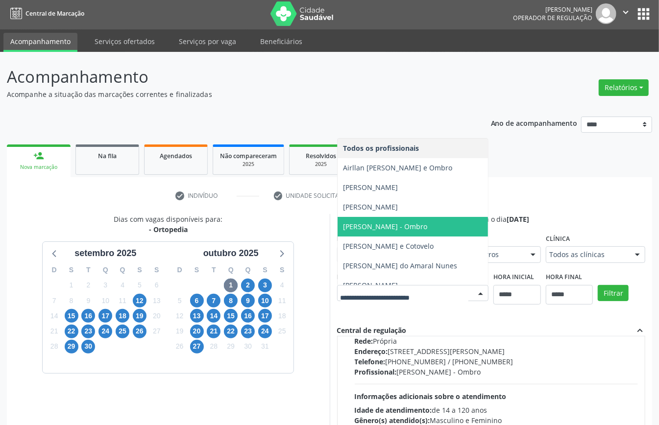
drag, startPoint x: 390, startPoint y: 226, endPoint x: 398, endPoint y: 230, distance: 8.8
click at [391, 226] on span "[PERSON_NAME] - Ombro" at bounding box center [386, 226] width 84 height 9
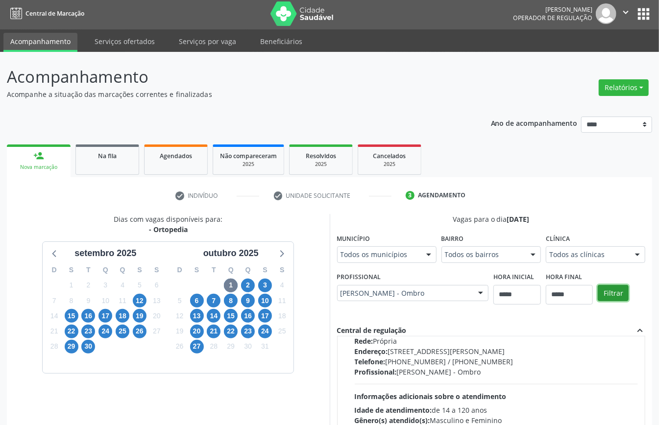
drag, startPoint x: 617, startPoint y: 296, endPoint x: 607, endPoint y: 304, distance: 13.0
click at [616, 296] on button "Filtrar" at bounding box center [613, 293] width 31 height 17
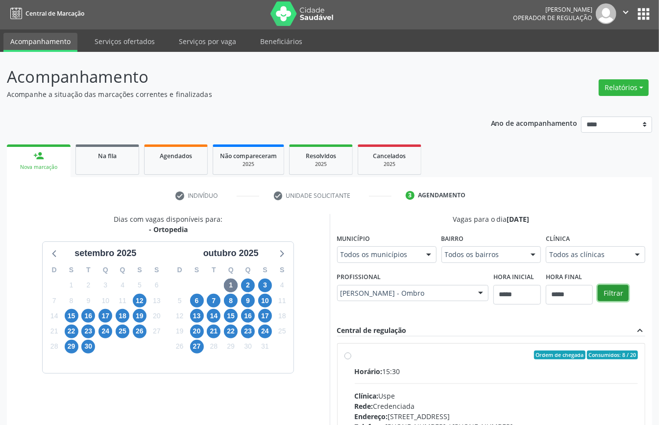
scroll to position [144, 0]
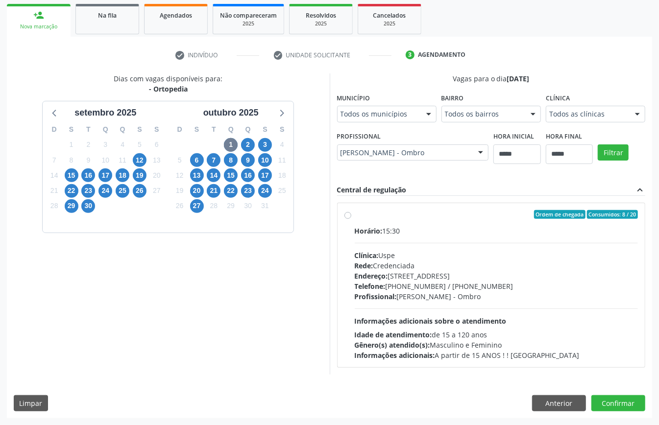
click at [419, 309] on div "Horário: 15:30 Clínica: Uspe Rede: Credenciada Endereço: Rua do Espinheiro, nº …" at bounding box center [497, 293] width 284 height 135
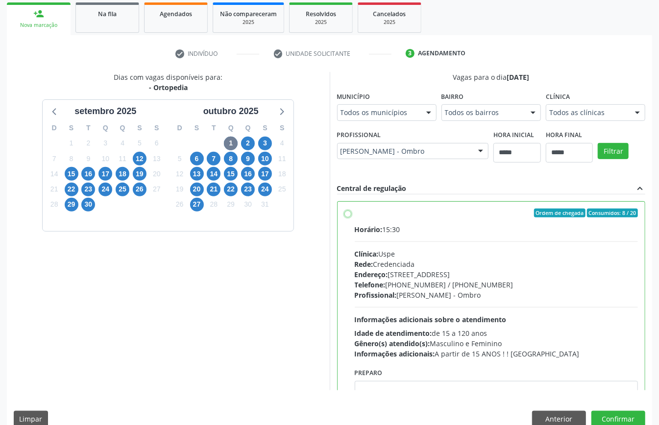
scroll to position [49, 0]
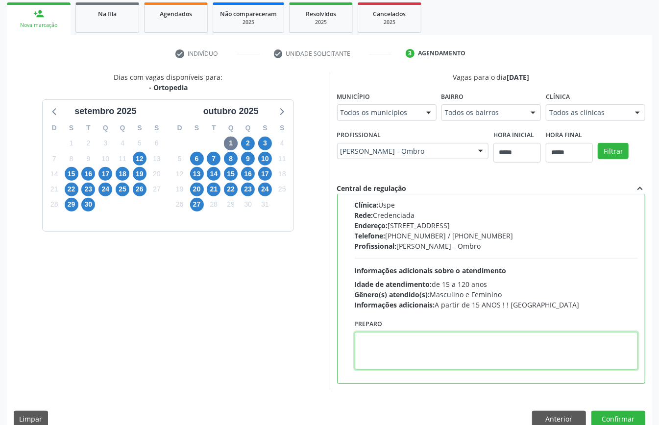
paste textarea "**********"
type textarea "**********"
click at [604, 419] on button "Confirmar" at bounding box center [618, 419] width 54 height 17
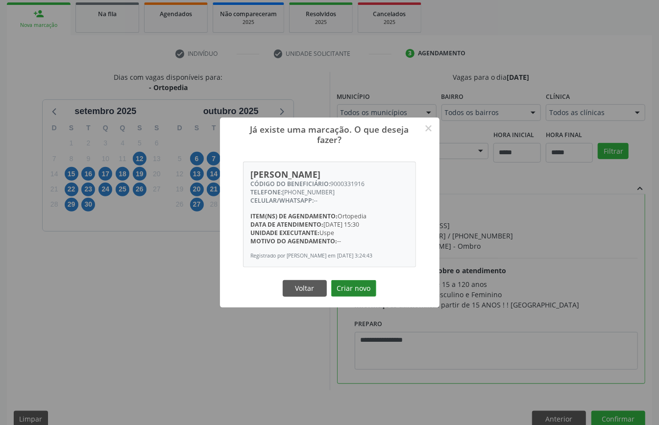
click at [346, 287] on button "Criar novo" at bounding box center [353, 288] width 45 height 17
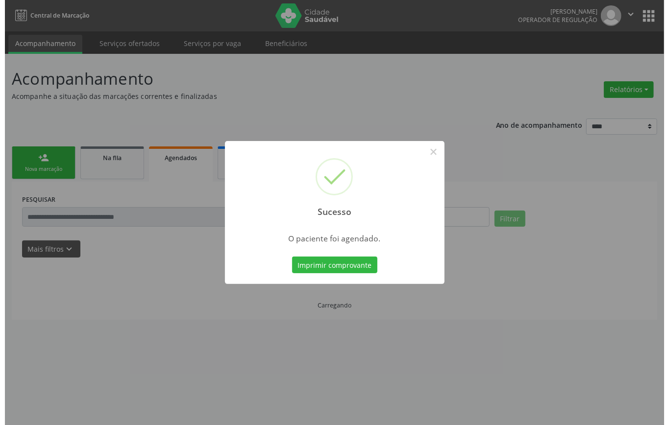
scroll to position [0, 0]
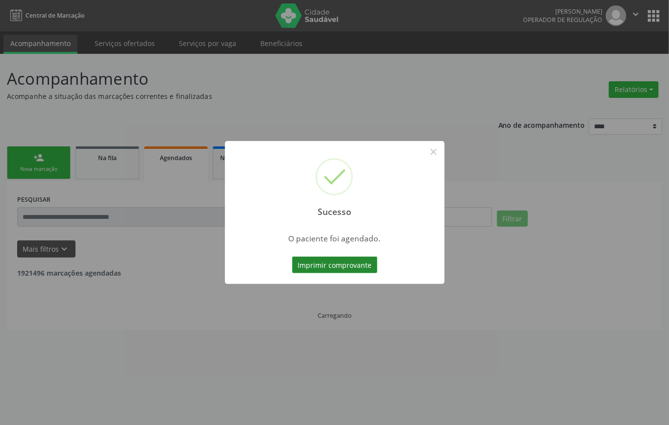
click at [347, 268] on button "Imprimir comprovante" at bounding box center [334, 265] width 85 height 17
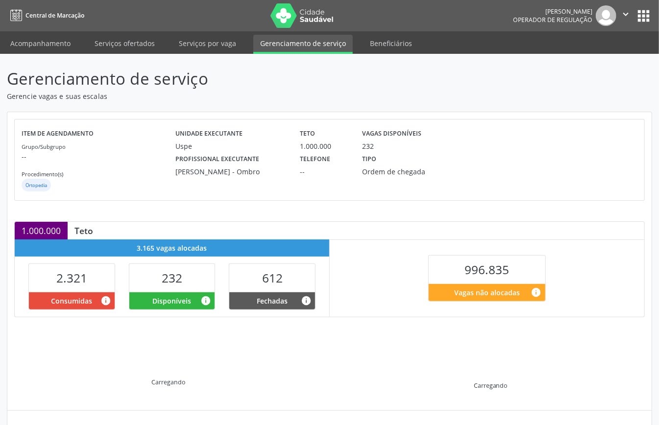
scroll to position [95, 0]
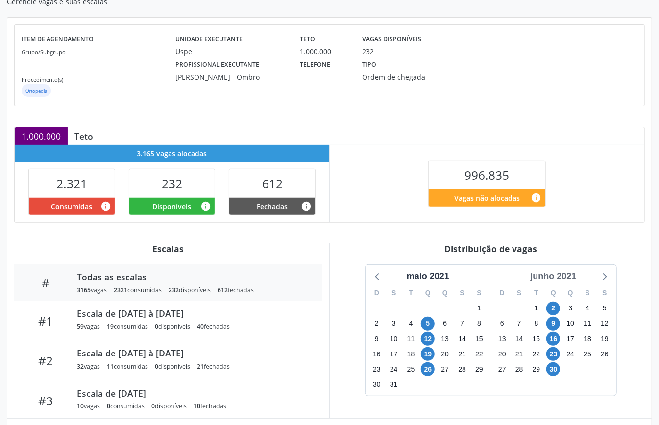
click at [549, 277] on div "junho 2021" at bounding box center [553, 276] width 54 height 13
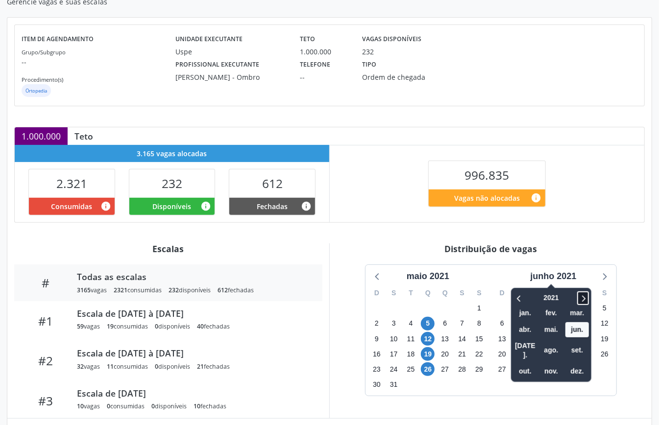
click at [586, 302] on icon at bounding box center [584, 299] width 3 height 6
click at [522, 364] on span "out." at bounding box center [526, 371] width 24 height 15
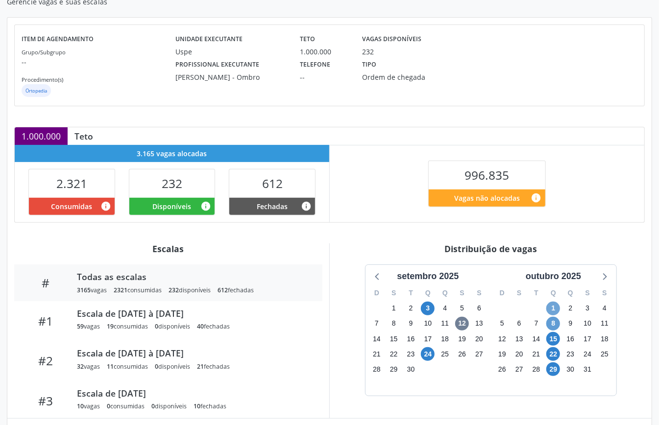
drag, startPoint x: 554, startPoint y: 307, endPoint x: 557, endPoint y: 323, distance: 17.0
click at [555, 311] on span "1" at bounding box center [553, 309] width 14 height 14
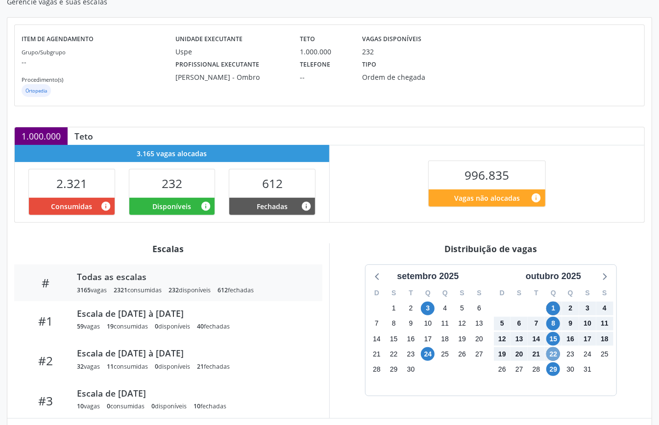
click at [553, 359] on span "22" at bounding box center [553, 354] width 14 height 14
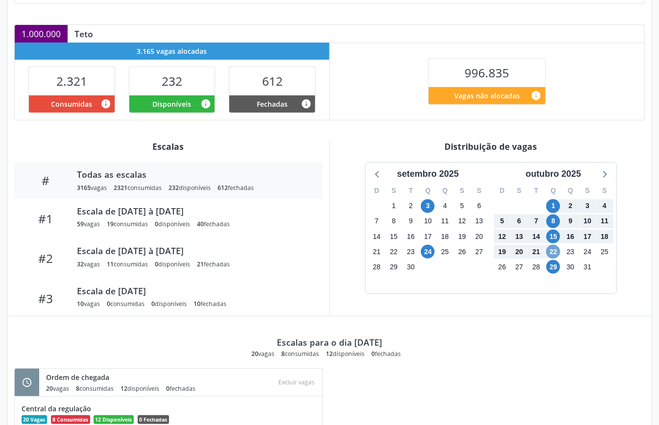
scroll to position [263, 0]
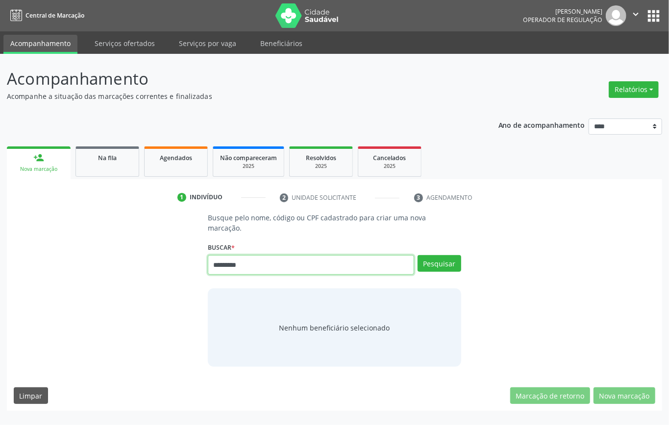
type input "*********"
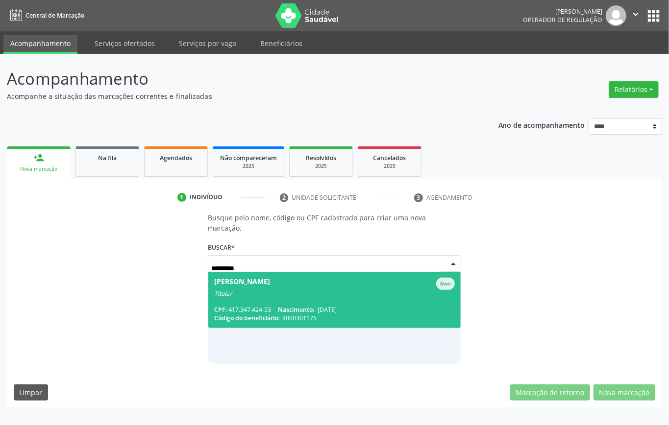
click at [270, 278] on div "[PERSON_NAME]" at bounding box center [242, 284] width 56 height 12
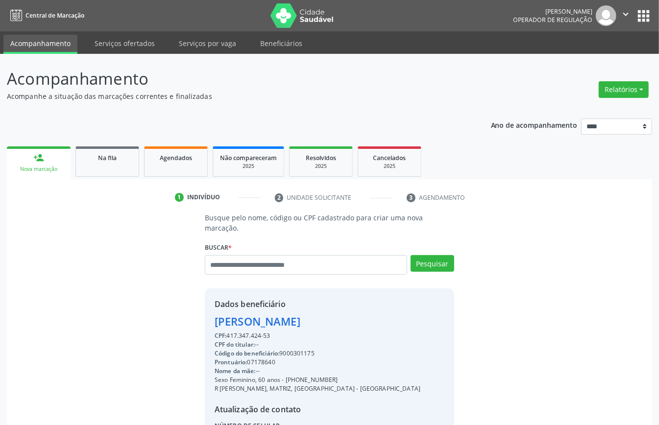
scroll to position [93, 0]
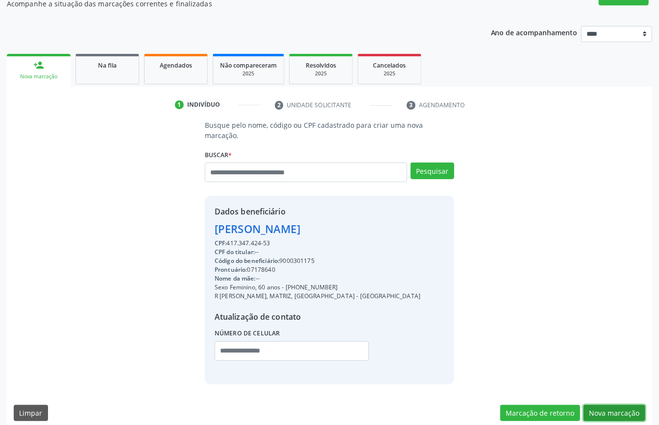
drag, startPoint x: 624, startPoint y: 403, endPoint x: 609, endPoint y: 400, distance: 15.4
click at [624, 405] on button "Nova marcação" at bounding box center [615, 413] width 62 height 17
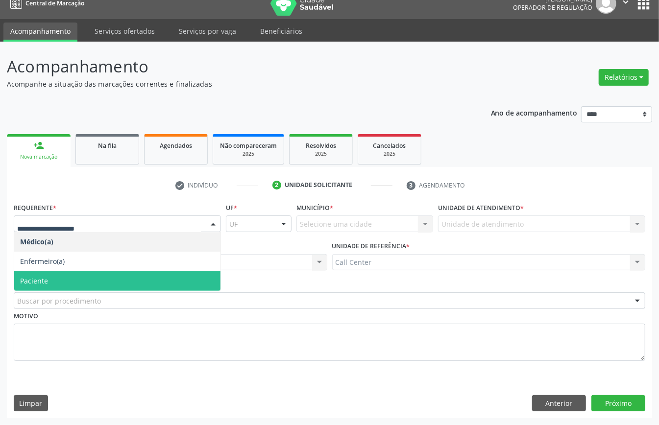
click at [35, 276] on span "Paciente" at bounding box center [34, 280] width 28 height 9
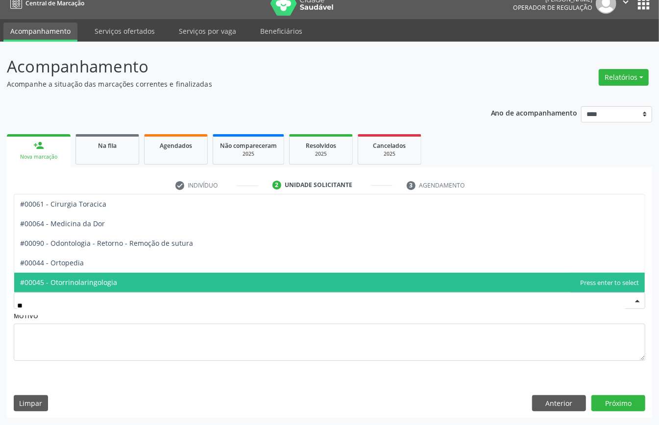
type input "***"
click at [80, 280] on span "#00044 - Ortopedia" at bounding box center [52, 282] width 64 height 9
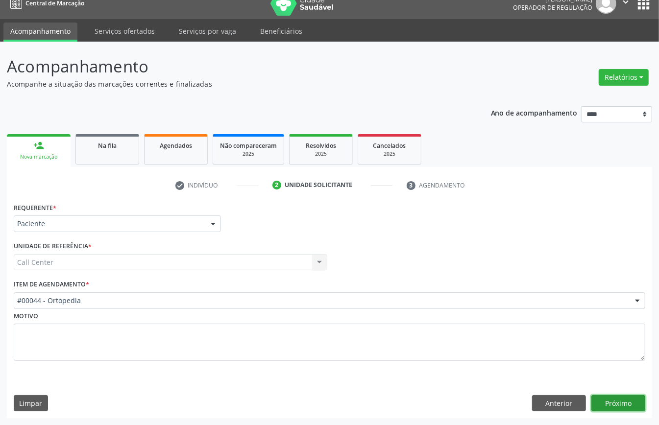
click at [625, 407] on button "Próximo" at bounding box center [618, 403] width 54 height 17
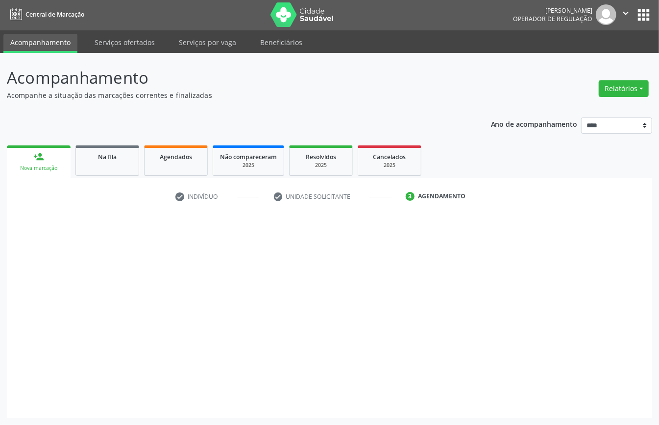
scroll to position [2, 0]
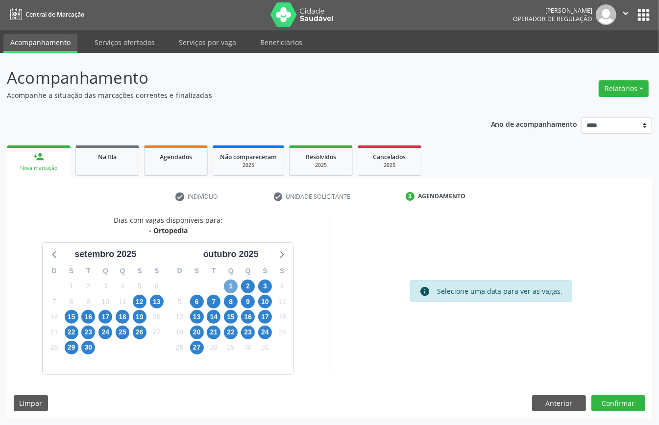
click at [235, 283] on span "1" at bounding box center [231, 287] width 14 height 14
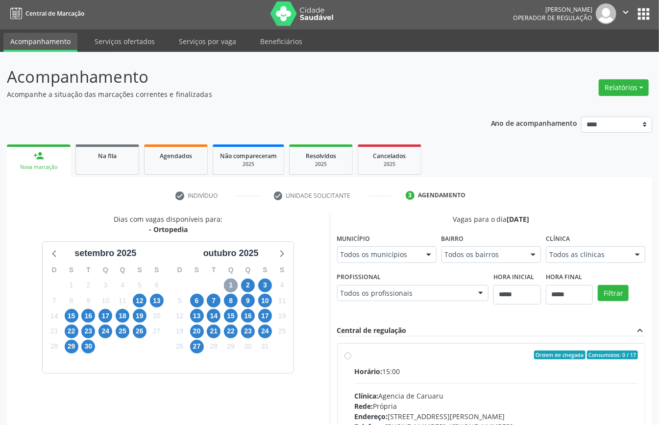
scroll to position [130, 0]
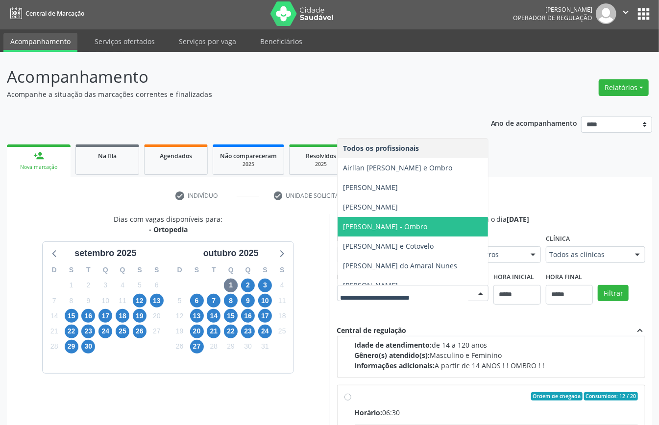
click at [396, 229] on span "[PERSON_NAME] - Ombro" at bounding box center [386, 226] width 84 height 9
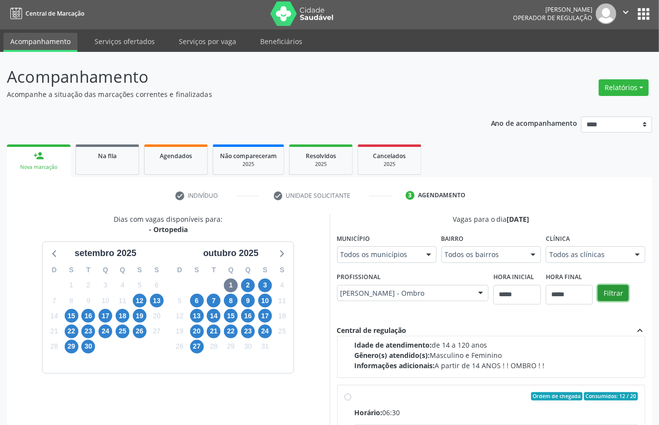
click at [615, 294] on button "Filtrar" at bounding box center [613, 293] width 31 height 17
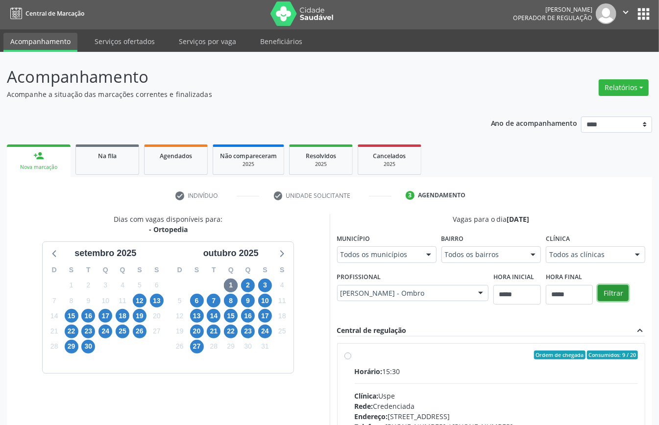
scroll to position [0, 0]
click at [377, 370] on span "Horário:" at bounding box center [369, 371] width 28 height 9
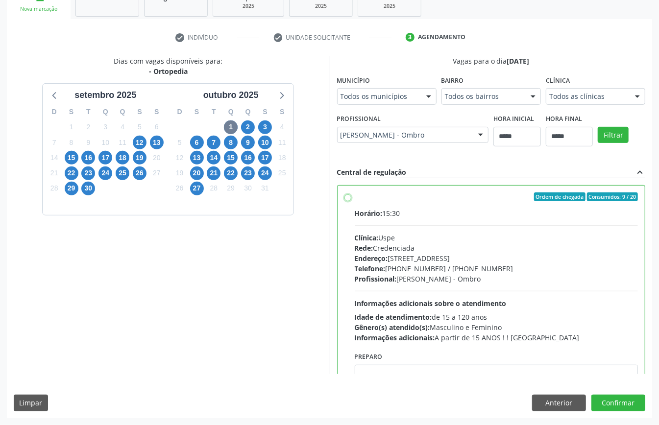
scroll to position [49, 0]
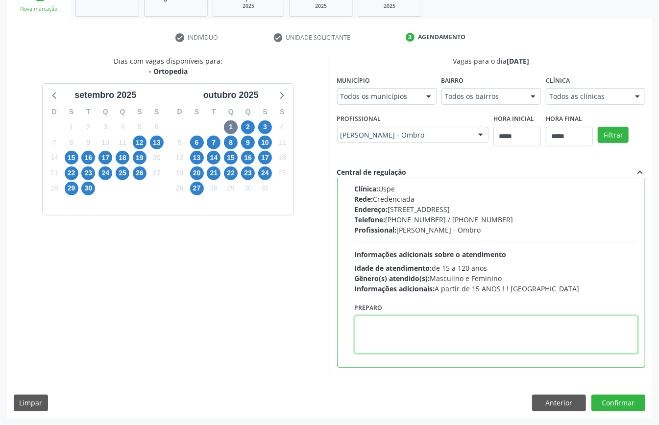
paste textarea "**********"
type textarea "**********"
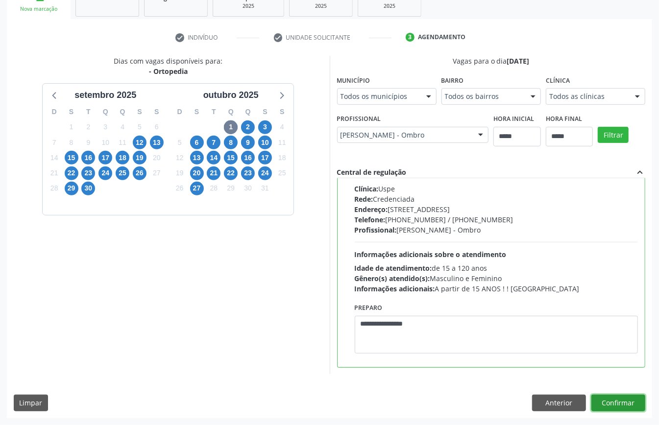
click at [610, 404] on button "Confirmar" at bounding box center [618, 403] width 54 height 17
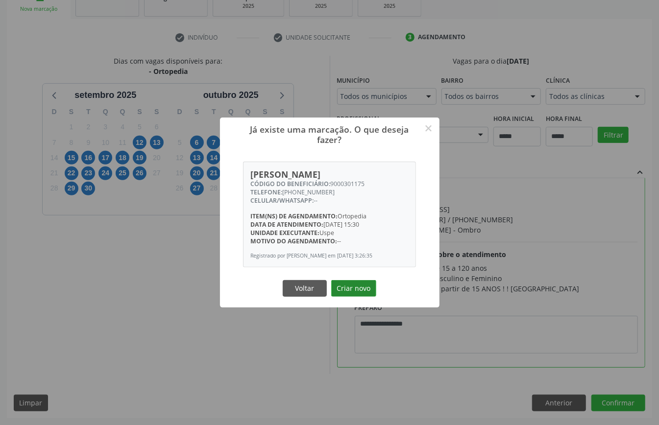
click at [363, 289] on button "Criar novo" at bounding box center [353, 288] width 45 height 17
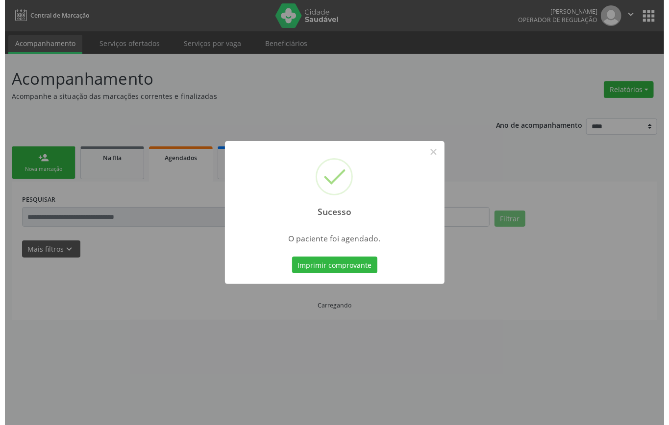
scroll to position [0, 0]
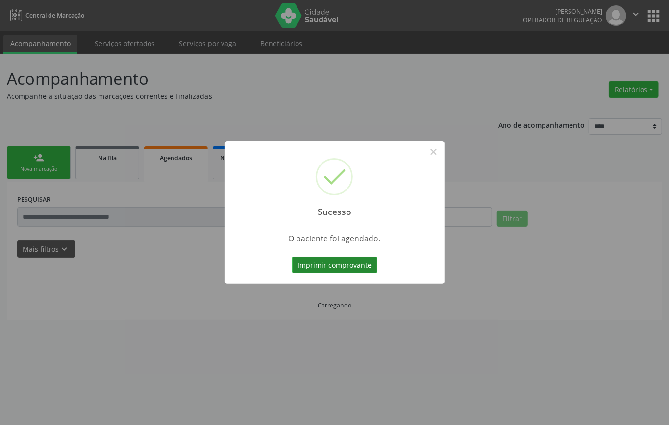
click at [363, 266] on button "Imprimir comprovante" at bounding box center [334, 265] width 85 height 17
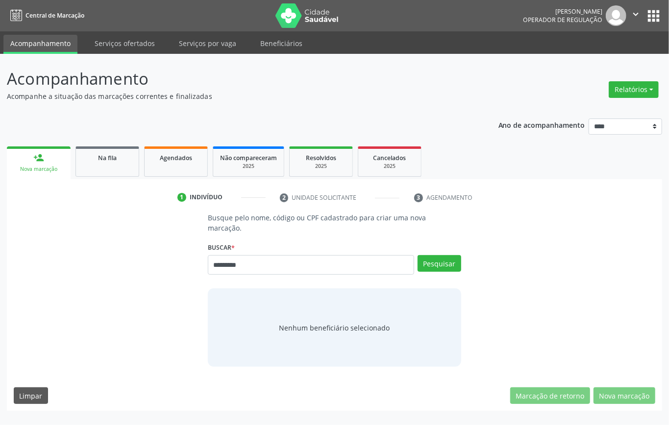
type input "*********"
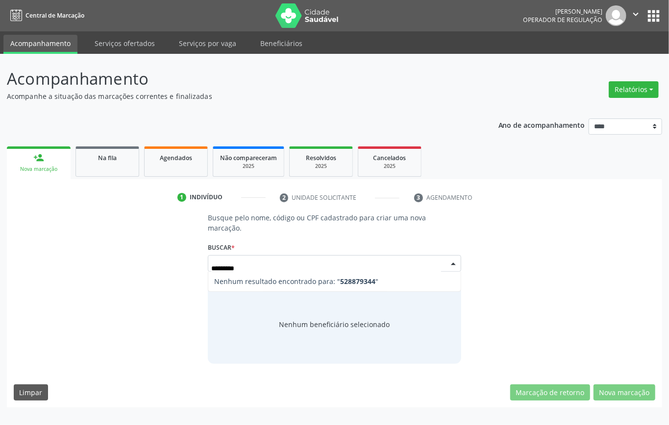
drag, startPoint x: 254, startPoint y: 255, endPoint x: 149, endPoint y: 270, distance: 105.8
click at [149, 270] on div "Busque pelo nome, código ou CPF cadastrado para criar uma nova marcação. [GEOGR…" at bounding box center [334, 288] width 641 height 151
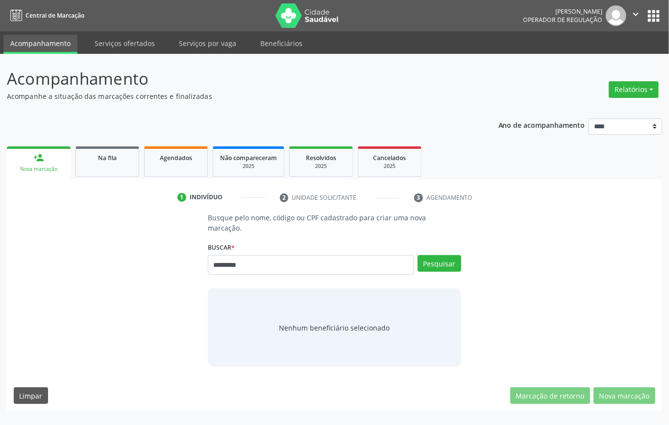
type input "*********"
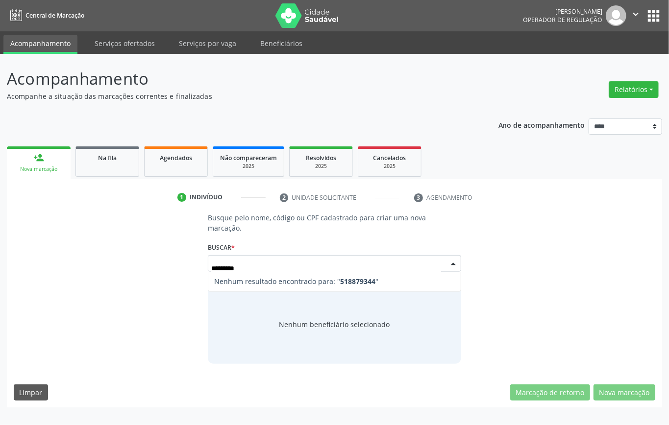
click at [214, 259] on input "*********" at bounding box center [326, 269] width 230 height 20
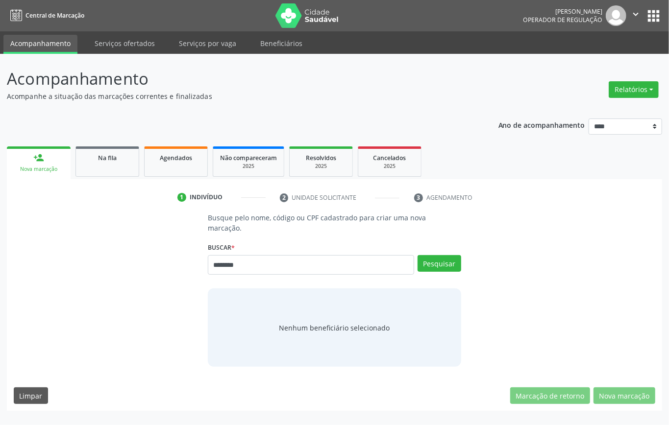
click at [212, 255] on input "********" at bounding box center [311, 265] width 206 height 20
type input "*********"
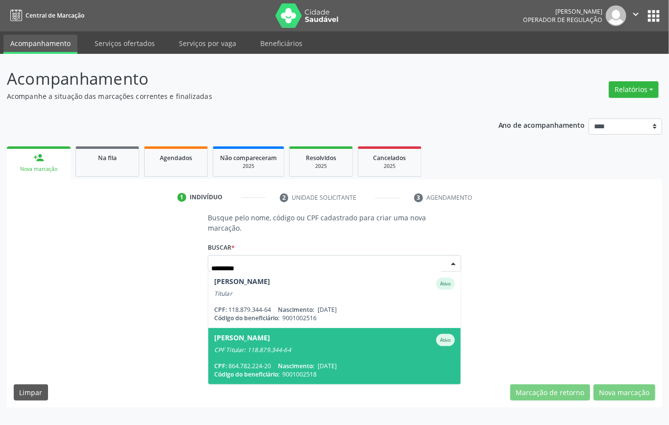
click at [288, 328] on span "Gertrudes Maria Dias de Lima Ativo CPF Titular: 118.879.344-64 CPF: 864.782.224…" at bounding box center [334, 356] width 252 height 56
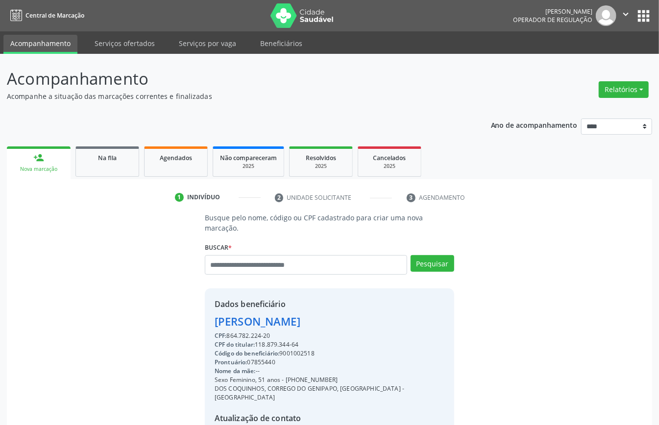
scroll to position [93, 0]
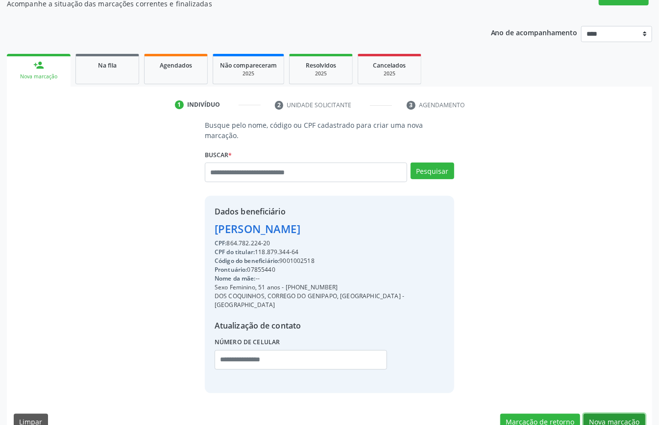
click at [600, 414] on button "Nova marcação" at bounding box center [615, 422] width 62 height 17
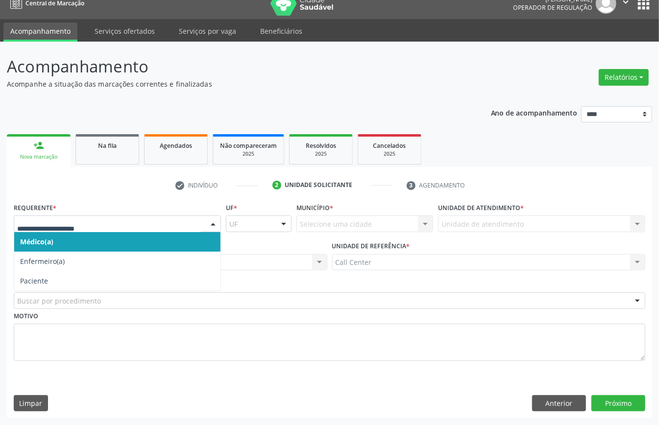
drag, startPoint x: 65, startPoint y: 219, endPoint x: 59, endPoint y: 277, distance: 58.6
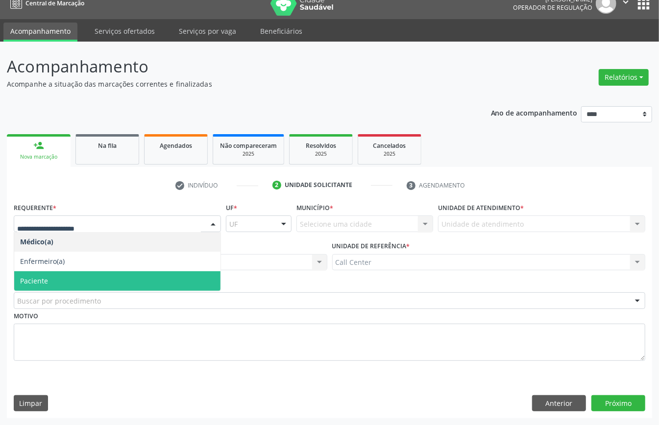
click at [63, 275] on span "Paciente" at bounding box center [117, 281] width 206 height 20
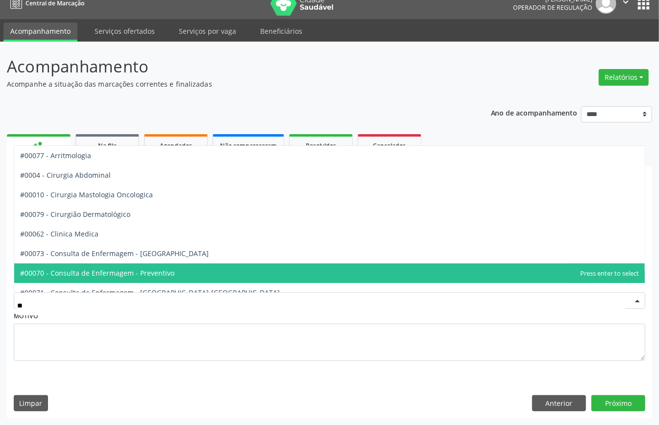
type input "***"
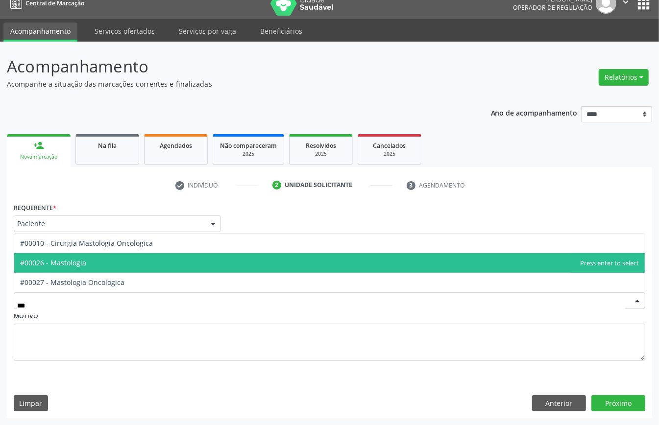
click at [89, 265] on span "#00026 - Mastologia" at bounding box center [329, 263] width 631 height 20
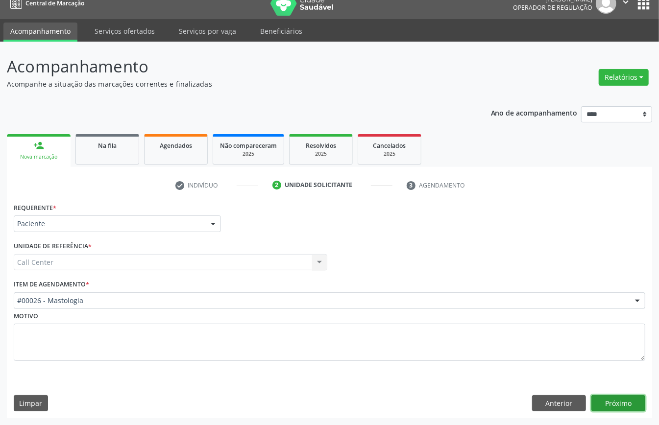
click at [608, 406] on button "Próximo" at bounding box center [618, 403] width 54 height 17
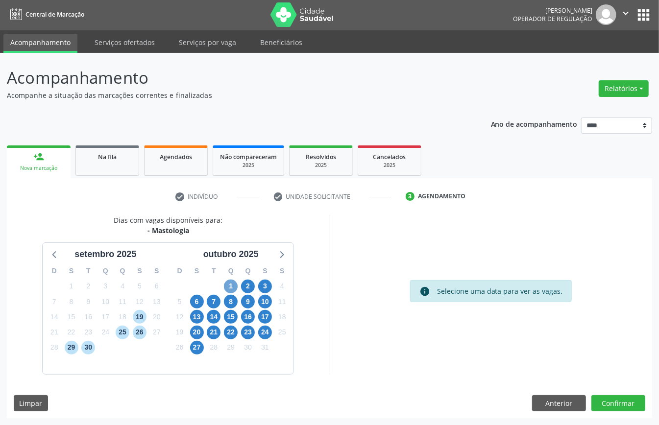
click at [225, 287] on span "1" at bounding box center [231, 287] width 14 height 14
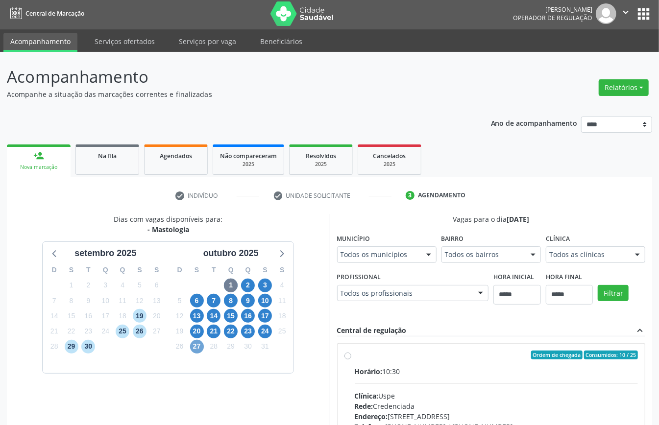
click at [195, 341] on span "27" at bounding box center [197, 347] width 14 height 14
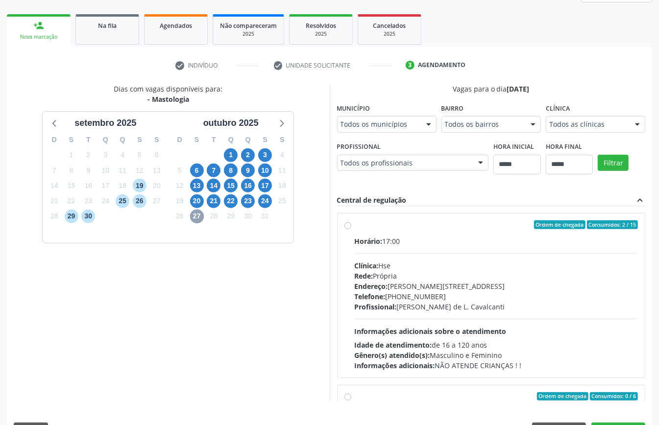
scroll to position [161, 0]
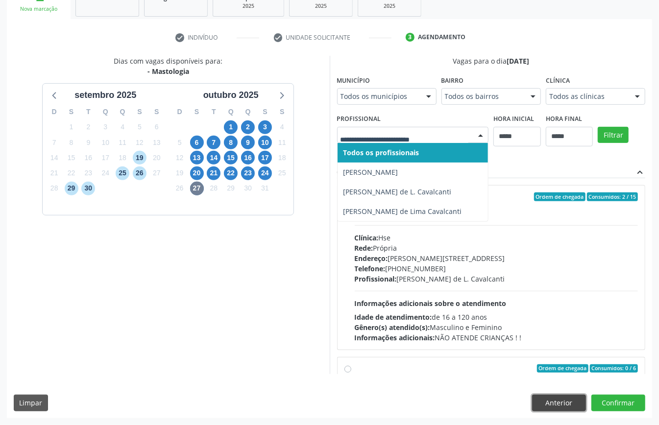
click at [555, 398] on button "Anterior" at bounding box center [559, 403] width 54 height 17
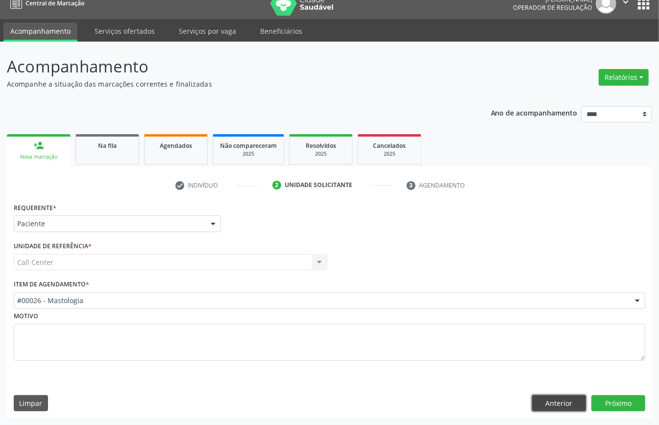
click at [555, 398] on button "Anterior" at bounding box center [559, 403] width 54 height 17
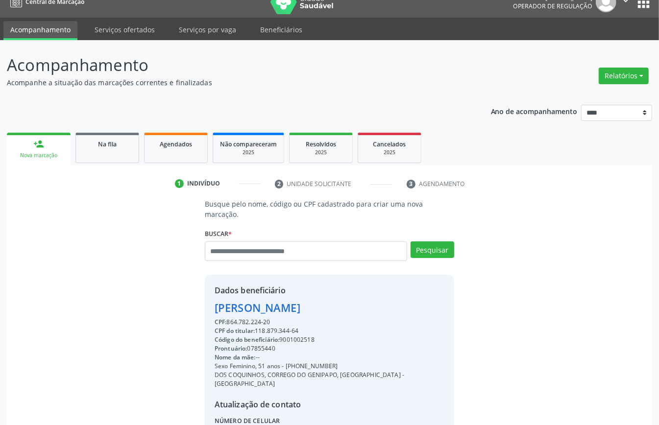
click at [294, 336] on div "Código do beneficiário: 9001002518" at bounding box center [330, 340] width 230 height 9
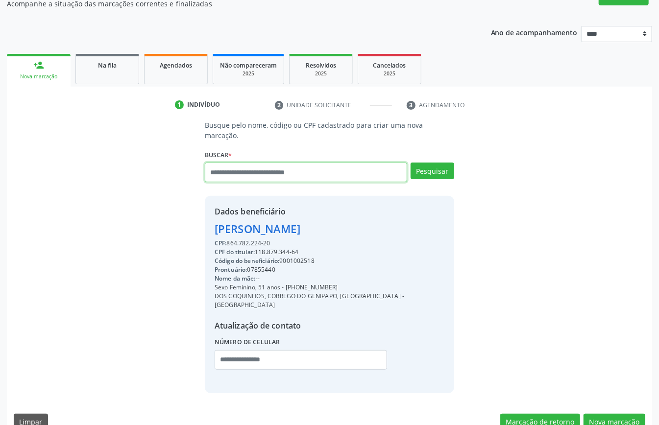
click at [277, 163] on input "text" at bounding box center [306, 173] width 202 height 20
type input "*********"
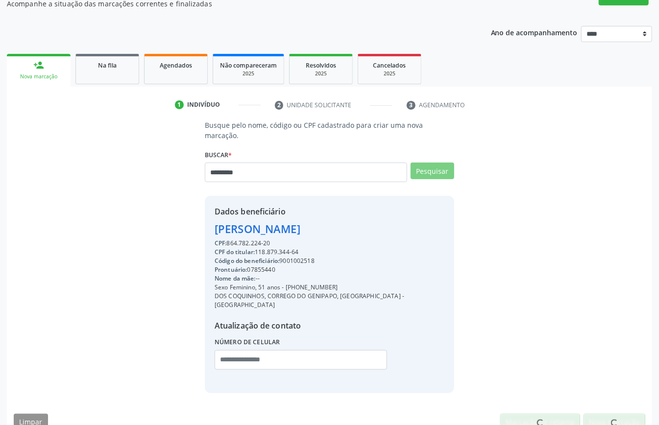
scroll to position [89, 0]
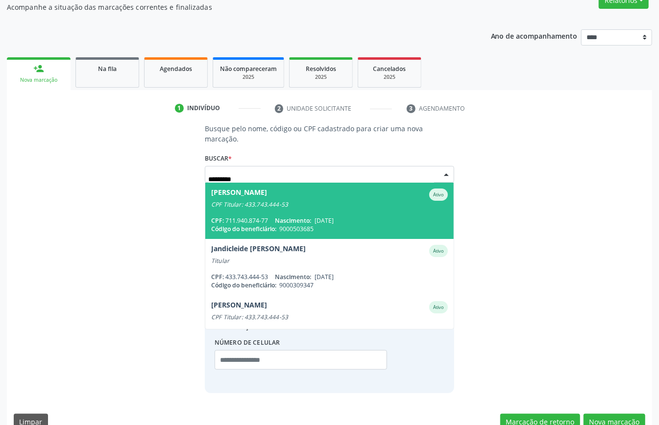
click at [353, 212] on span "Jaciele Penha de Andrade Ativo CPF Titular: 433.743.444-53 CPF: 711.940.874-77 …" at bounding box center [329, 211] width 248 height 56
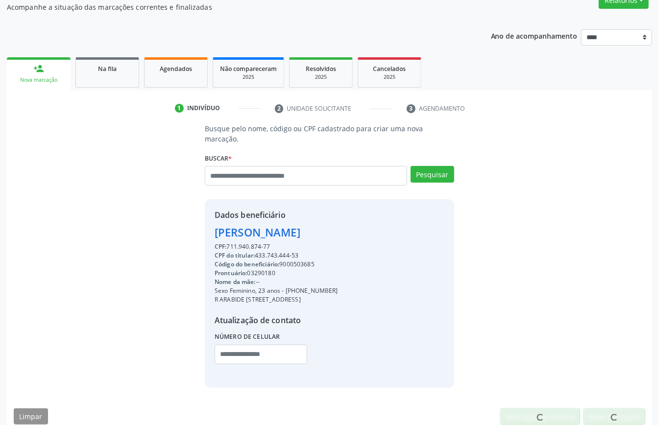
scroll to position [93, 0]
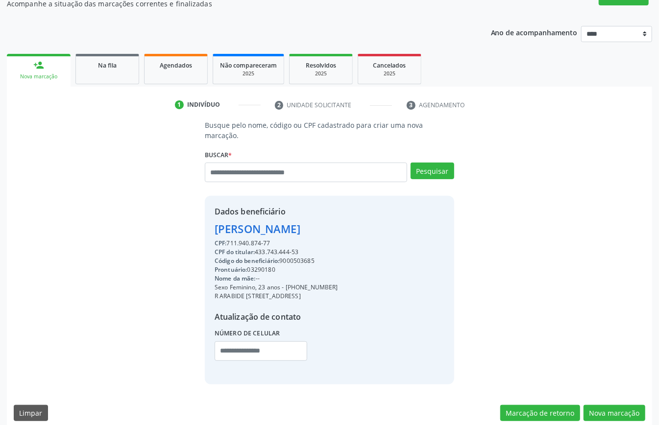
click at [290, 257] on div "Código do beneficiário: 9000503685" at bounding box center [276, 261] width 123 height 9
click at [291, 257] on div "Código do beneficiário: 9000503685" at bounding box center [276, 261] width 123 height 9
copy div "9000503685"
click at [185, 69] on div "Agendados" at bounding box center [175, 65] width 49 height 10
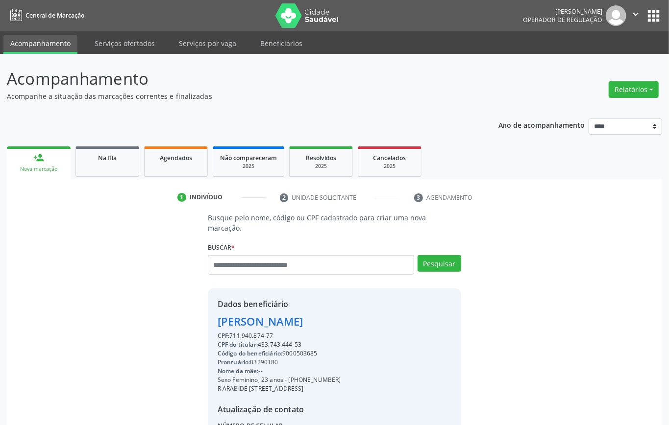
select select "*"
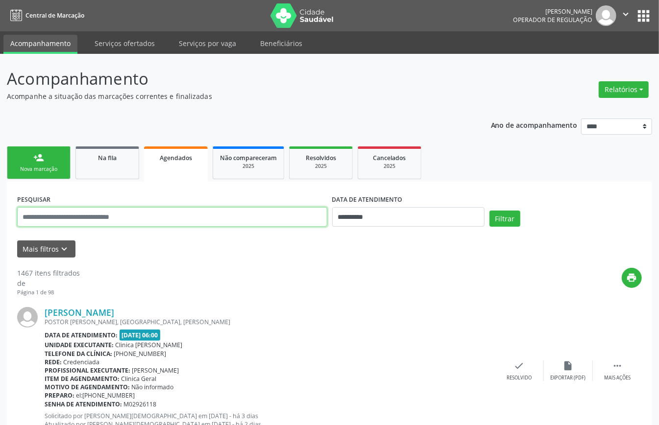
click at [221, 220] on input "text" at bounding box center [172, 217] width 310 height 20
paste input "**********"
type input "**********"
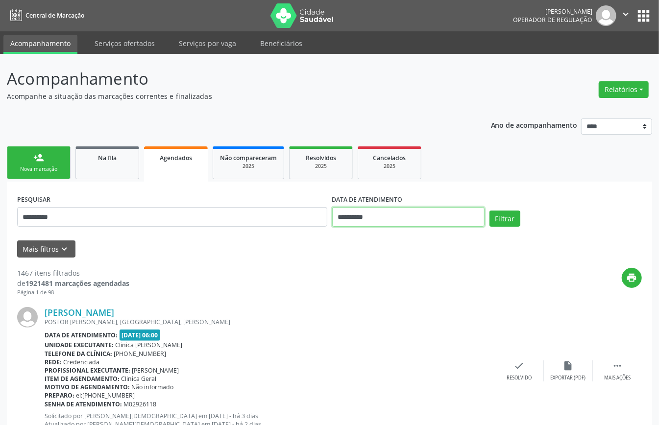
click at [380, 216] on input "**********" at bounding box center [408, 217] width 152 height 20
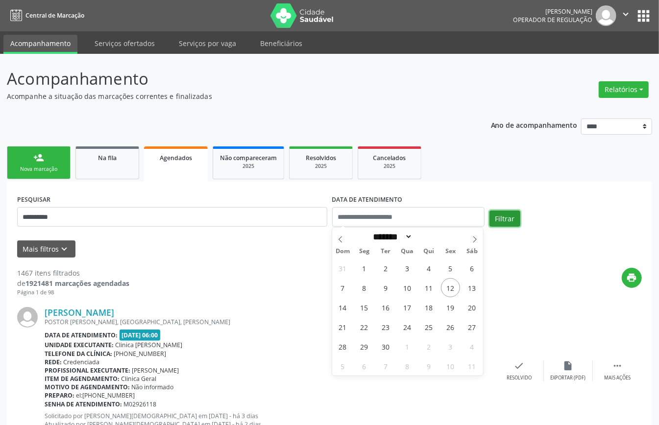
click at [509, 214] on button "Filtrar" at bounding box center [505, 219] width 31 height 17
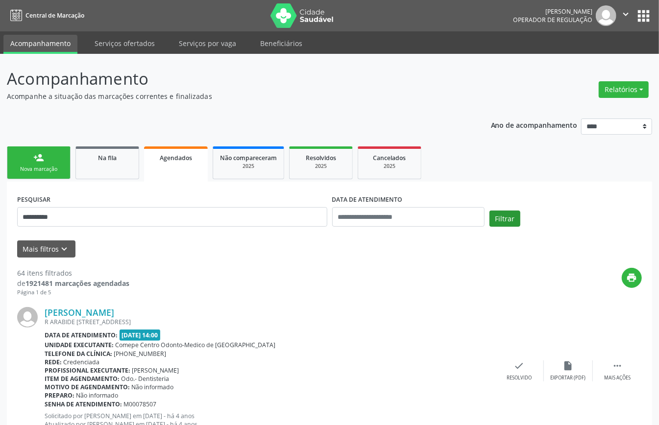
scroll to position [2163, 0]
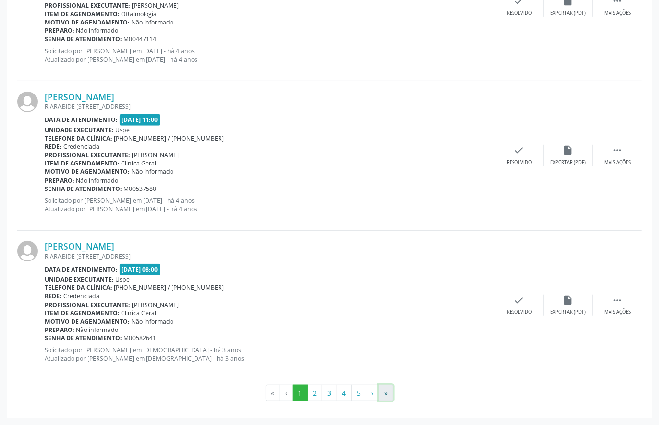
click at [387, 387] on button "»" at bounding box center [386, 393] width 15 height 17
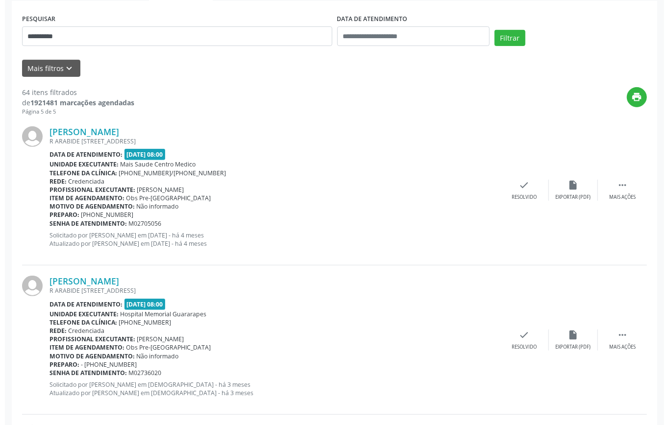
scroll to position [0, 0]
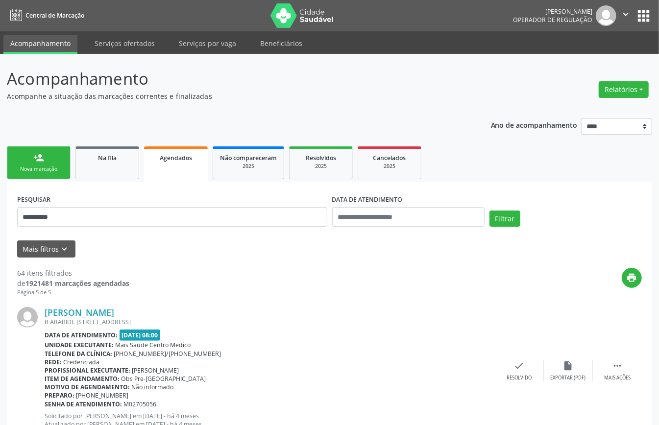
click at [48, 153] on link "person_add Nova marcação" at bounding box center [39, 163] width 64 height 33
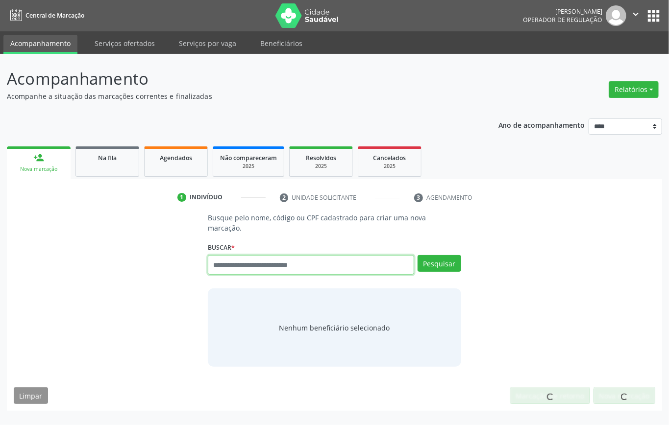
drag, startPoint x: 267, startPoint y: 259, endPoint x: 222, endPoint y: 229, distance: 54.2
click at [264, 259] on input "text" at bounding box center [311, 265] width 206 height 20
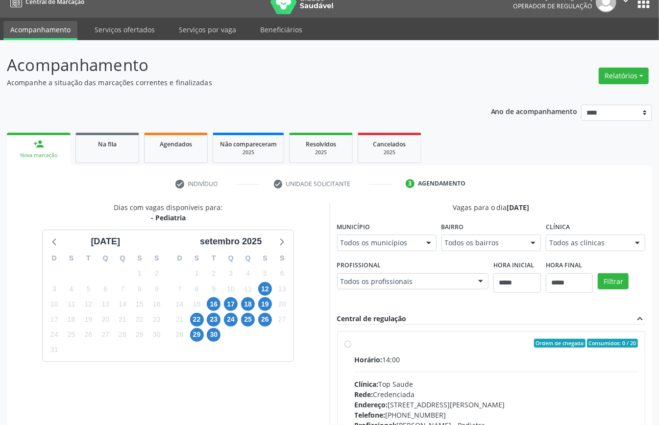
scroll to position [144, 0]
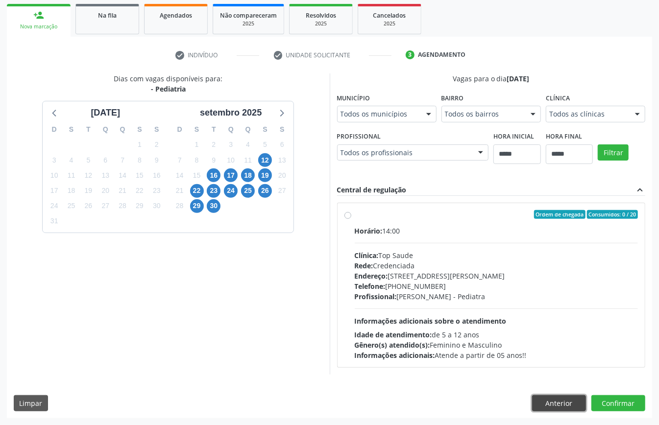
drag, startPoint x: 557, startPoint y: 400, endPoint x: 518, endPoint y: 405, distance: 38.5
click at [559, 401] on button "Anterior" at bounding box center [559, 403] width 54 height 17
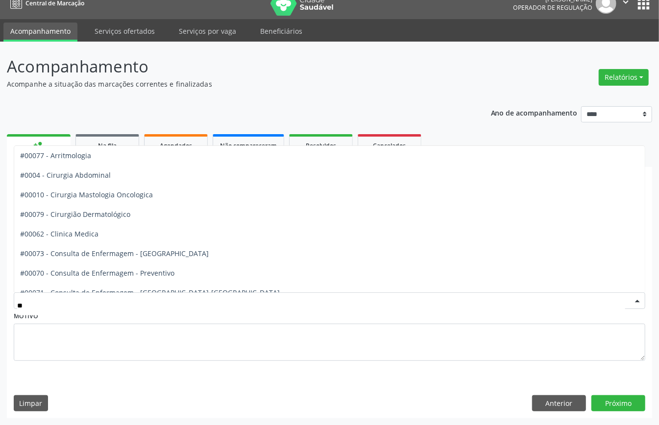
type input "***"
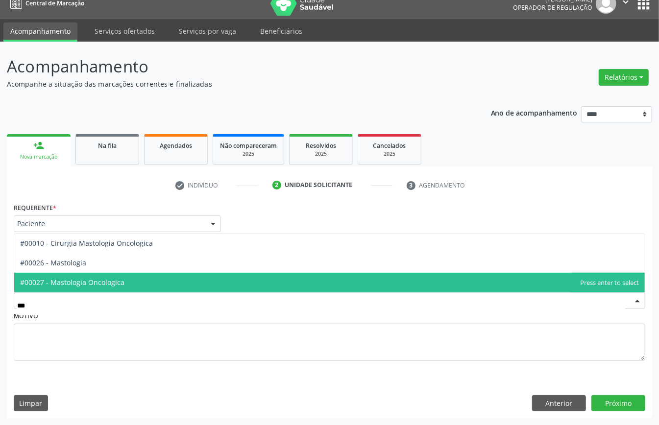
scroll to position [0, 0]
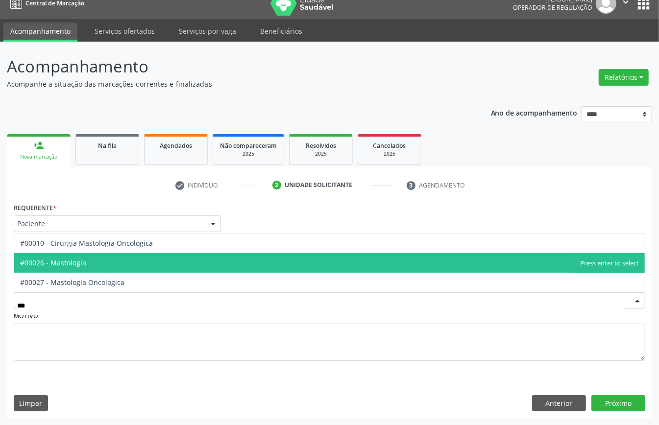
click at [126, 263] on span "#00026 - Mastologia" at bounding box center [329, 263] width 631 height 20
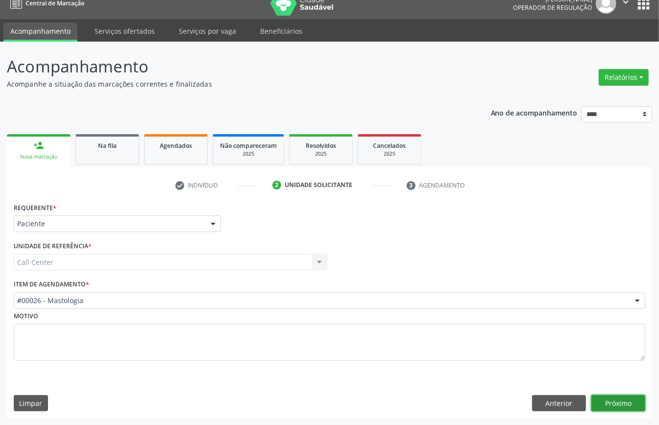
click at [631, 408] on button "Próximo" at bounding box center [618, 403] width 54 height 17
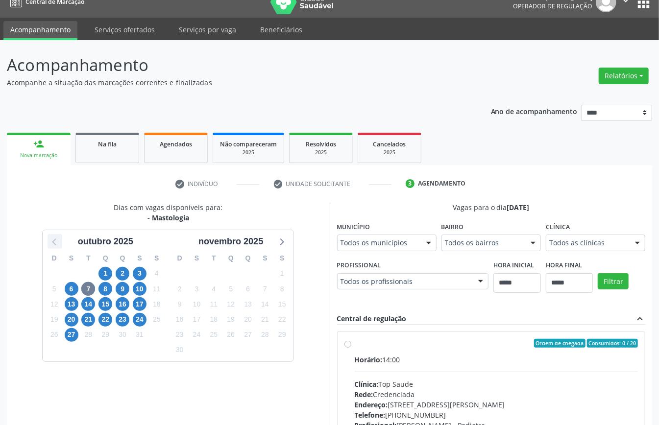
click at [55, 248] on icon at bounding box center [55, 241] width 13 height 13
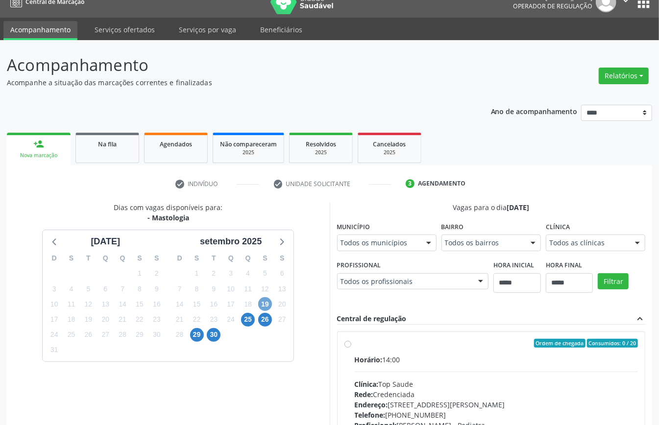
click at [267, 304] on span "19" at bounding box center [265, 304] width 14 height 14
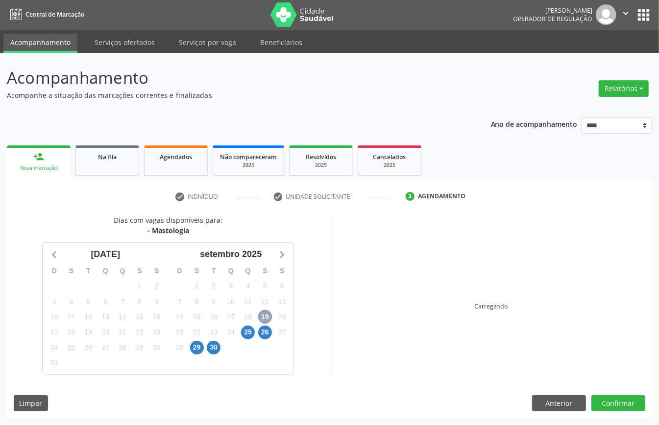
scroll to position [14, 0]
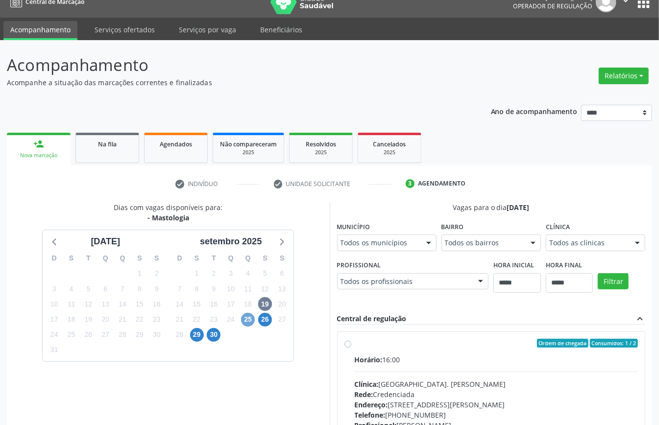
click at [246, 319] on span "25" at bounding box center [248, 320] width 14 height 14
